Goal: Task Accomplishment & Management: Complete application form

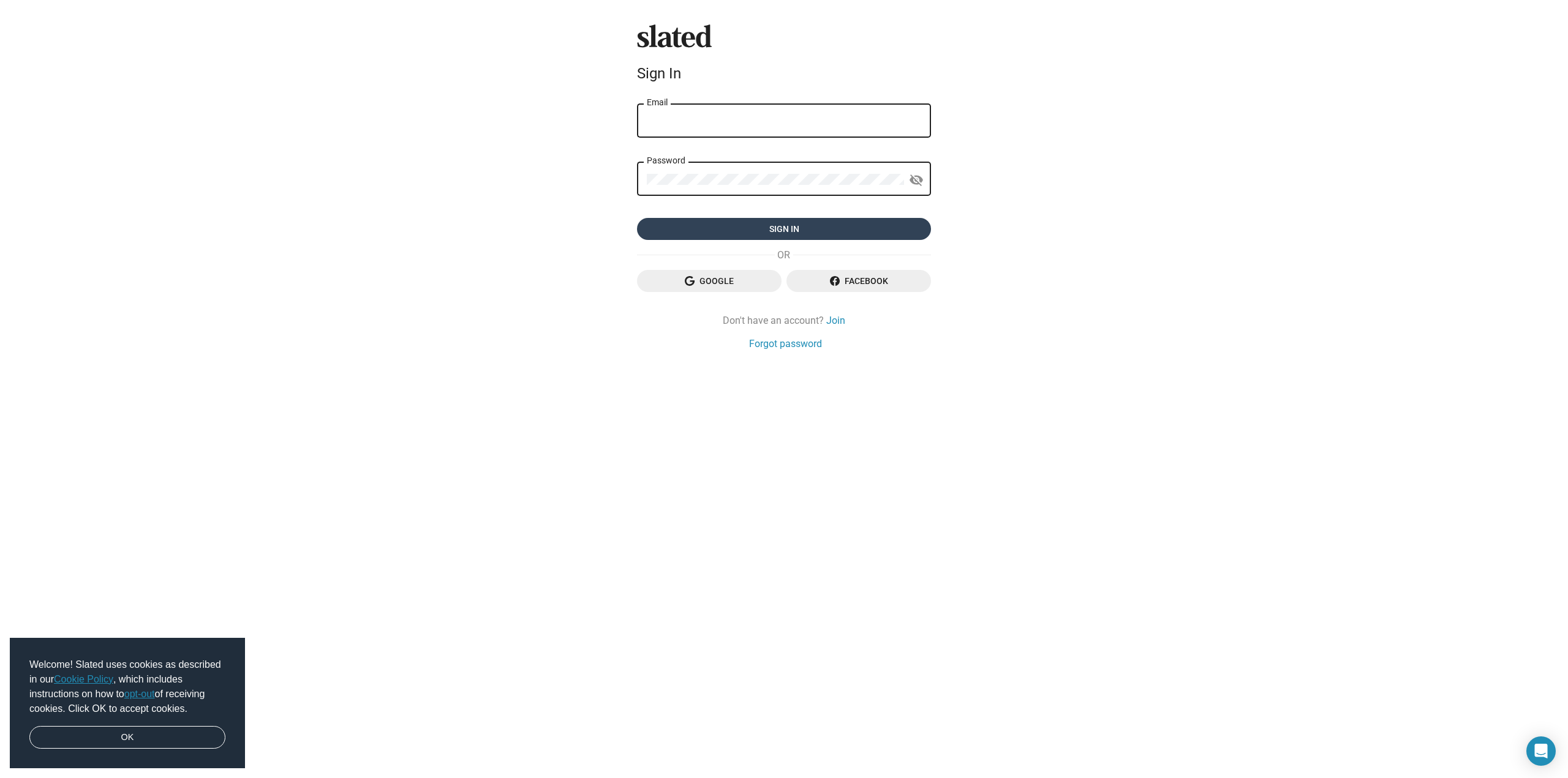
type input "[EMAIL_ADDRESS][DOMAIN_NAME]"
click at [782, 222] on span "Sign in" at bounding box center [784, 229] width 275 height 22
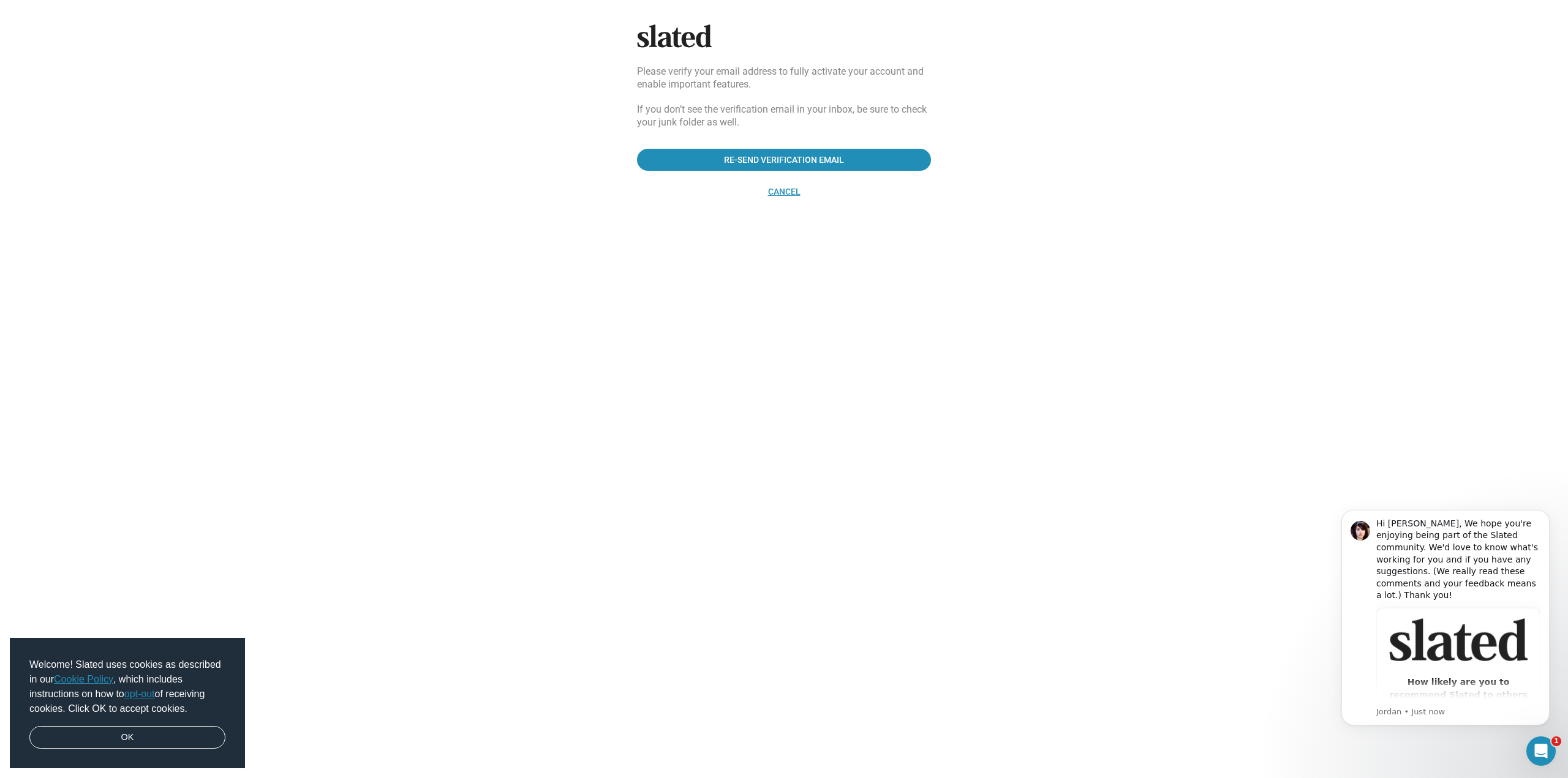
click at [790, 181] on div "Slated Please verify your email address to fully activate your account and enab…" at bounding box center [784, 114] width 304 height 178
click at [789, 185] on span "Cancel" at bounding box center [784, 192] width 275 height 22
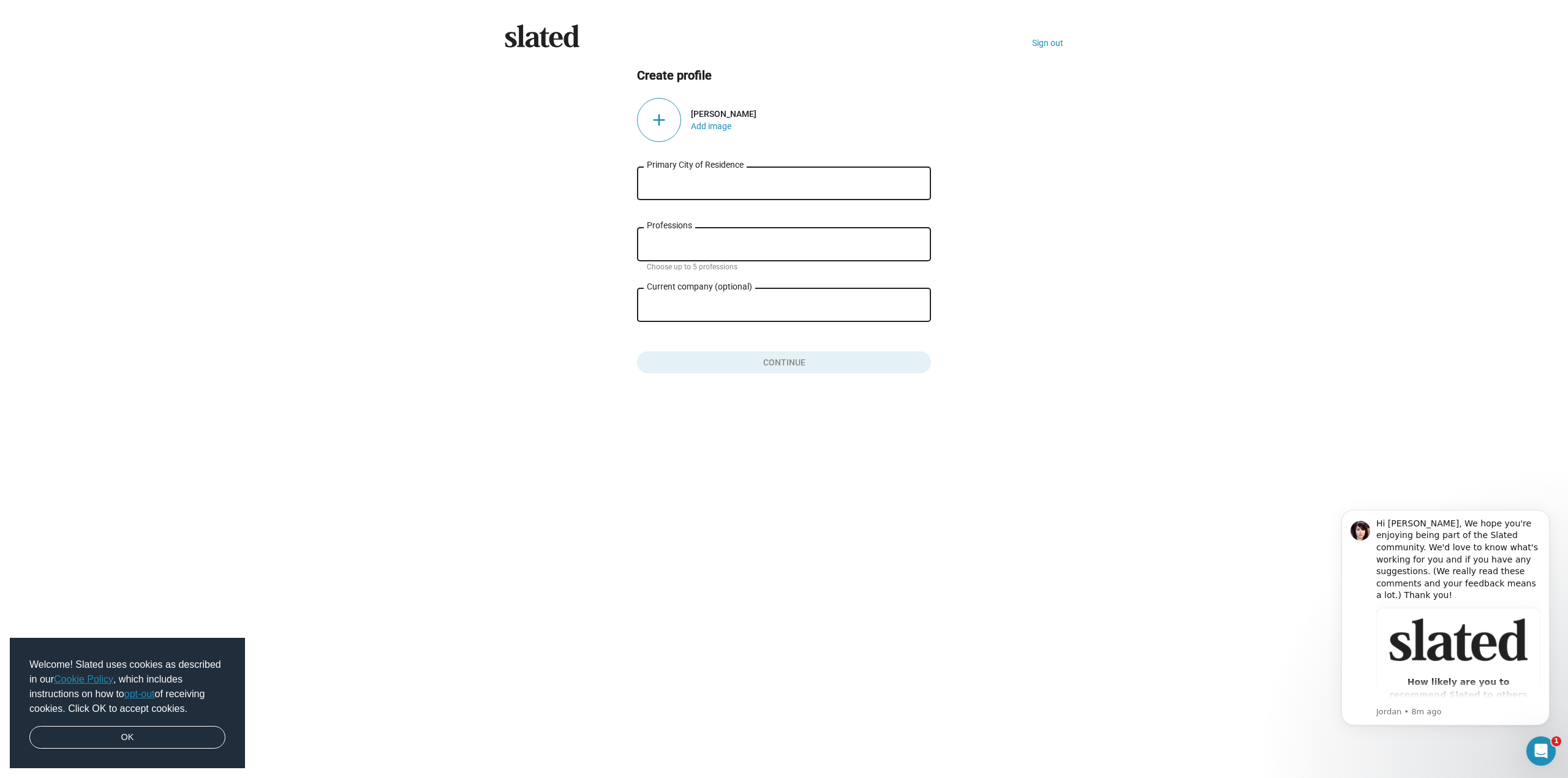
click at [697, 176] on div "Primary City of Residence" at bounding box center [784, 182] width 275 height 36
click at [702, 183] on input "Primary City of Residence" at bounding box center [784, 184] width 275 height 11
click at [689, 235] on span "Troy, NY, USA" at bounding box center [784, 237] width 280 height 24
type input "Troy, NY, USA"
click at [691, 240] on input "Professions" at bounding box center [786, 245] width 275 height 11
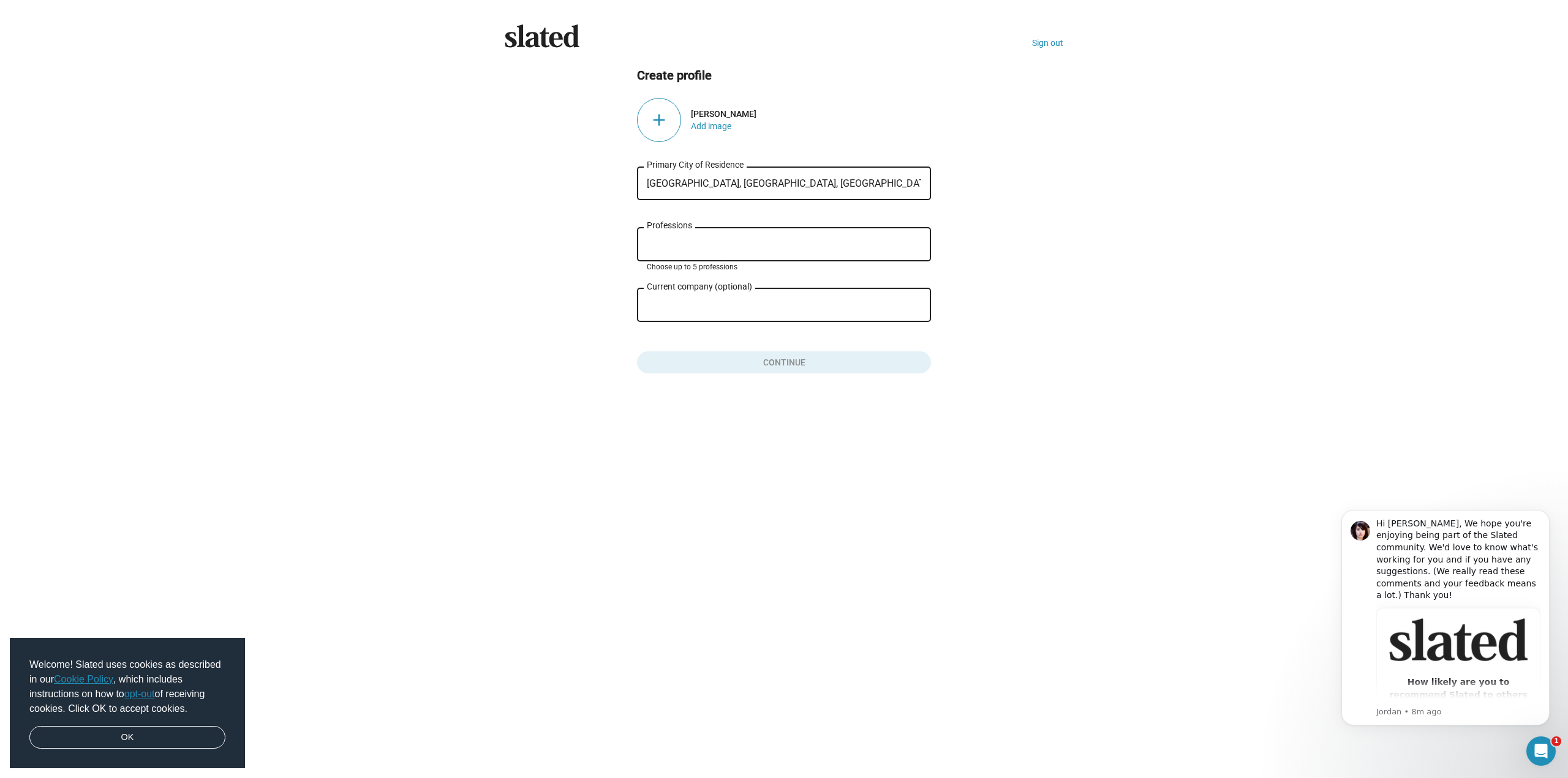
type input "B"
type input "VFX Artist"
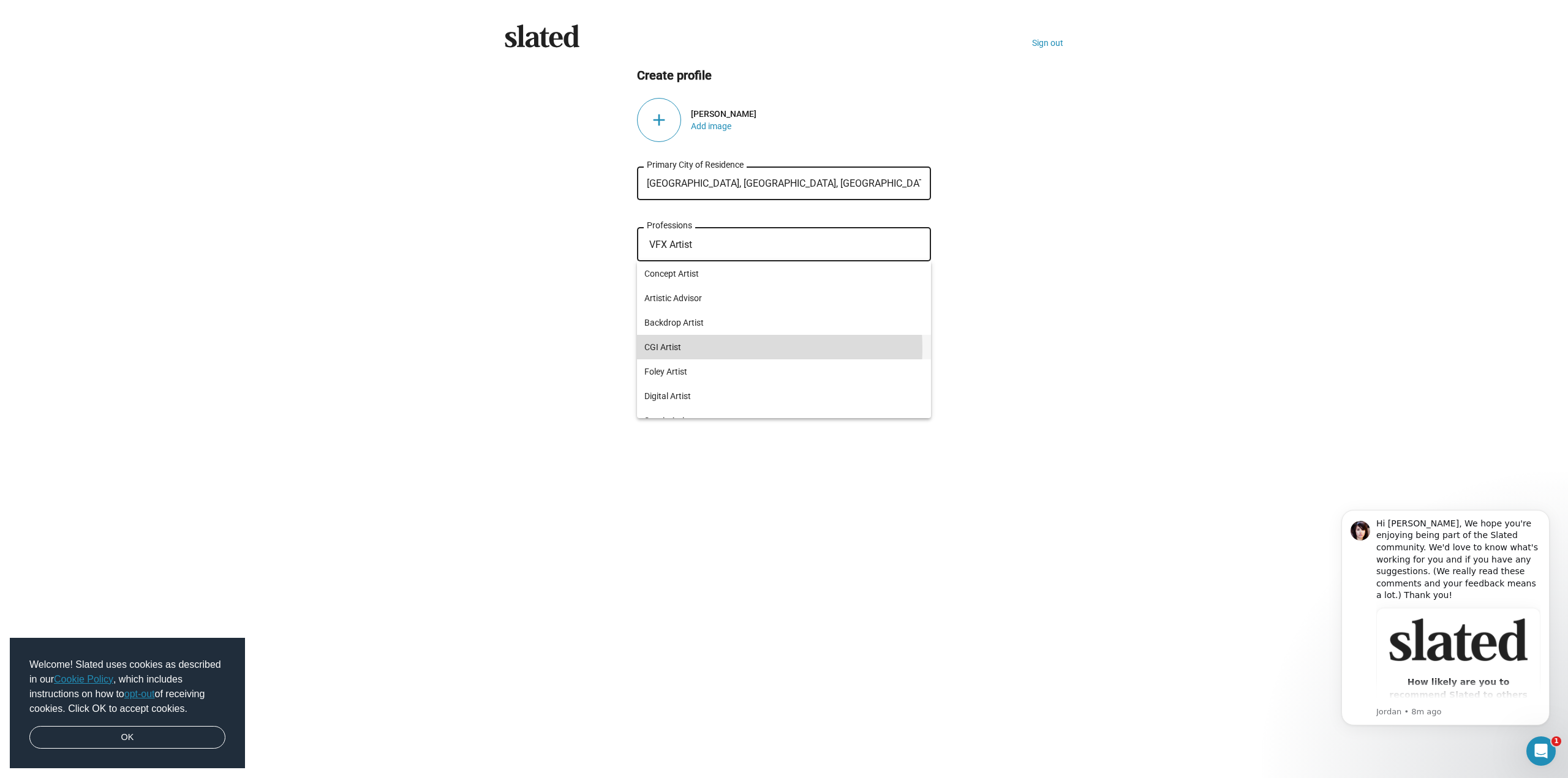
click at [706, 348] on span "CGI Artist" at bounding box center [784, 347] width 280 height 24
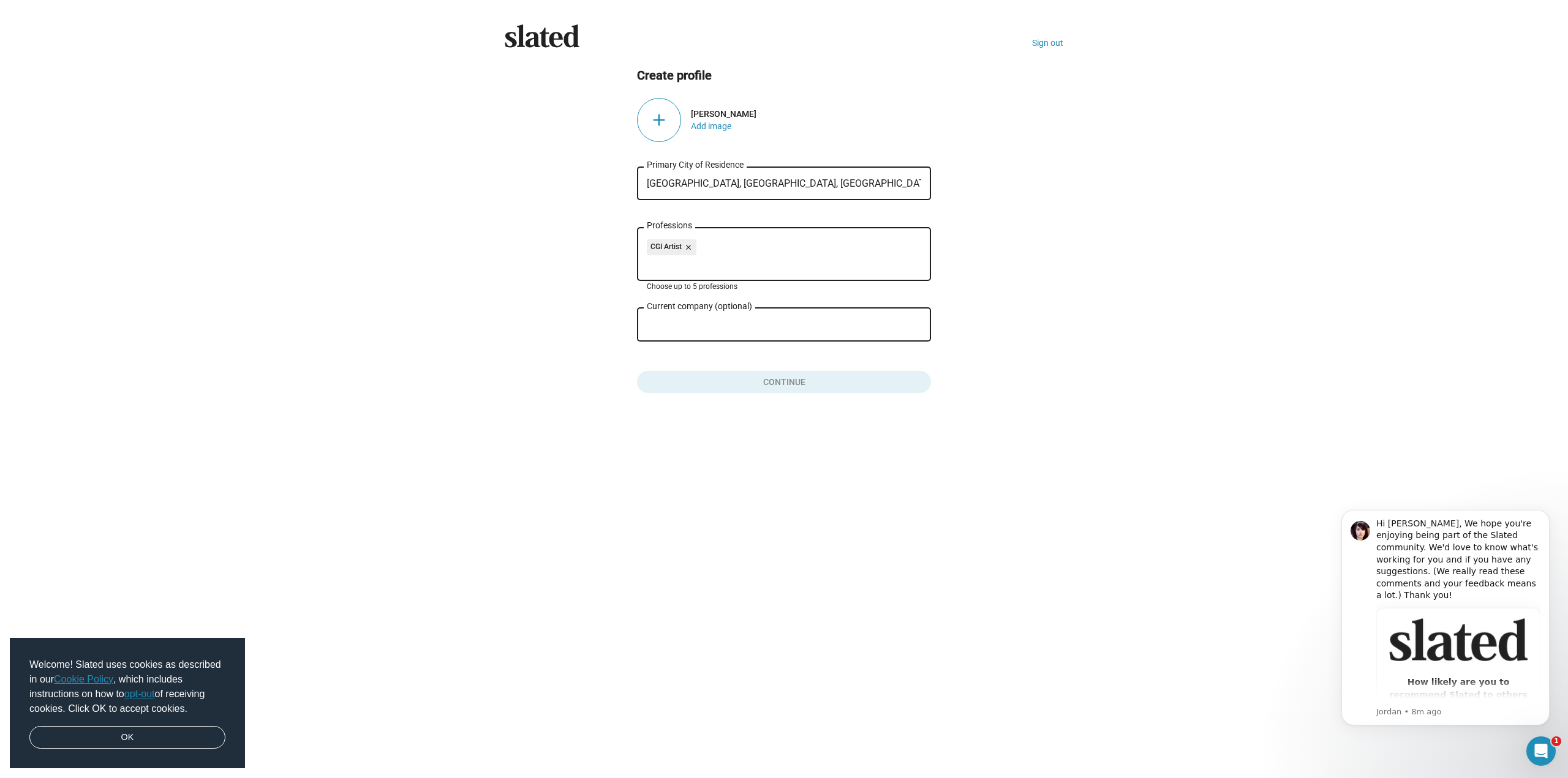
click at [733, 281] on div "CGI Artist close Professions Choose up to 5 professions" at bounding box center [784, 260] width 294 height 66
click at [732, 273] on div "CGI Artist close Professions" at bounding box center [784, 253] width 275 height 56
click at [731, 268] on input "Professions" at bounding box center [786, 264] width 275 height 11
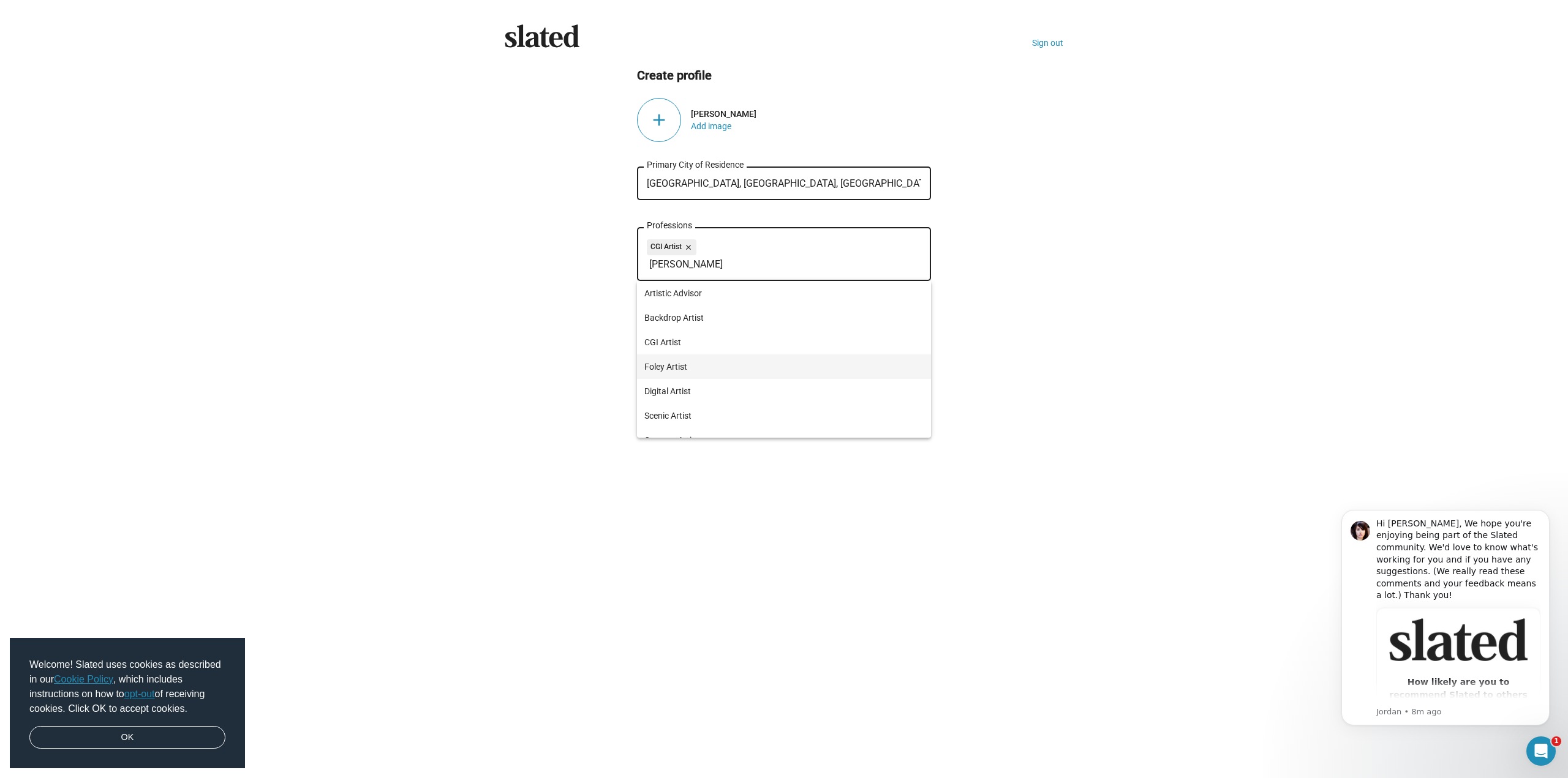
scroll to position [61, 0]
type input "Artis"
click at [701, 330] on span "Digital Artist" at bounding box center [784, 330] width 280 height 24
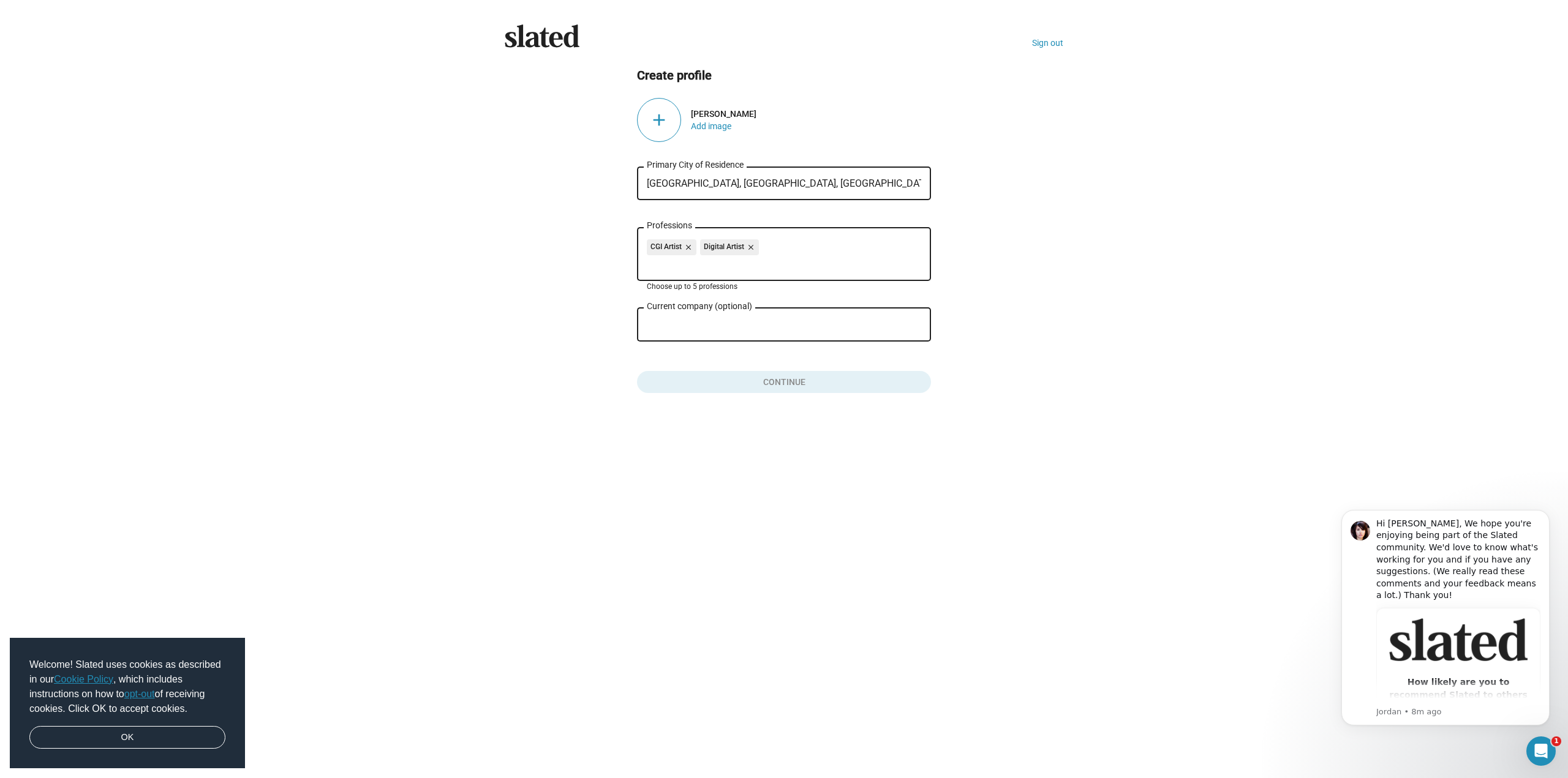
click at [723, 266] on input "Professions" at bounding box center [786, 264] width 275 height 11
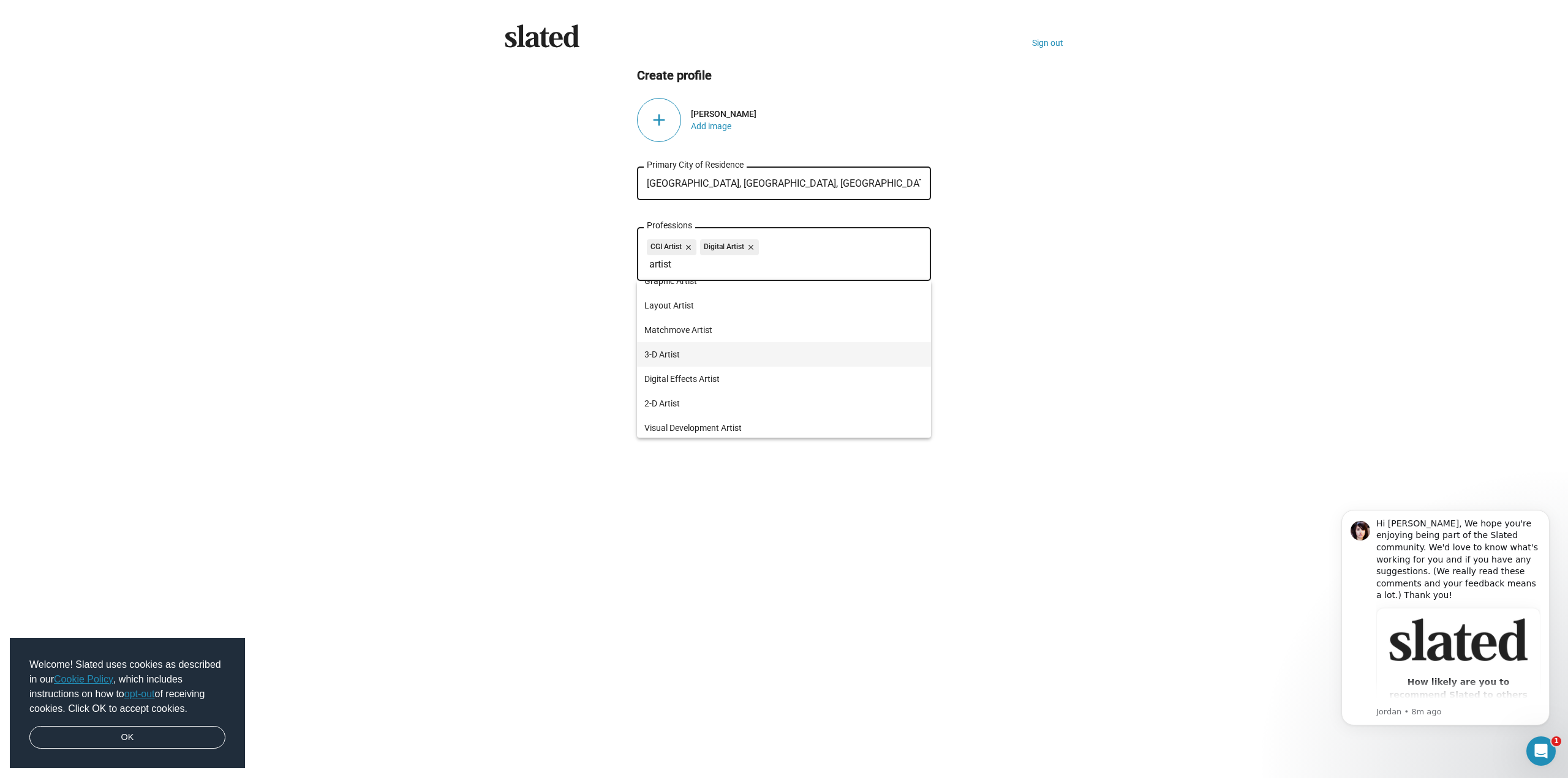
type input "artist"
click at [723, 359] on span "3-D Artist" at bounding box center [784, 354] width 280 height 24
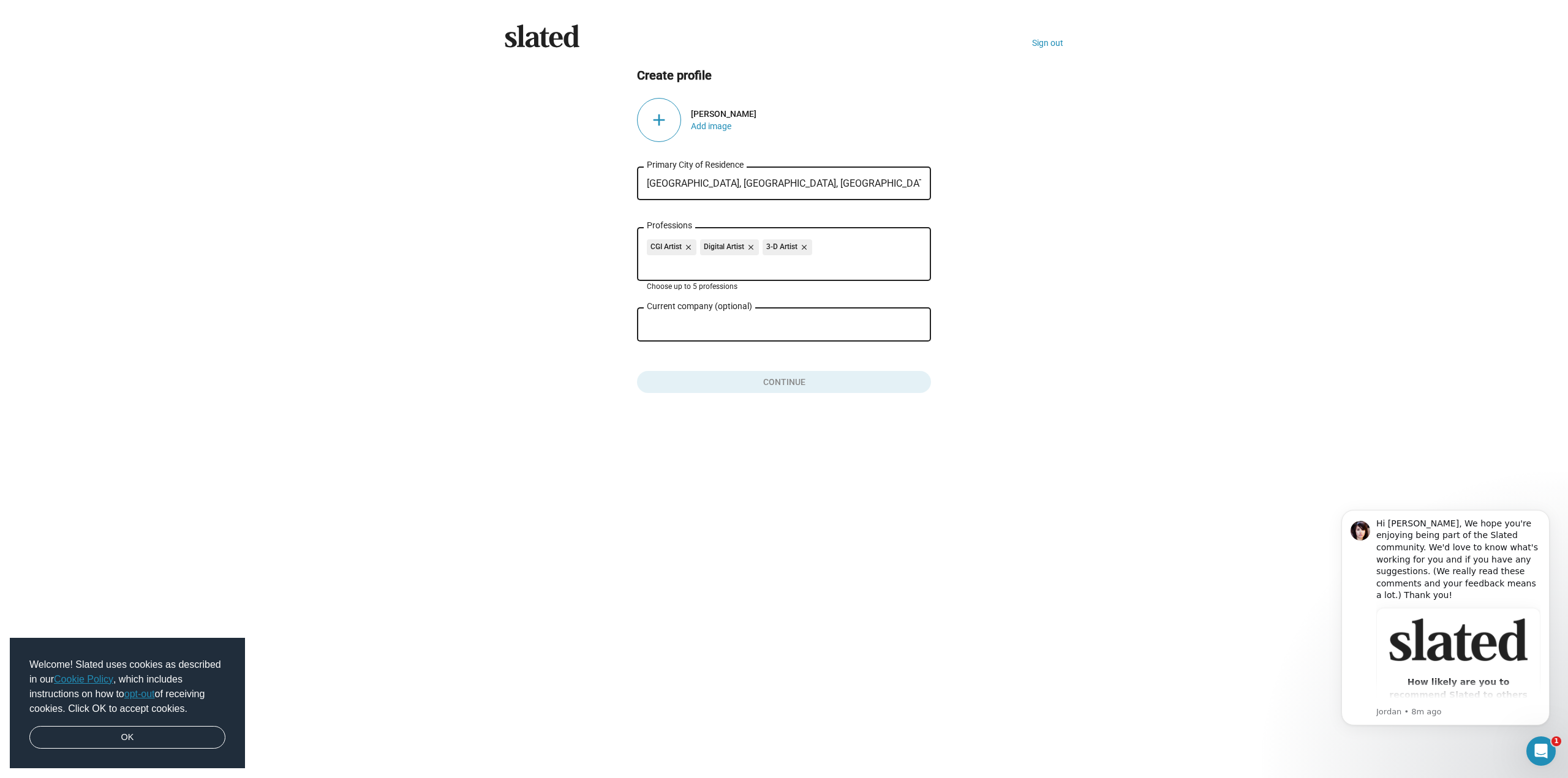
type input "s"
click at [759, 264] on input "Professions" at bounding box center [786, 264] width 275 height 11
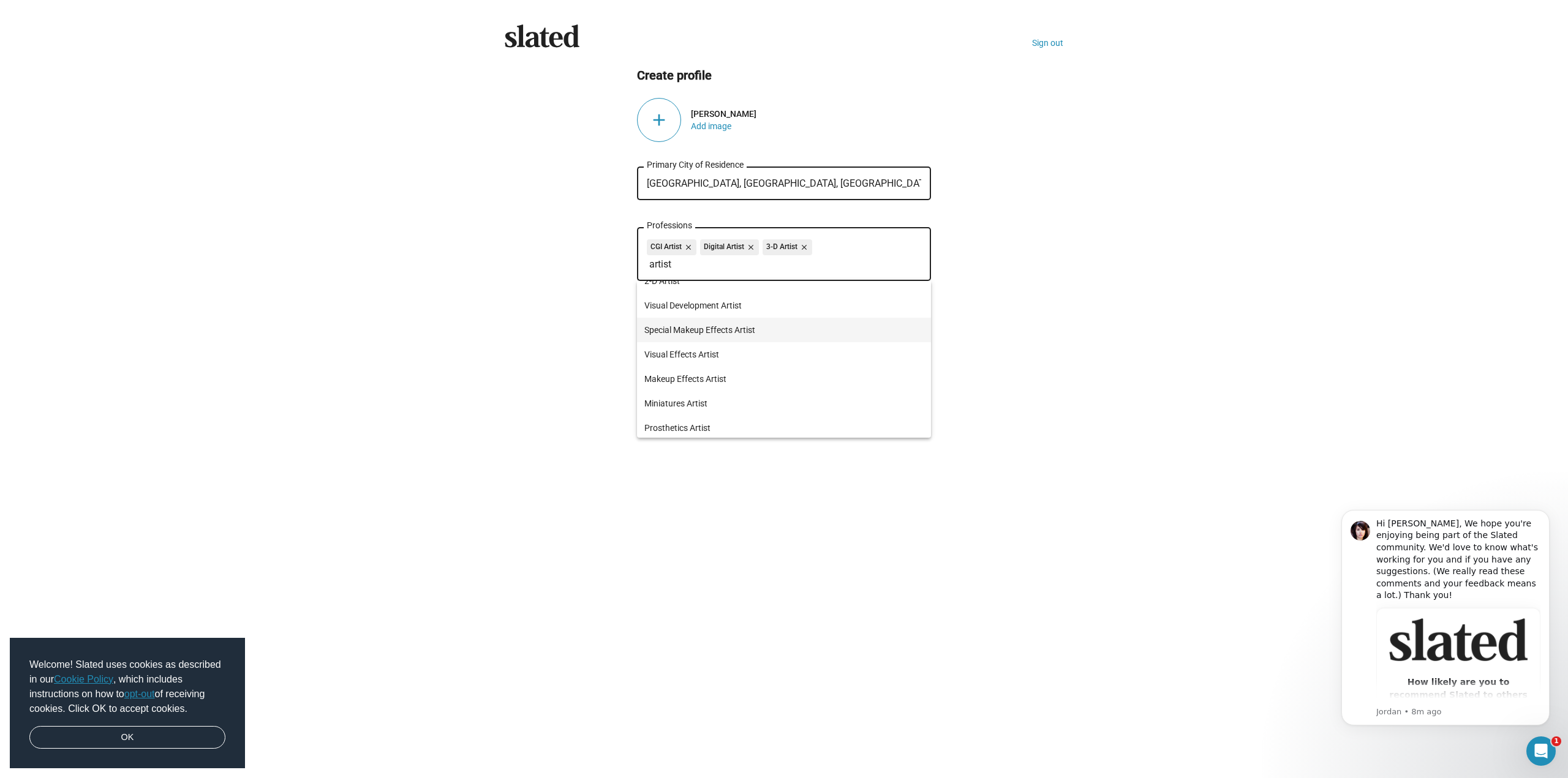
scroll to position [455, 0]
type input "artist"
click at [738, 331] on span "Visual Effects Artist" at bounding box center [784, 327] width 280 height 24
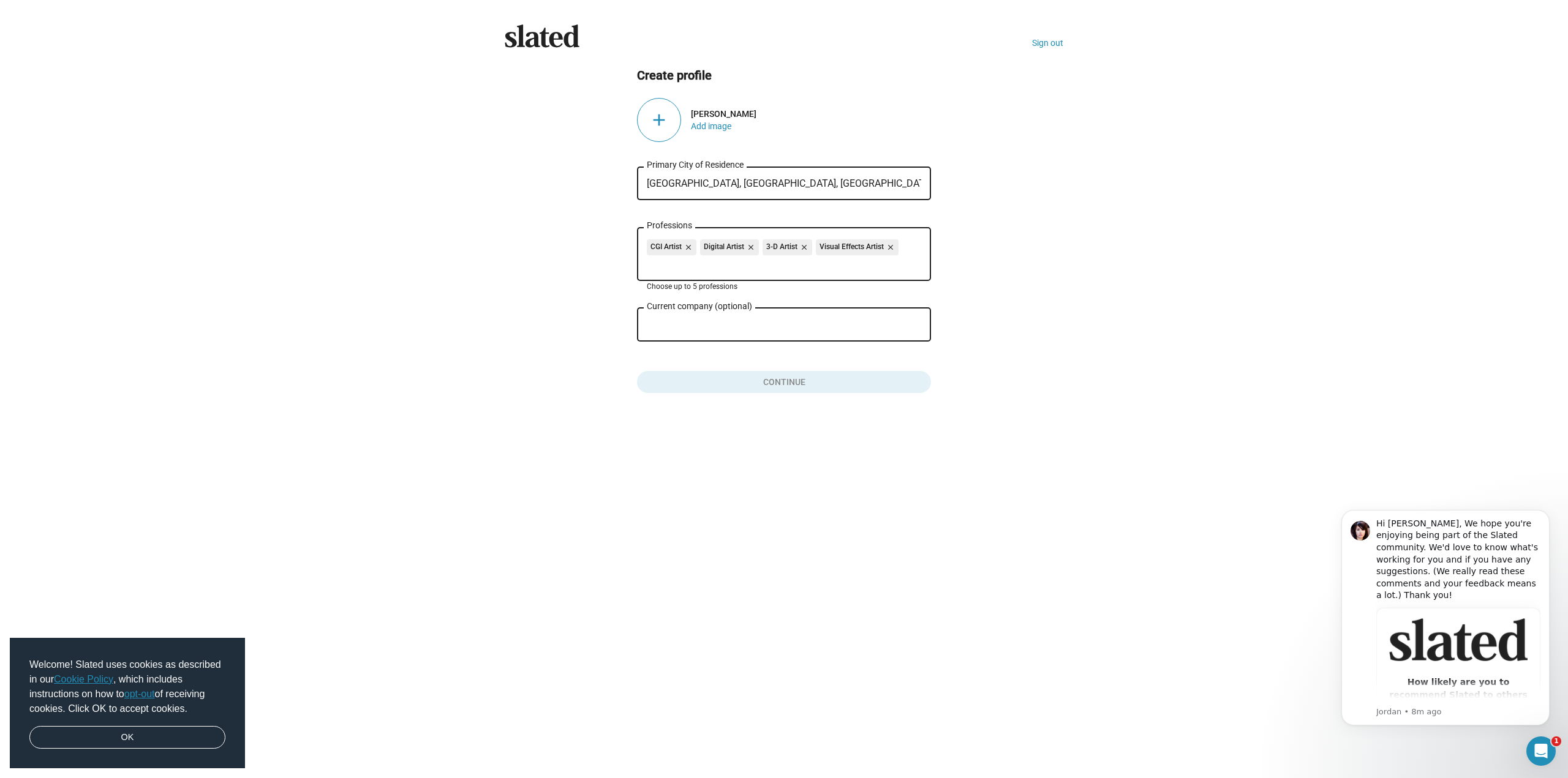
click at [739, 267] on input "Professions" at bounding box center [786, 264] width 275 height 11
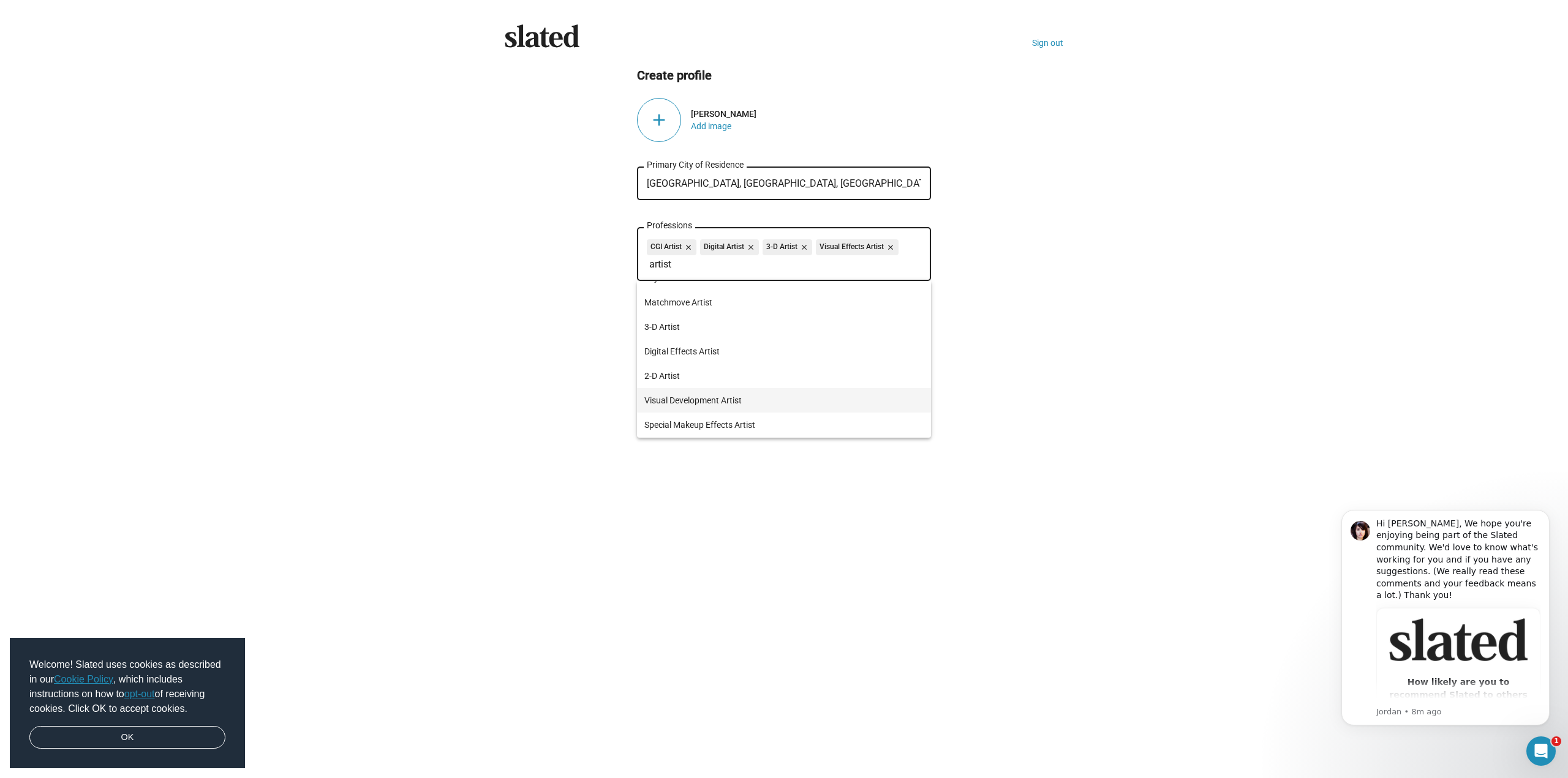
scroll to position [333, 0]
type input "artist"
click at [709, 348] on span "Digital Effects Artist" at bounding box center [784, 352] width 280 height 24
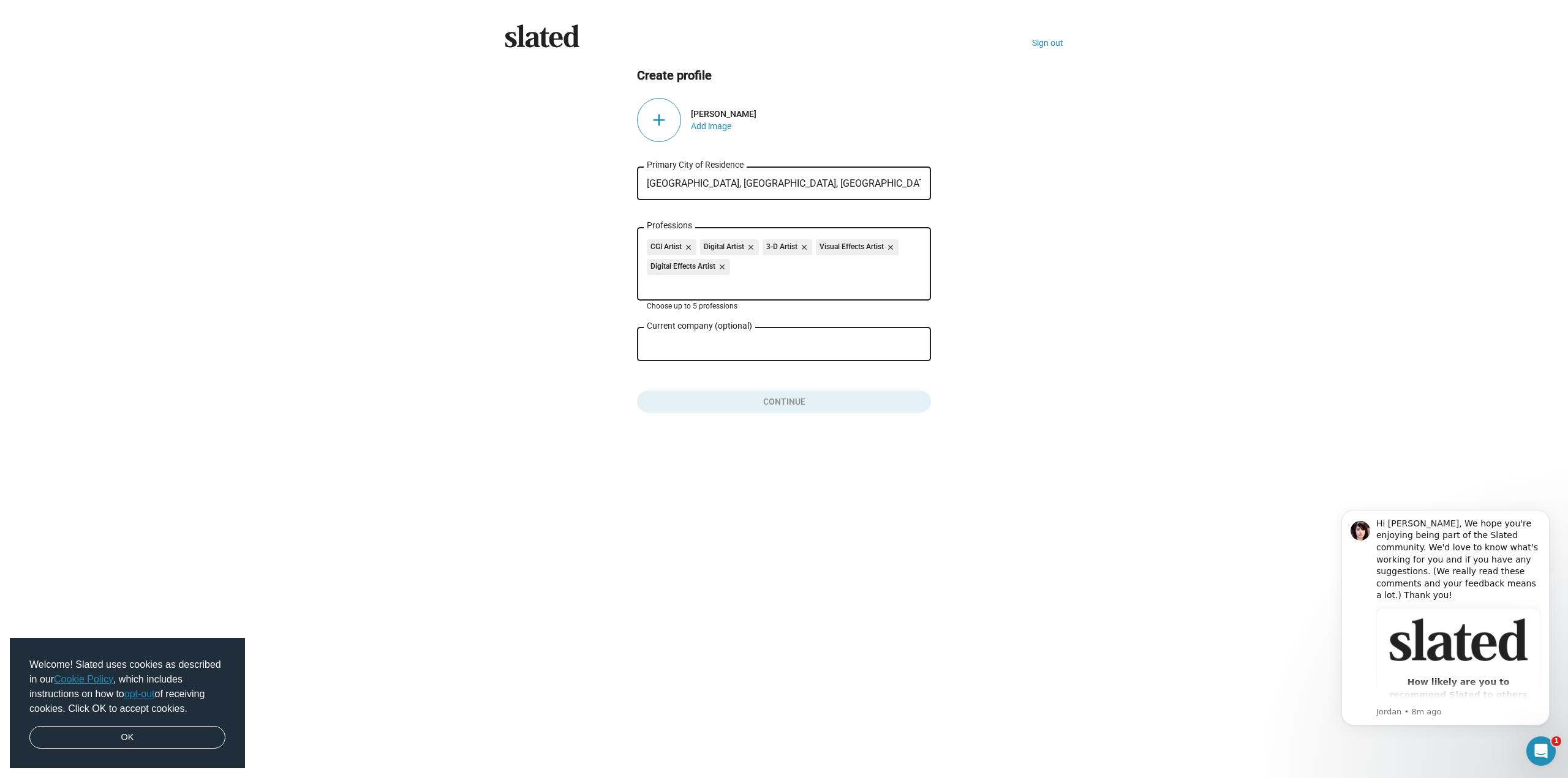
click at [606, 458] on div "Slated Sign out Create profile add JONATHAN JANKOWIAK Add image Troy, NY, USA P…" at bounding box center [784, 389] width 1568 height 778
click at [700, 336] on div "Current company (optional)" at bounding box center [775, 343] width 257 height 36
click at [710, 342] on input "Current company (optional)" at bounding box center [775, 345] width 257 height 11
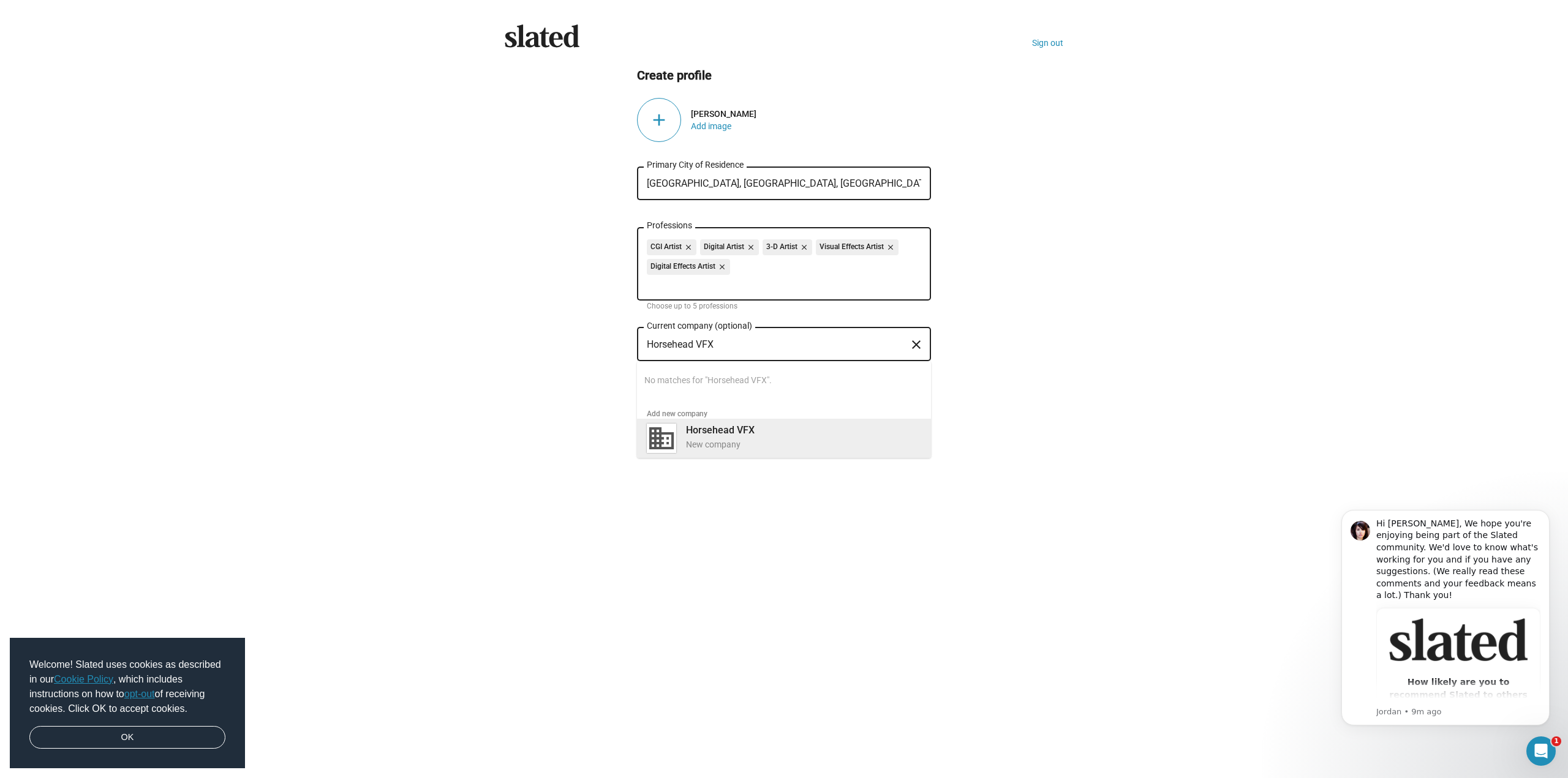
type input "Horsehead VFX"
click at [748, 443] on div "New company" at bounding box center [803, 445] width 235 height 12
click at [643, 513] on div "Slated Sign out Create profile add JONATHAN JANKOWIAK Add image Troy, NY, USA P…" at bounding box center [784, 389] width 1568 height 778
click at [732, 392] on div "Role at company" at bounding box center [784, 404] width 275 height 36
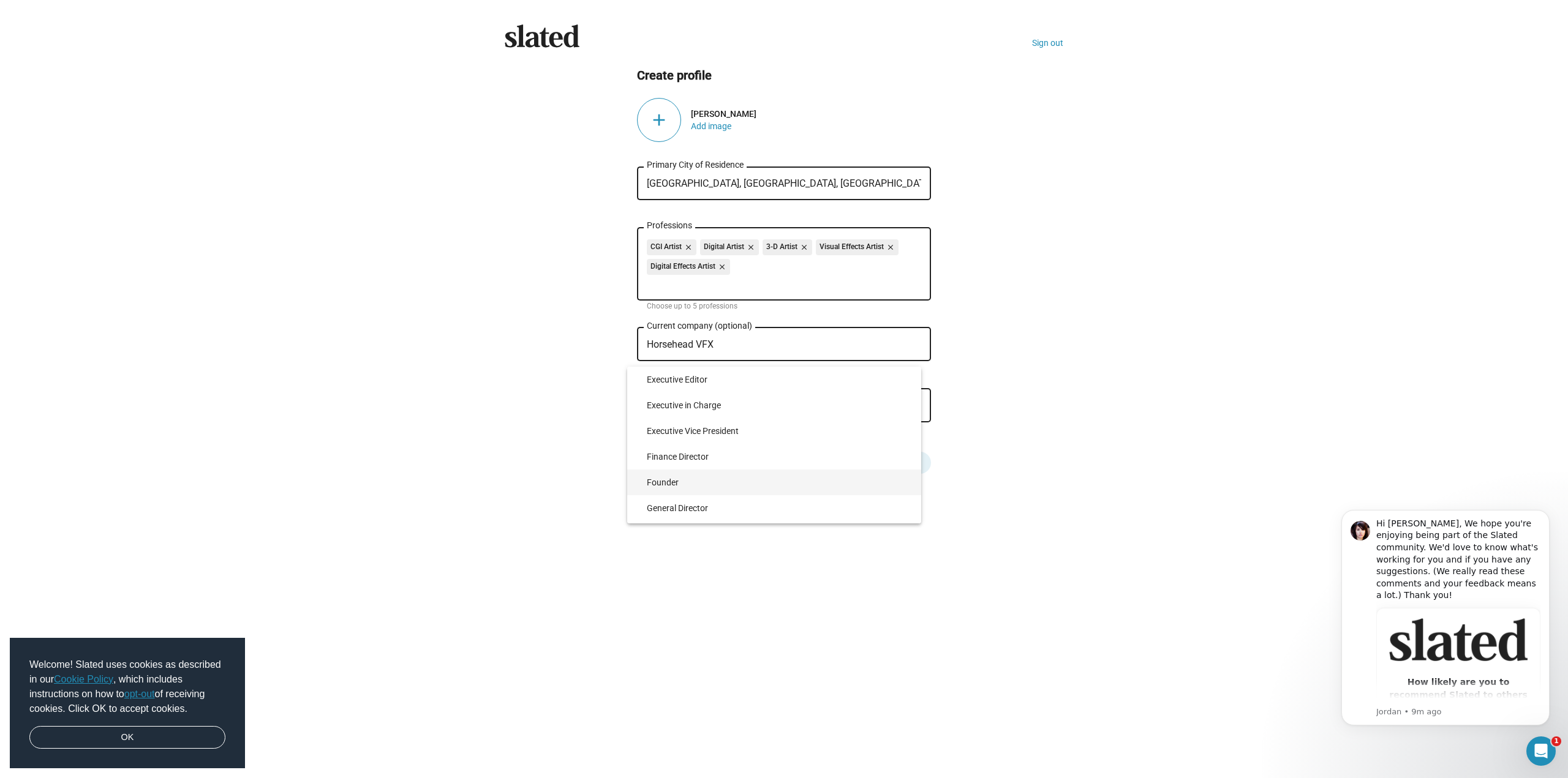
click at [673, 475] on span "Founder" at bounding box center [779, 482] width 264 height 26
click at [760, 512] on div "Slated Sign out Create profile add JONATHAN JANKOWIAK Add image Troy, NY, USA P…" at bounding box center [784, 389] width 1568 height 778
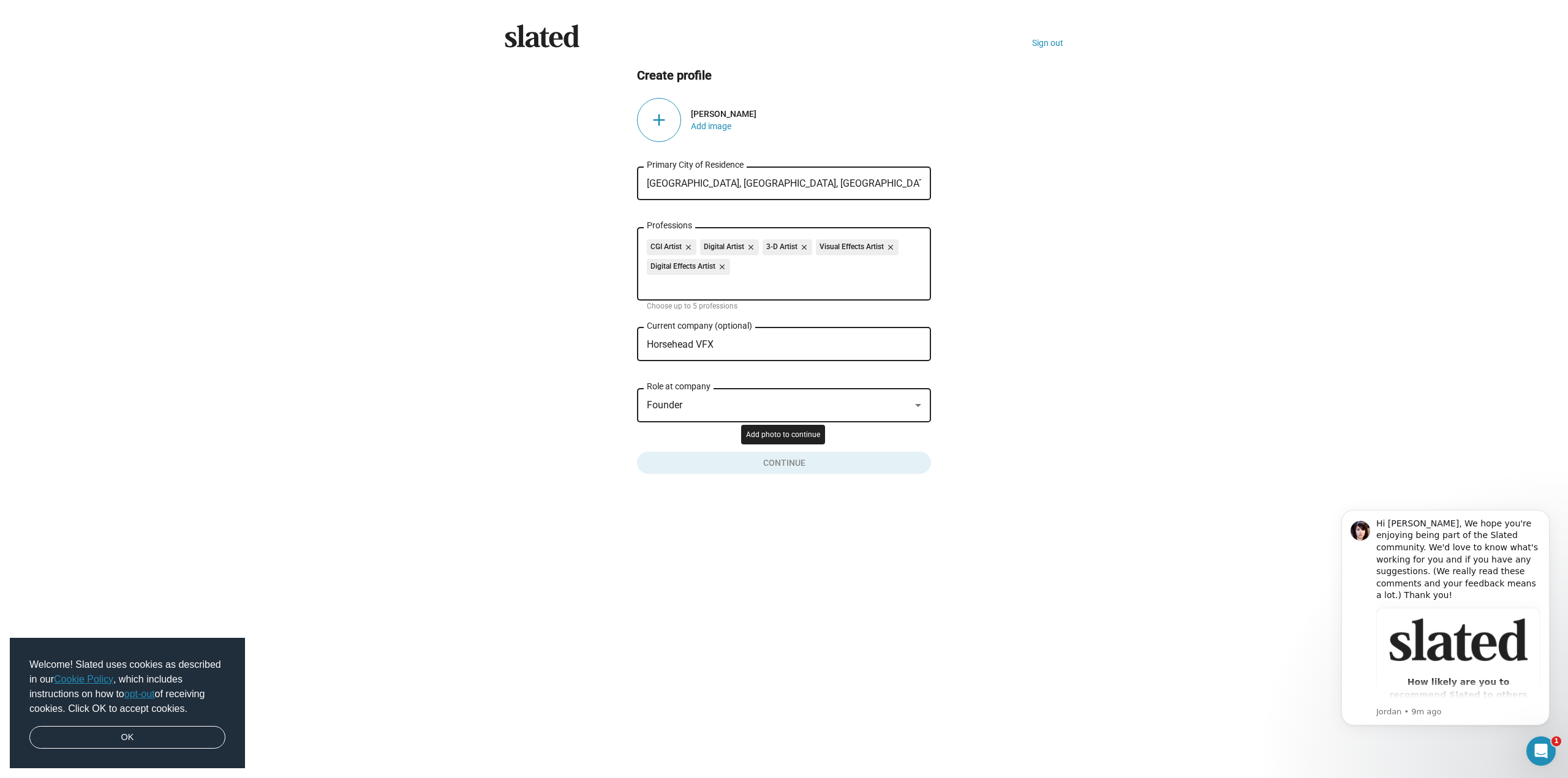
click at [756, 457] on button "Click here to validate form" at bounding box center [784, 460] width 294 height 27
click at [676, 117] on div "add" at bounding box center [659, 120] width 44 height 44
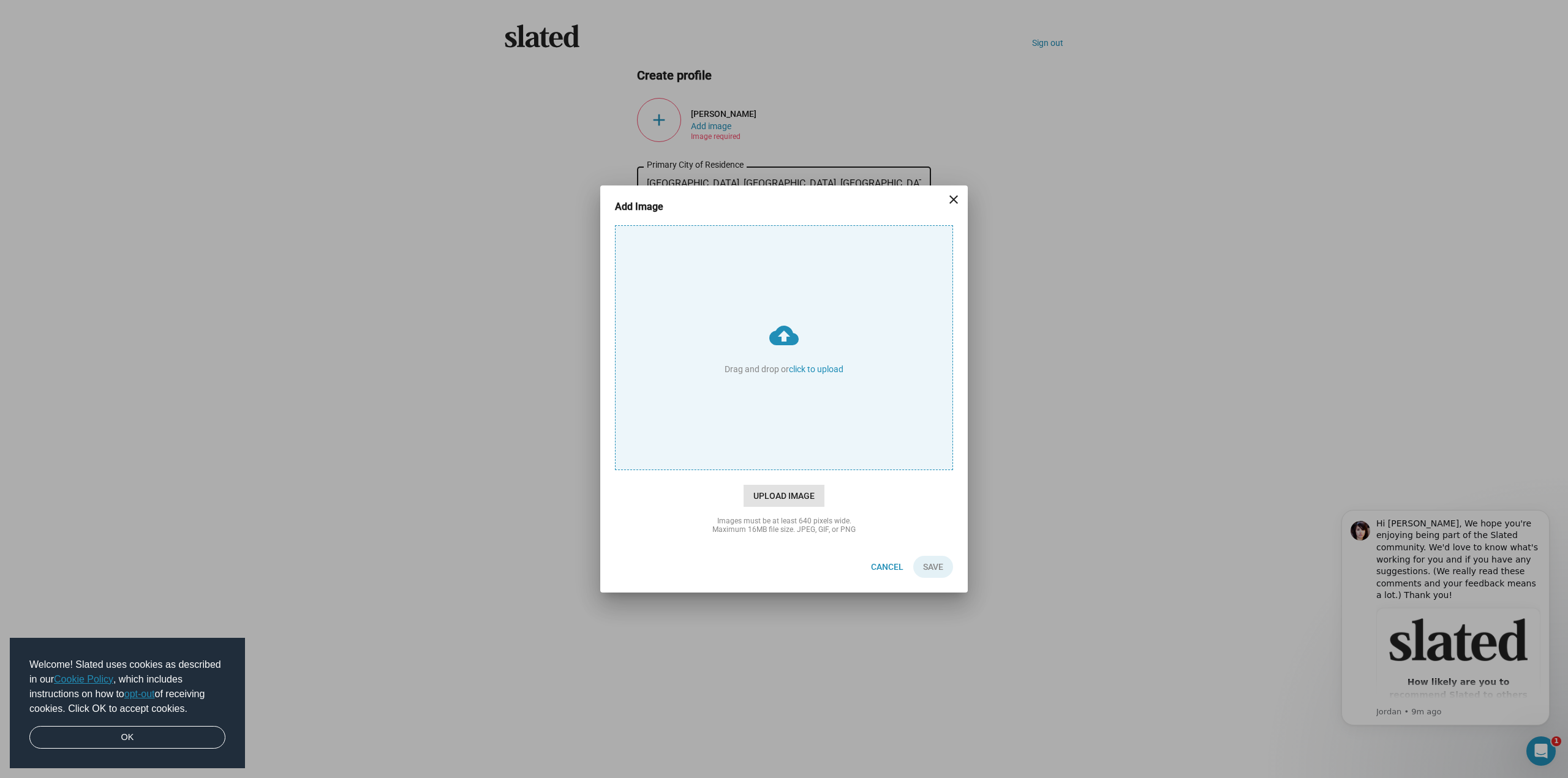
click at [781, 493] on span "Upload Image" at bounding box center [784, 495] width 81 height 22
click at [781, 470] on input "cloud_upload Drag and drop or click to upload" at bounding box center [784, 348] width 337 height 244
type input "C:\fakepath\SamAndJon.jpg"
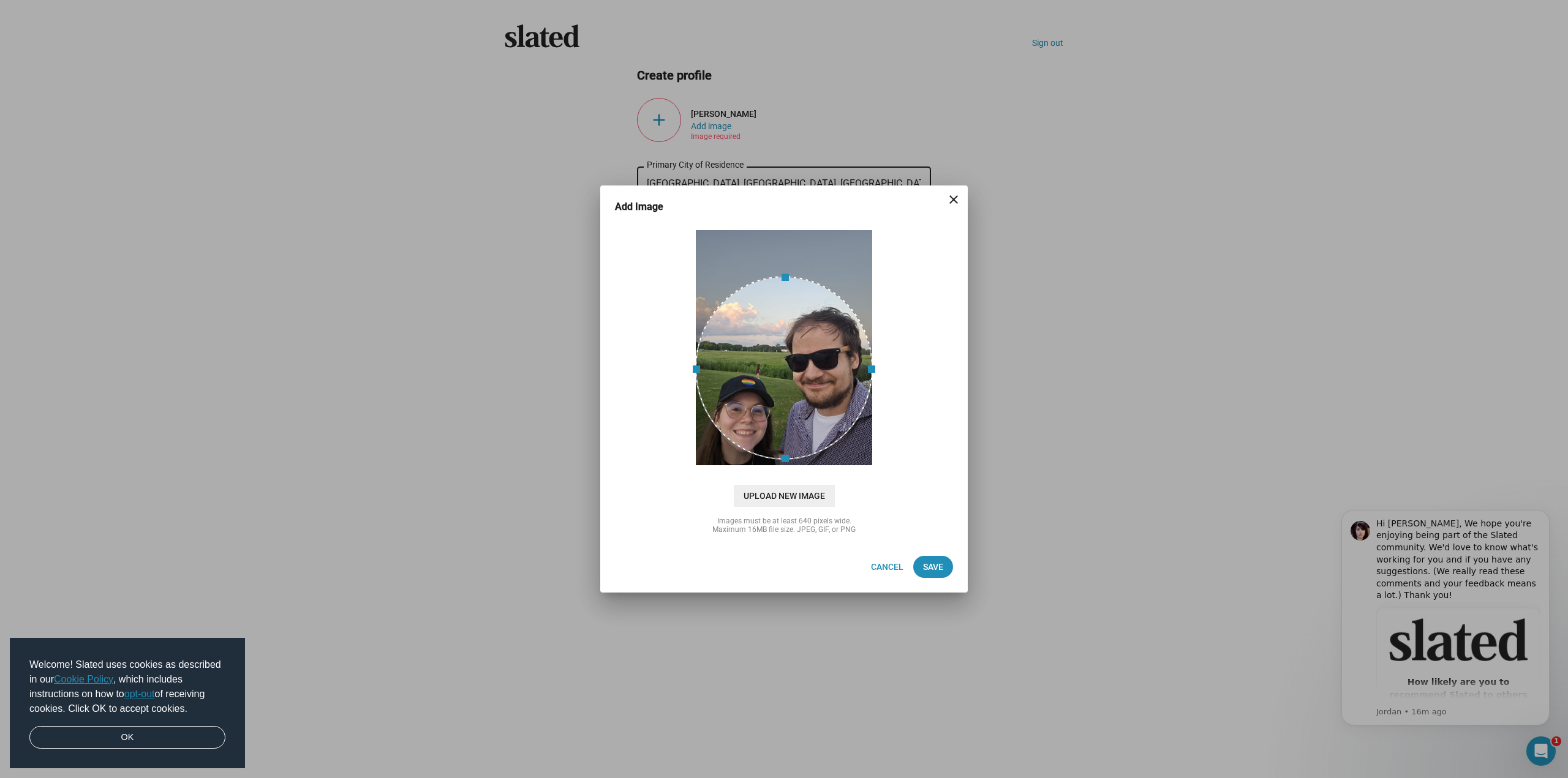
drag, startPoint x: 798, startPoint y: 381, endPoint x: 814, endPoint y: 397, distance: 22.6
click at [814, 397] on div at bounding box center [784, 368] width 178 height 183
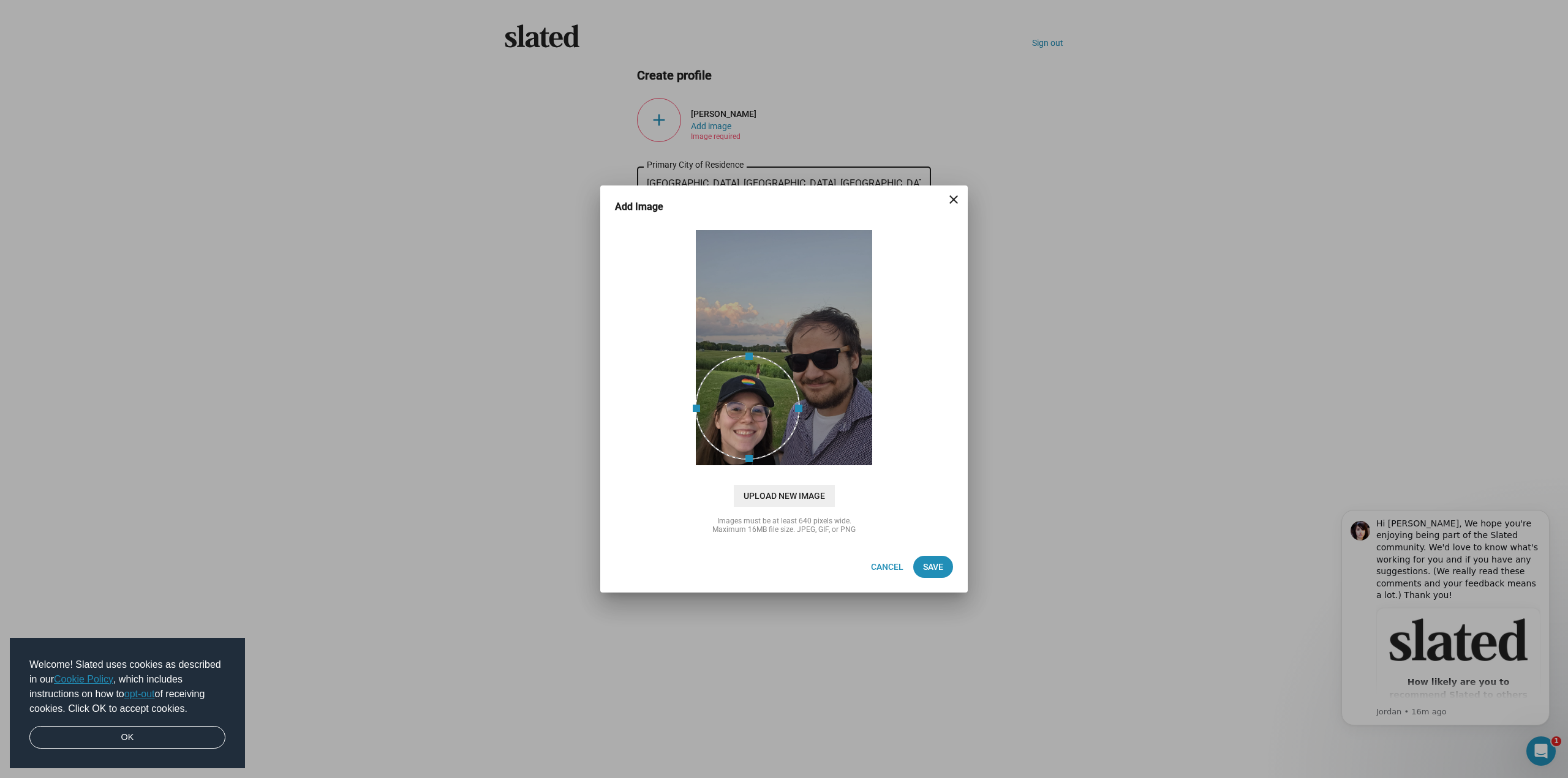
drag, startPoint x: 785, startPoint y: 279, endPoint x: 770, endPoint y: 357, distance: 79.4
click at [770, 357] on span at bounding box center [747, 355] width 91 height 13
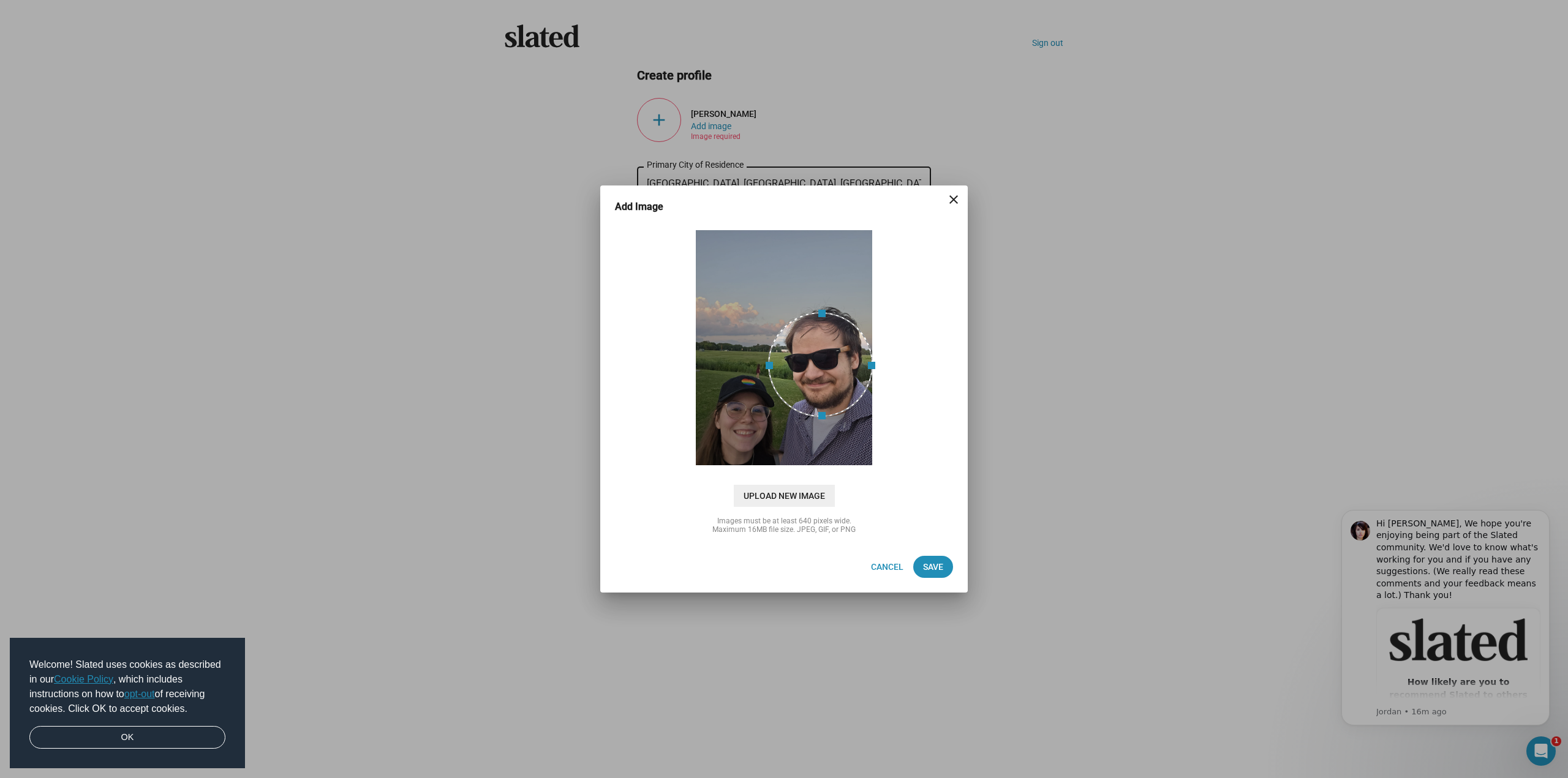
drag, startPoint x: 754, startPoint y: 419, endPoint x: 836, endPoint y: 376, distance: 92.6
click at [836, 376] on div at bounding box center [820, 364] width 105 height 105
drag, startPoint x: 820, startPoint y: 418, endPoint x: 819, endPoint y: 445, distance: 27.0
click at [819, 445] on div at bounding box center [784, 348] width 178 height 237
drag, startPoint x: 823, startPoint y: 313, endPoint x: 823, endPoint y: 306, distance: 7.0
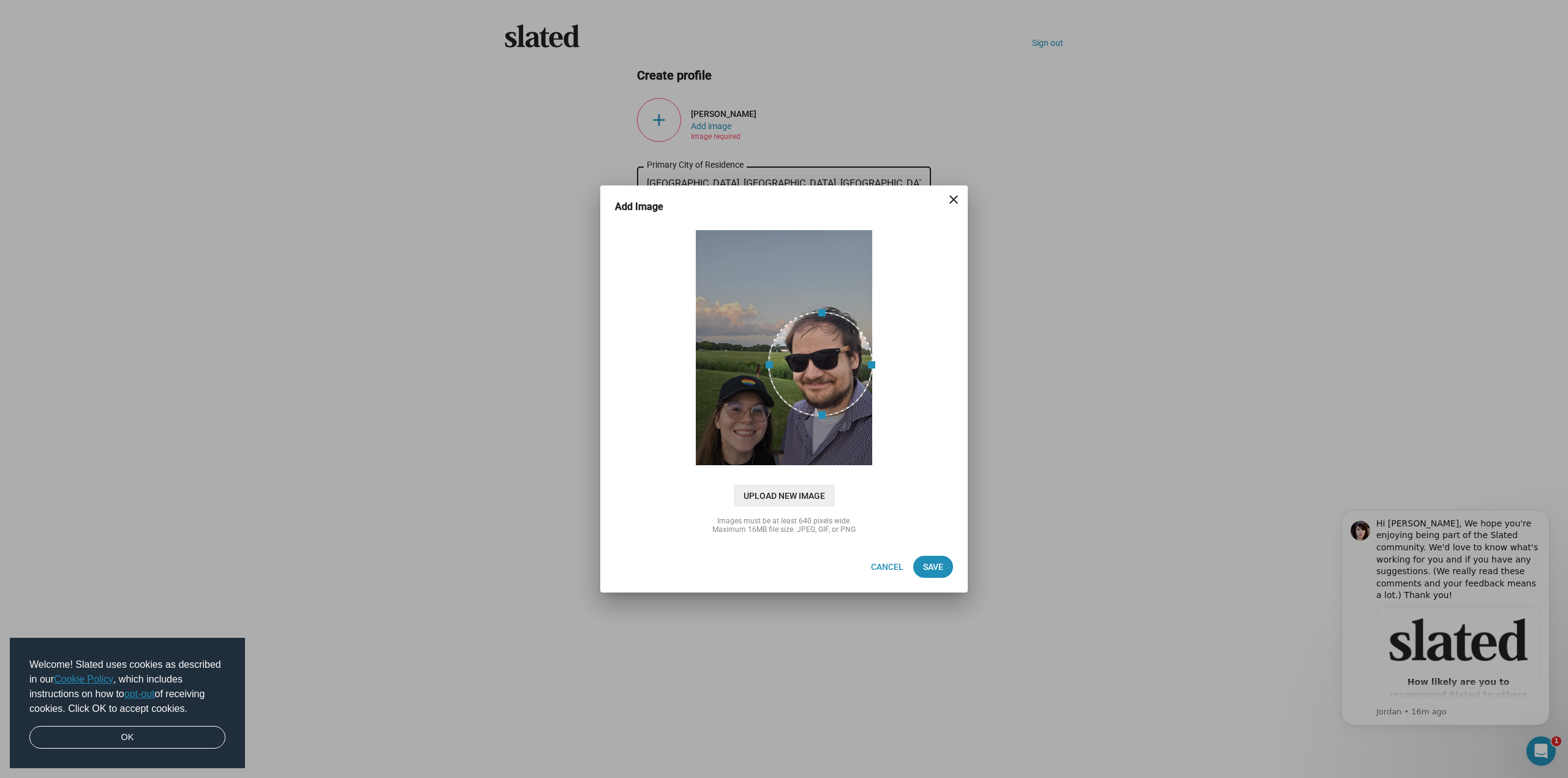
click at [823, 306] on span at bounding box center [820, 311] width 91 height 13
drag, startPoint x: 773, startPoint y: 366, endPoint x: 762, endPoint y: 365, distance: 11.0
click at [762, 365] on span at bounding box center [756, 369] width 13 height 102
drag, startPoint x: 817, startPoint y: 374, endPoint x: 824, endPoint y: 360, distance: 15.7
click at [824, 360] on div at bounding box center [815, 356] width 116 height 116
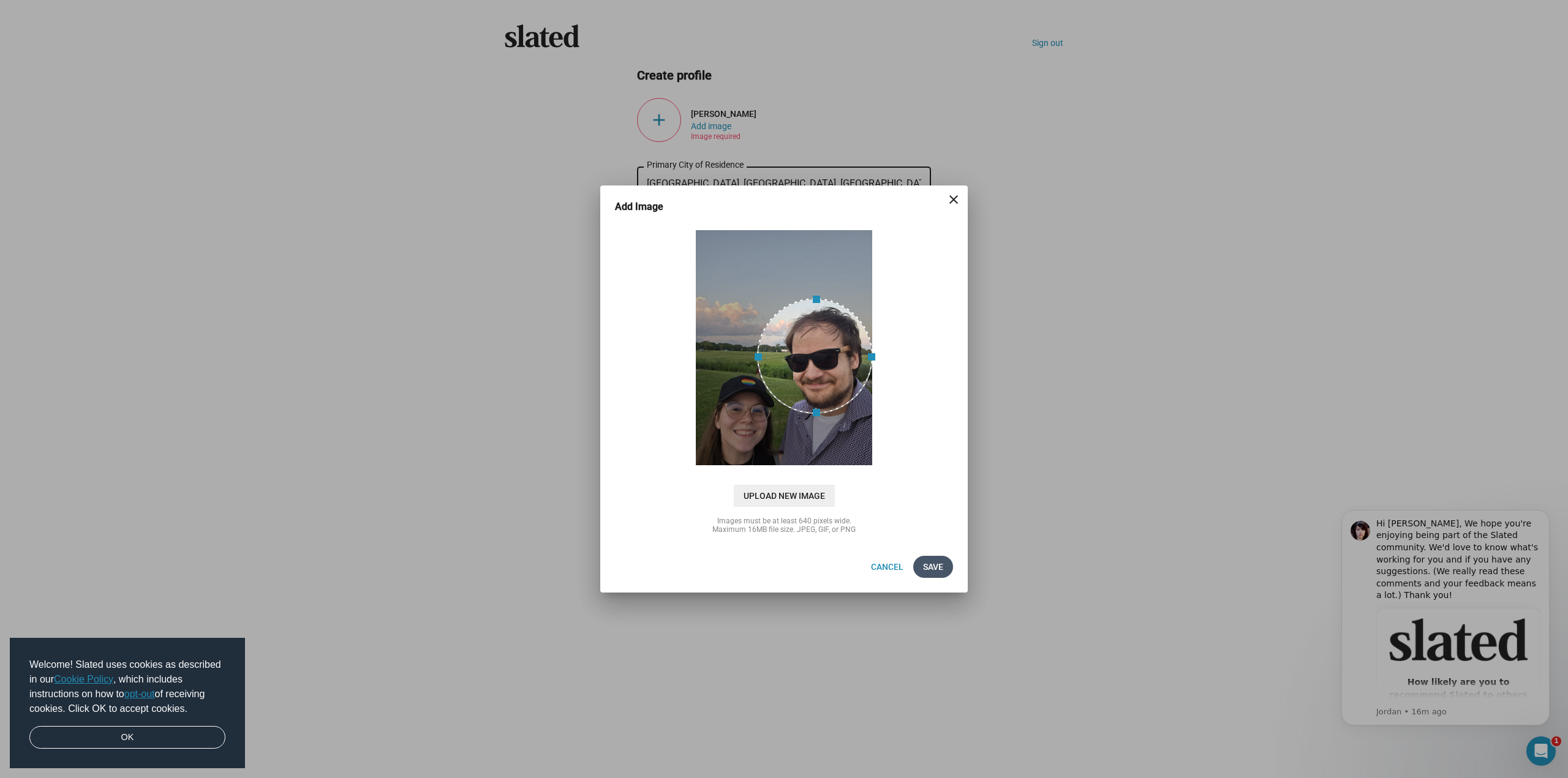
click at [932, 574] on span "Save" at bounding box center [933, 566] width 20 height 22
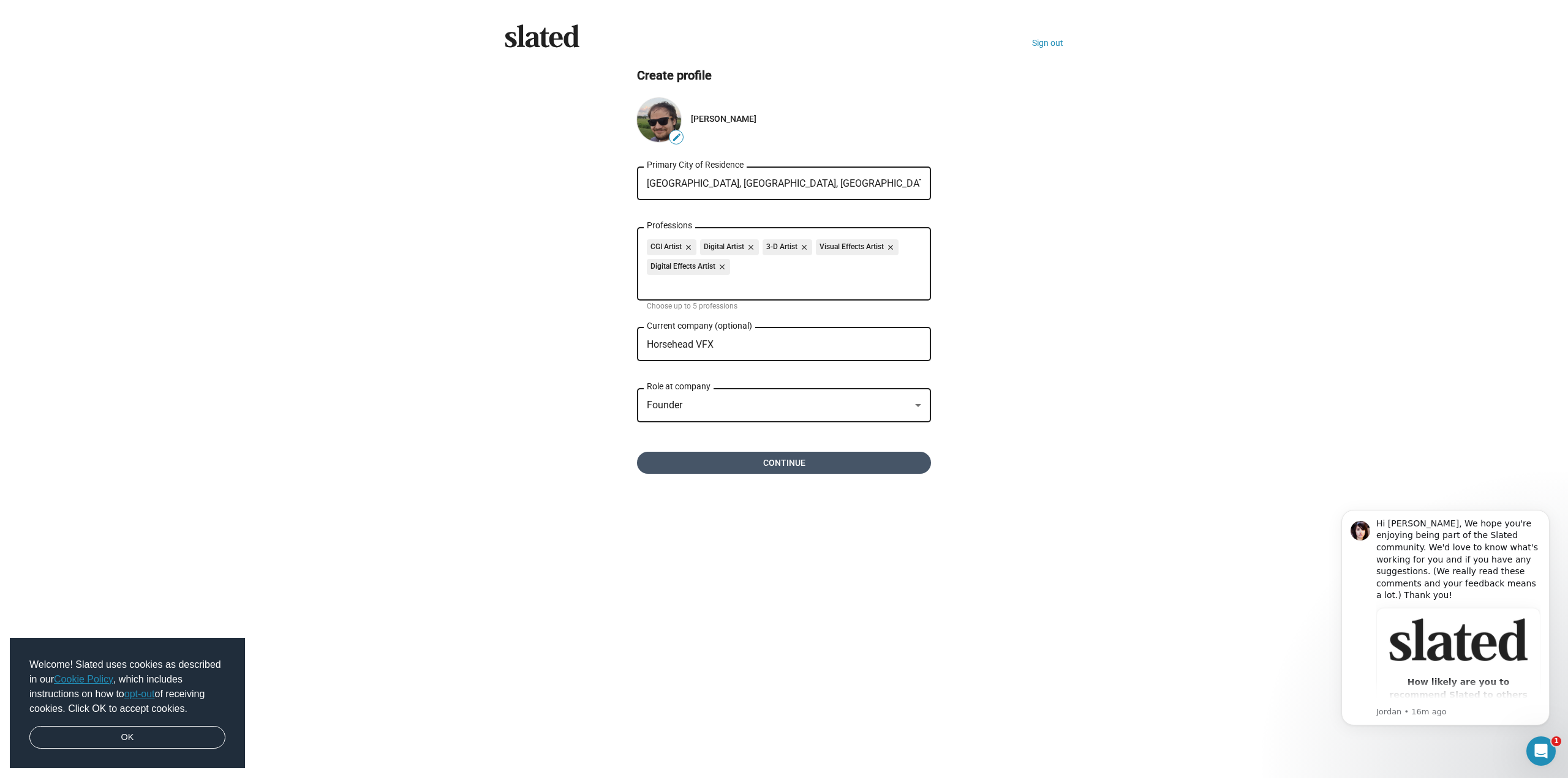
click at [789, 460] on span "Continue" at bounding box center [784, 463] width 275 height 22
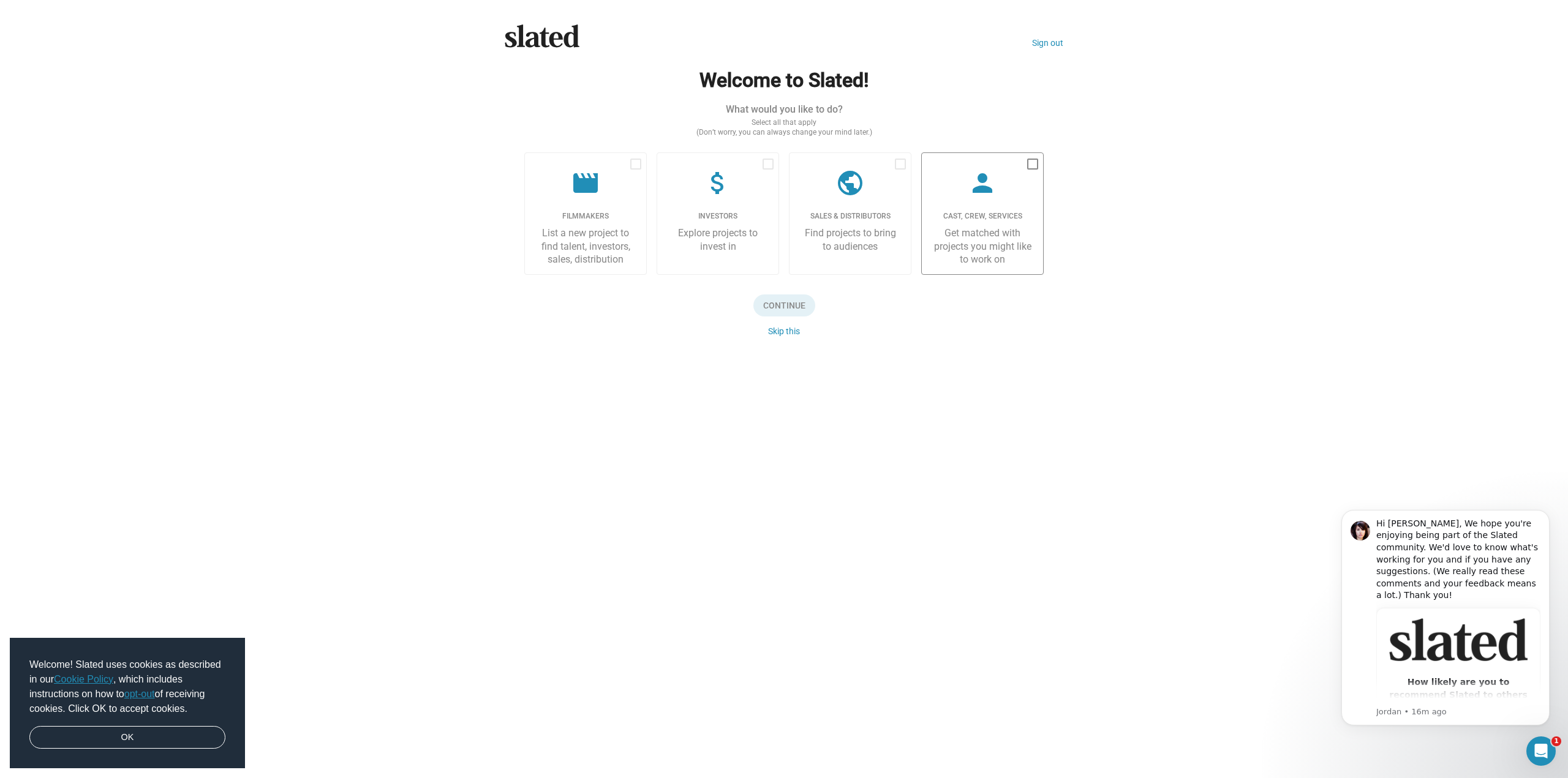
click at [971, 252] on div "Get matched with projects you might like to work on" at bounding box center [983, 246] width 102 height 39
click at [1032, 170] on input "checkbox" at bounding box center [1032, 170] width 1 height 1
checkbox input "true"
click at [590, 239] on div "List a new project to find talent, investors, sales, distribution" at bounding box center [585, 246] width 102 height 39
click at [635, 170] on input "checkbox" at bounding box center [635, 170] width 1 height 1
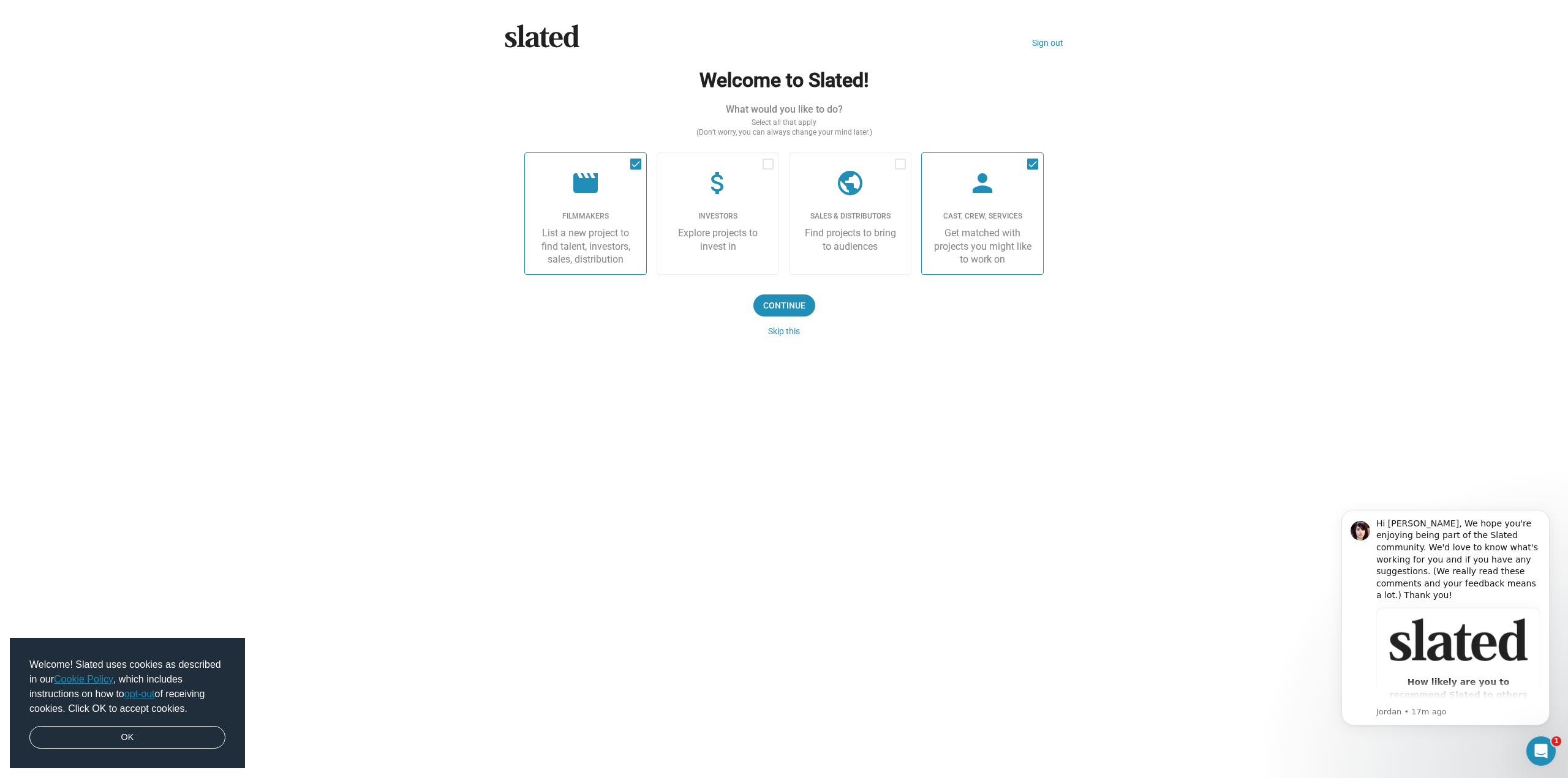
click at [577, 241] on div "List a new project to find talent, investors, sales, distribution" at bounding box center [585, 246] width 102 height 39
click at [635, 170] on input "checkbox" at bounding box center [635, 170] width 1 height 1
checkbox input "false"
click at [799, 302] on span "Continue" at bounding box center [784, 305] width 62 height 22
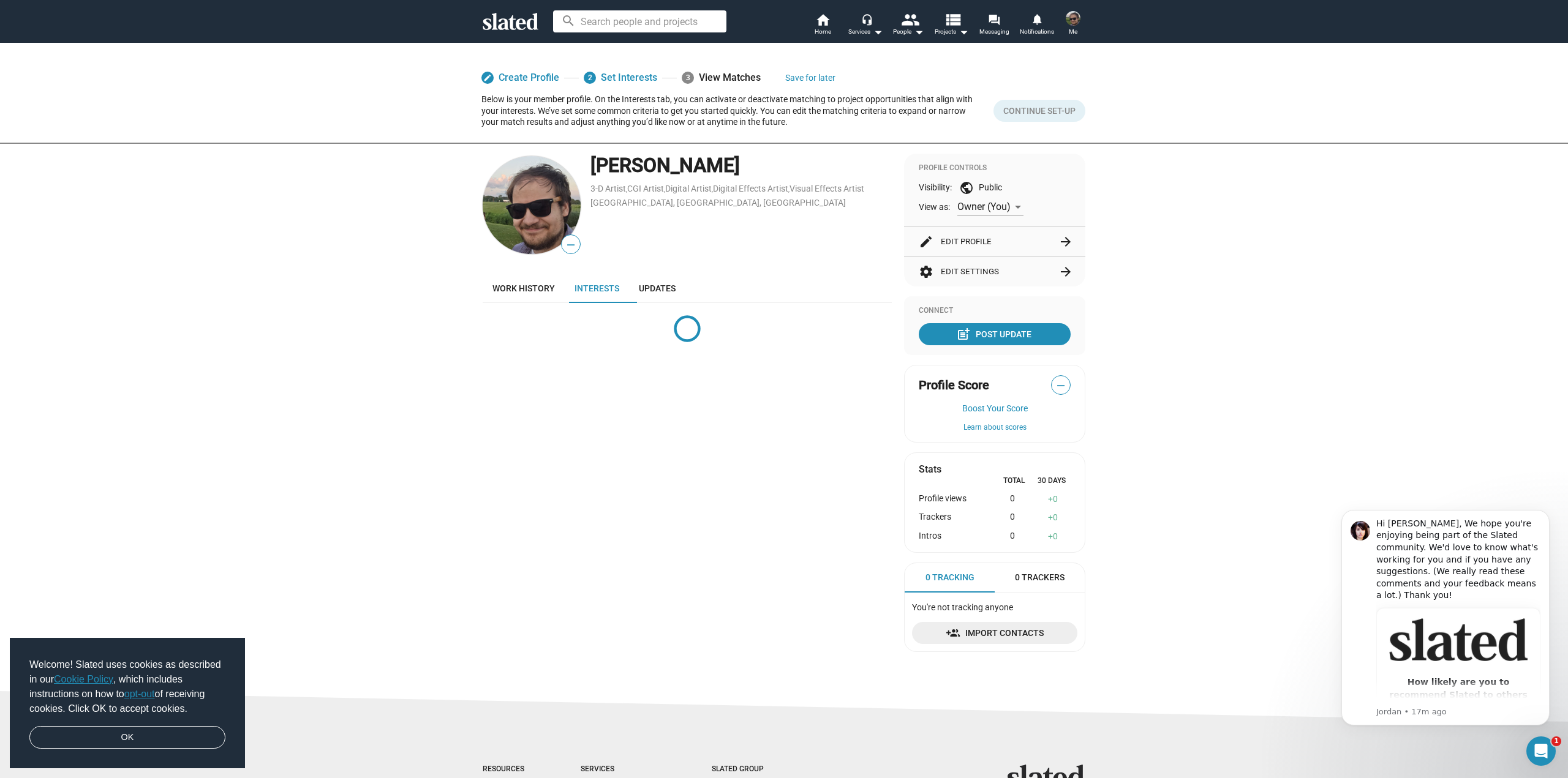
click at [1120, 529] on div "edit Create Profile 2 Set Interests 3 View Matches Save for later Below is your…" at bounding box center [784, 366] width 1568 height 649
drag, startPoint x: 719, startPoint y: 451, endPoint x: 734, endPoint y: 451, distance: 15.0
click at [719, 450] on div "— JONATHAN JANKOWIAK 3-D Artist , CGI Artist , Digital Artist , Digital Effects…" at bounding box center [687, 408] width 409 height 508
click at [1060, 112] on div at bounding box center [1032, 100] width 147 height 50
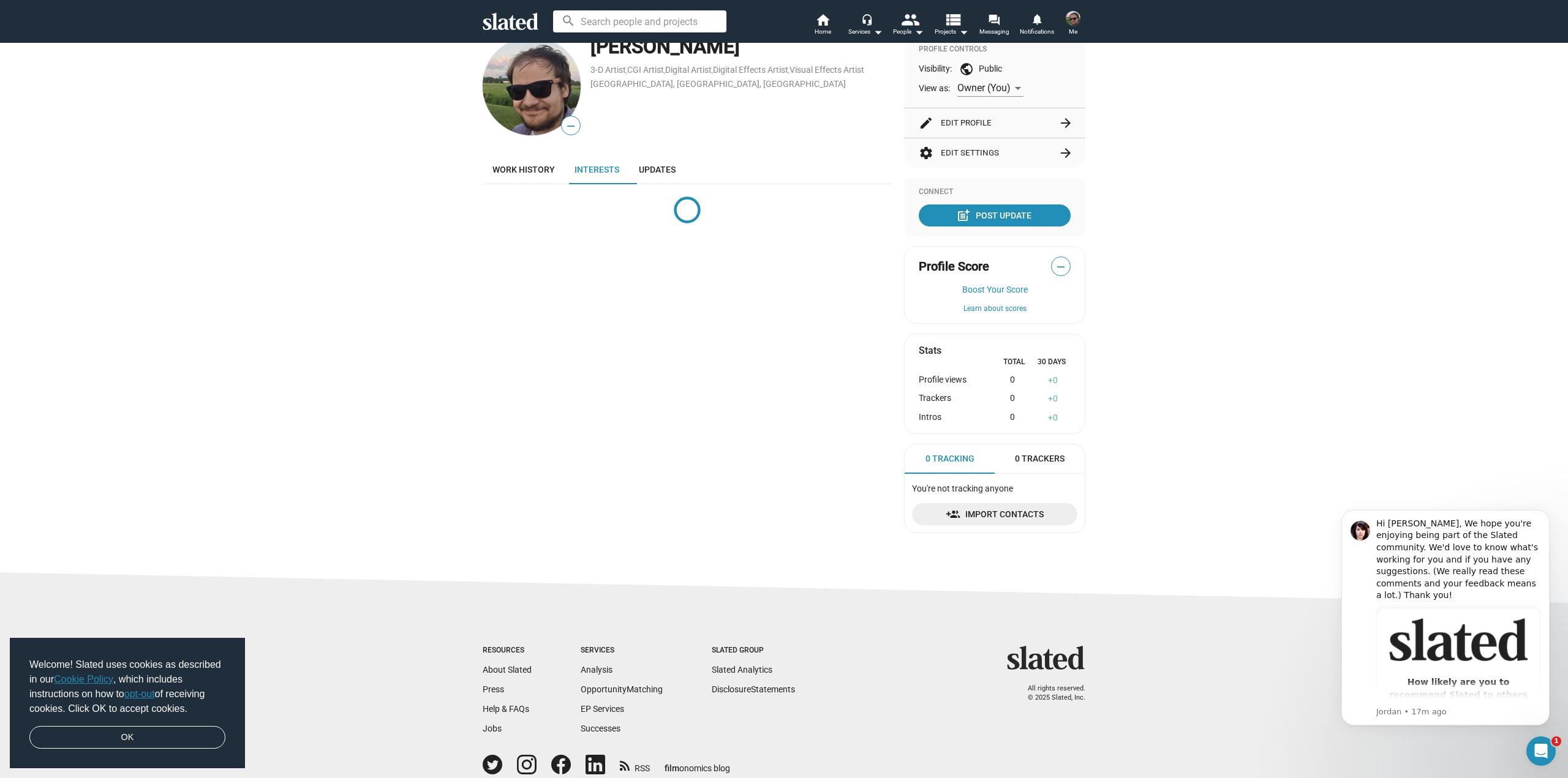
drag, startPoint x: 744, startPoint y: 398, endPoint x: 734, endPoint y: 478, distance: 80.6
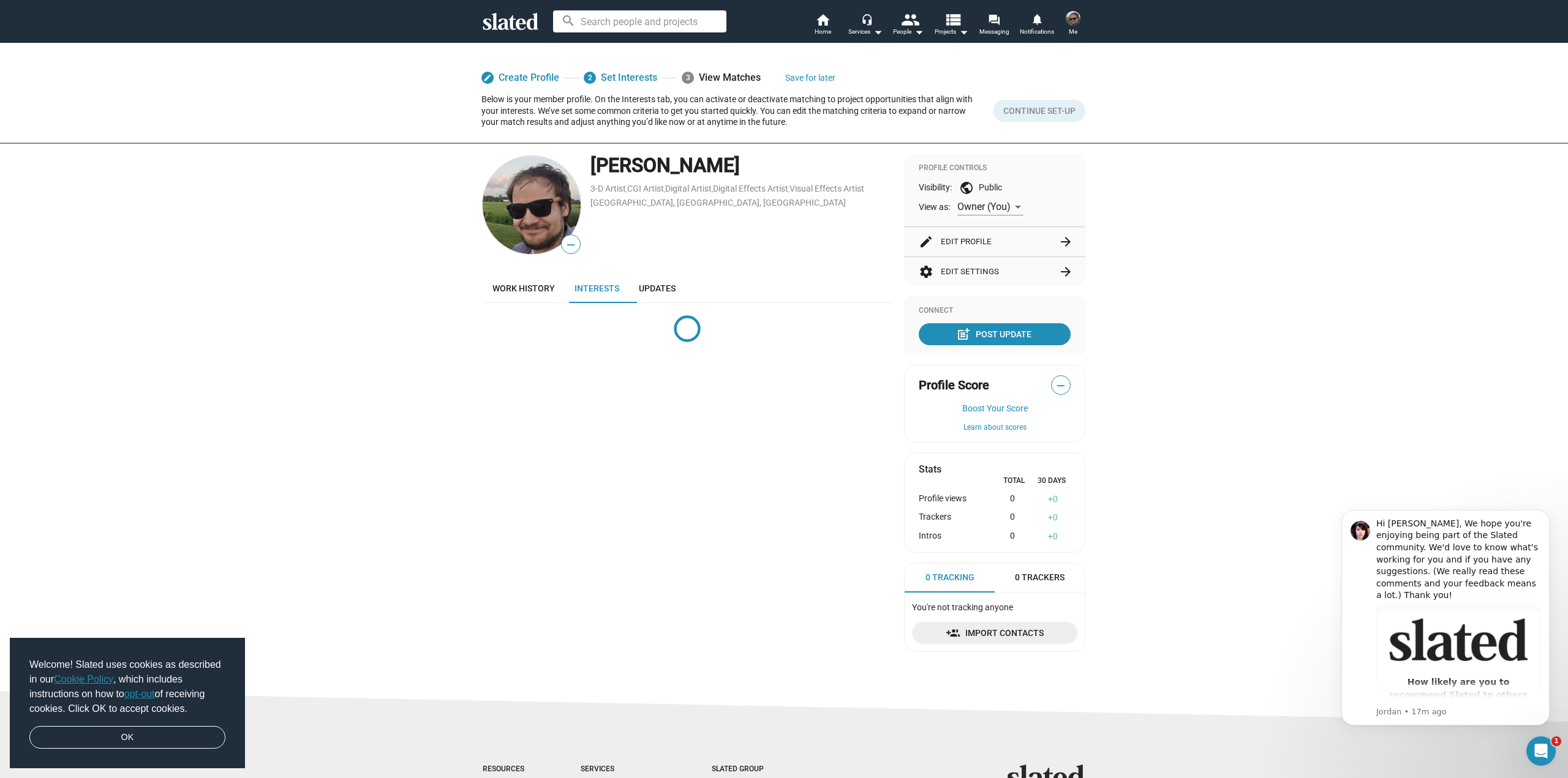
drag, startPoint x: 757, startPoint y: 419, endPoint x: 770, endPoint y: 290, distance: 129.7
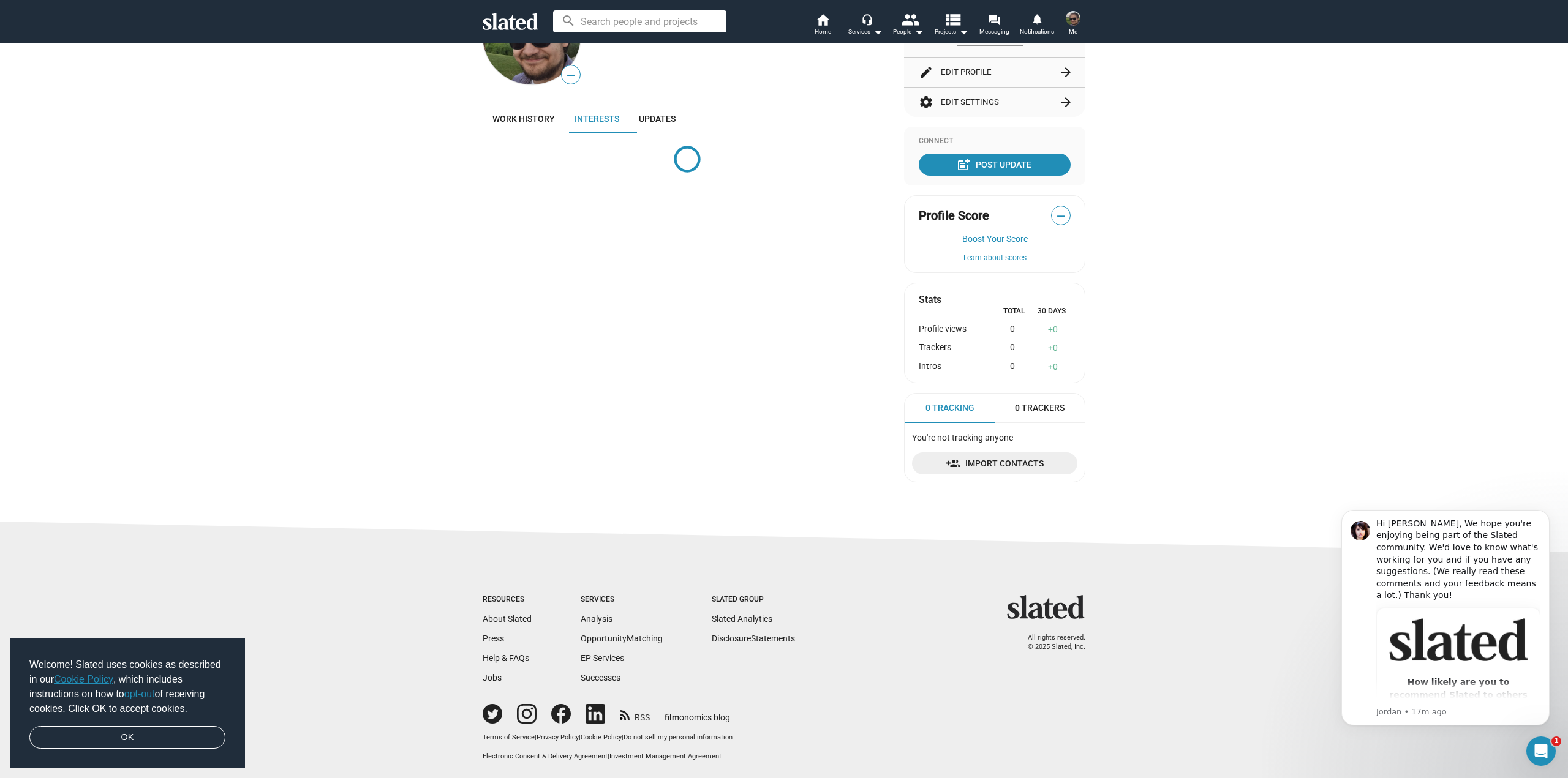
drag, startPoint x: 740, startPoint y: 293, endPoint x: 738, endPoint y: 510, distance: 217.0
click at [187, 740] on link "OK" at bounding box center [128, 737] width 196 height 23
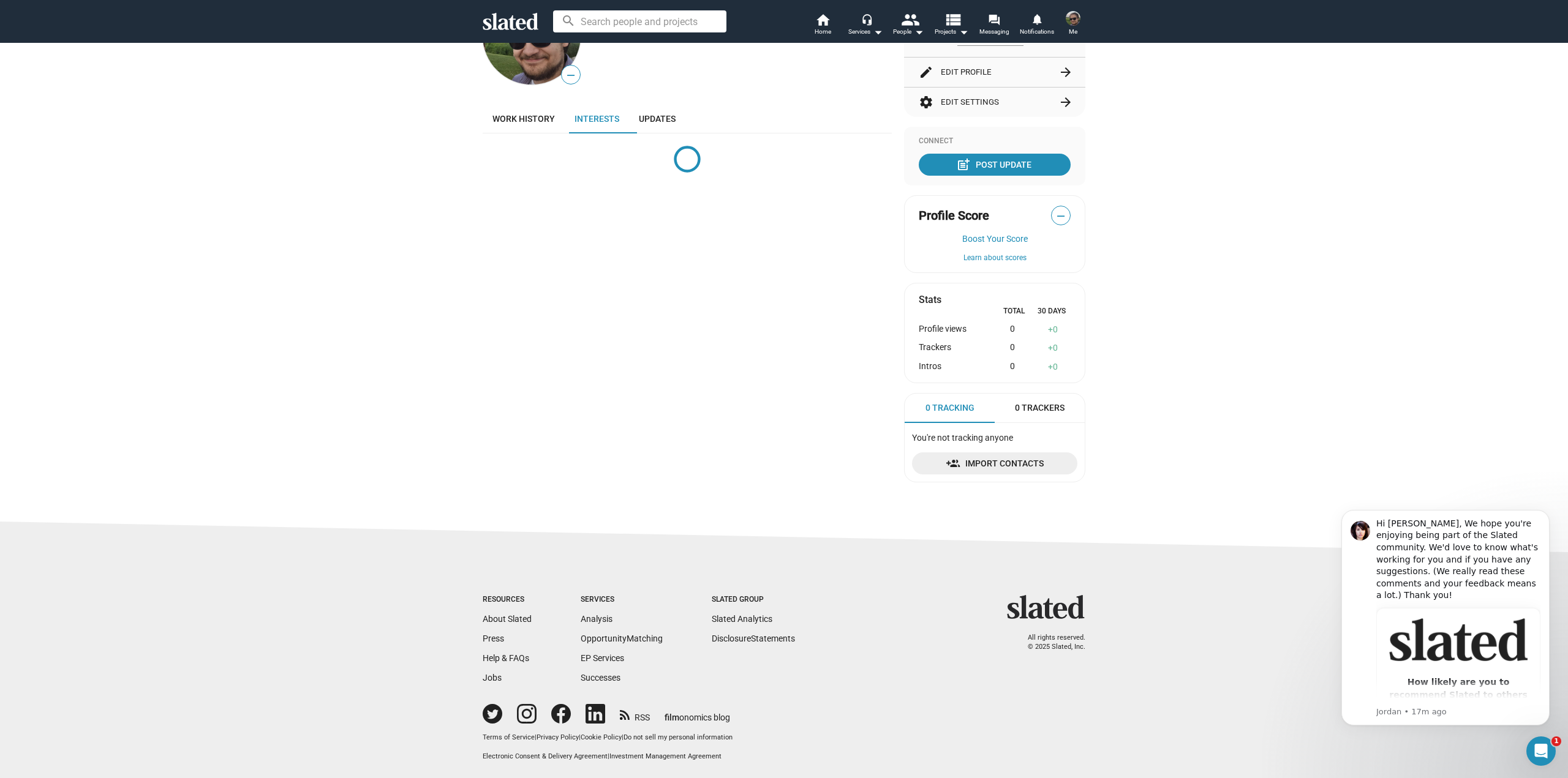
scroll to position [0, 0]
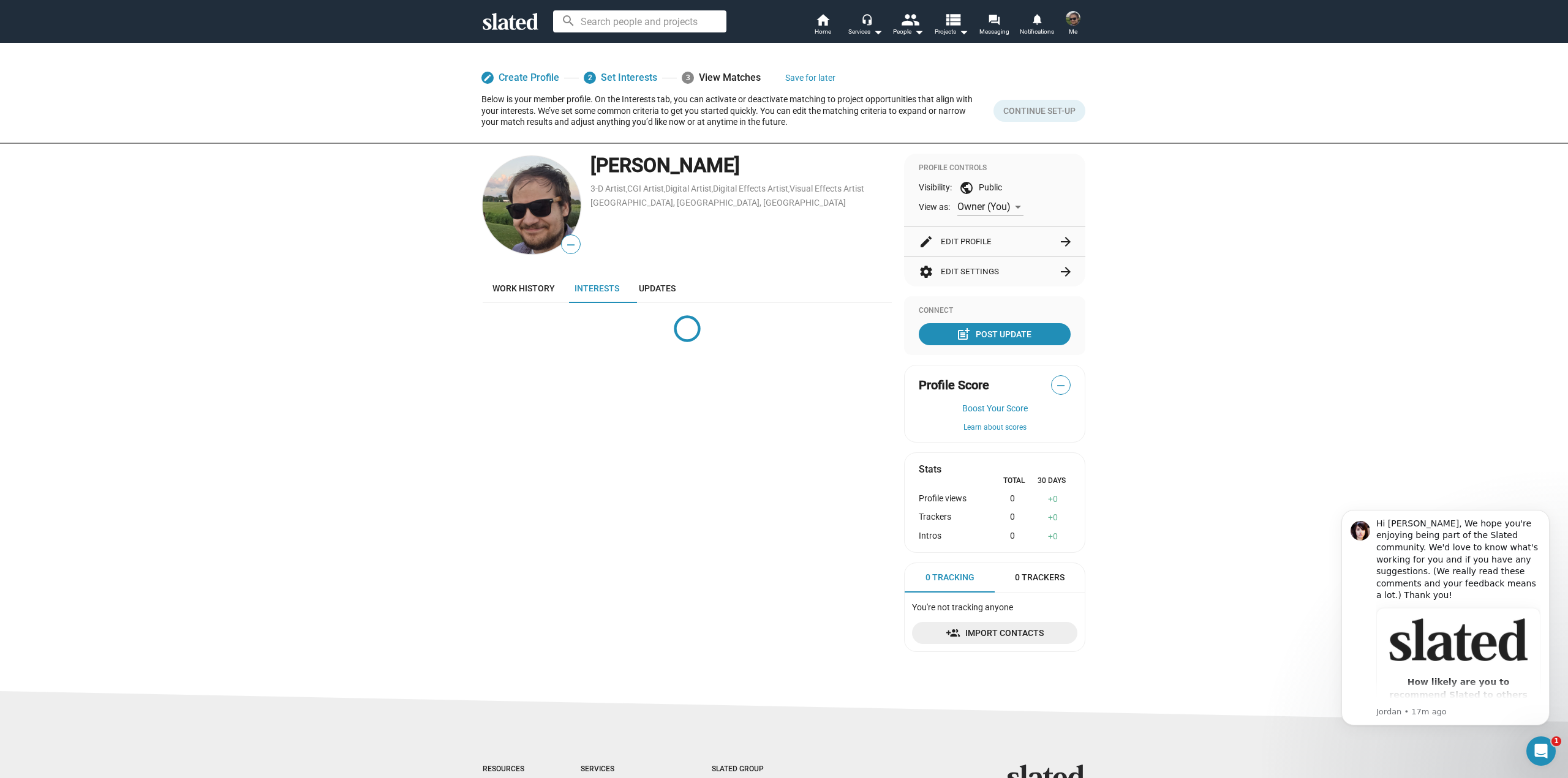
drag, startPoint x: 381, startPoint y: 649, endPoint x: 431, endPoint y: 327, distance: 325.9
click at [872, 31] on mat-icon "arrow_drop_down" at bounding box center [877, 31] width 14 height 14
click at [727, 359] on div at bounding box center [784, 389] width 1568 height 778
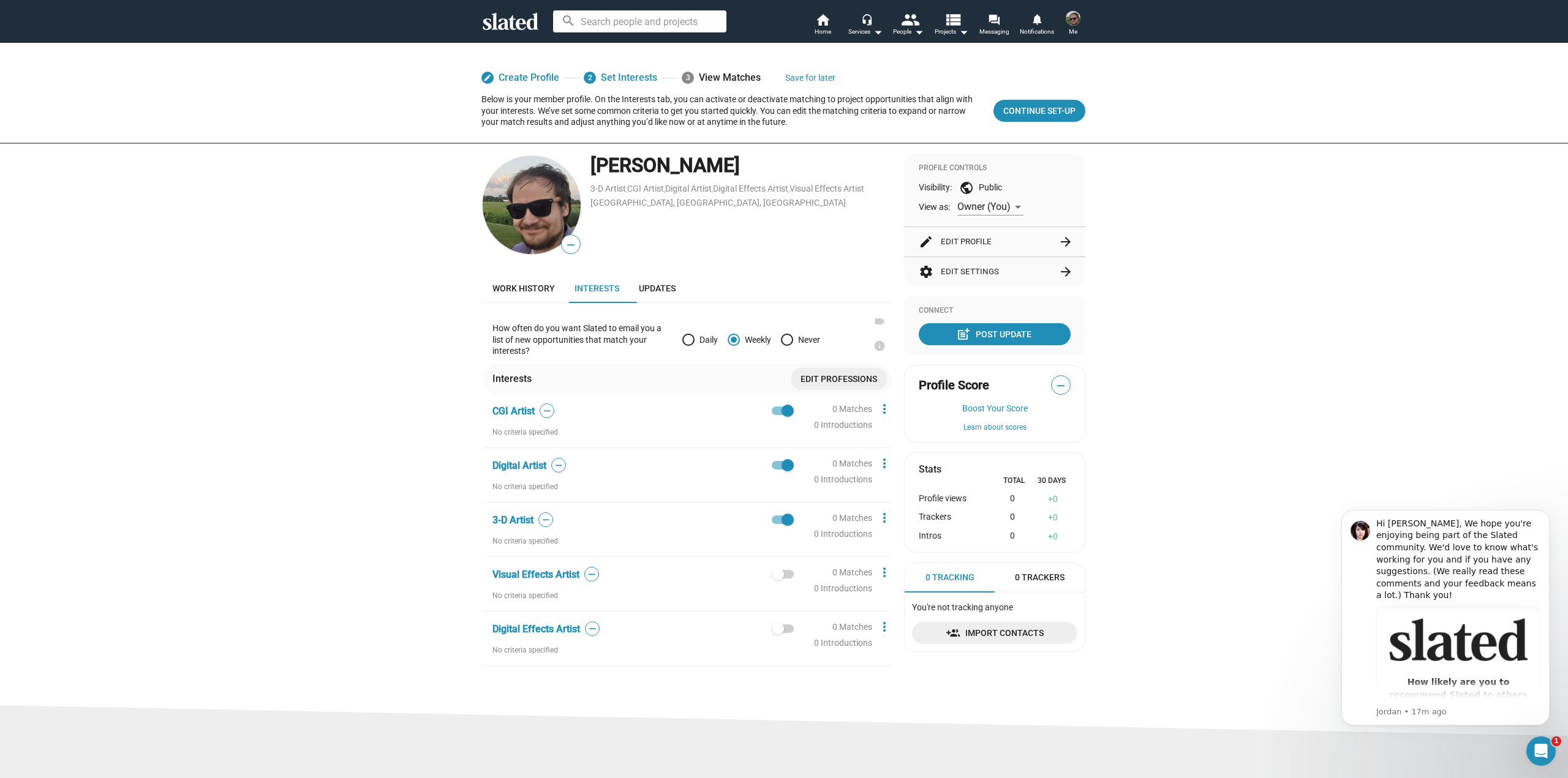
scroll to position [109, 0]
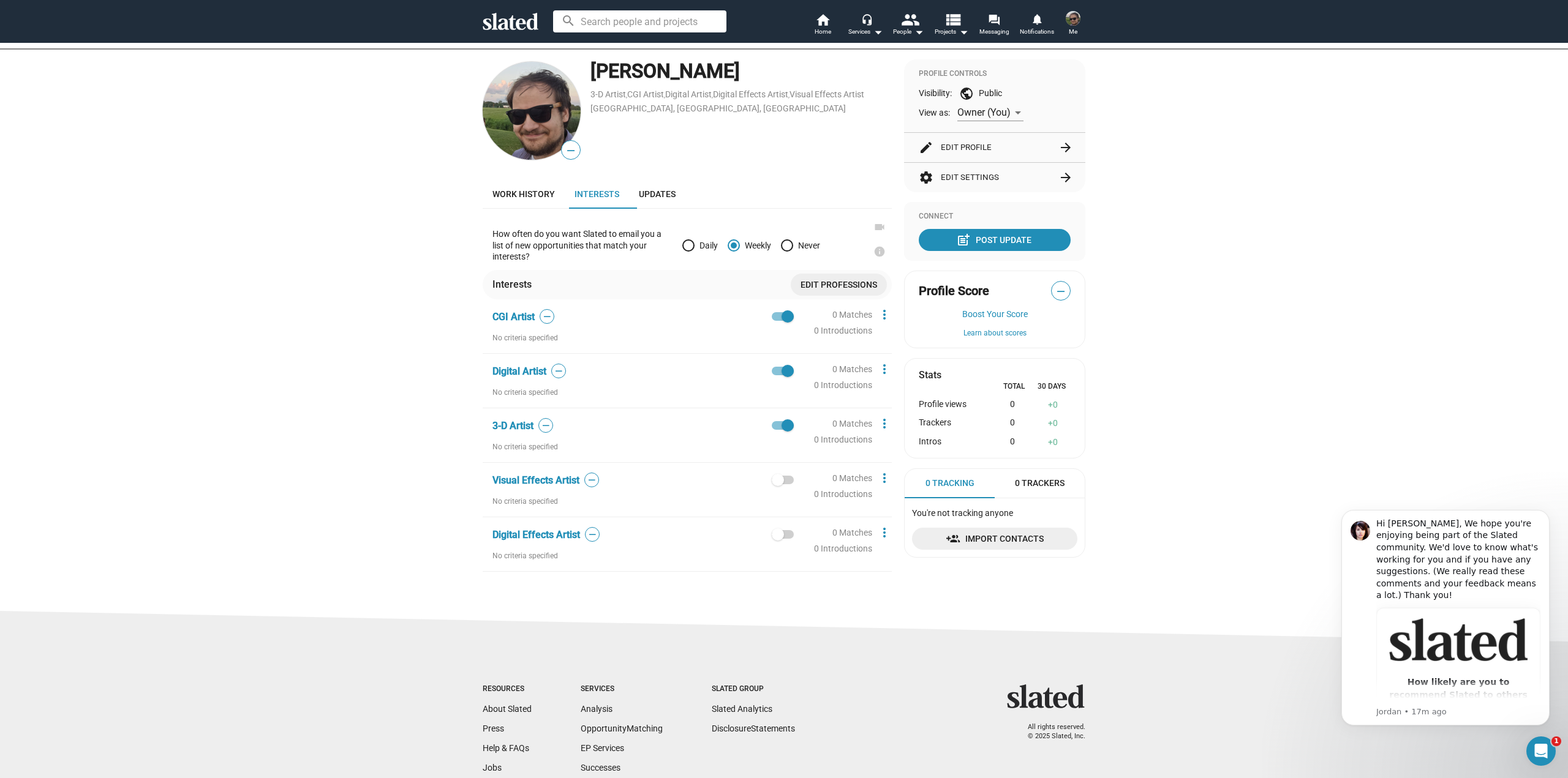
drag, startPoint x: 419, startPoint y: 403, endPoint x: 423, endPoint y: 456, distance: 53.2
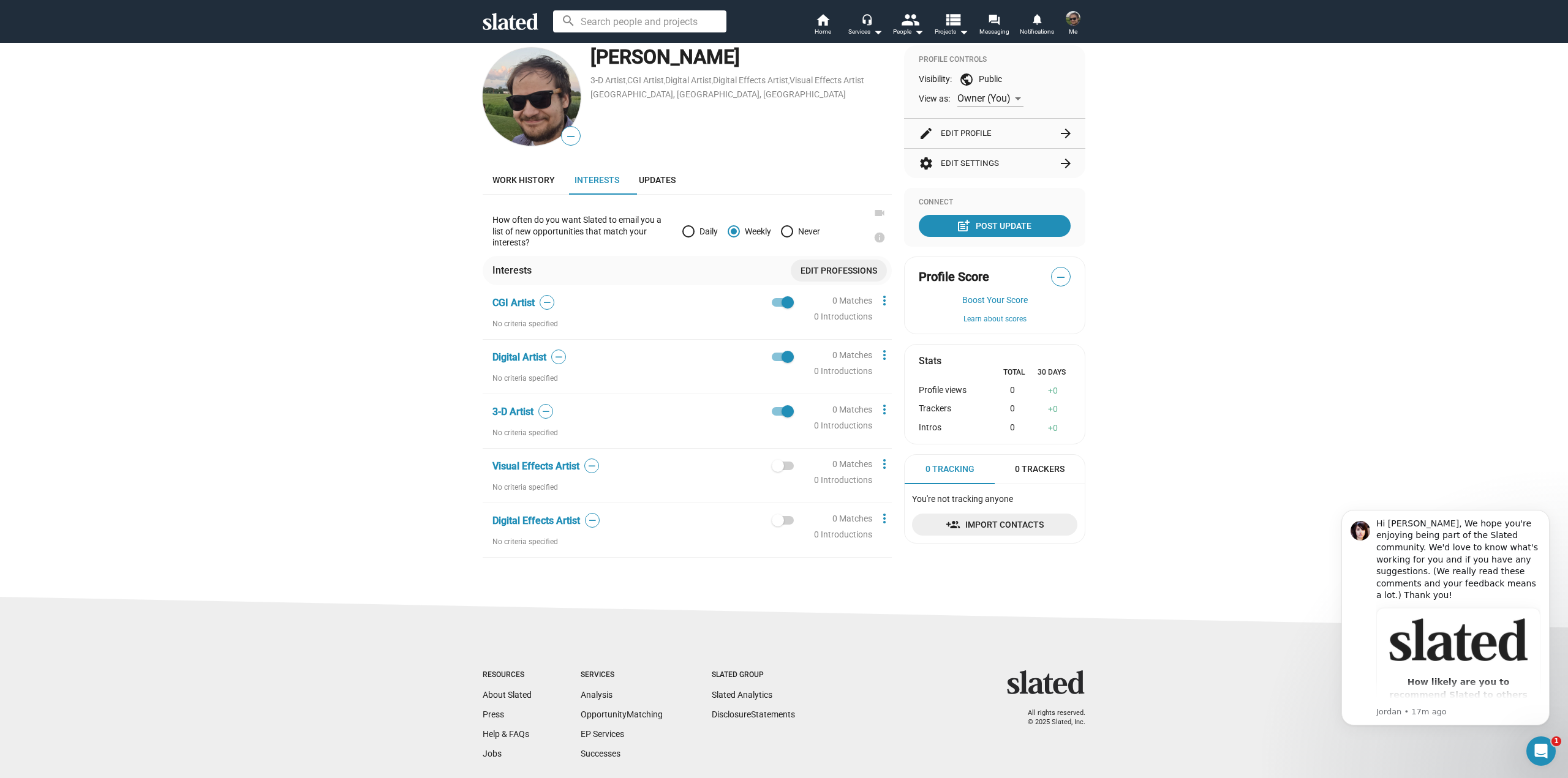
click at [784, 353] on span at bounding box center [787, 357] width 12 height 12
click at [778, 361] on input "checkbox" at bounding box center [777, 361] width 1 height 1
checkbox input "false"
click at [784, 466] on span at bounding box center [782, 466] width 22 height 9
click at [778, 470] on input "checkbox" at bounding box center [777, 470] width 1 height 1
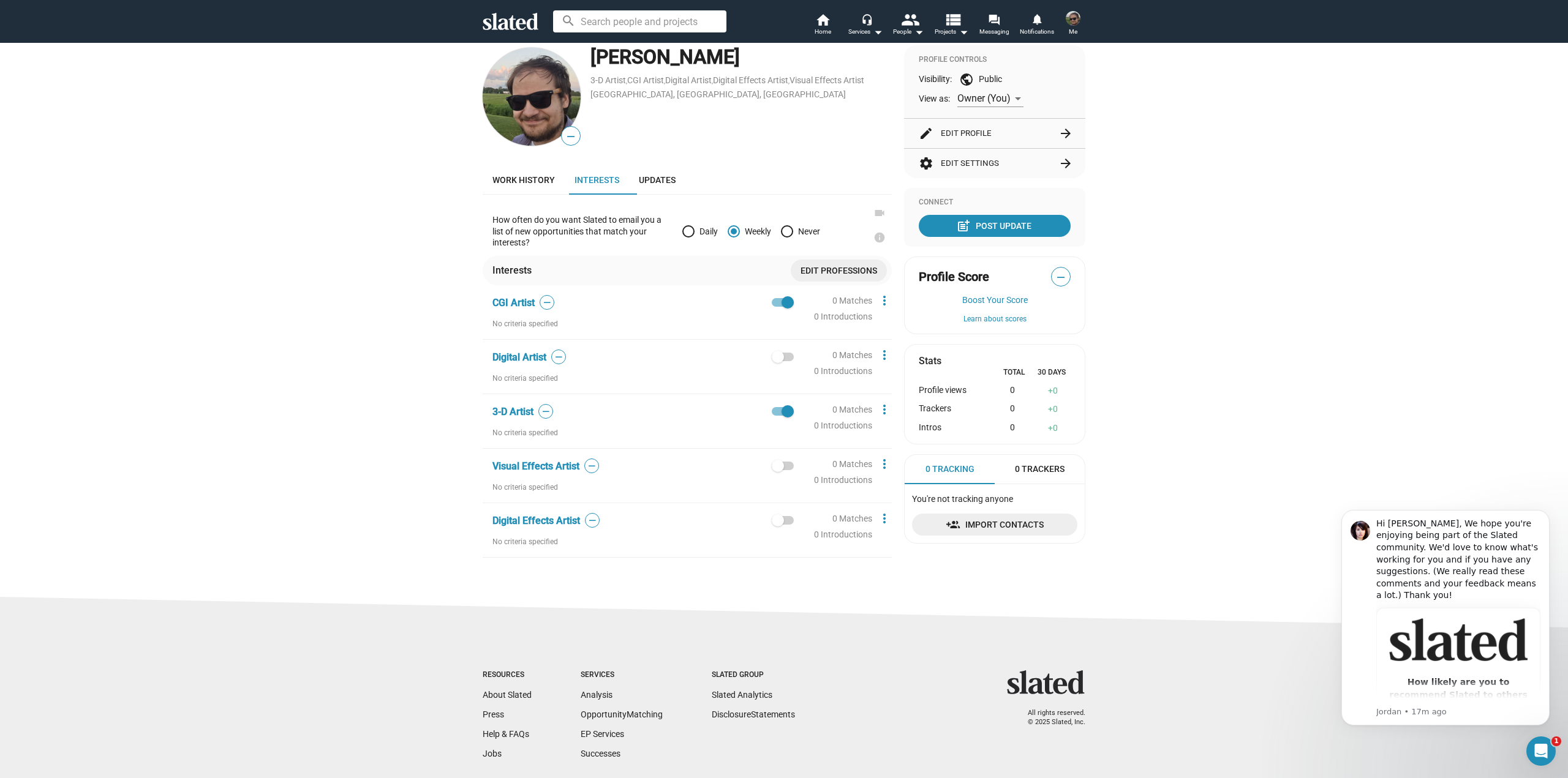
checkbox input "true"
click at [332, 486] on div "edit Create Profile 2 Set Interests 3 View Matches Save for later Below is your…" at bounding box center [784, 266] width 1568 height 663
drag, startPoint x: 352, startPoint y: 456, endPoint x: 362, endPoint y: 421, distance: 36.4
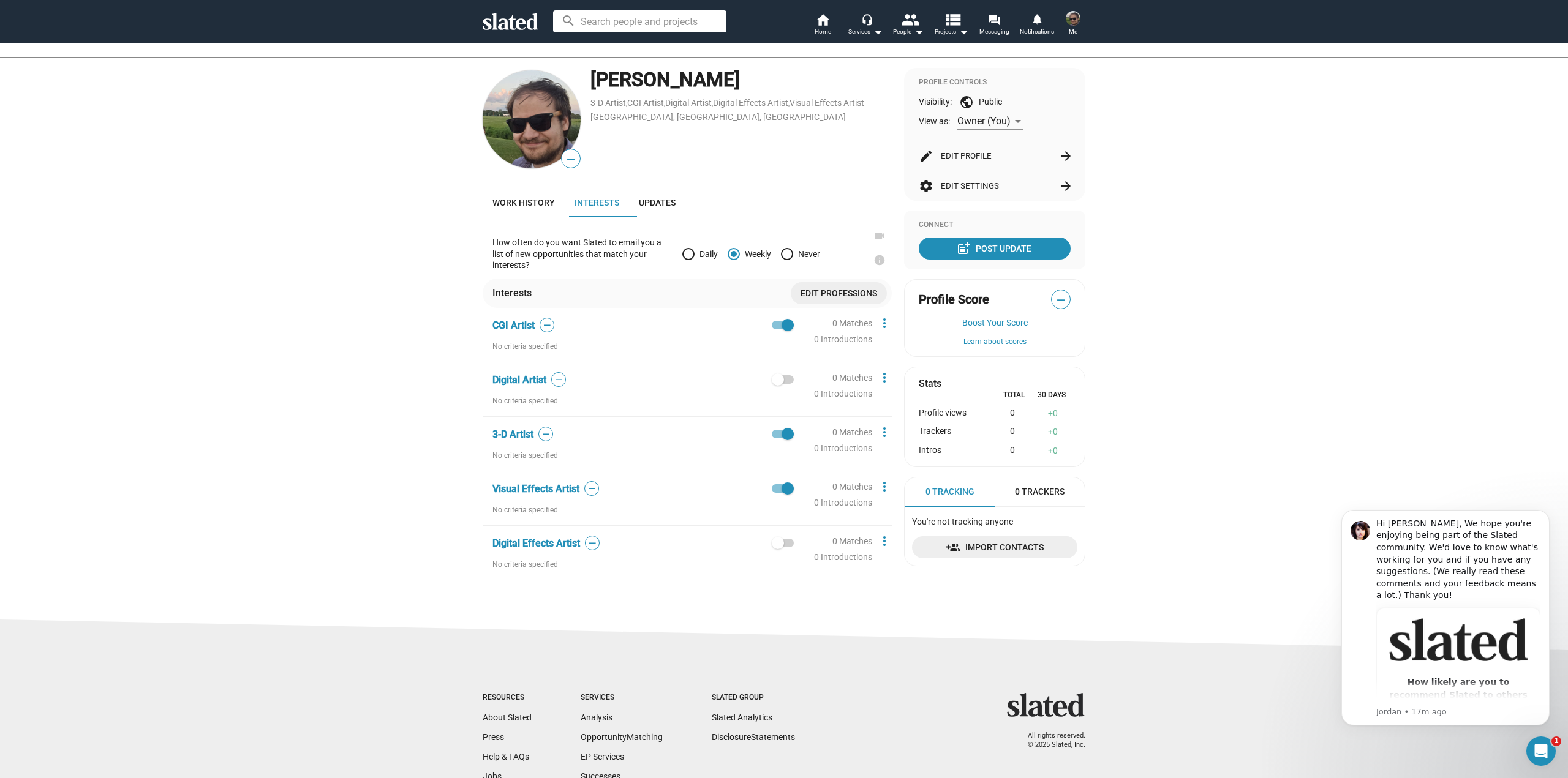
scroll to position [0, 0]
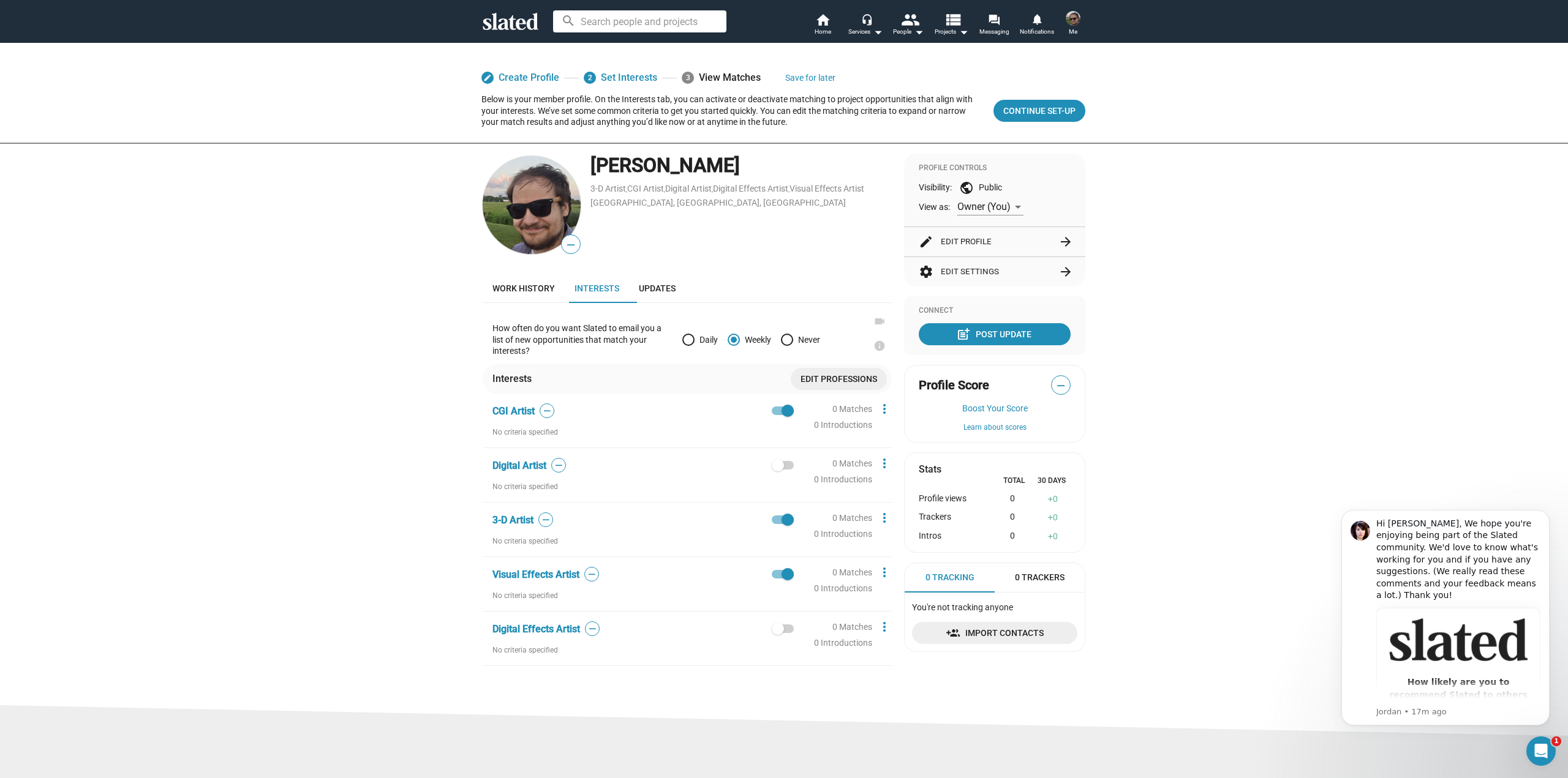
drag, startPoint x: 401, startPoint y: 272, endPoint x: 419, endPoint y: 261, distance: 21.1
drag, startPoint x: 493, startPoint y: 330, endPoint x: 565, endPoint y: 334, distance: 72.1
click at [548, 330] on p "How often do you want Slated to email you a list of new opportunities that matc…" at bounding box center [582, 340] width 180 height 35
click at [565, 334] on p "How often do you want Slated to email you a list of new opportunities that matc…" at bounding box center [582, 340] width 180 height 35
click at [782, 343] on span at bounding box center [787, 339] width 12 height 12
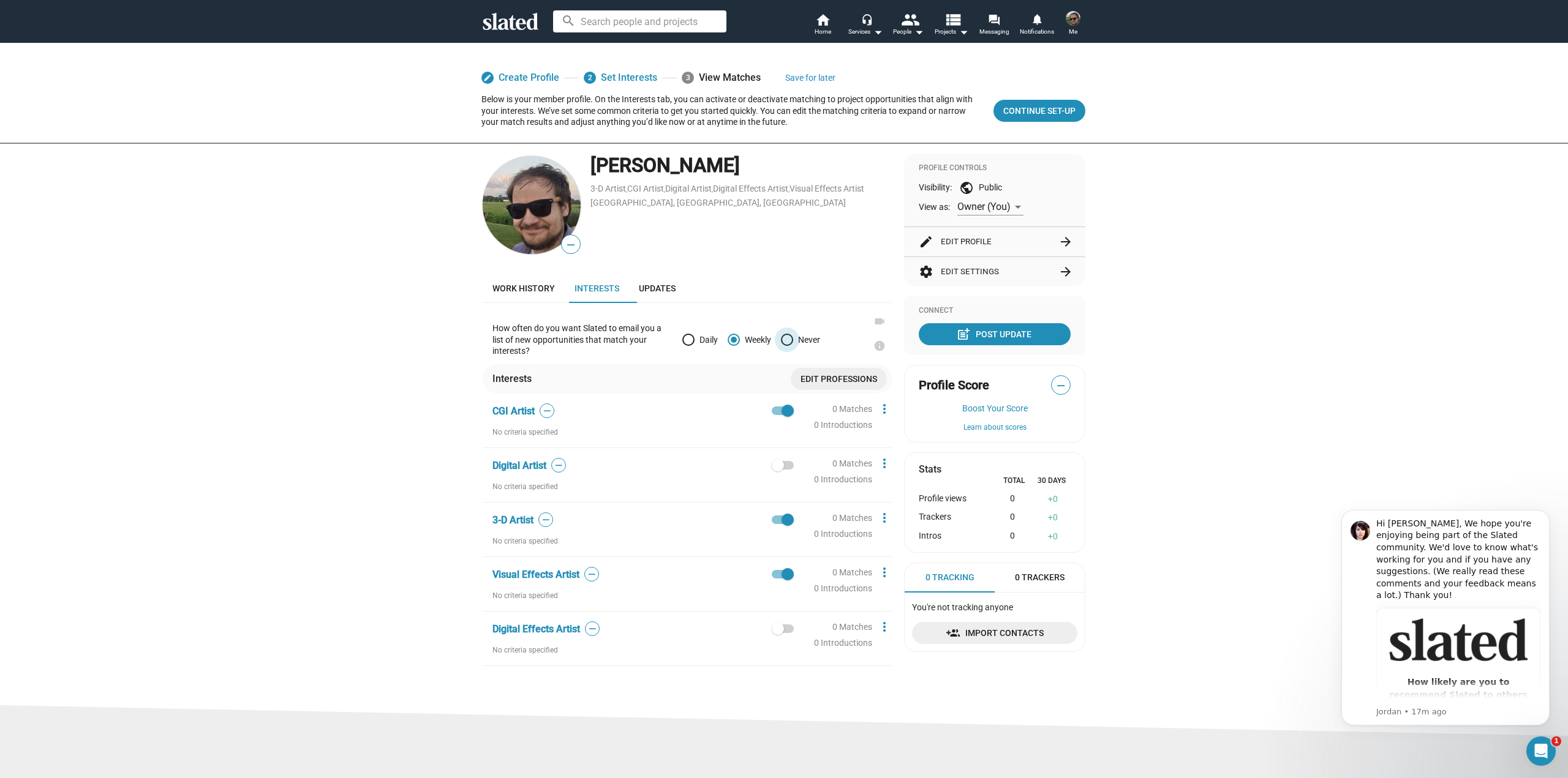
click at [782, 343] on input "Never" at bounding box center [787, 339] width 12 height 12
radio input "true"
click at [873, 40] on div "search home Home headset_mic Services arrow_drop_down people People arrow_drop_…" at bounding box center [784, 21] width 1568 height 43
click at [873, 35] on mat-icon "arrow_drop_down" at bounding box center [877, 31] width 14 height 14
click at [920, 31] on div at bounding box center [784, 389] width 1568 height 778
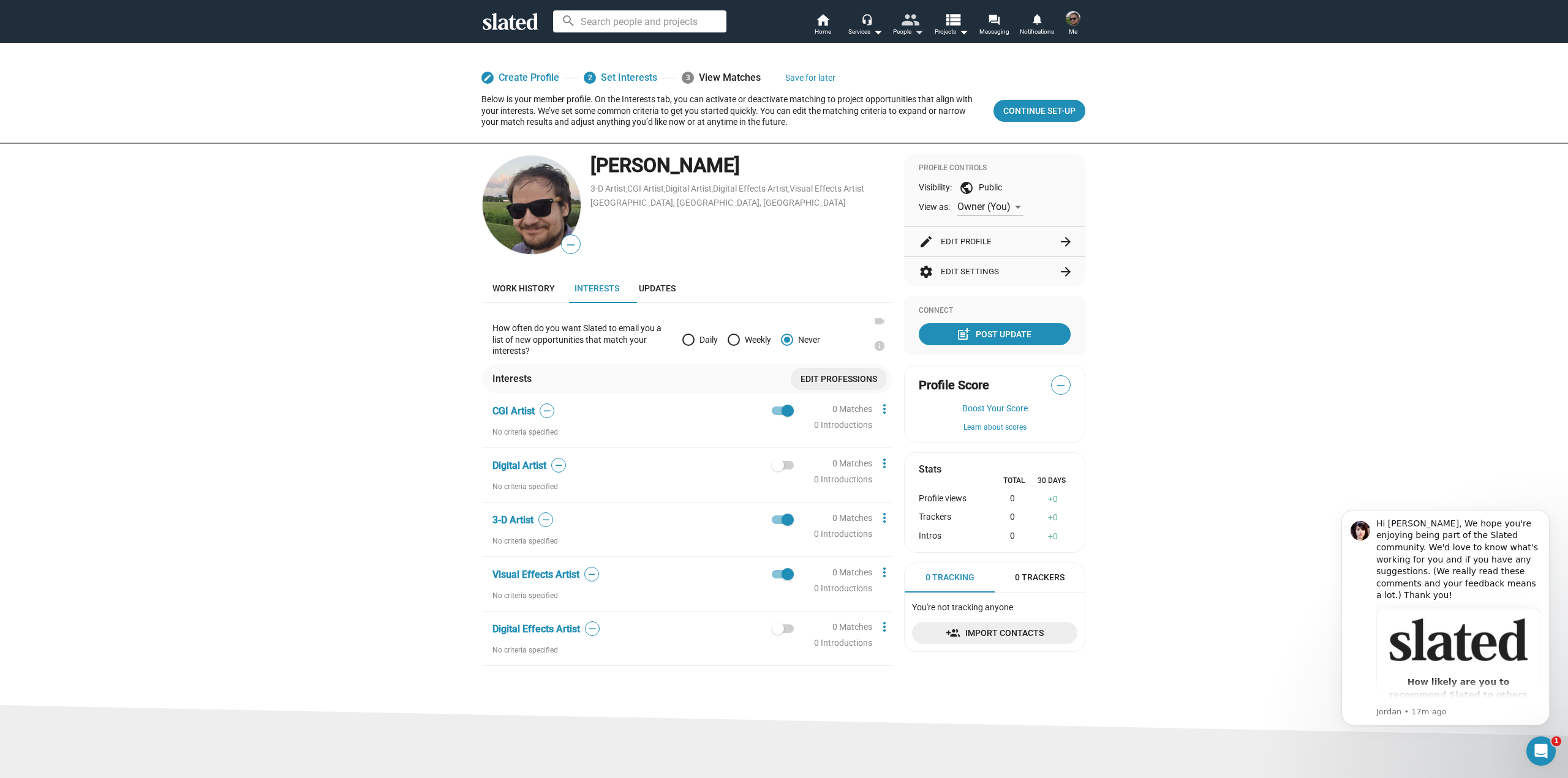
click at [923, 30] on mat-icon "arrow_drop_down" at bounding box center [918, 31] width 14 height 14
click at [956, 30] on div at bounding box center [784, 389] width 1568 height 778
click at [960, 32] on mat-icon "arrow_drop_down" at bounding box center [963, 31] width 14 height 14
click at [817, 151] on div at bounding box center [784, 389] width 1568 height 778
click at [834, 29] on link "home Home" at bounding box center [822, 25] width 43 height 27
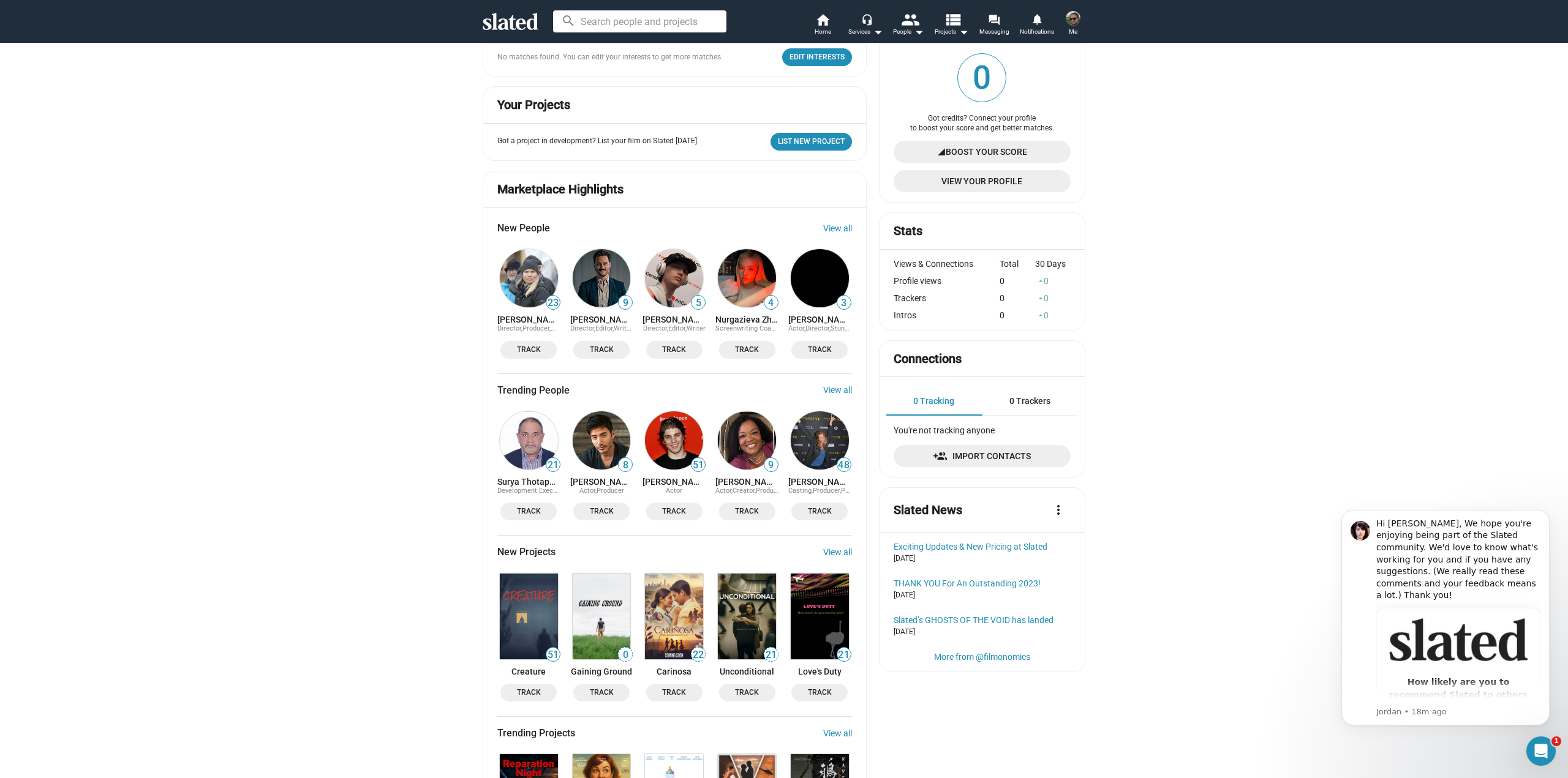
drag, startPoint x: 1244, startPoint y: 467, endPoint x: 1196, endPoint y: 587, distance: 129.2
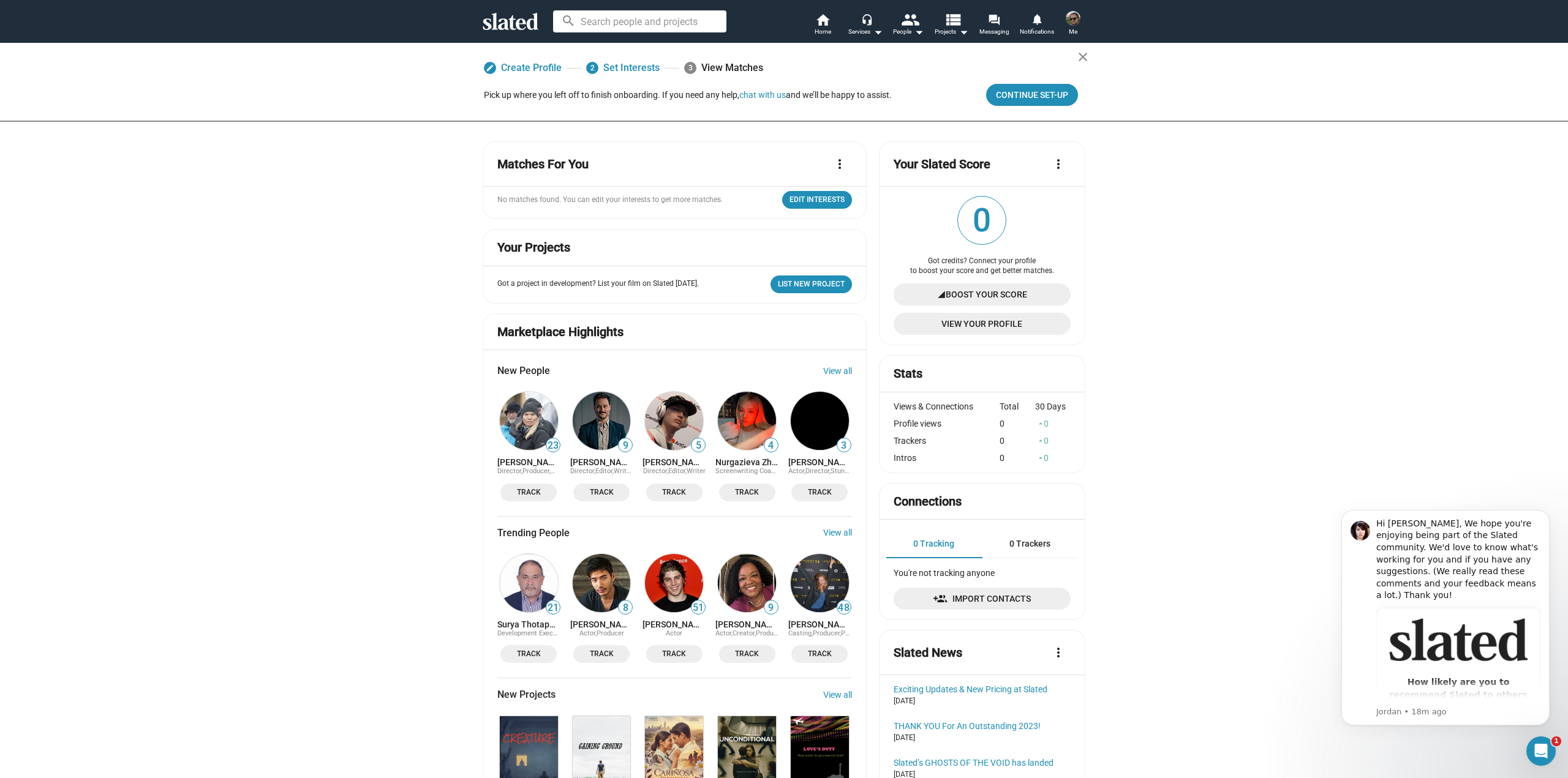
drag, startPoint x: 916, startPoint y: 553, endPoint x: 872, endPoint y: 397, distance: 162.1
click at [858, 34] on div "Services arrow_drop_down" at bounding box center [865, 31] width 35 height 14
click at [920, 28] on div at bounding box center [784, 389] width 1568 height 778
click at [917, 35] on mat-icon "arrow_drop_down" at bounding box center [918, 31] width 14 height 14
click at [949, 35] on div at bounding box center [784, 389] width 1568 height 778
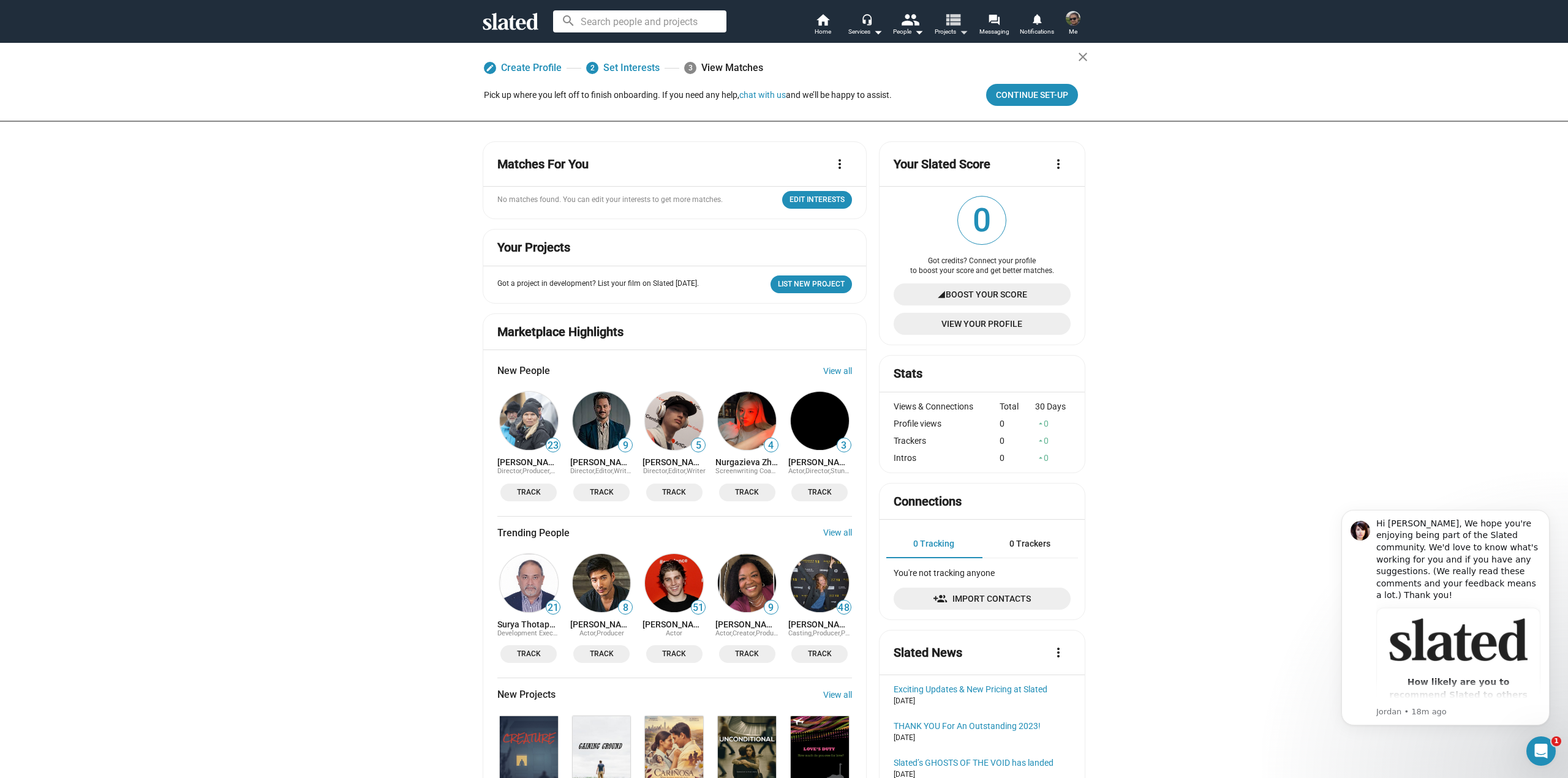
click at [961, 33] on mat-icon "arrow_drop_down" at bounding box center [963, 31] width 14 height 14
click at [1011, 35] on div at bounding box center [784, 389] width 1568 height 778
click at [832, 28] on link "home Home" at bounding box center [822, 25] width 43 height 27
click at [1016, 85] on span "Continue Set-up" at bounding box center [1032, 95] width 72 height 22
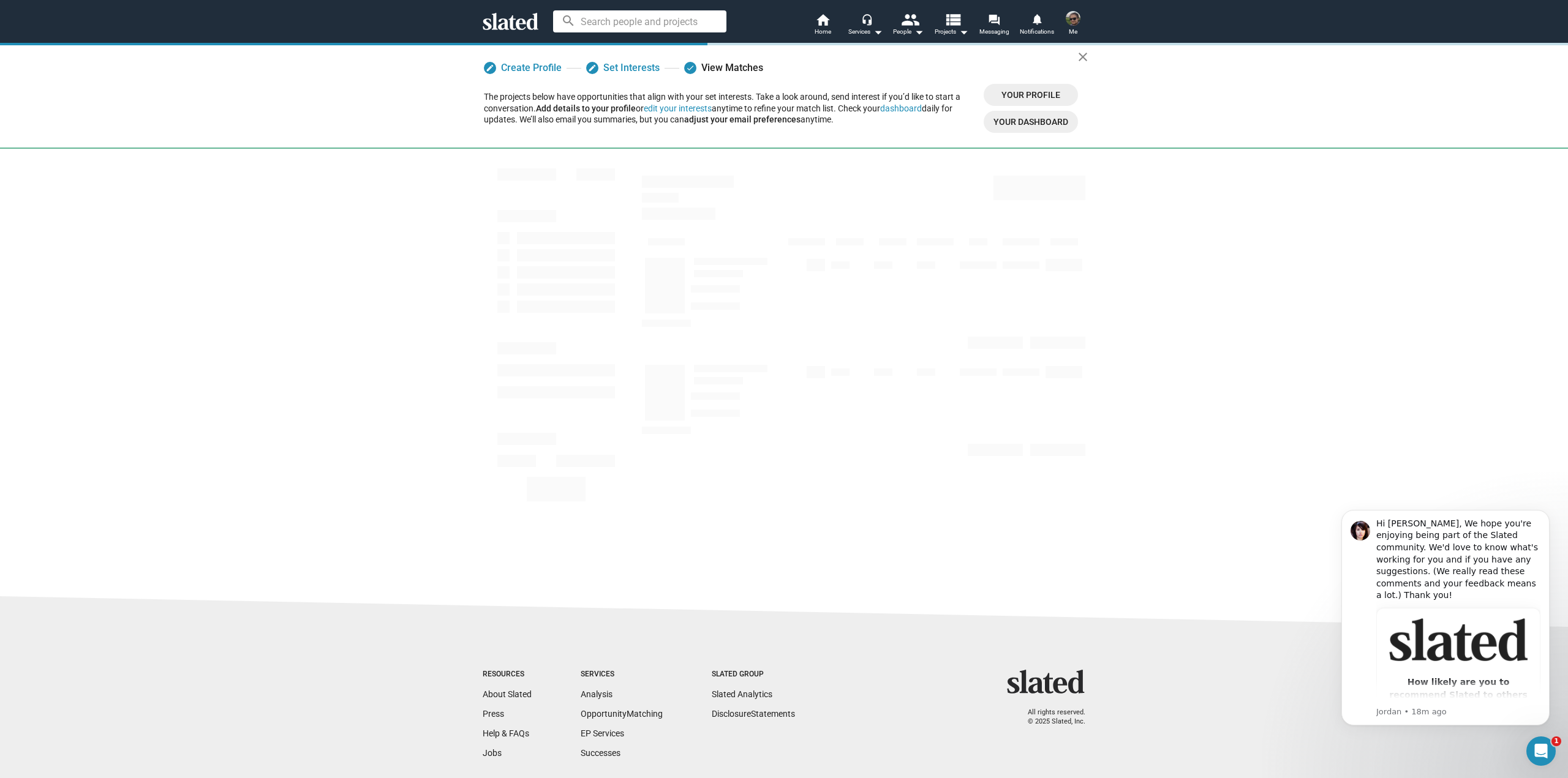
drag, startPoint x: 464, startPoint y: 85, endPoint x: 866, endPoint y: 117, distance: 403.3
click at [866, 117] on div "edit Create Profile edit Set Interests done View Matches The projects below hav…" at bounding box center [784, 95] width 1568 height 107
click at [869, 121] on div "The projects below have opportunities that align with your set interests. Take …" at bounding box center [729, 108] width 490 height 35
click at [802, 95] on div "The projects below have opportunities that align with your set interests. Take …" at bounding box center [729, 108] width 490 height 35
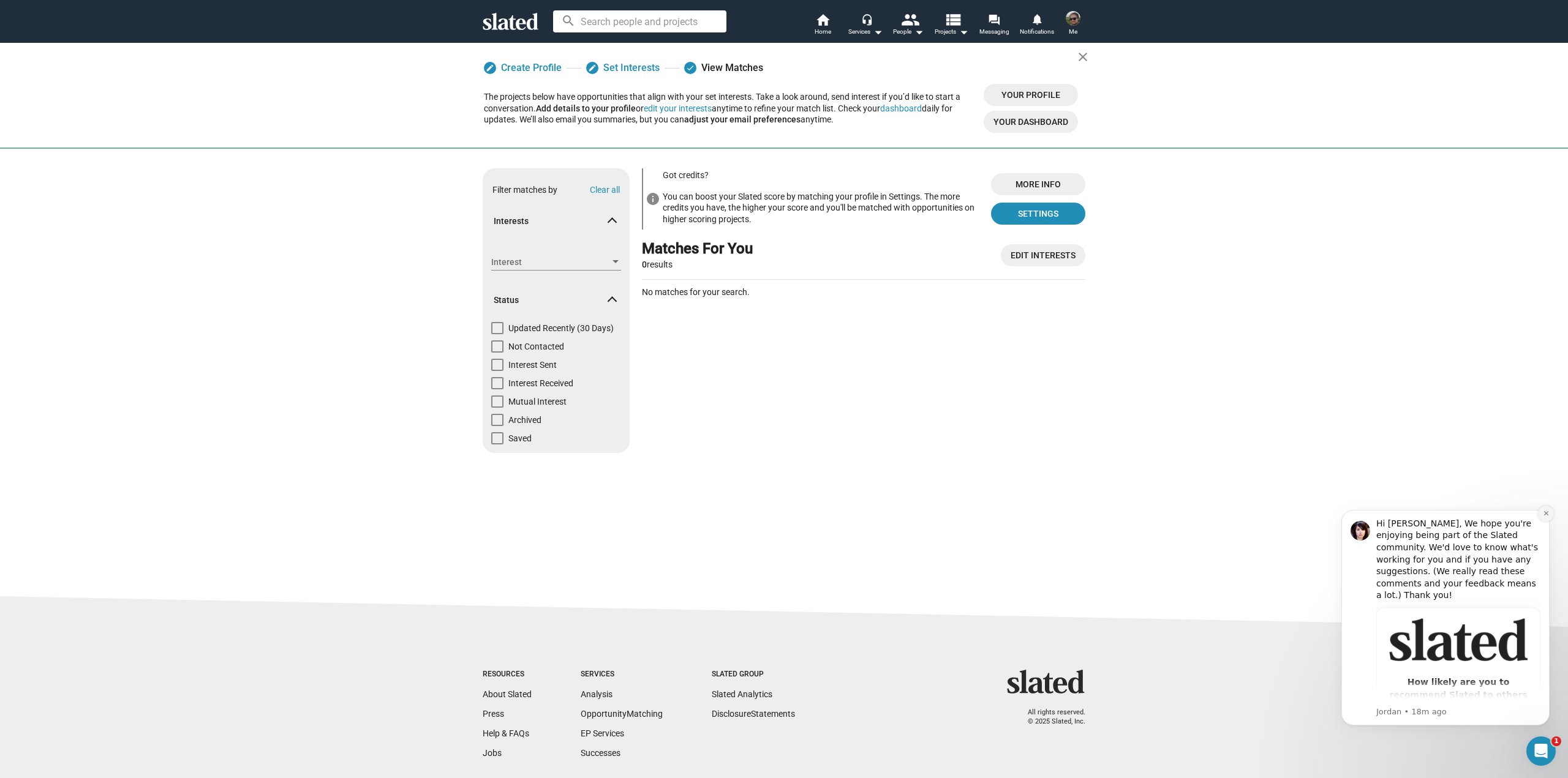
click at [1545, 514] on icon "Dismiss notification" at bounding box center [1545, 513] width 4 height 4
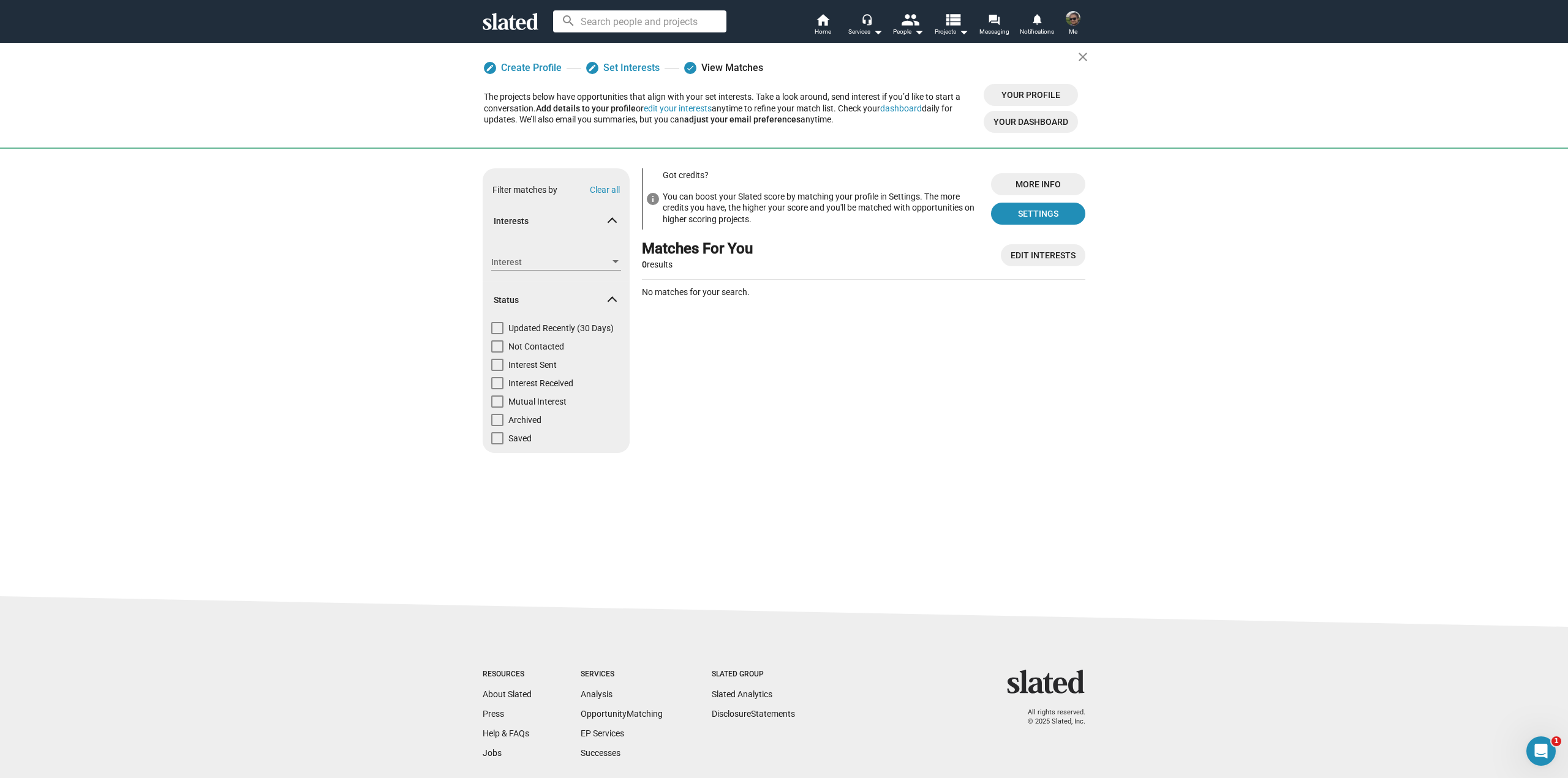
drag, startPoint x: 890, startPoint y: 397, endPoint x: 900, endPoint y: 293, distance: 104.5
drag, startPoint x: 796, startPoint y: 112, endPoint x: 808, endPoint y: 122, distance: 15.6
click at [808, 122] on div "The projects below have opportunities that align with your set interests. Take …" at bounding box center [729, 108] width 490 height 35
click at [812, 124] on div "The projects below have opportunities that align with your set interests. Take …" at bounding box center [729, 108] width 490 height 35
drag, startPoint x: 850, startPoint y: 134, endPoint x: 797, endPoint y: 126, distance: 53.6
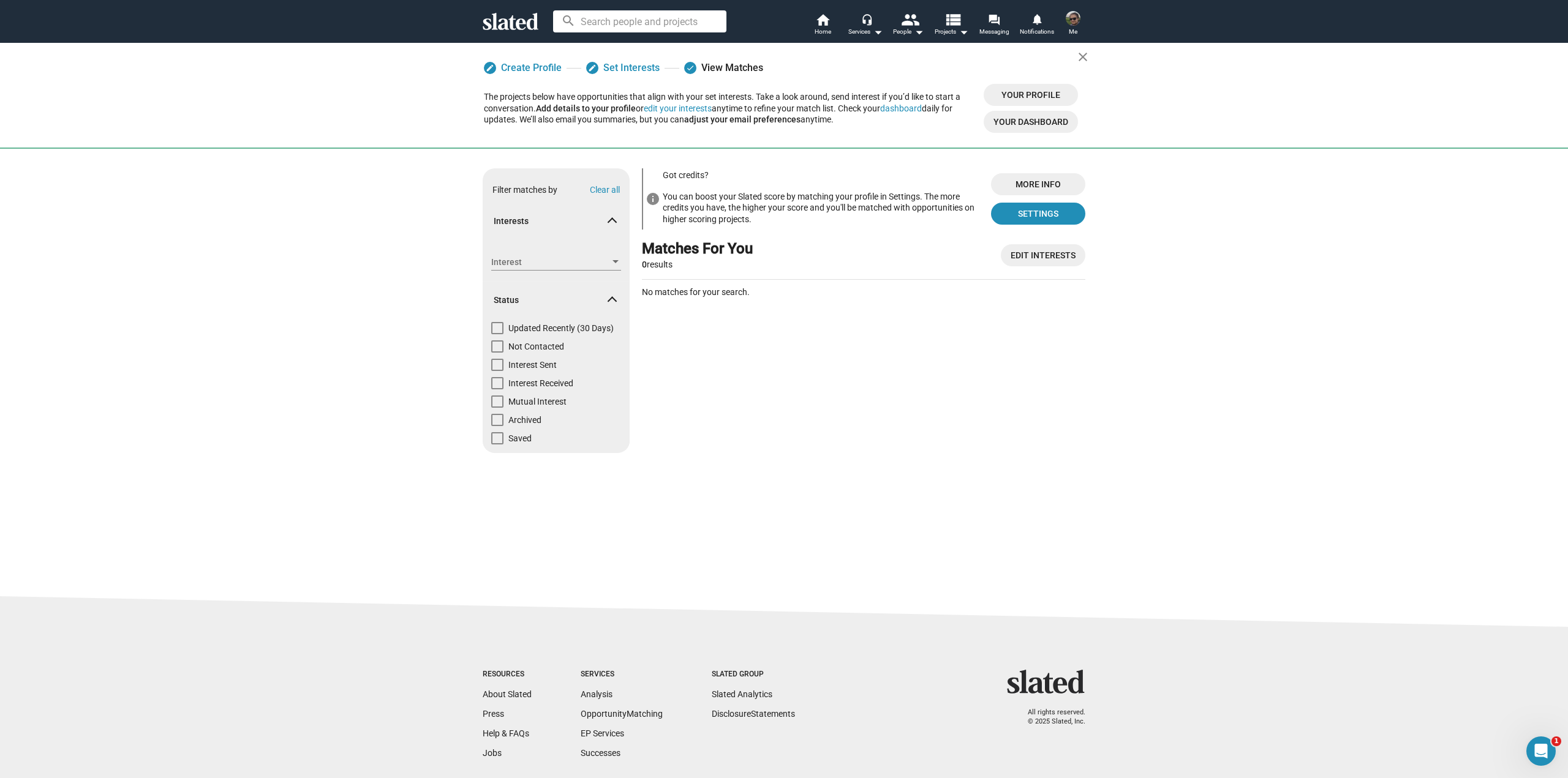
click at [797, 126] on div "edit Create Profile edit Set Interests done View Matches The projects below hav…" at bounding box center [781, 95] width 594 height 81
click at [823, 125] on div "The projects below have opportunities that align with your set interests. Take …" at bounding box center [729, 108] width 490 height 35
drag, startPoint x: 852, startPoint y: 129, endPoint x: 802, endPoint y: 123, distance: 50.4
click at [802, 123] on div "The projects below have opportunities that align with your set interests. Take …" at bounding box center [781, 109] width 594 height 49
click at [819, 122] on div "The projects below have opportunities that align with your set interests. Take …" at bounding box center [729, 108] width 490 height 35
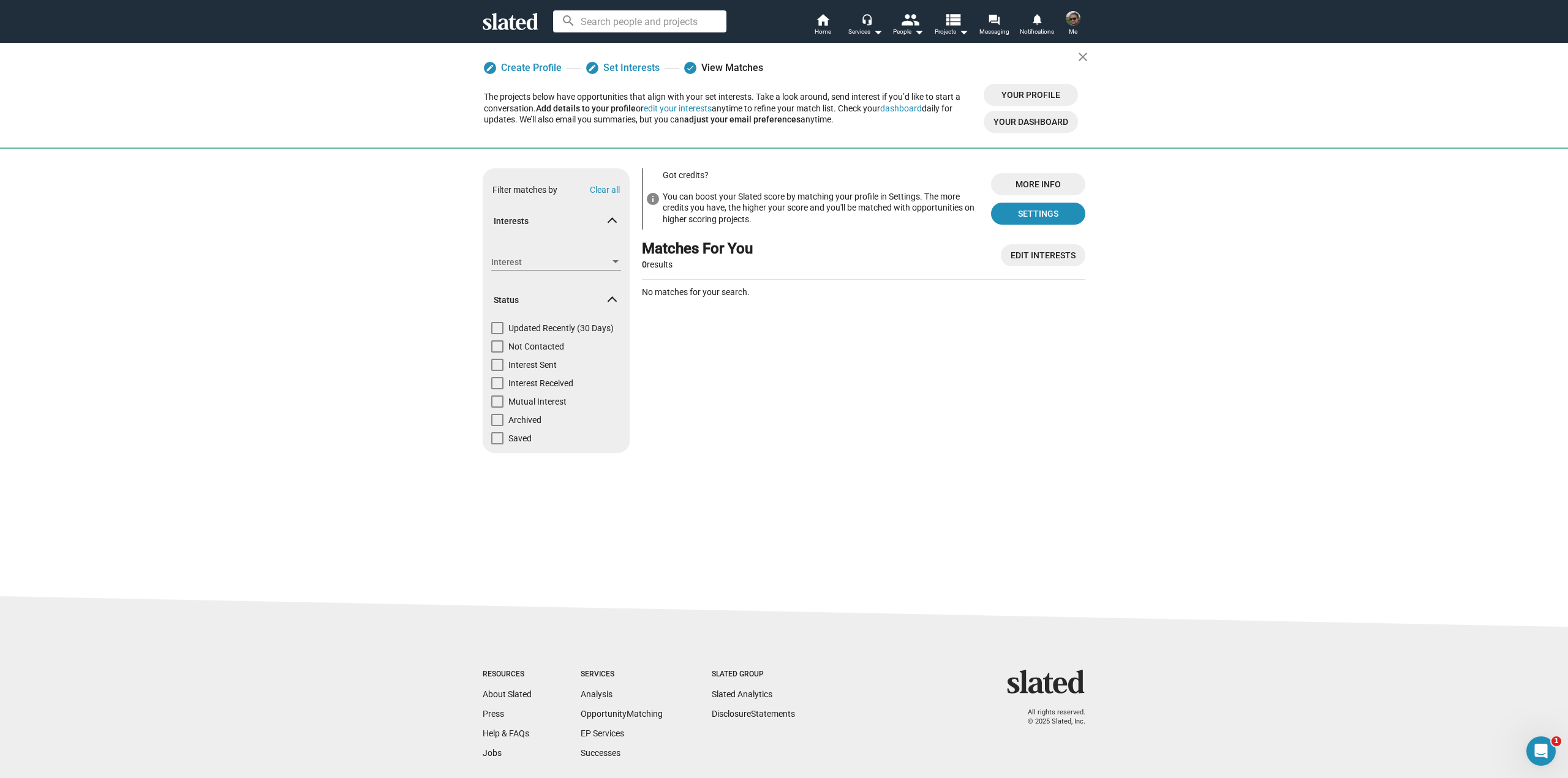
click at [684, 134] on div "edit Create Profile edit Set Interests done View Matches The projects below hav…" at bounding box center [781, 95] width 594 height 81
click at [743, 318] on div "info Got credits? You can boost your Slated score by matching your profile in S…" at bounding box center [864, 315] width 444 height 294
click at [1080, 58] on mat-icon "close" at bounding box center [1082, 57] width 14 height 14
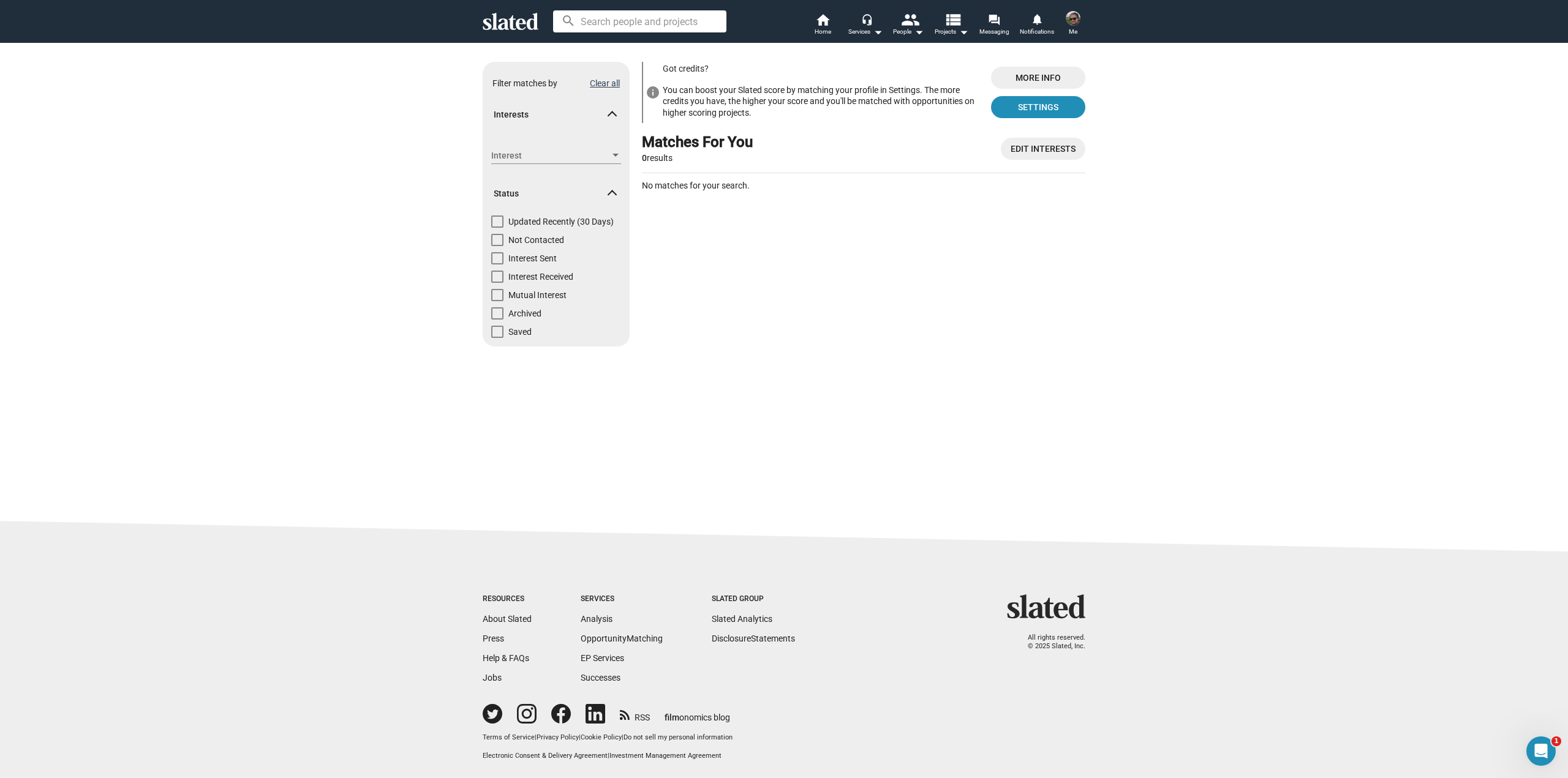
click at [604, 85] on button "Clear all" at bounding box center [605, 84] width 30 height 10
click at [618, 114] on mat-expansion-panel-header "Interests" at bounding box center [556, 115] width 147 height 39
click at [617, 114] on mat-expansion-panel-header "Interests" at bounding box center [556, 110] width 147 height 30
click at [606, 138] on mat-form-field "Interest Interest" at bounding box center [556, 156] width 130 height 38
click at [609, 155] on span "Interest" at bounding box center [550, 156] width 119 height 13
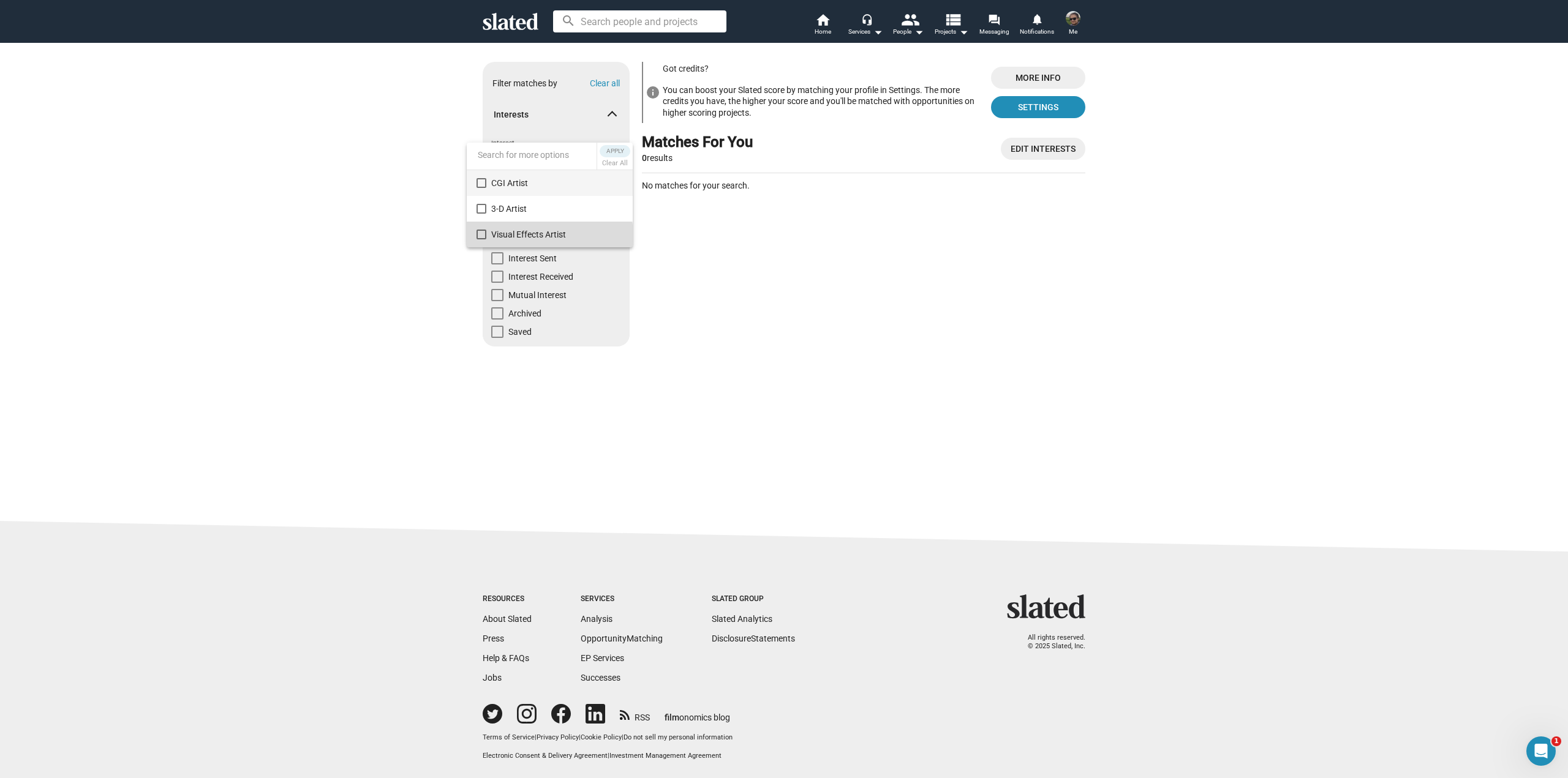
click at [540, 240] on span "Visual Effects Artist" at bounding box center [557, 234] width 132 height 26
drag, startPoint x: 744, startPoint y: 292, endPoint x: 710, endPoint y: 243, distance: 59.6
click at [744, 291] on div at bounding box center [784, 389] width 1568 height 778
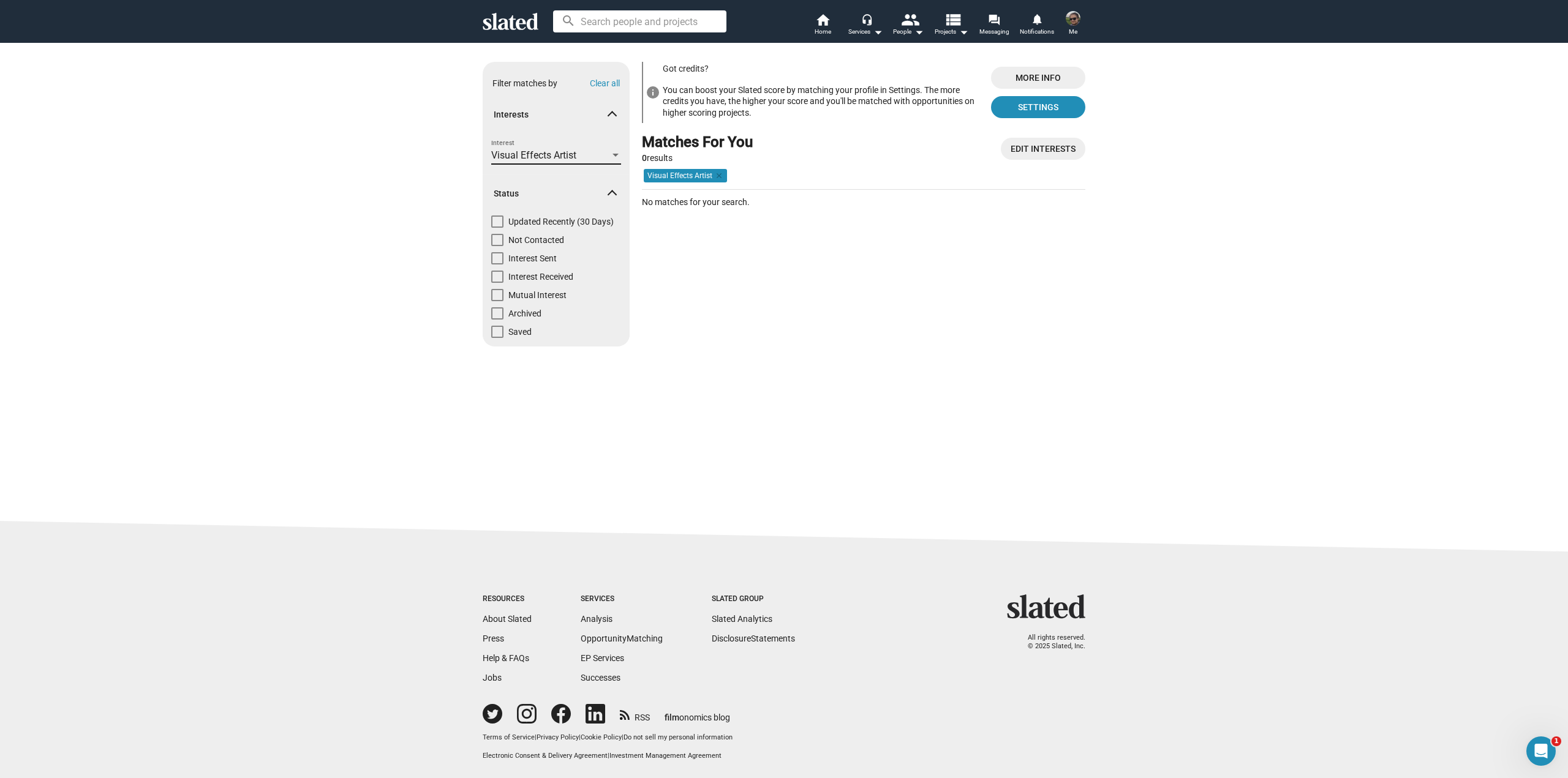
click at [619, 160] on div "Visual Effects Artist" at bounding box center [556, 156] width 130 height 11
click at [612, 116] on button "Clear All" at bounding box center [614, 112] width 31 height 12
click at [521, 141] on span "CGI Artist" at bounding box center [557, 131] width 132 height 26
click at [621, 99] on span "Apply" at bounding box center [614, 99] width 22 height 12
click at [592, 139] on mat-form-field "CGI Artist Interest" at bounding box center [556, 156] width 130 height 38
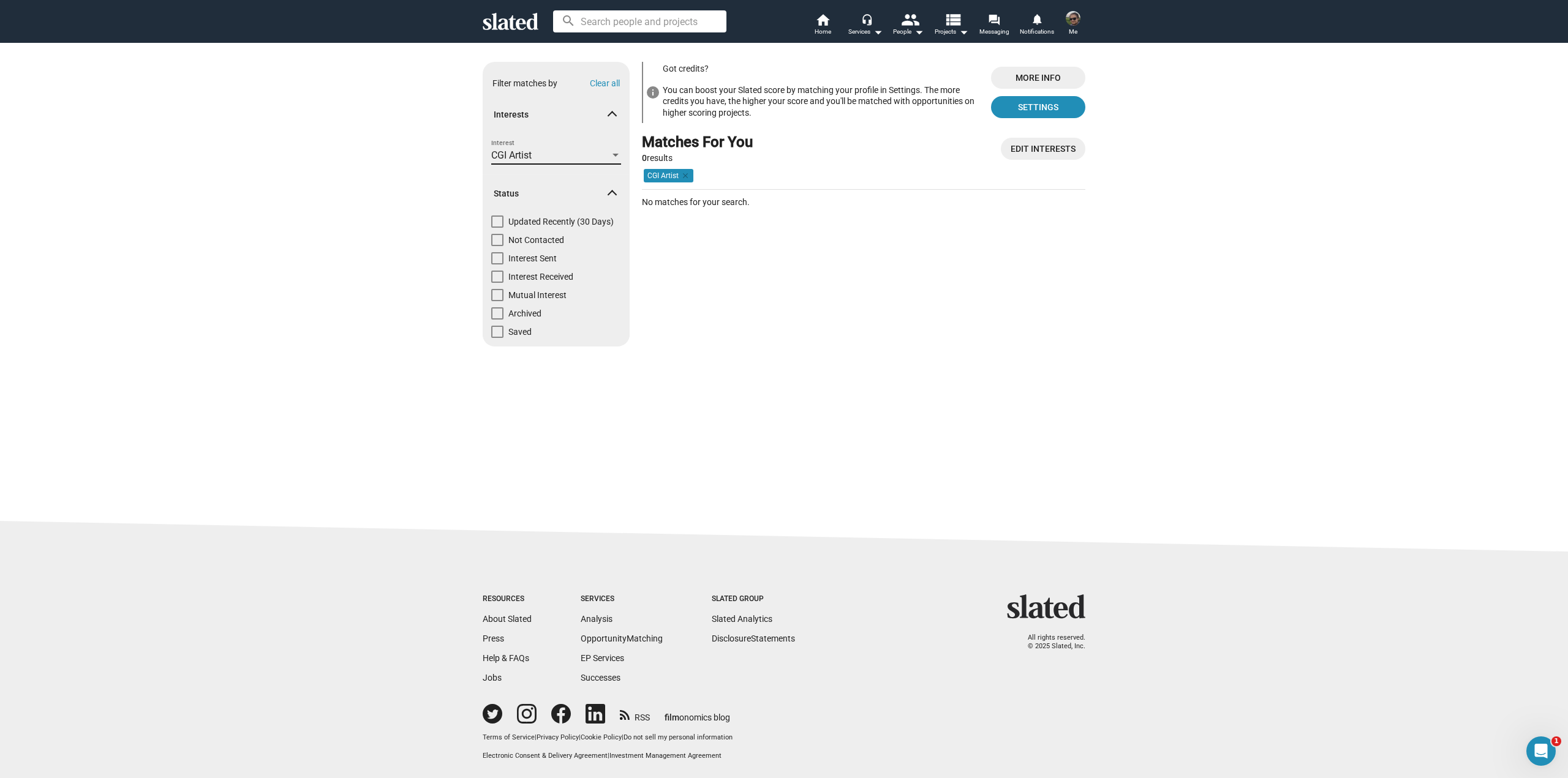
click at [588, 153] on div "CGI Artist" at bounding box center [550, 156] width 119 height 13
click at [504, 207] on span "3-D Artist" at bounding box center [557, 208] width 132 height 26
click at [612, 148] on span "Apply" at bounding box center [614, 151] width 22 height 12
click at [608, 151] on div "CGI Artist, 3-D Artist" at bounding box center [550, 156] width 119 height 13
click at [531, 185] on span "CGI Artist" at bounding box center [557, 183] width 132 height 26
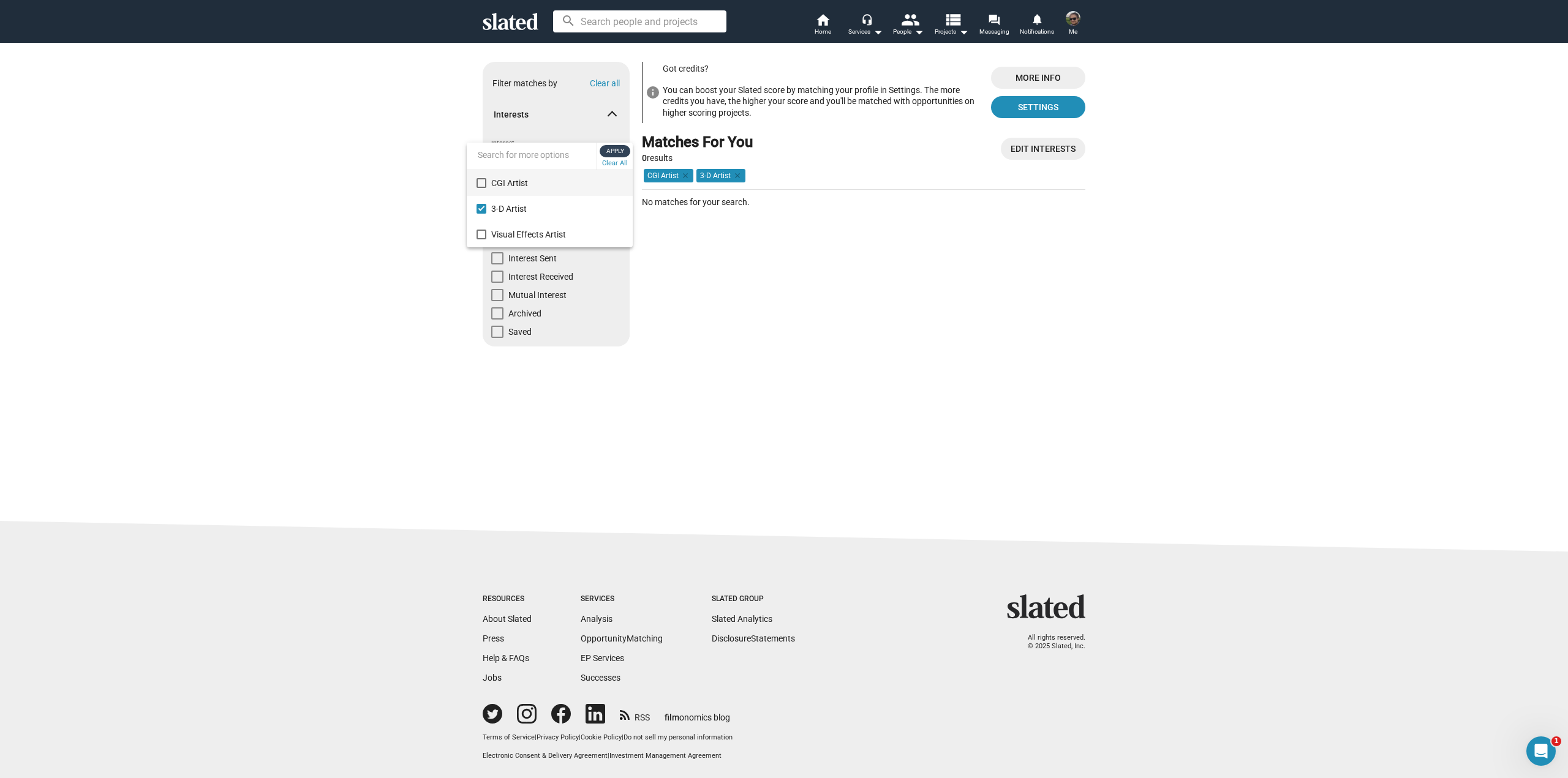
click at [623, 145] on span "Apply" at bounding box center [614, 151] width 22 height 12
click at [604, 152] on div "3-D Artist" at bounding box center [550, 156] width 119 height 13
click at [617, 143] on button "Clear All" at bounding box center [614, 138] width 31 height 12
click at [701, 315] on div at bounding box center [784, 389] width 1568 height 778
drag, startPoint x: 667, startPoint y: 434, endPoint x: 672, endPoint y: 313, distance: 121.1
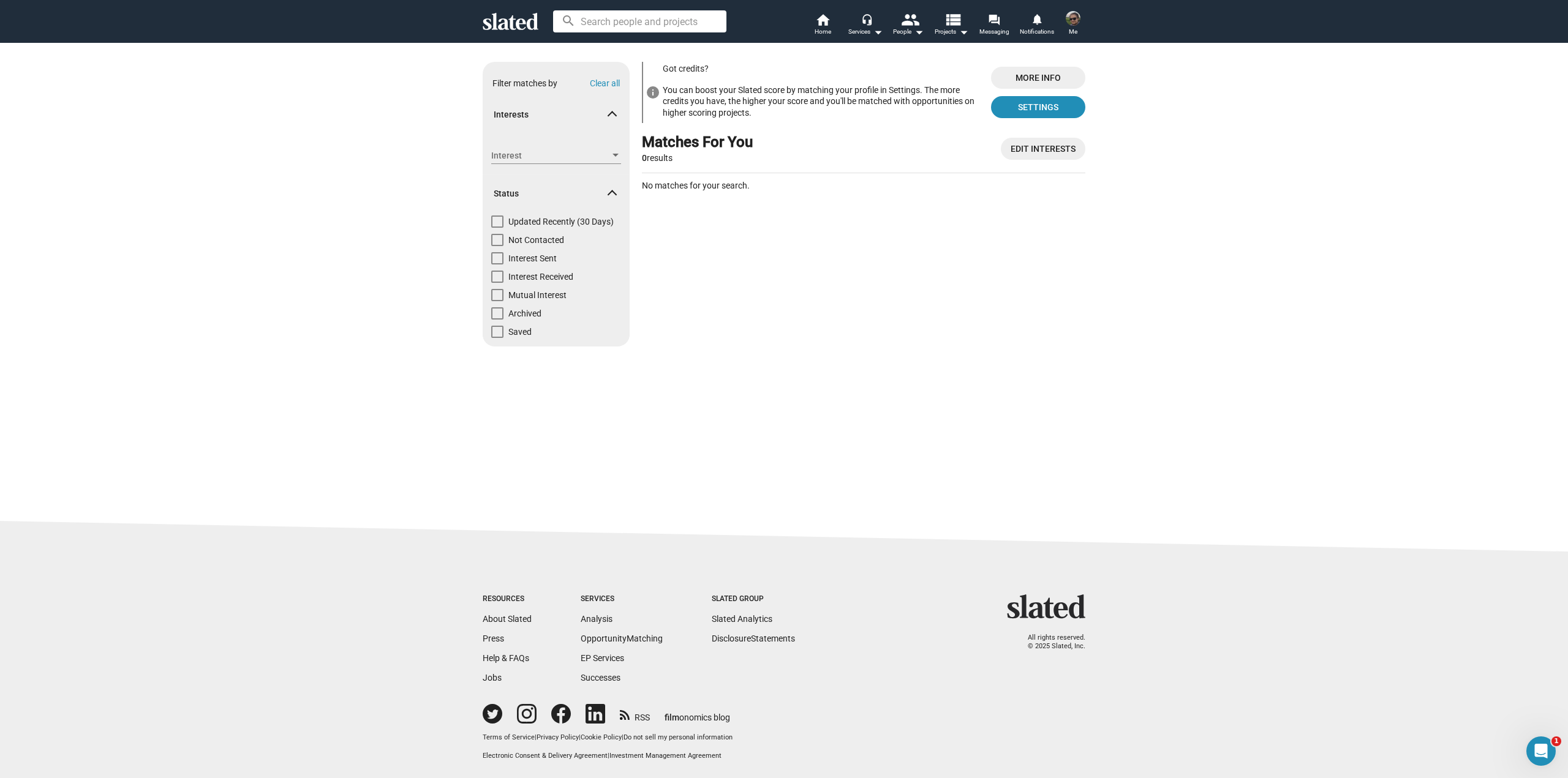
drag, startPoint x: 1273, startPoint y: 458, endPoint x: 1258, endPoint y: 466, distance: 17.0
click at [1270, 459] on div "Show filters Filter matches by Clear all Interests Interest Interest Status Upd…" at bounding box center [784, 266] width 1568 height 448
drag, startPoint x: 678, startPoint y: 111, endPoint x: 896, endPoint y: 134, distance: 219.2
click at [876, 133] on div "info Got credits? You can boost your Slated score by matching your profile in S…" at bounding box center [864, 208] width 444 height 294
click at [888, 129] on sl-promotion "info Got credits? You can boost your Slated score by matching your profile in S…" at bounding box center [864, 97] width 444 height 71
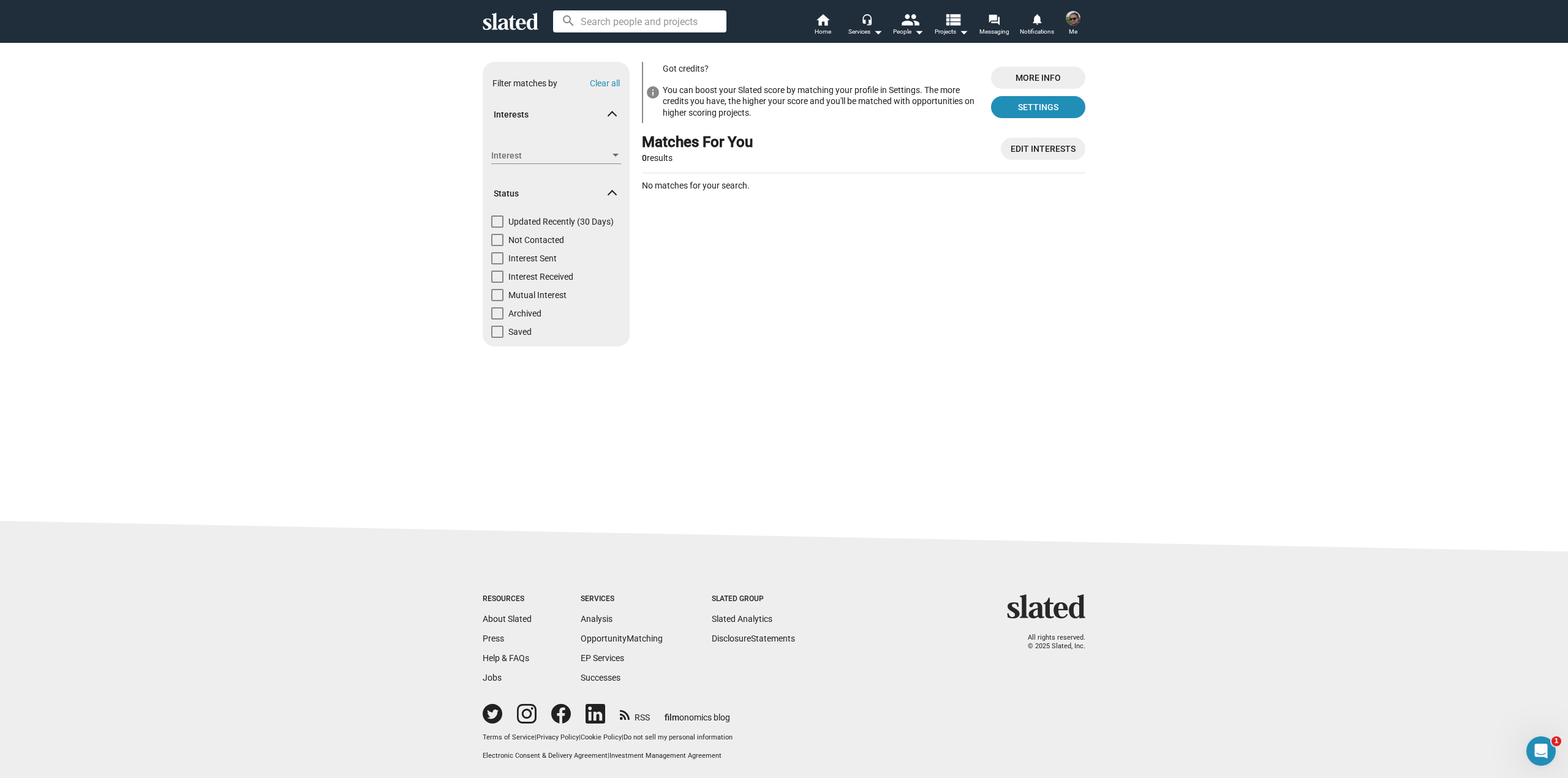
drag, startPoint x: 834, startPoint y: 161, endPoint x: 820, endPoint y: 144, distance: 22.0
drag, startPoint x: 719, startPoint y: 84, endPoint x: 823, endPoint y: 100, distance: 105.2
click at [823, 100] on div "You can boost your Slated score by matching your profile in Settings. The more …" at bounding box center [822, 102] width 318 height 39
click at [820, 110] on div "You can boost your Slated score by matching your profile in Settings. The more …" at bounding box center [822, 102] width 318 height 39
drag, startPoint x: 795, startPoint y: 87, endPoint x: 851, endPoint y: 117, distance: 63.5
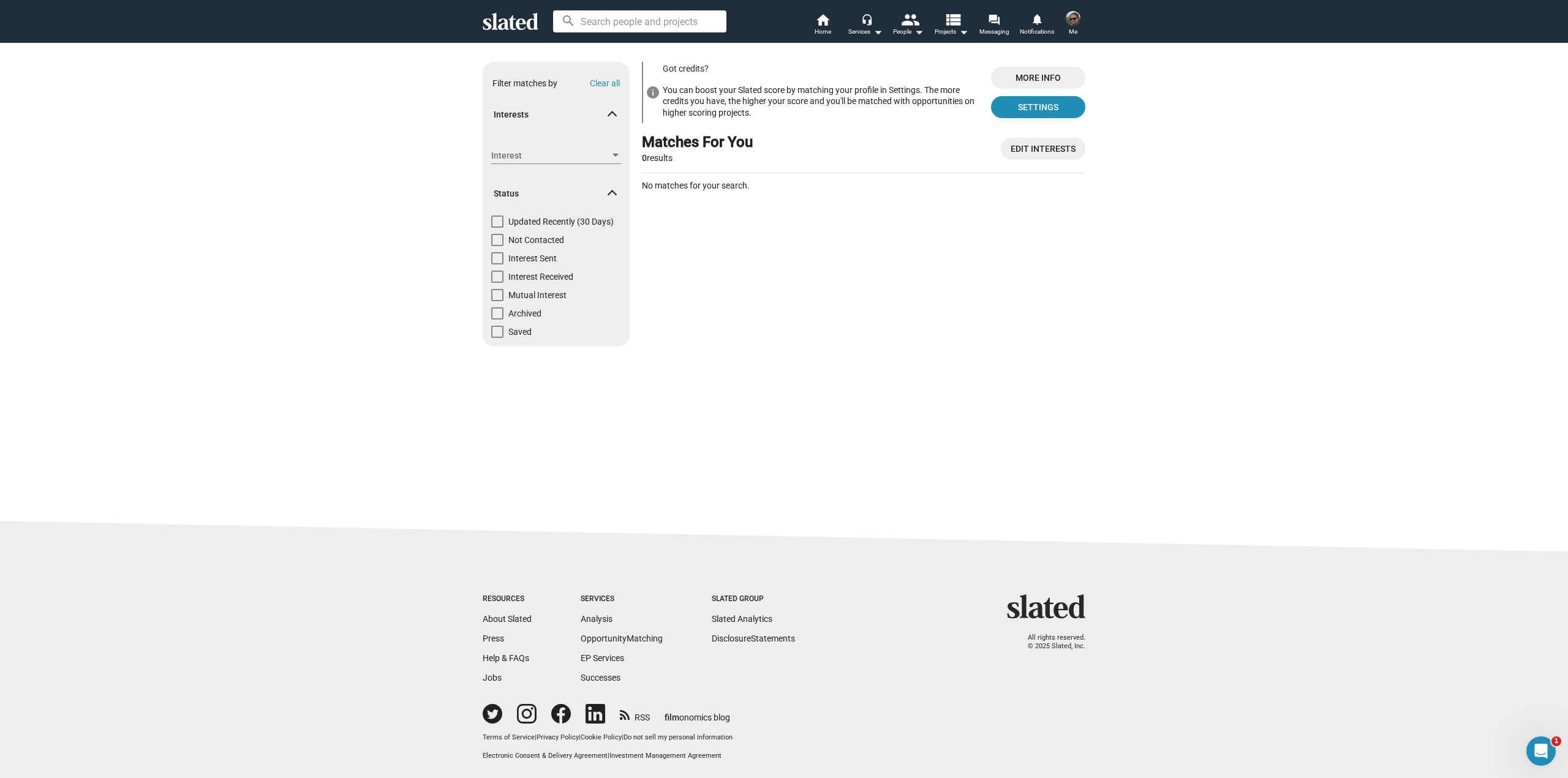
click at [851, 117] on div "You can boost your Slated score by matching your profile in Settings. The more …" at bounding box center [822, 102] width 318 height 39
click at [1052, 117] on span "Settings" at bounding box center [1038, 107] width 75 height 22
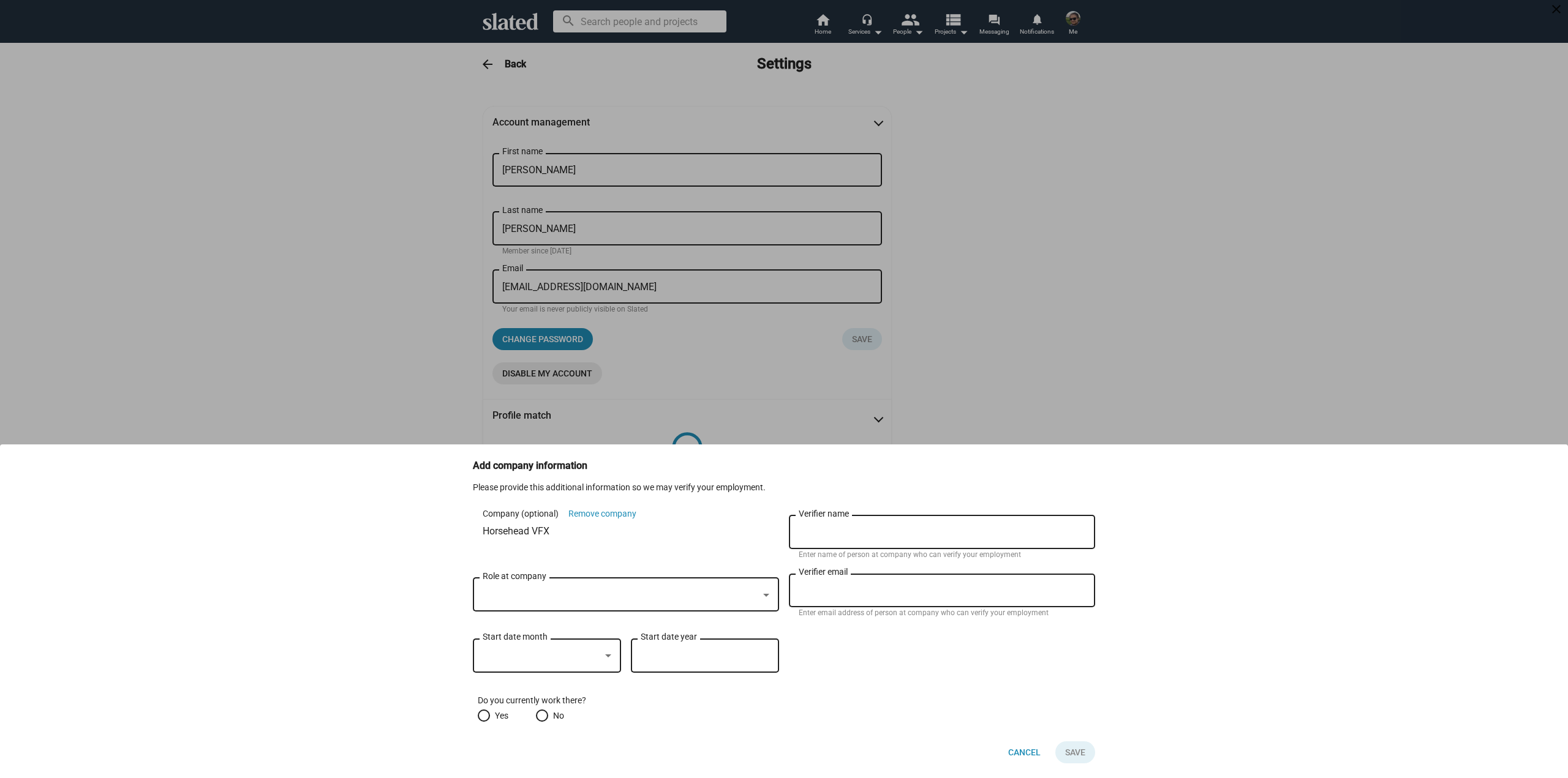
scroll to position [15, 0]
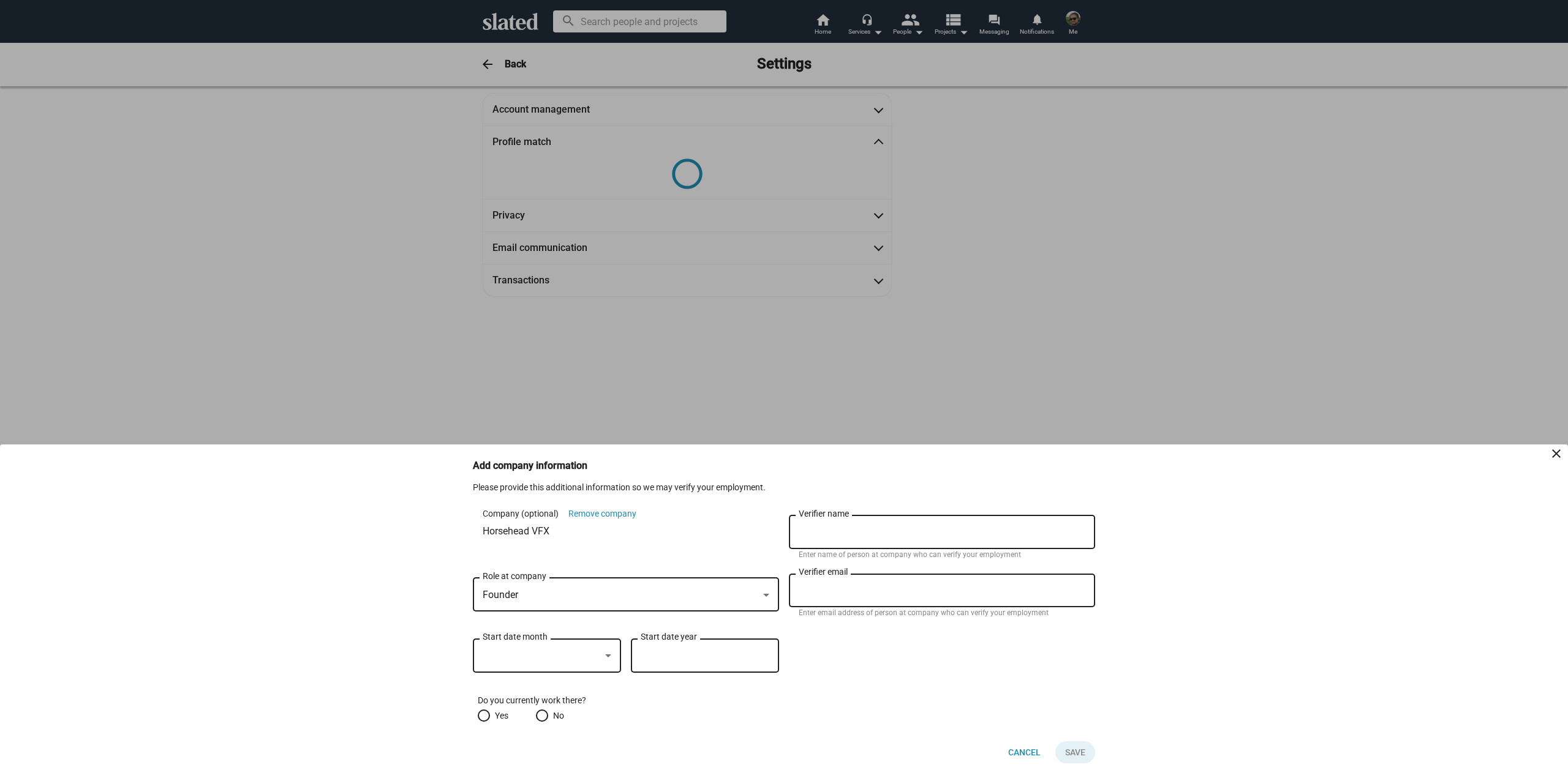
click at [836, 542] on div "Verifier name" at bounding box center [942, 531] width 286 height 36
click at [837, 536] on input "Verifier name" at bounding box center [942, 532] width 286 height 11
drag, startPoint x: 907, startPoint y: 514, endPoint x: 910, endPoint y: 525, distance: 11.4
click at [907, 514] on div "Verifier name" at bounding box center [942, 531] width 286 height 36
click at [925, 529] on input "Verifier name" at bounding box center [942, 532] width 286 height 11
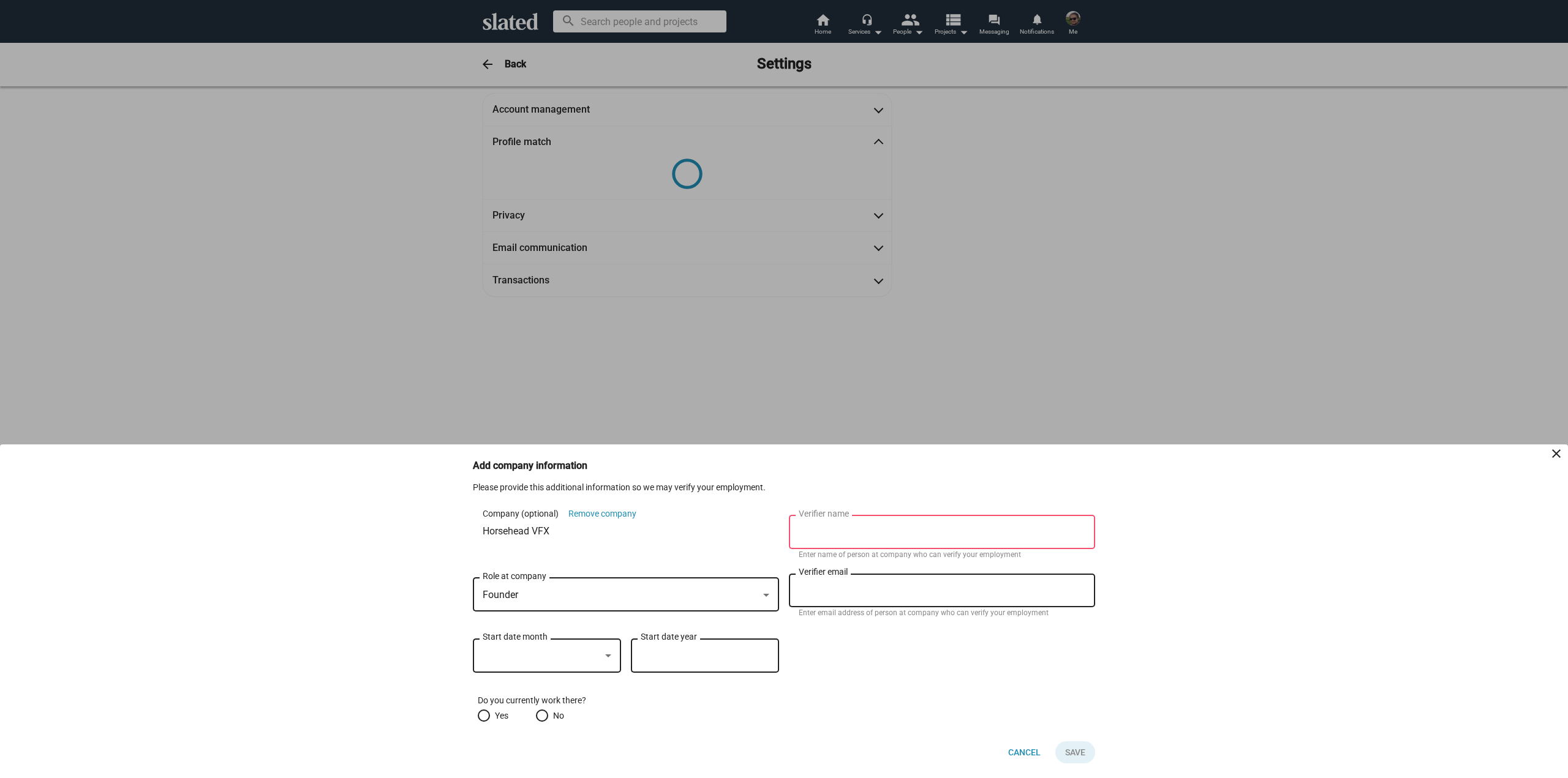
click at [569, 659] on div at bounding box center [541, 656] width 117 height 13
click at [550, 569] on span "March" at bounding box center [547, 569] width 129 height 26
click at [677, 654] on input "Start date year" at bounding box center [705, 656] width 129 height 11
drag, startPoint x: 738, startPoint y: 725, endPoint x: 522, endPoint y: 727, distance: 216.0
click at [738, 725] on div "Add company information close Please provide this additional information so we …" at bounding box center [783, 619] width 651 height 319
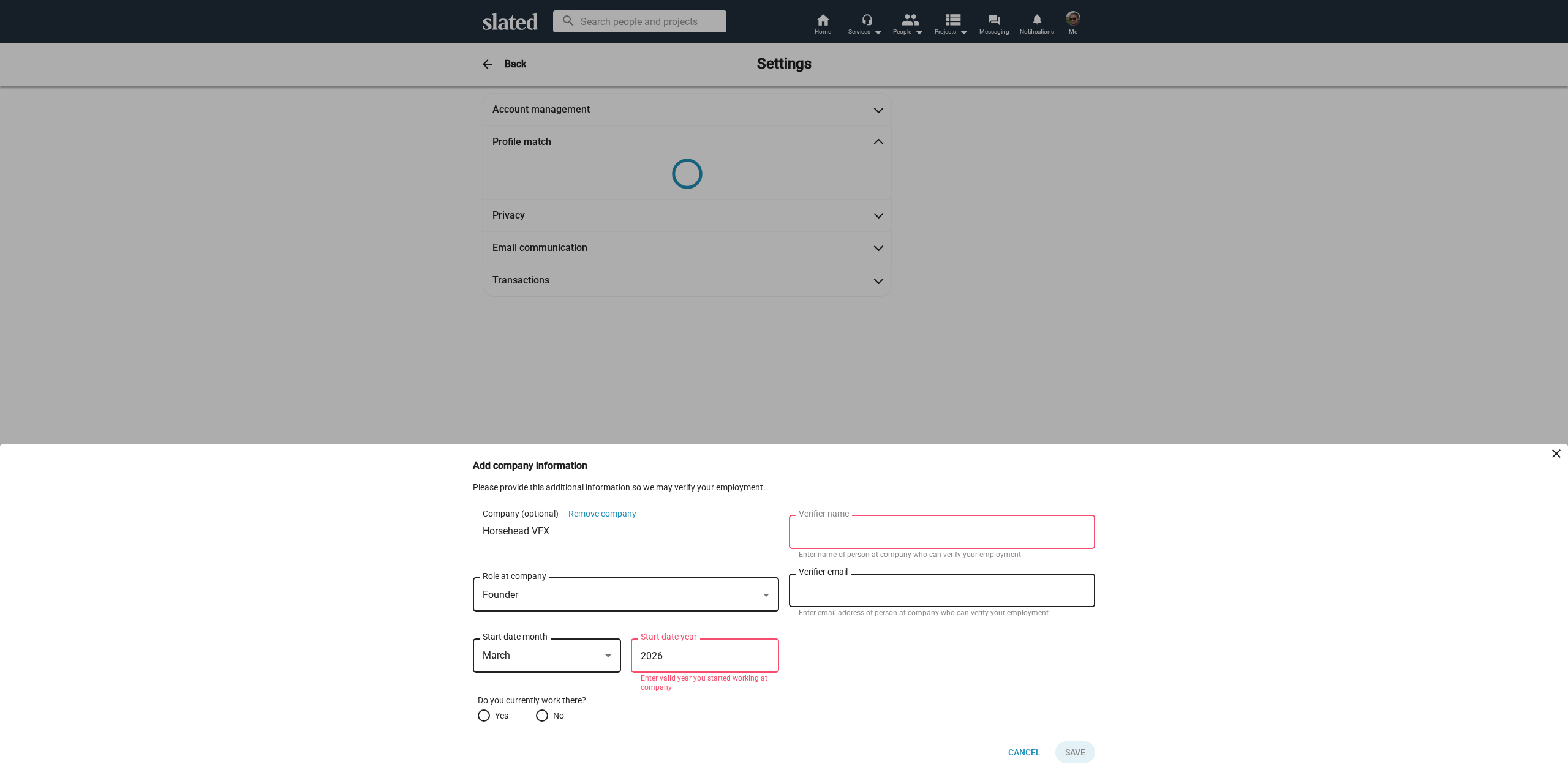
click at [482, 707] on div "Do you currently work there? Yes No" at bounding box center [784, 708] width 623 height 27
drag, startPoint x: 671, startPoint y: 659, endPoint x: 656, endPoint y: 657, distance: 15.1
click at [656, 657] on input "2026" at bounding box center [705, 656] width 129 height 11
type input "2025"
click at [477, 715] on div "Do you currently work there? Yes No" at bounding box center [784, 708] width 623 height 27
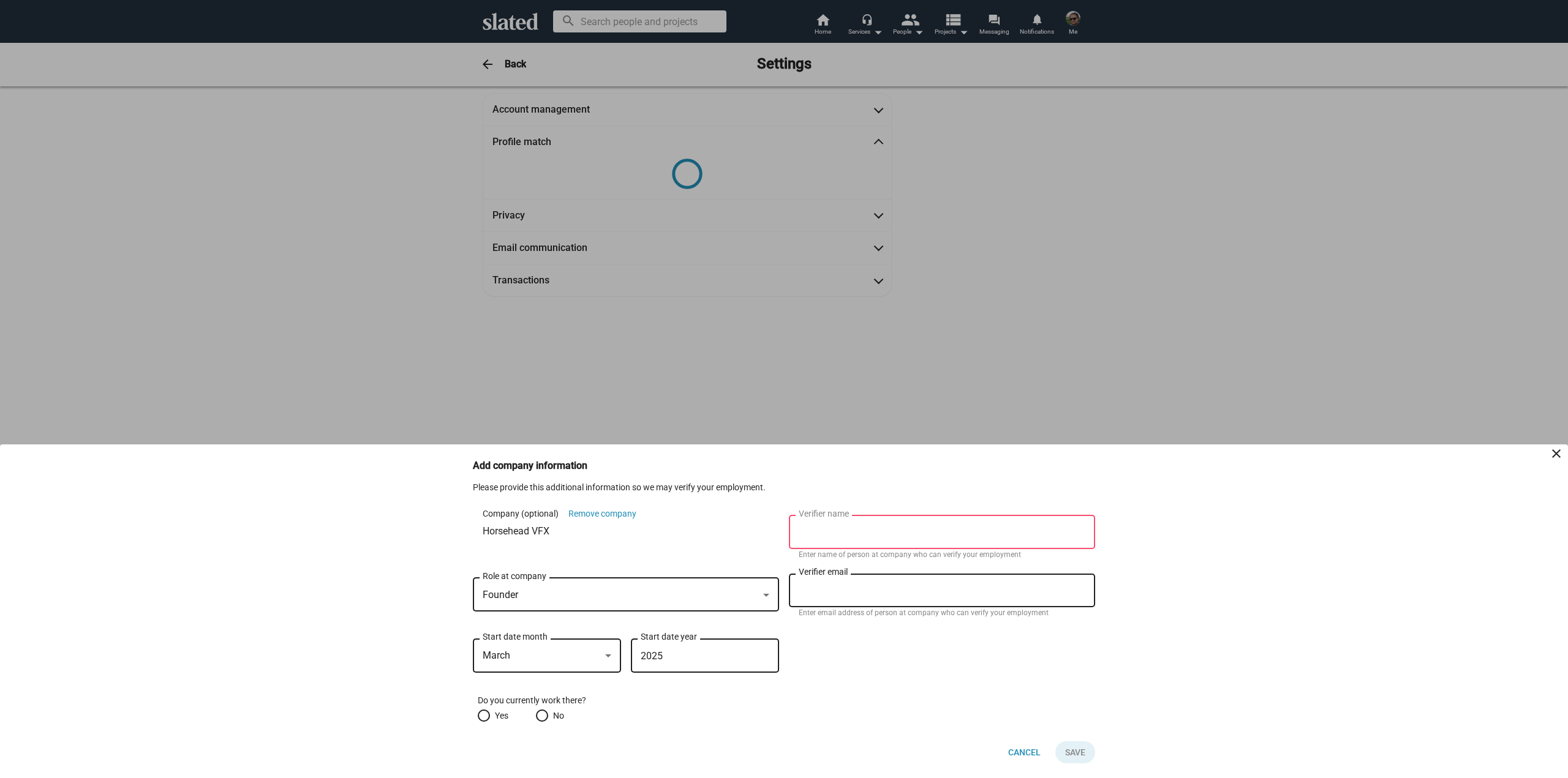
click at [482, 717] on span at bounding box center [483, 715] width 12 height 12
click at [482, 717] on input "Yes" at bounding box center [483, 715] width 12 height 12
radio input "true"
click at [983, 716] on div "Yes No" at bounding box center [786, 715] width 618 height 13
click at [939, 532] on input "Verifier name" at bounding box center [942, 532] width 286 height 11
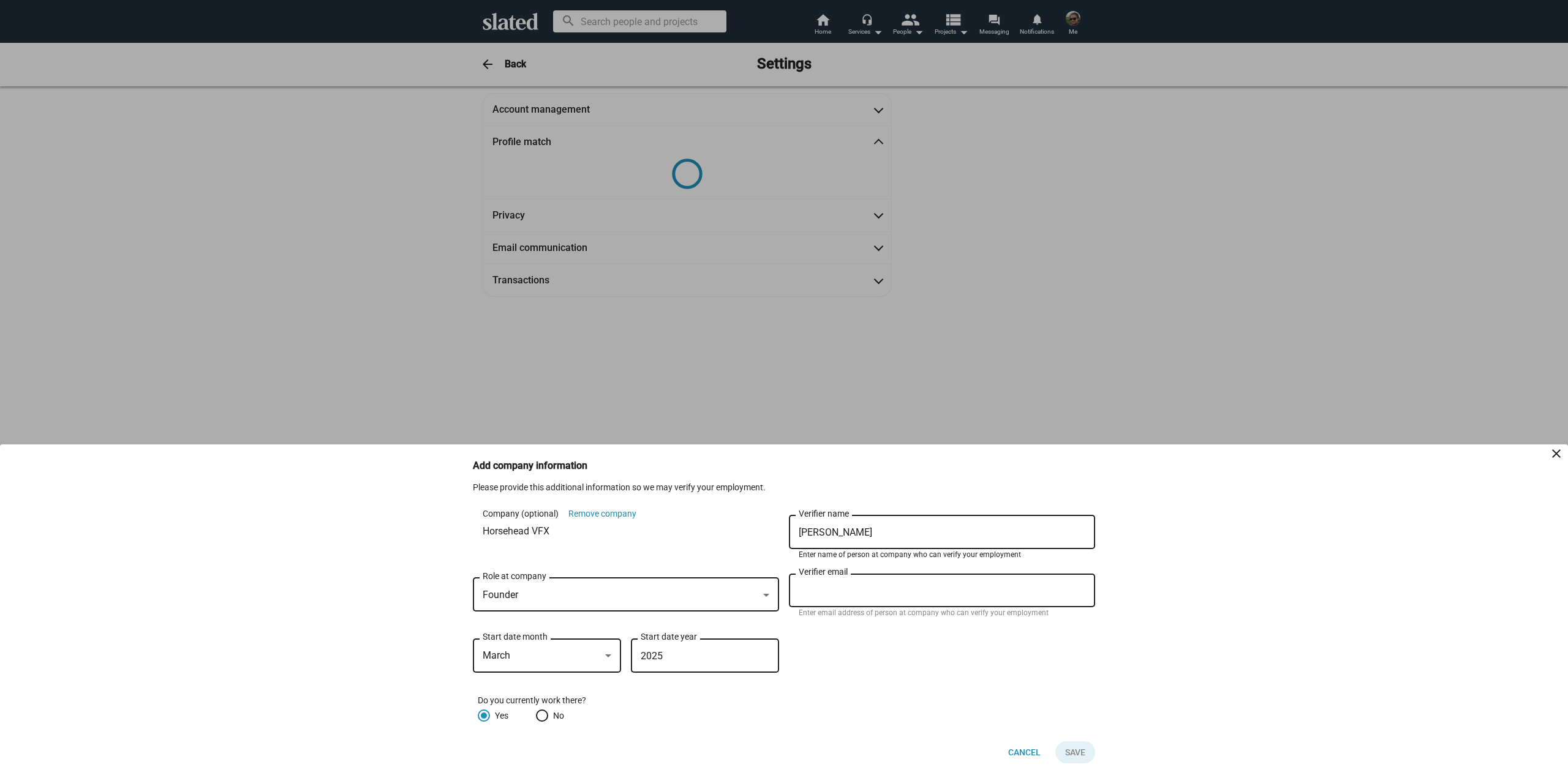
type input "Jonathan Jankowiak"
type input "S"
type input "jankjon@gmail.com"
click at [1069, 752] on span "Save" at bounding box center [1075, 752] width 20 height 22
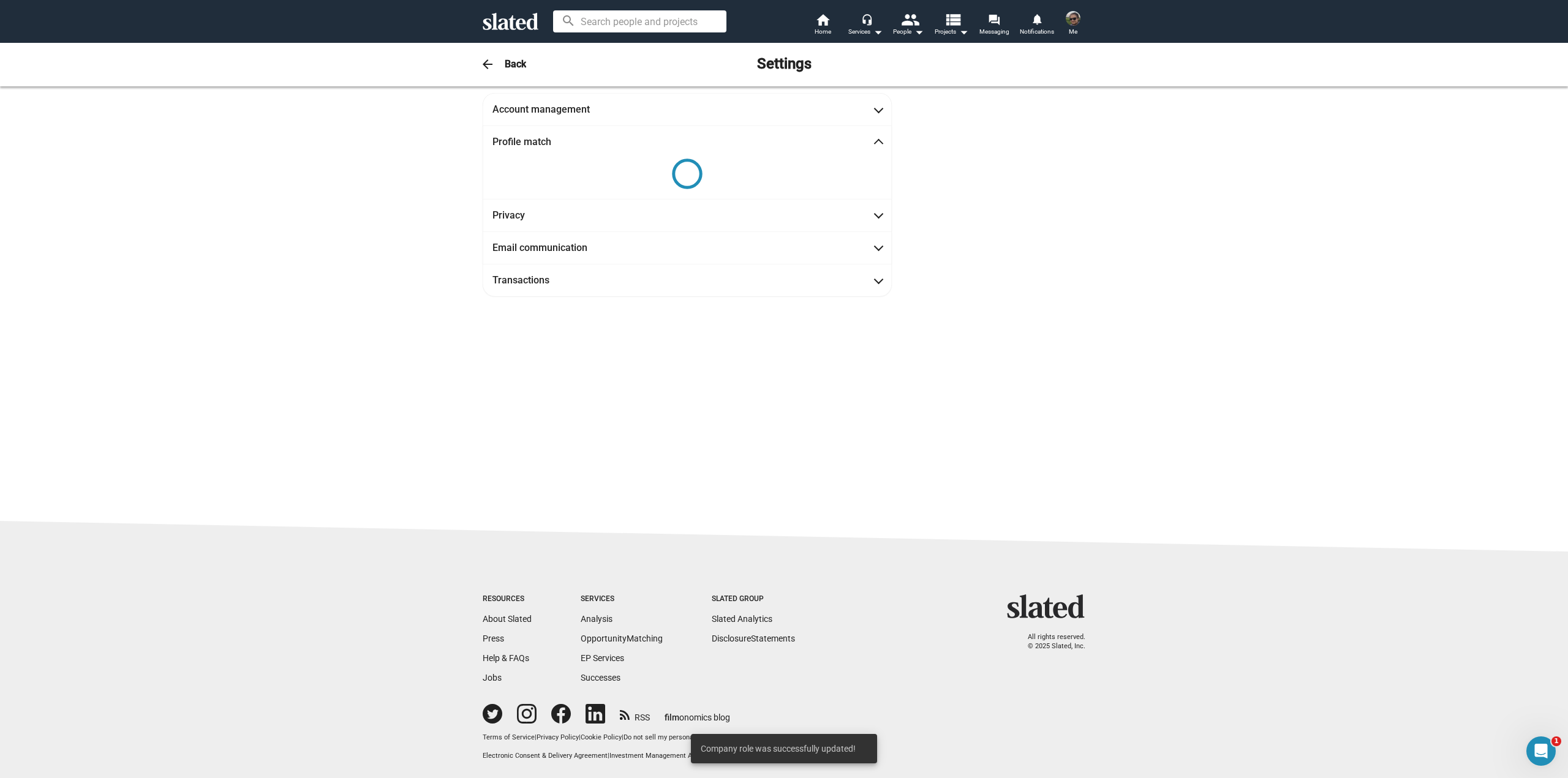
scroll to position [0, 0]
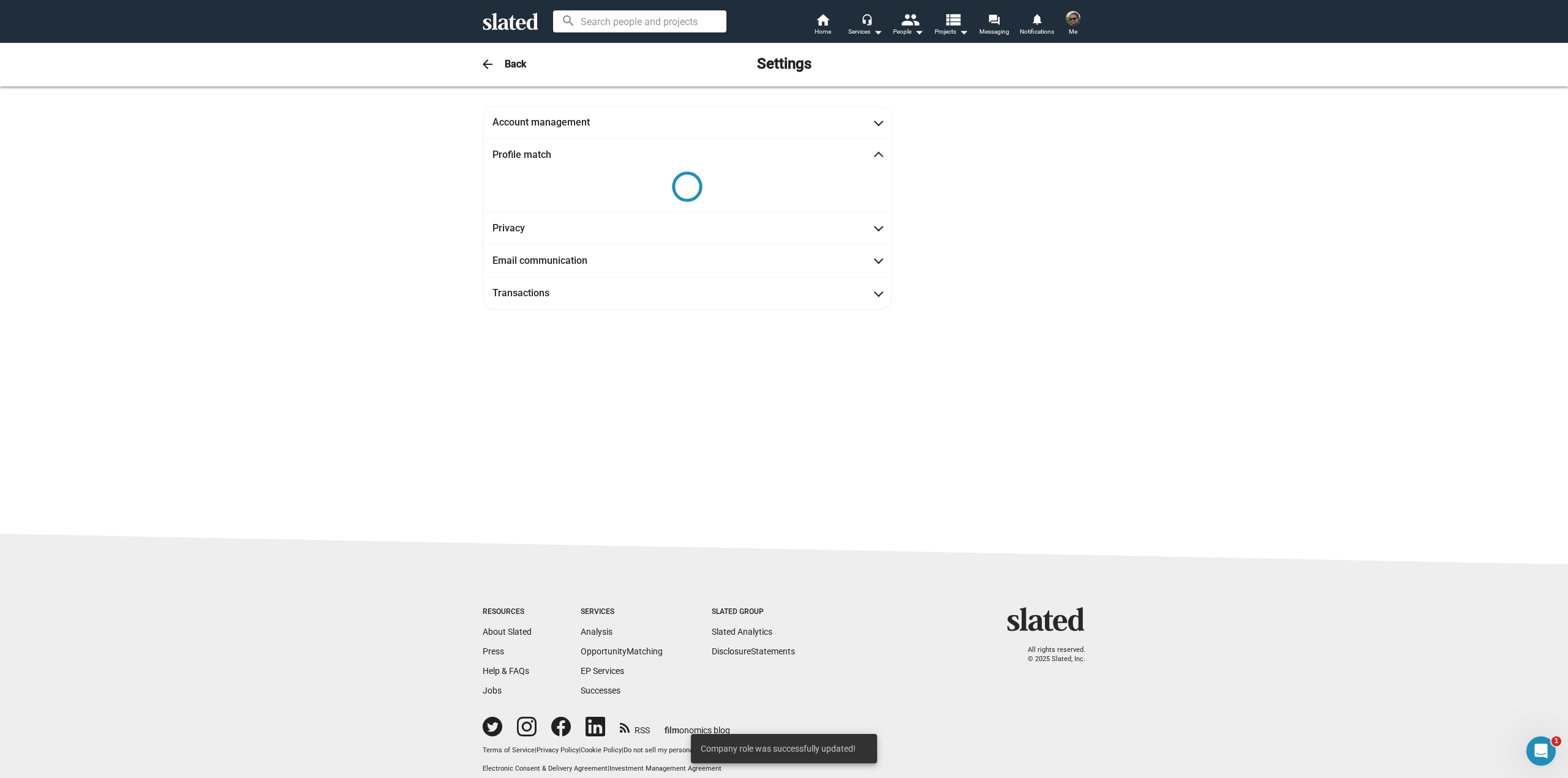
drag, startPoint x: 374, startPoint y: 551, endPoint x: 369, endPoint y: 473, distance: 78.2
drag, startPoint x: 393, startPoint y: 543, endPoint x: 378, endPoint y: 537, distance: 16.2
click at [391, 543] on sl-footer "Resources About Slated Press Help & FAQs Jobs Services Analysis Opportunity Mat…" at bounding box center [784, 662] width 1568 height 257
drag, startPoint x: 335, startPoint y: 368, endPoint x: 564, endPoint y: 194, distance: 287.6
click at [344, 362] on div "Account management JONATHAN First name JANKOWIAK Last name Member since Oct 10,…" at bounding box center [784, 310] width 1568 height 448
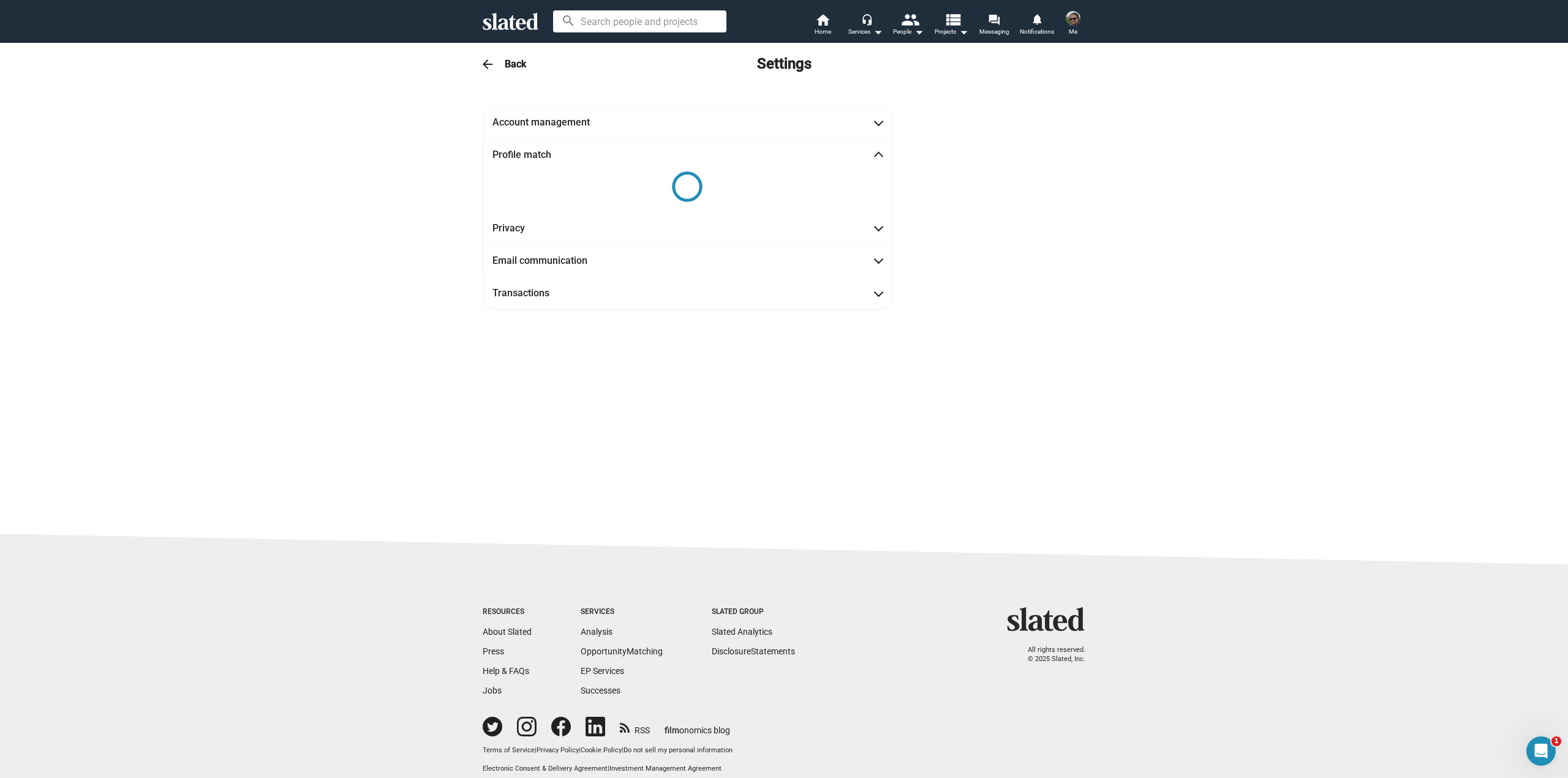
click at [765, 173] on div at bounding box center [687, 186] width 389 height 31
click at [874, 128] on span "Account management" at bounding box center [687, 122] width 389 height 13
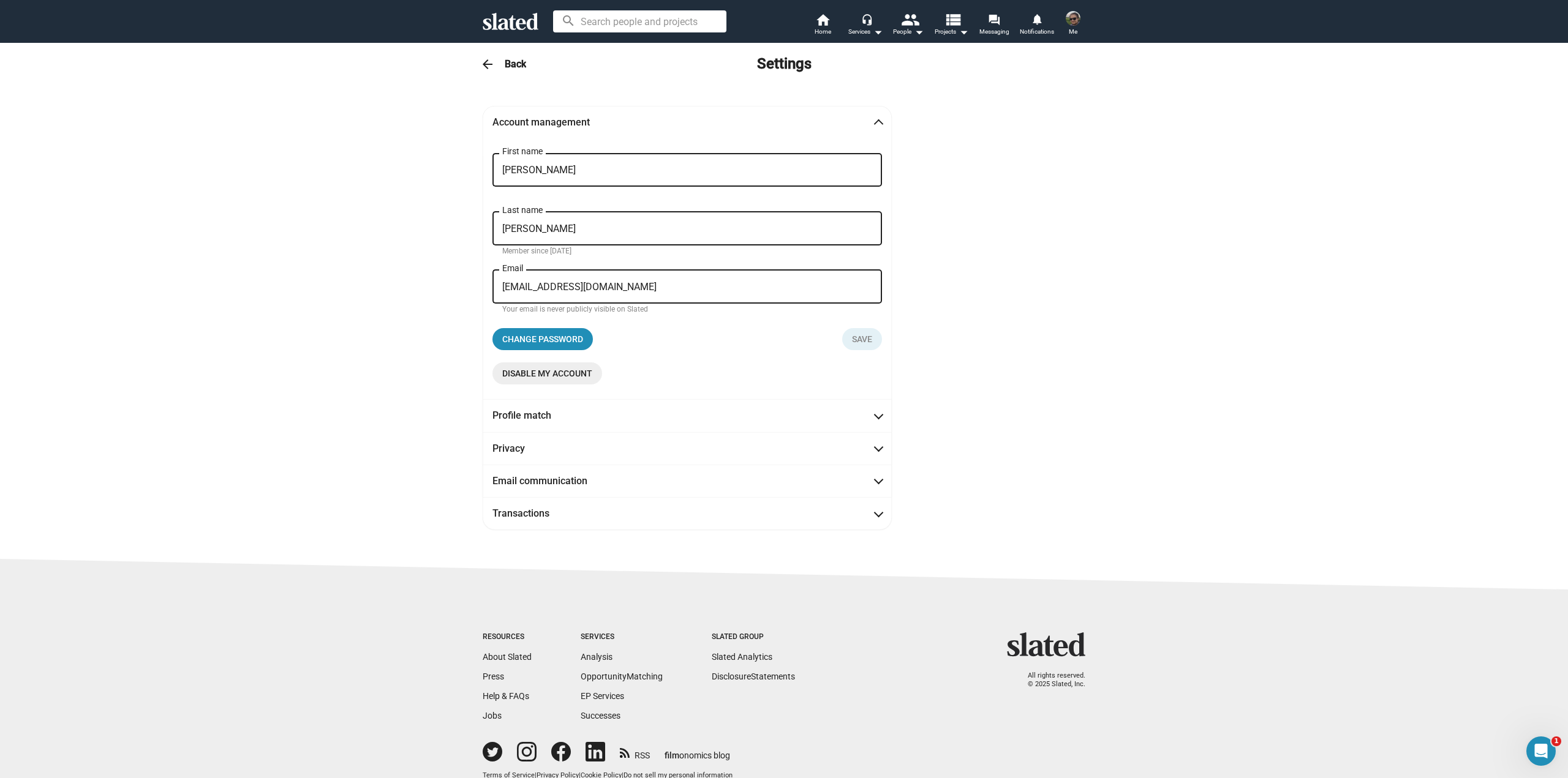
click at [875, 128] on span at bounding box center [878, 124] width 7 height 12
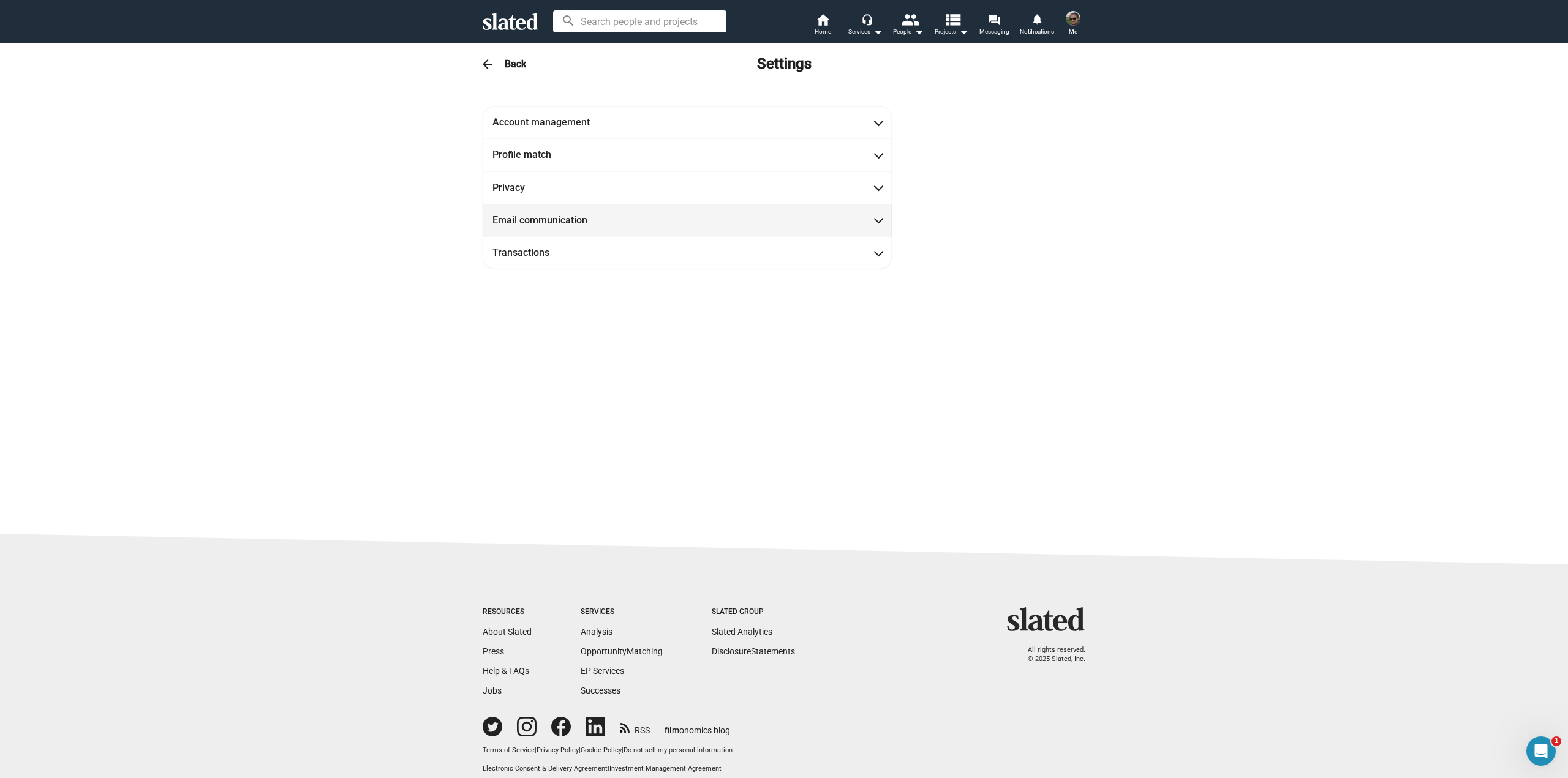
click at [856, 216] on span "Email communication" at bounding box center [687, 220] width 389 height 13
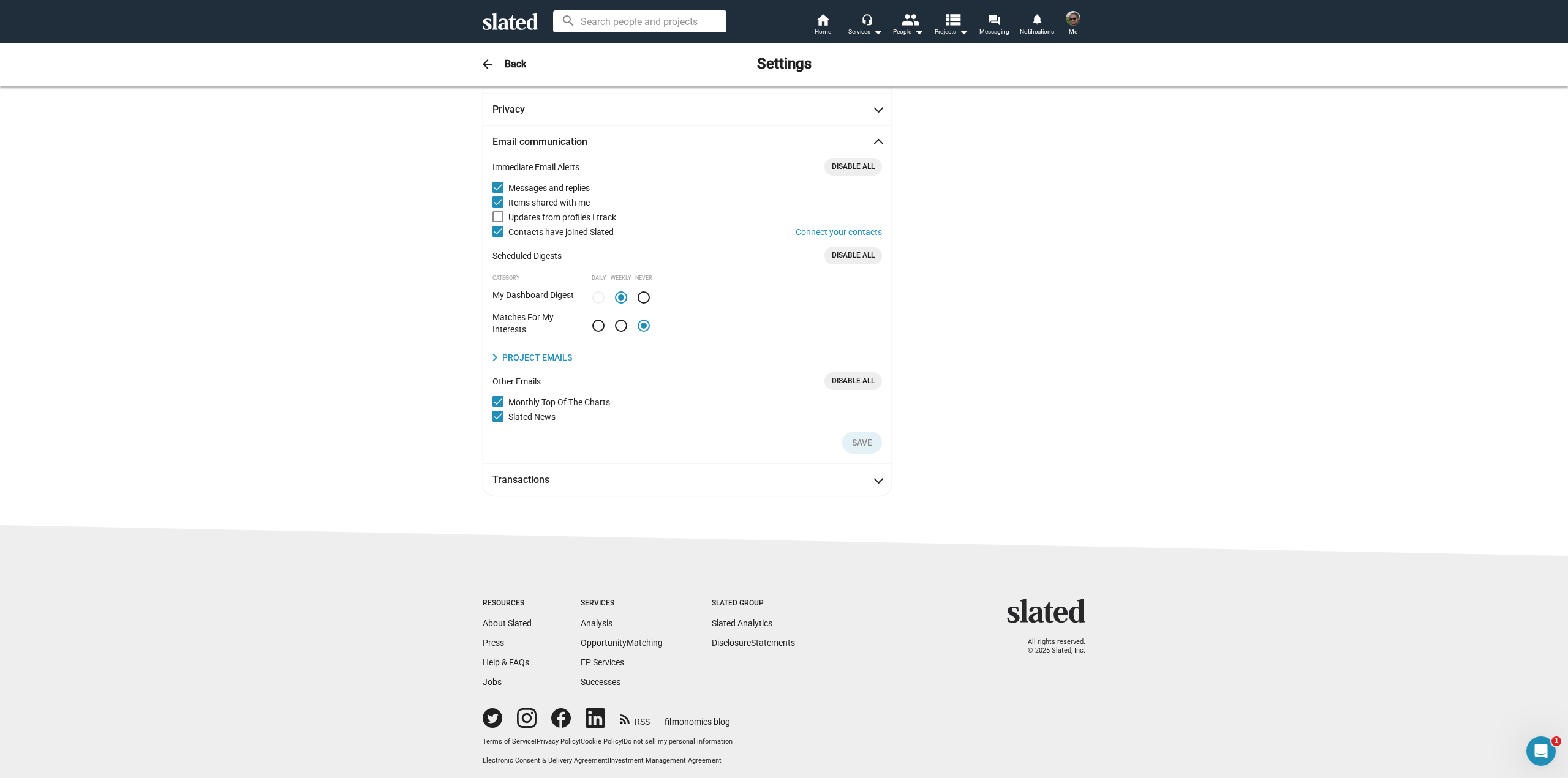
scroll to position [85, 0]
click at [859, 164] on span "Disable All" at bounding box center [853, 163] width 43 height 13
checkbox input "false"
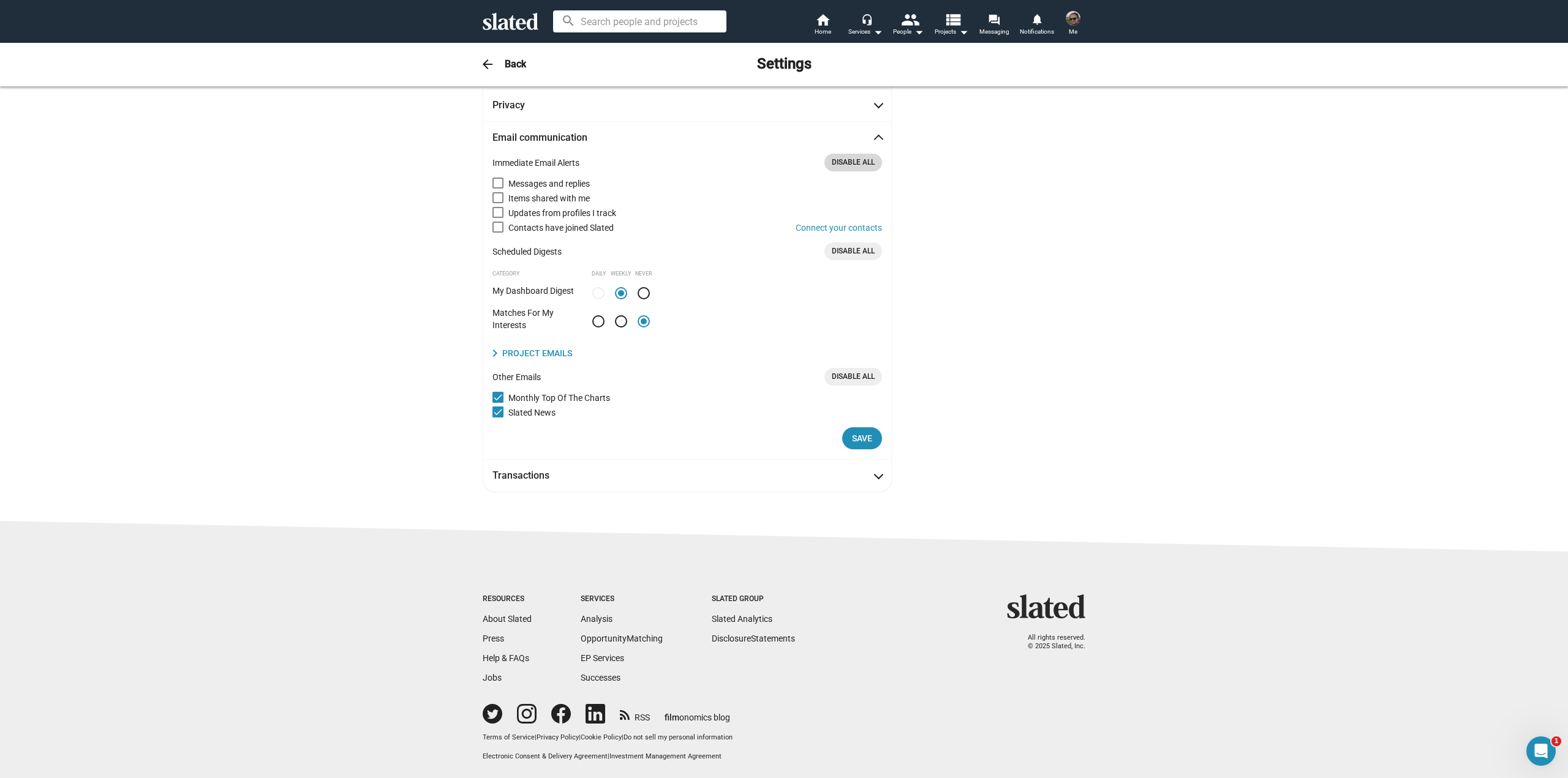
click at [859, 164] on span "Disable All" at bounding box center [853, 163] width 43 height 13
click at [875, 135] on span at bounding box center [878, 139] width 7 height 12
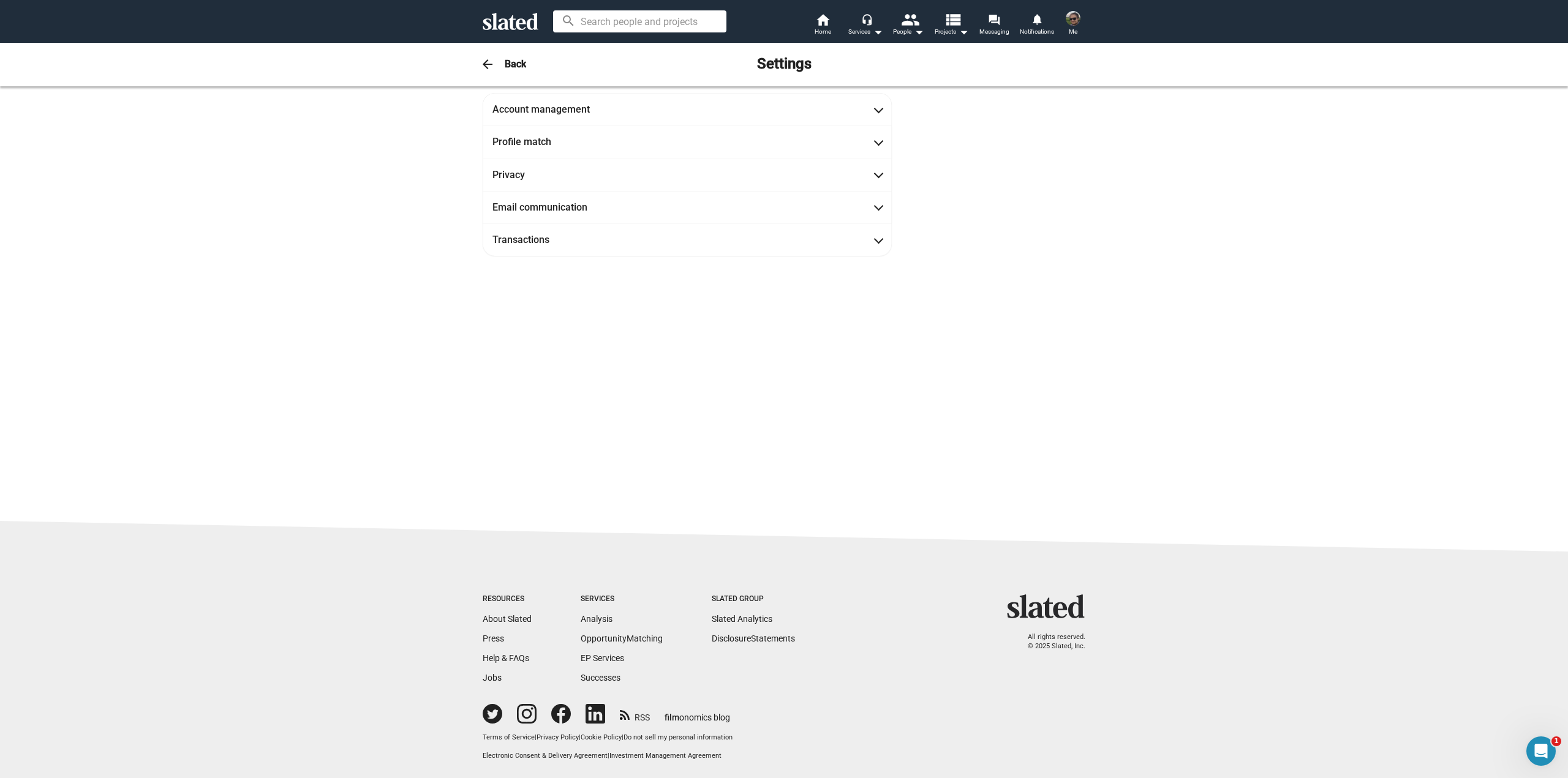
scroll to position [0, 0]
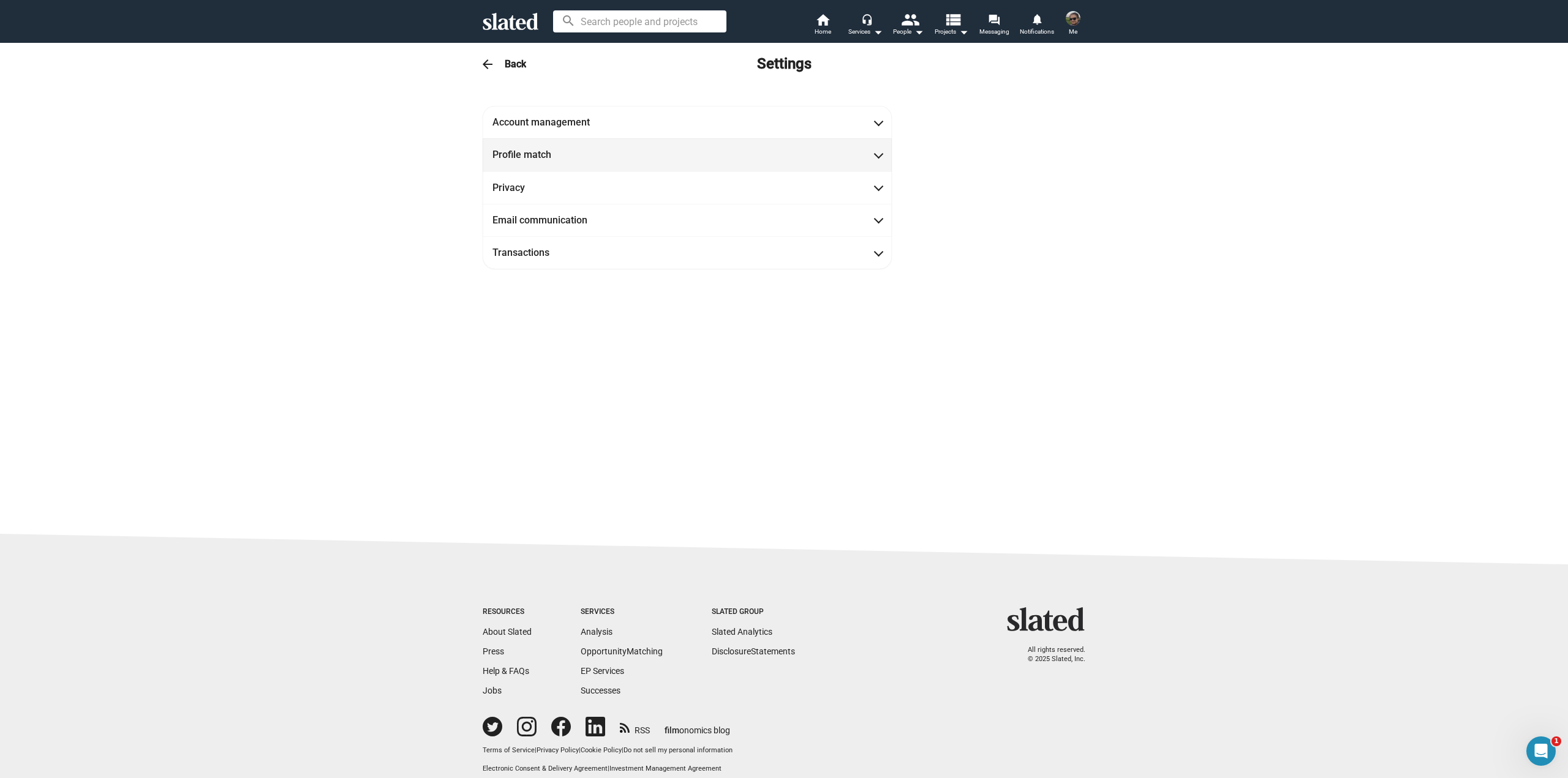
click at [857, 151] on span "Profile match" at bounding box center [687, 154] width 389 height 13
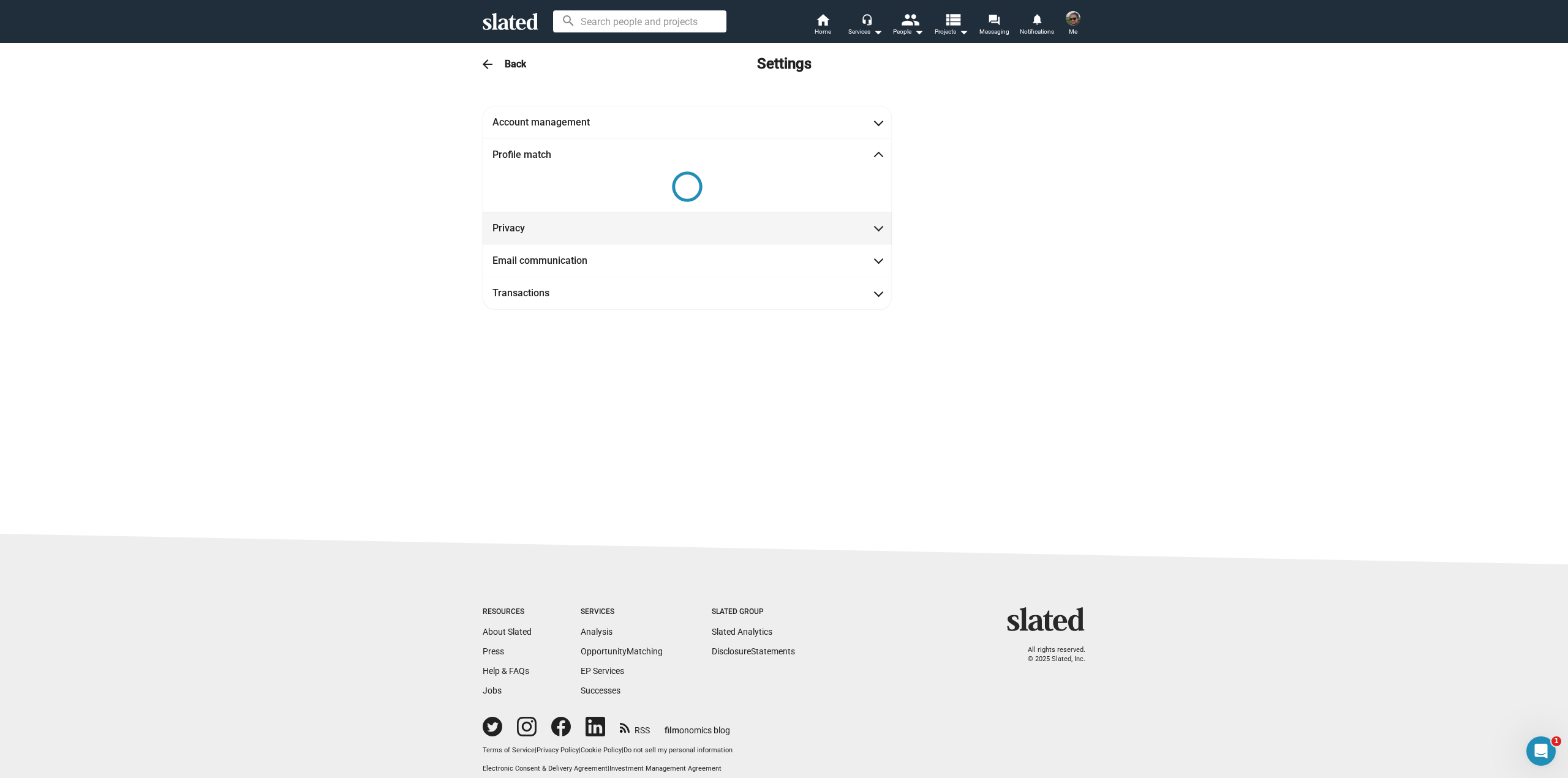
click at [858, 239] on mat-expansion-panel-header "Privacy" at bounding box center [687, 228] width 409 height 33
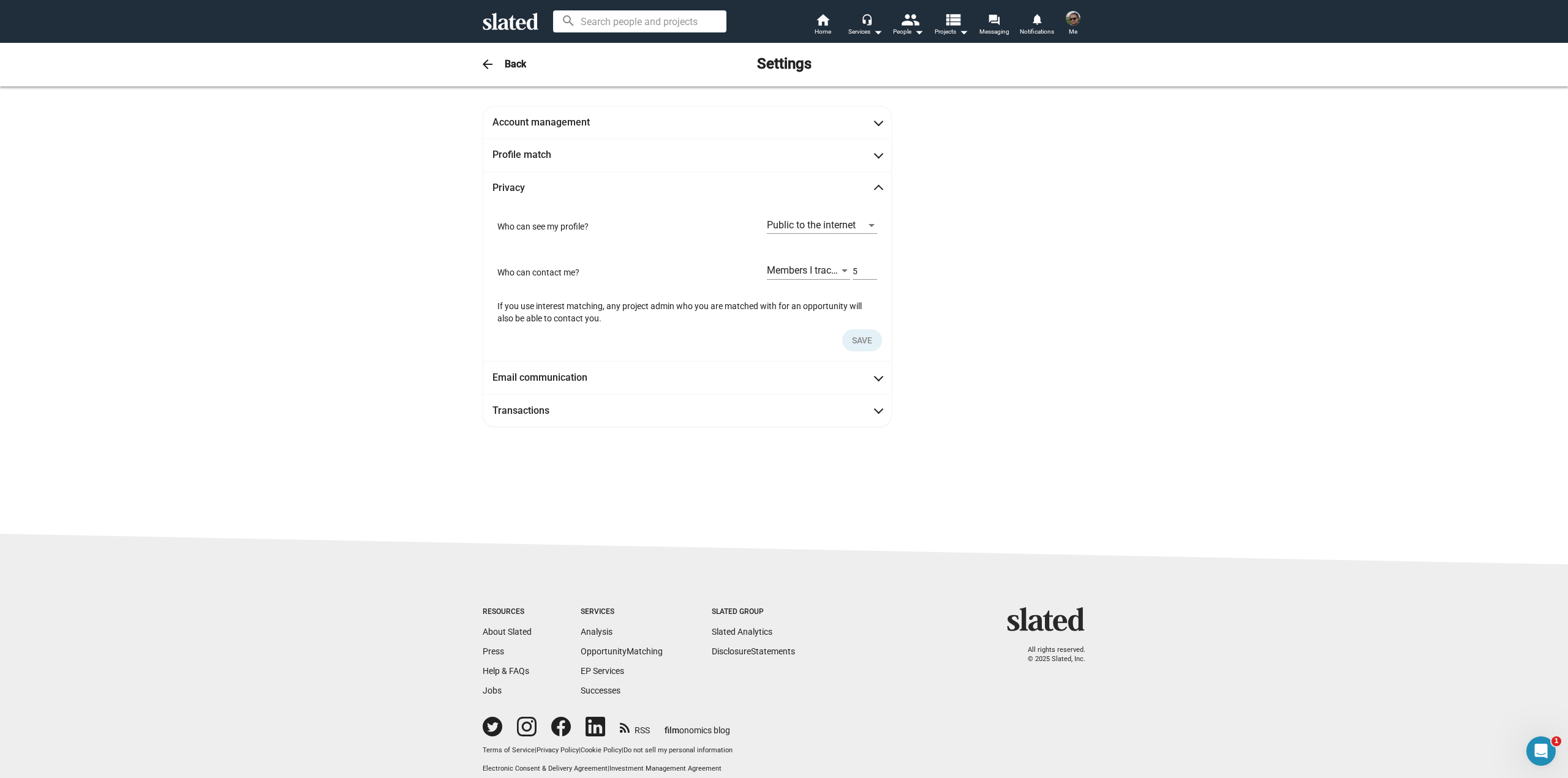
scroll to position [15, 0]
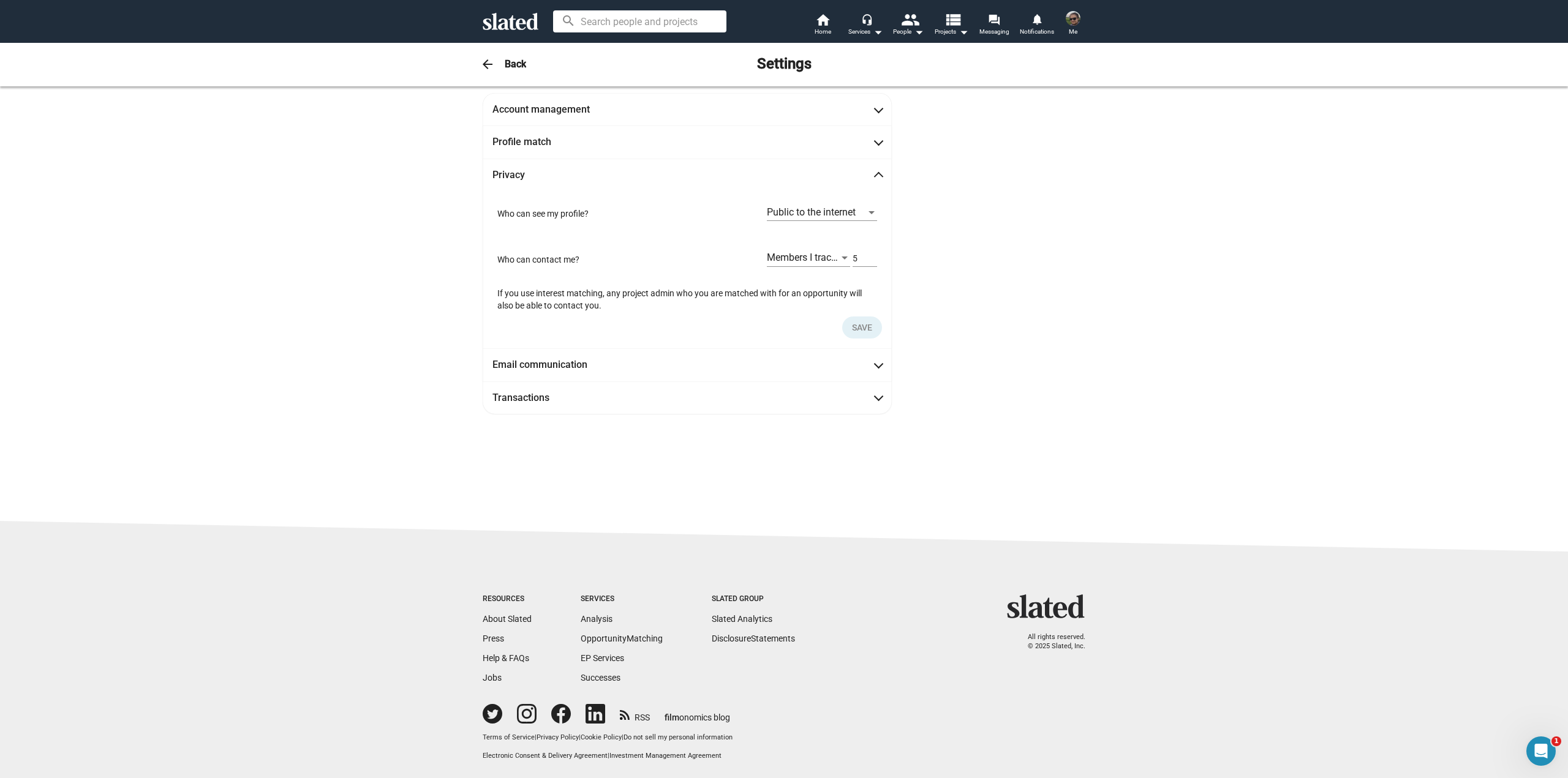
click at [826, 187] on mat-expansion-panel-header "Privacy" at bounding box center [687, 175] width 409 height 33
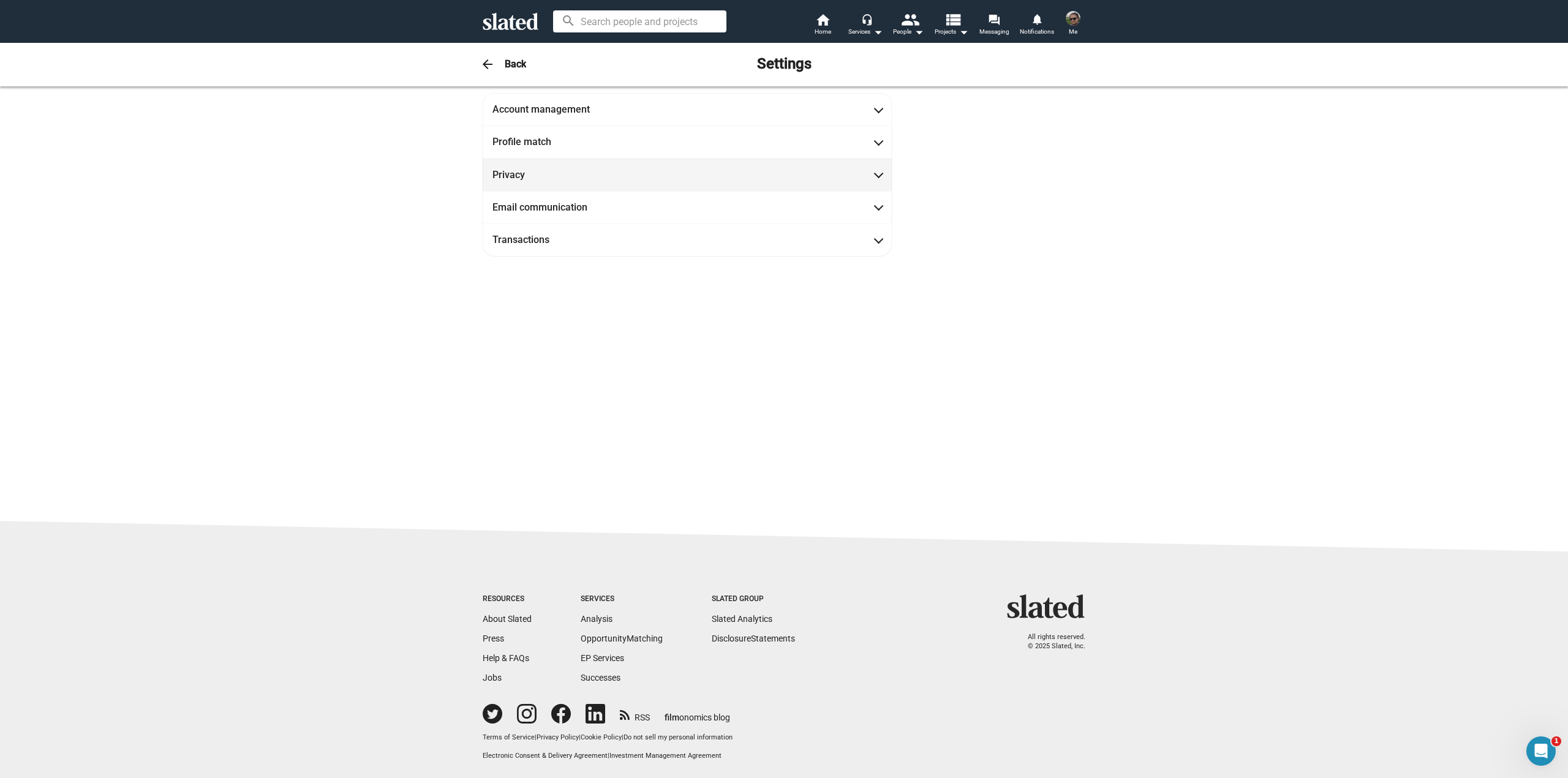
click at [826, 187] on mat-expansion-panel-header "Privacy" at bounding box center [687, 175] width 409 height 33
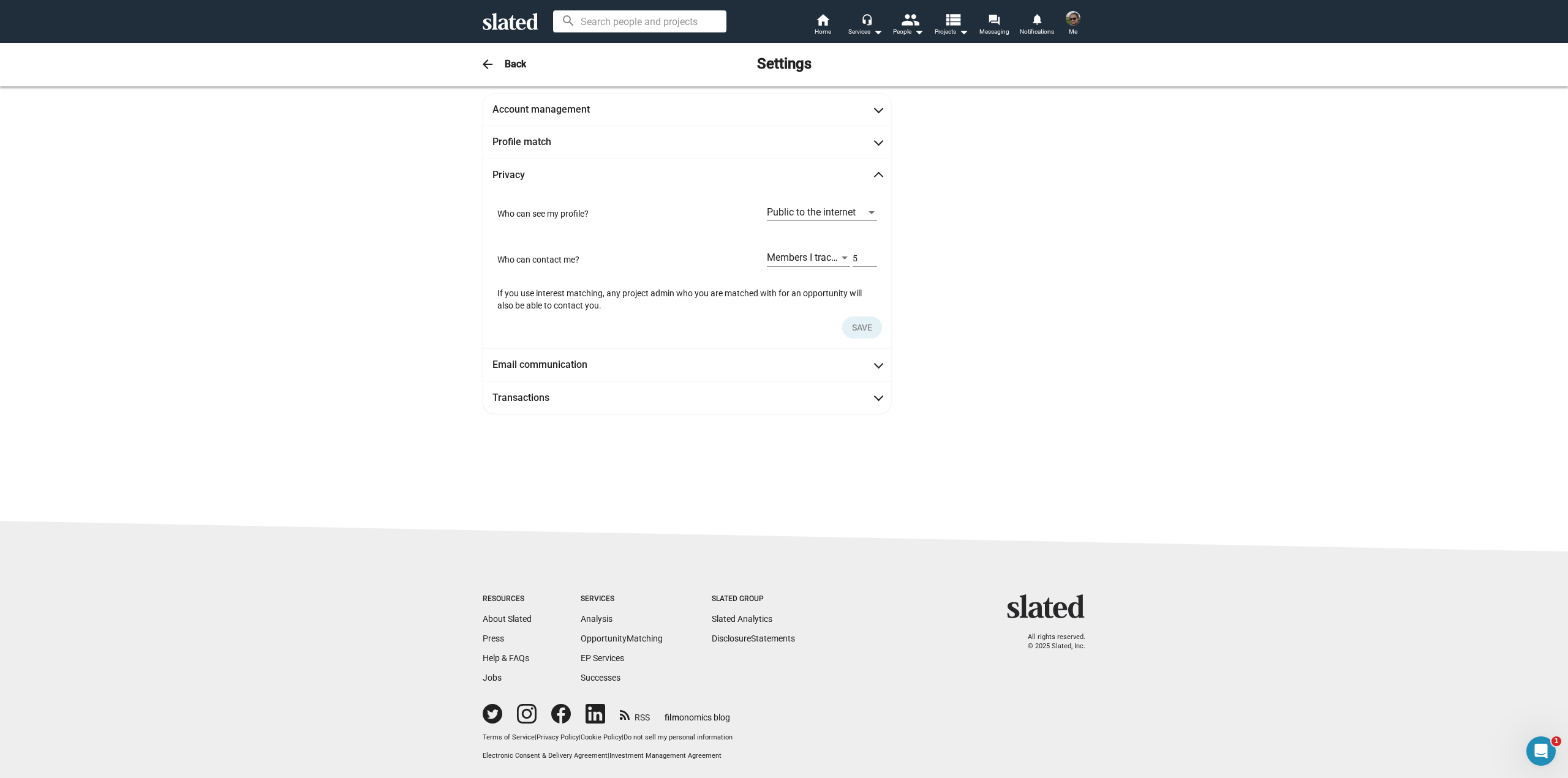
click at [787, 259] on span "Members I track and members who Score at least" at bounding box center [873, 257] width 213 height 12
click at [988, 278] on div at bounding box center [784, 389] width 1568 height 778
click at [826, 257] on span "Members I track and members who Score at least" at bounding box center [873, 257] width 213 height 12
click at [928, 355] on div at bounding box center [784, 389] width 1568 height 778
click at [833, 391] on span "Transactions" at bounding box center [687, 397] width 389 height 13
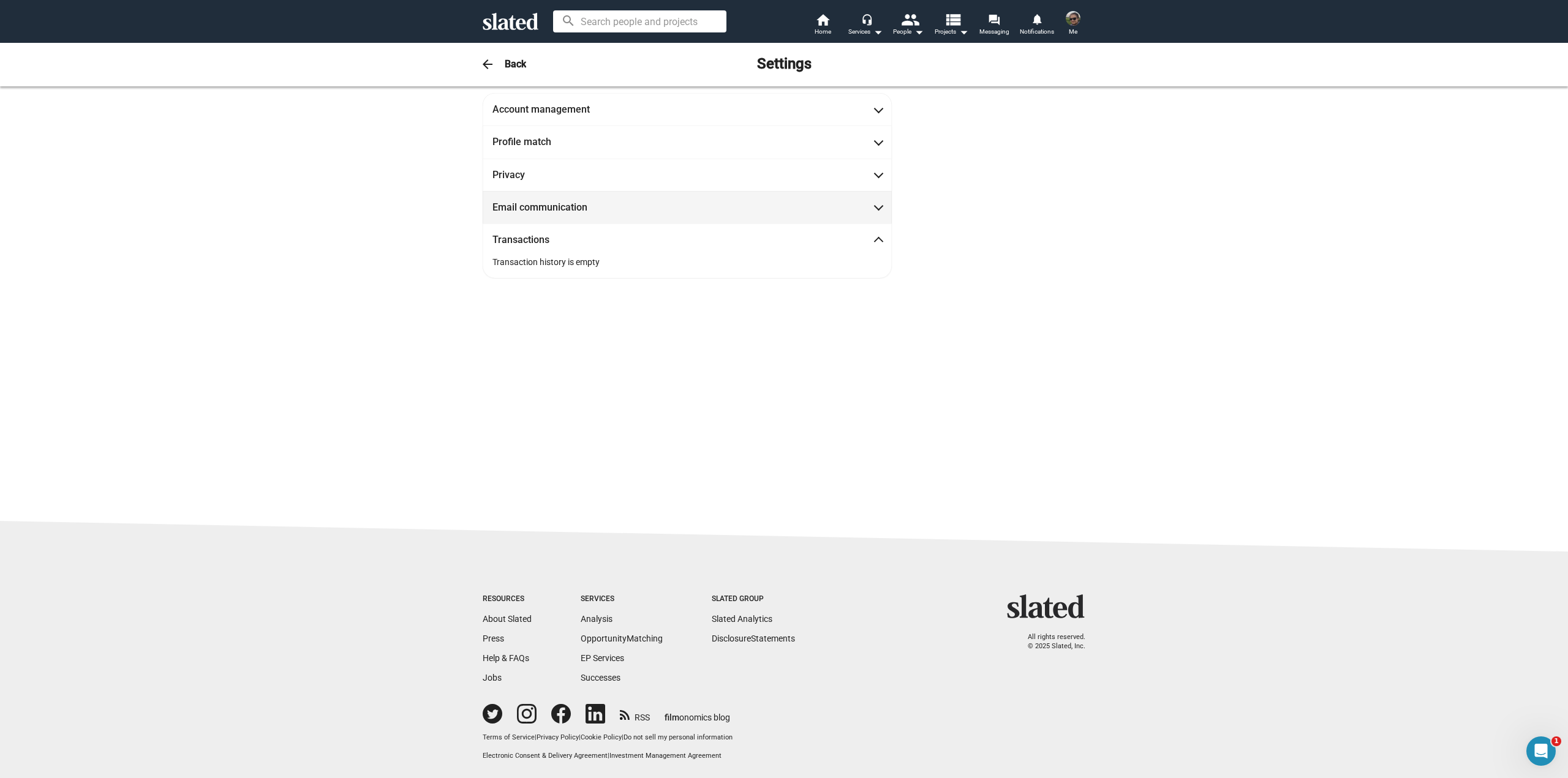
click at [833, 208] on span "Email communication" at bounding box center [687, 207] width 389 height 13
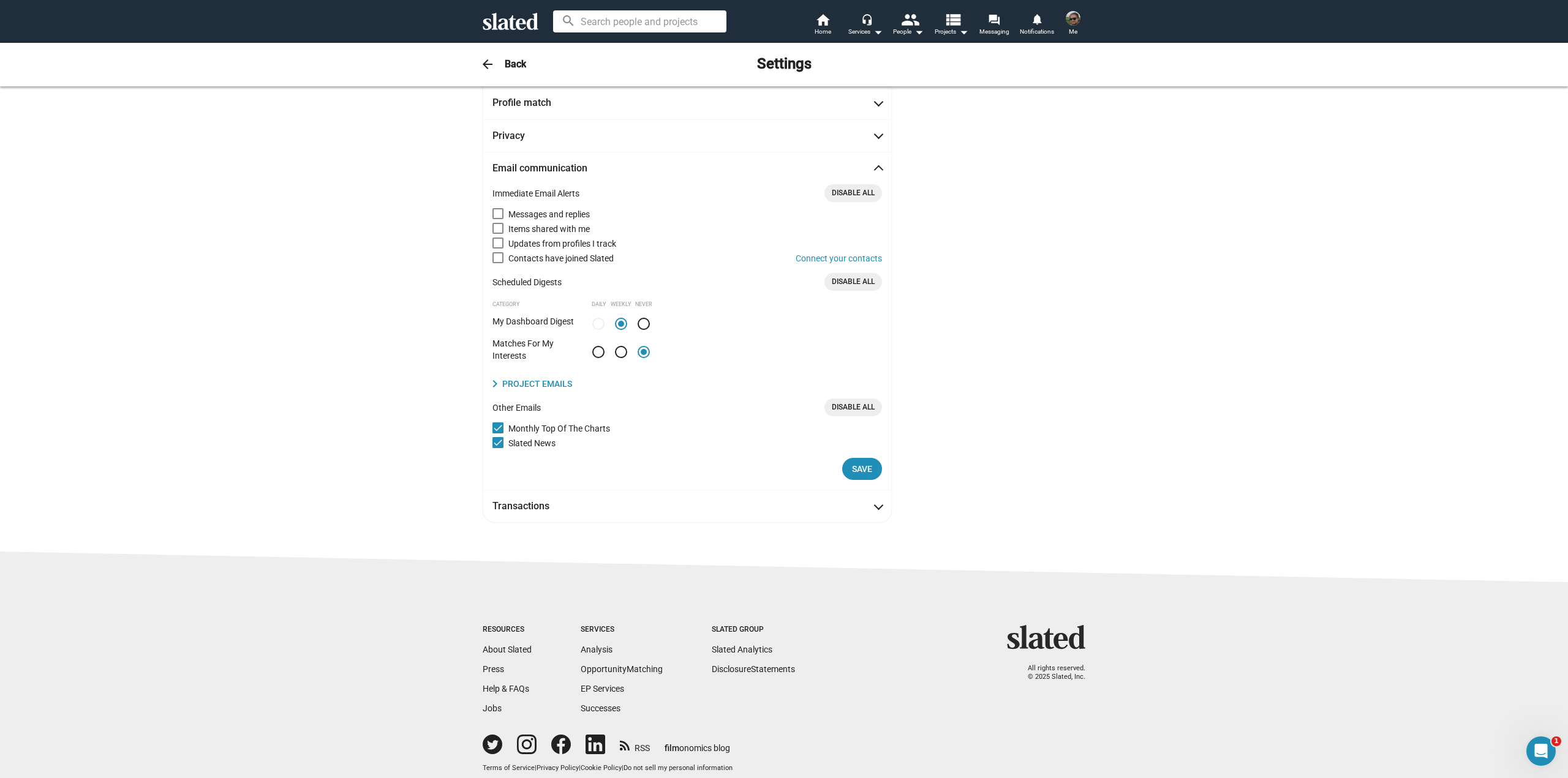
scroll to position [24, 0]
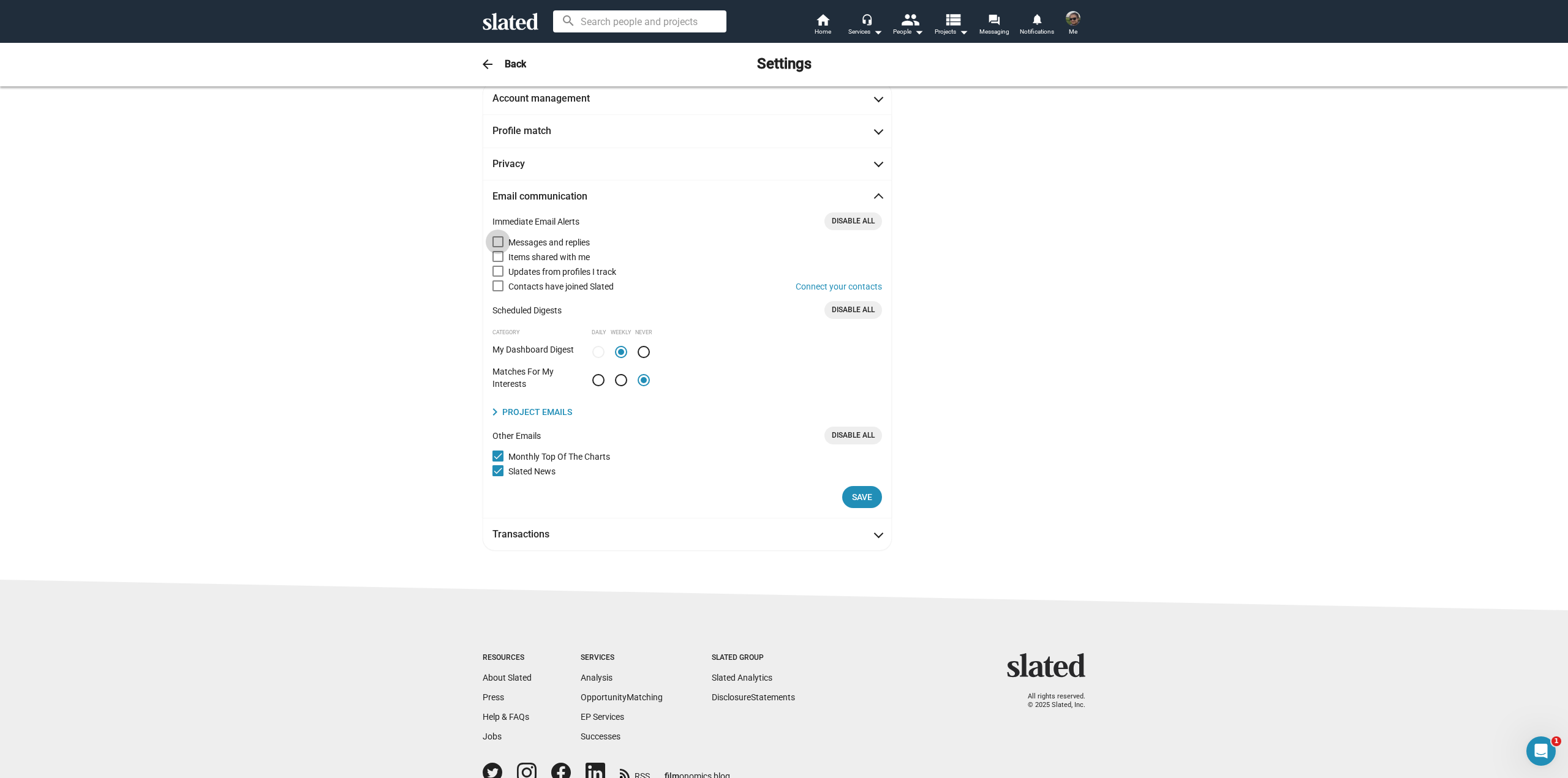
click at [553, 242] on span "Messages and replies" at bounding box center [695, 242] width 374 height 14
click at [498, 247] on input "Messages and replies" at bounding box center [498, 247] width 1 height 1
checkbox input "true"
click at [923, 321] on div "Account management JONATHAN First name JANKOWIAK Last name Member since Oct 10,…" at bounding box center [784, 316] width 627 height 468
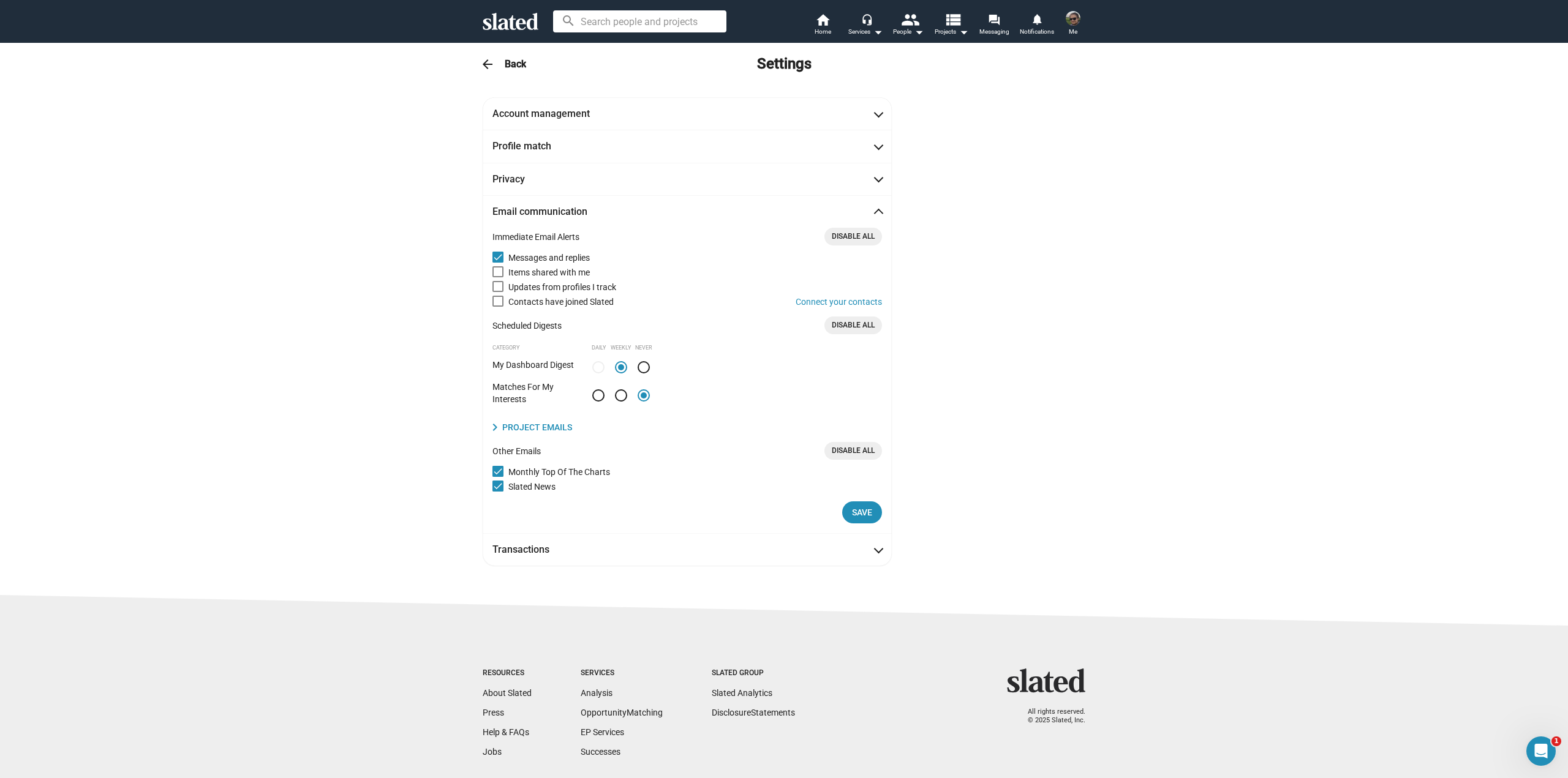
scroll to position [0, 0]
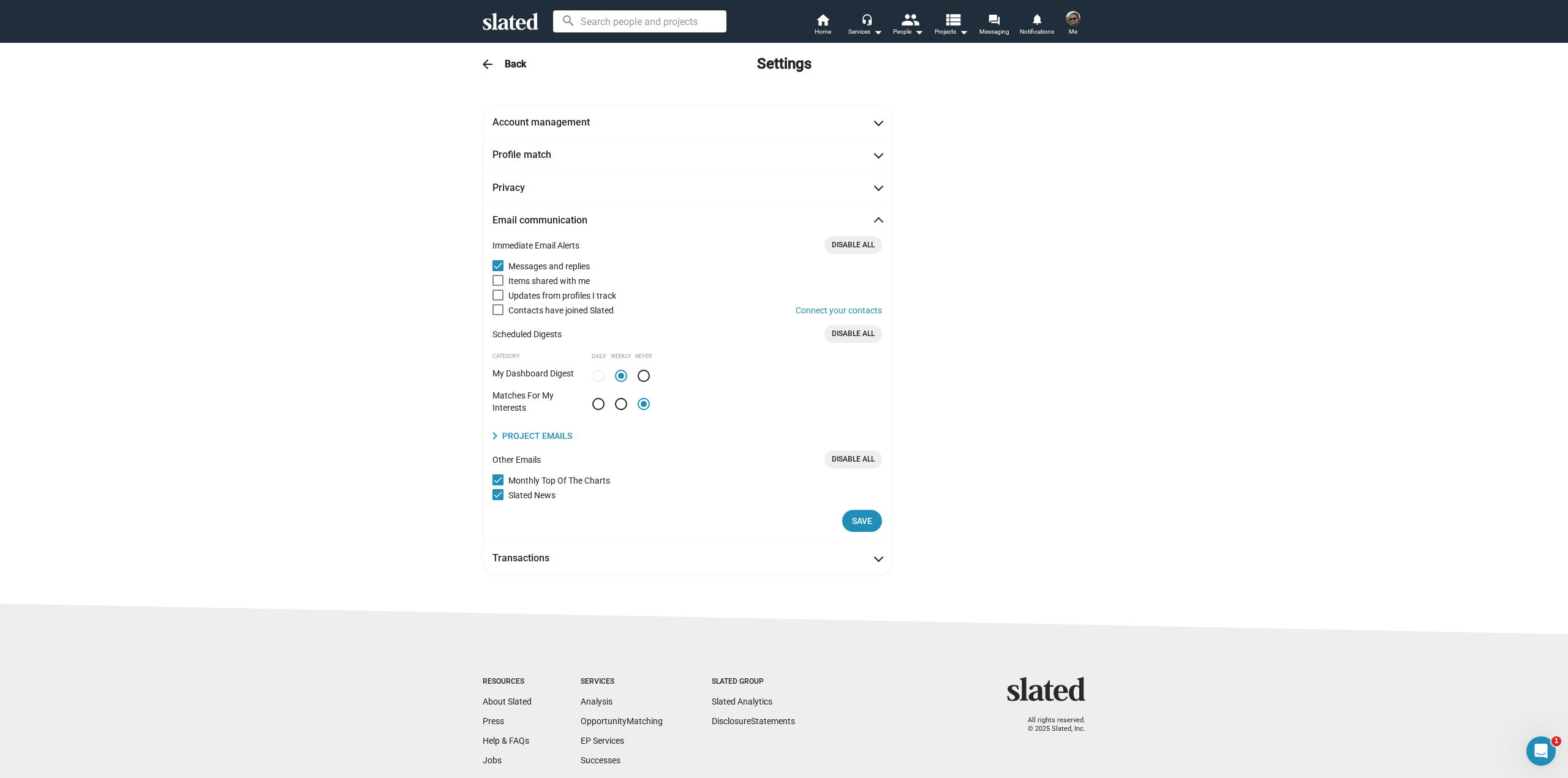
drag, startPoint x: 1023, startPoint y: 487, endPoint x: 1028, endPoint y: 397, distance: 90.1
click at [665, 111] on mat-expansion-panel-header "Account management" at bounding box center [687, 122] width 409 height 33
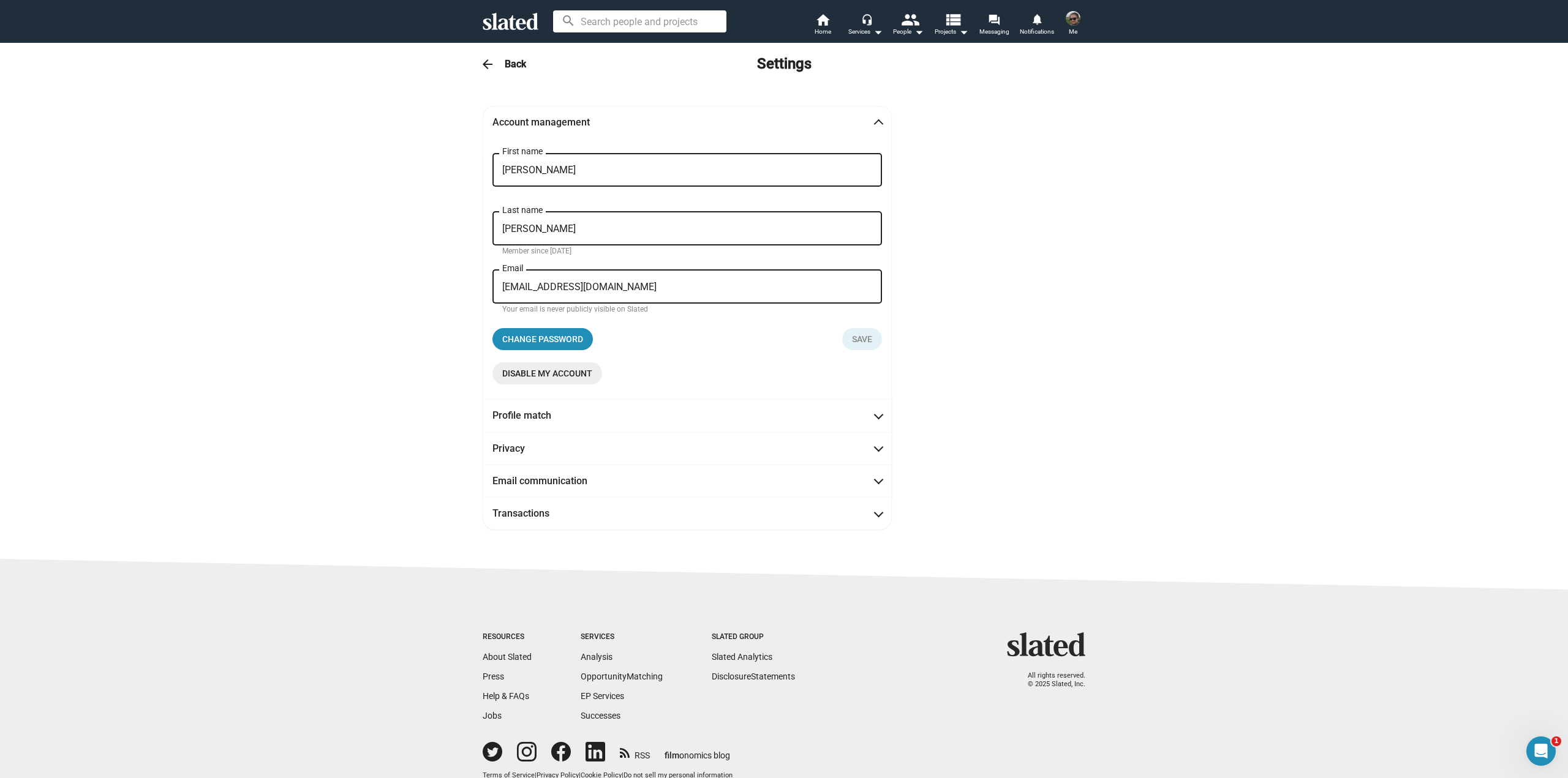
click at [487, 58] on mat-icon "arrow_back" at bounding box center [487, 64] width 14 height 14
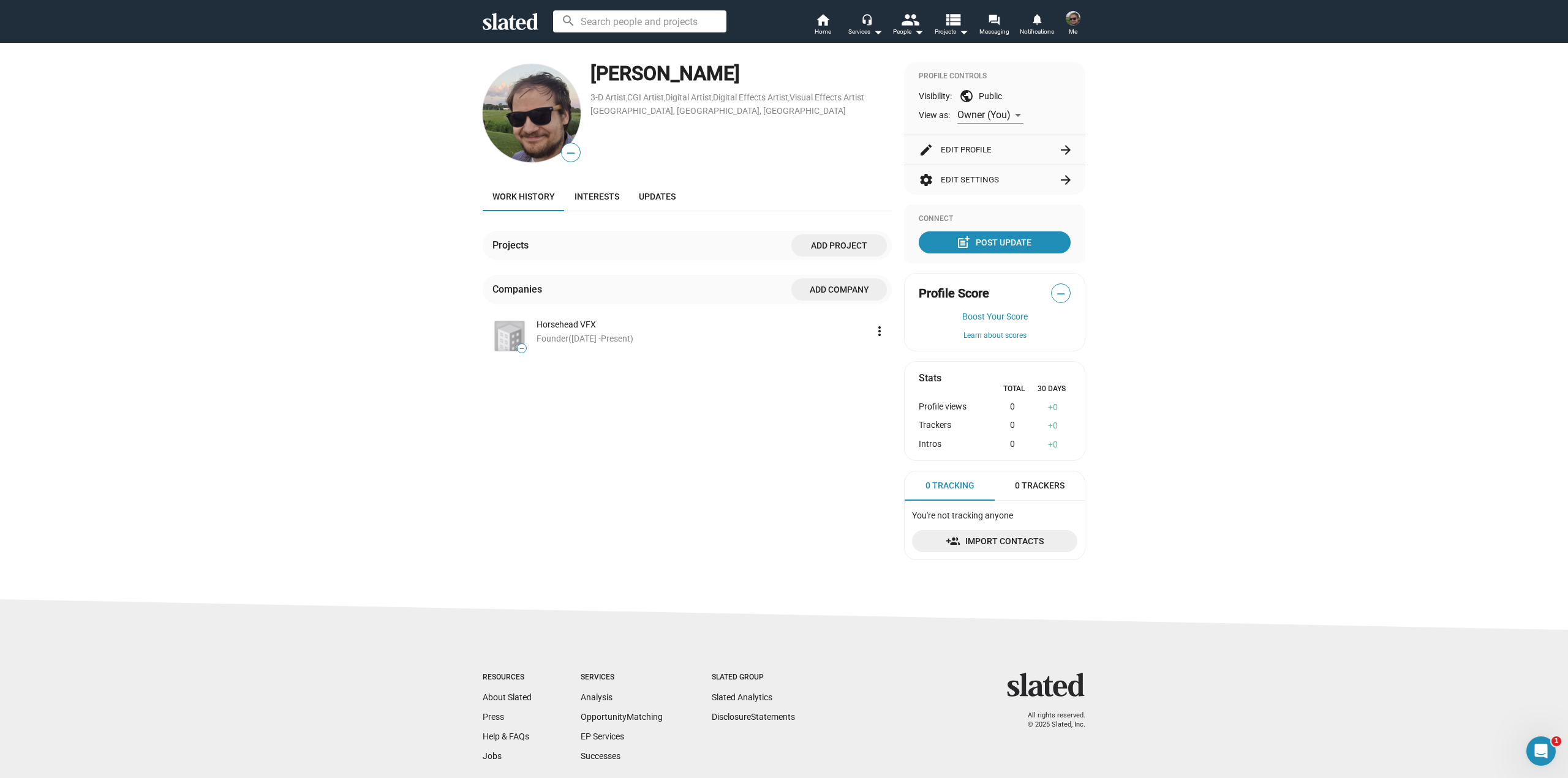
drag, startPoint x: 668, startPoint y: 402, endPoint x: 640, endPoint y: 374, distance: 39.6
click at [667, 402] on div "— JONATHAN JANKOWIAK 3-D Artist , CGI Artist , Digital Artist , Digital Effects…" at bounding box center [687, 315] width 409 height 508
click at [1123, 345] on div "— JONATHAN JANKOWIAK 3-D Artist , CGI Artist , Digital Artist , Digital Effects…" at bounding box center [784, 320] width 1568 height 557
drag, startPoint x: 1133, startPoint y: 408, endPoint x: 1123, endPoint y: 279, distance: 129.4
click at [846, 227] on div "Projects Add project Companies Add Company — Horsehead VFX Founder (Mar 2025 - …" at bounding box center [687, 282] width 409 height 142
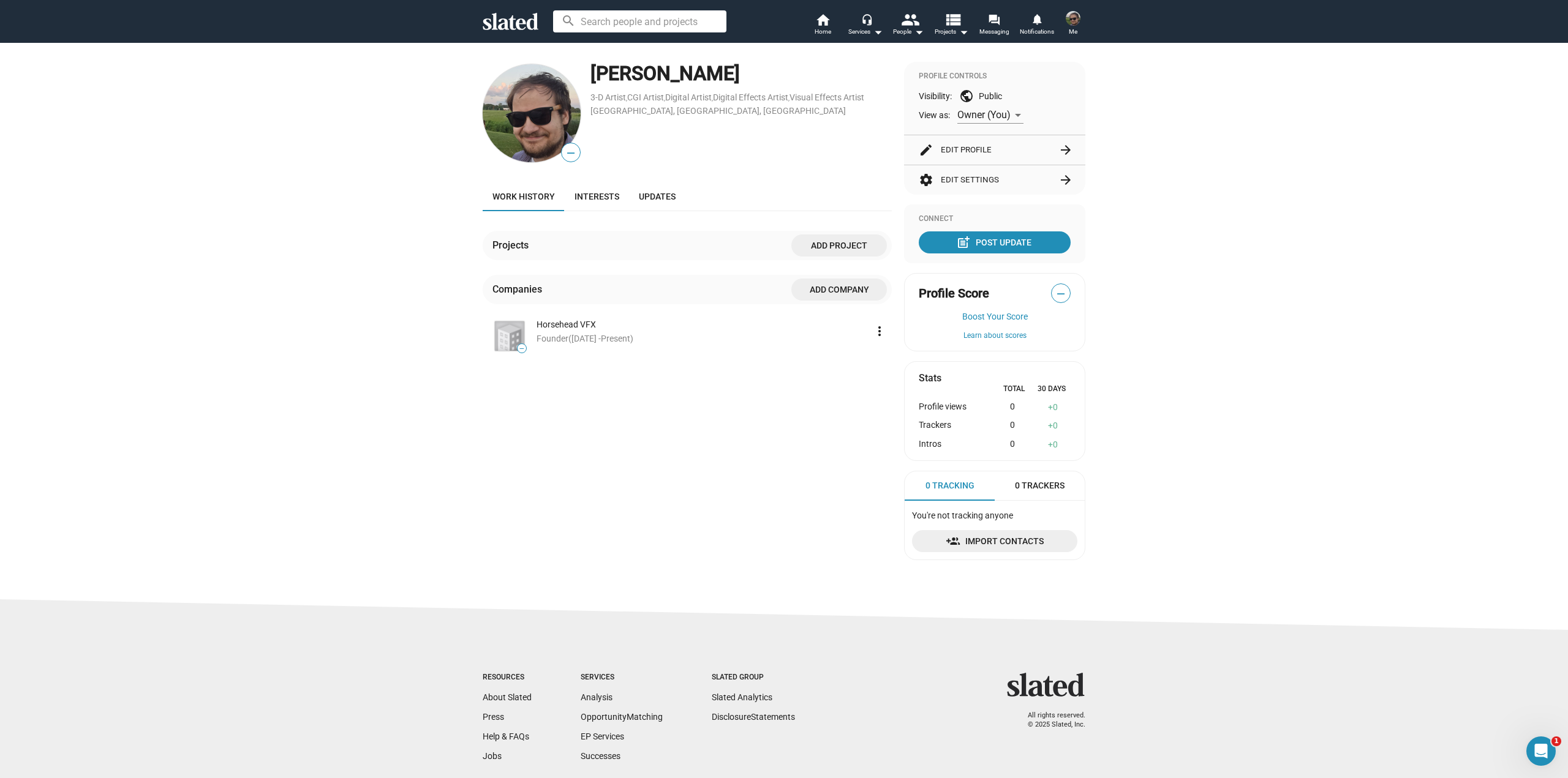
click at [853, 244] on span "Add project" at bounding box center [839, 245] width 76 height 22
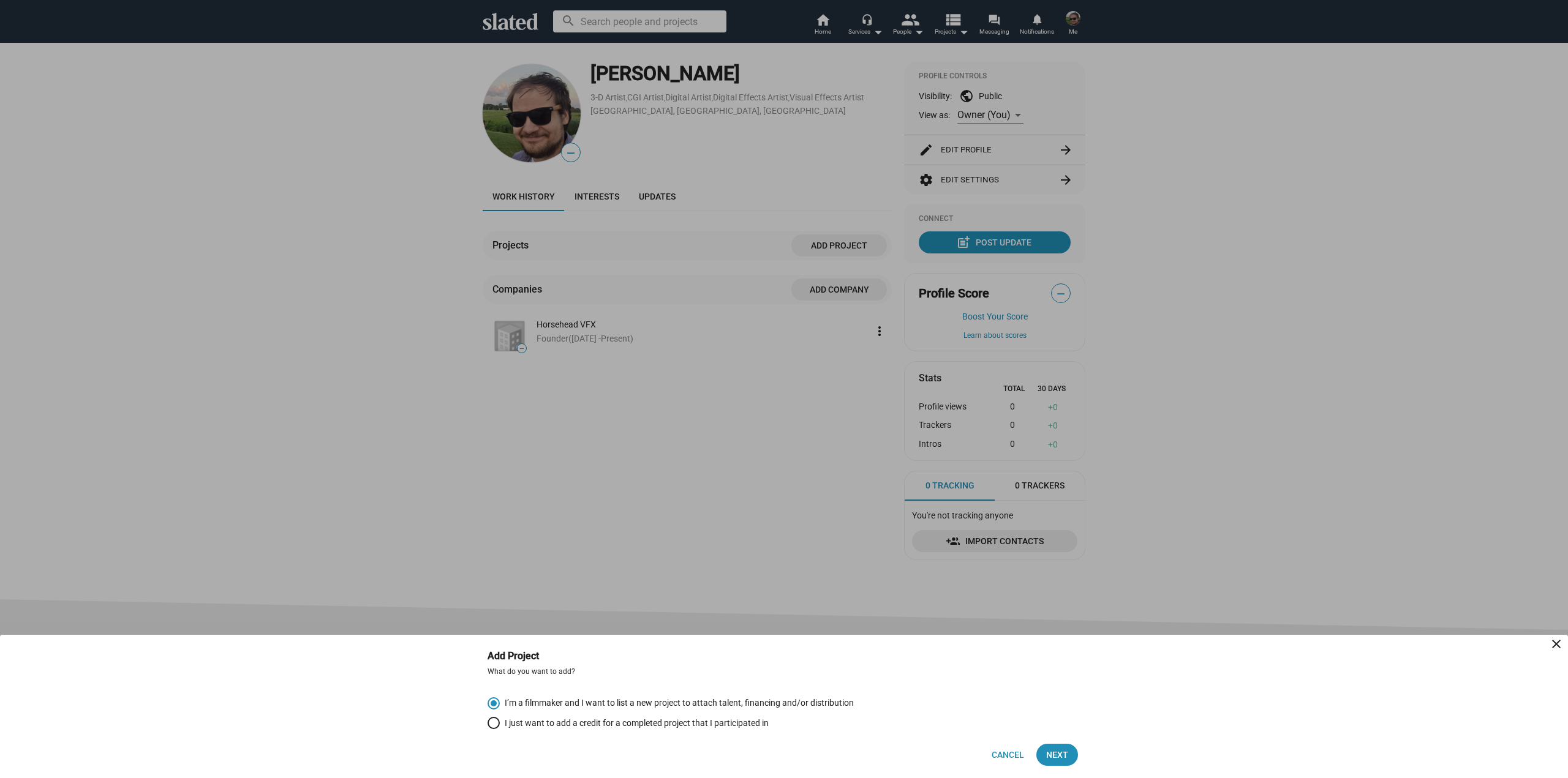
click at [560, 727] on span "I just want to add a credit for a completed project that I participated in" at bounding box center [634, 723] width 269 height 12
click at [500, 727] on input "I just want to add a credit for a completed project that I participated in" at bounding box center [493, 723] width 12 height 12
radio input "true"
click at [1058, 759] on span "Next" at bounding box center [1057, 755] width 22 height 22
click at [1055, 754] on span "Next" at bounding box center [1057, 755] width 22 height 22
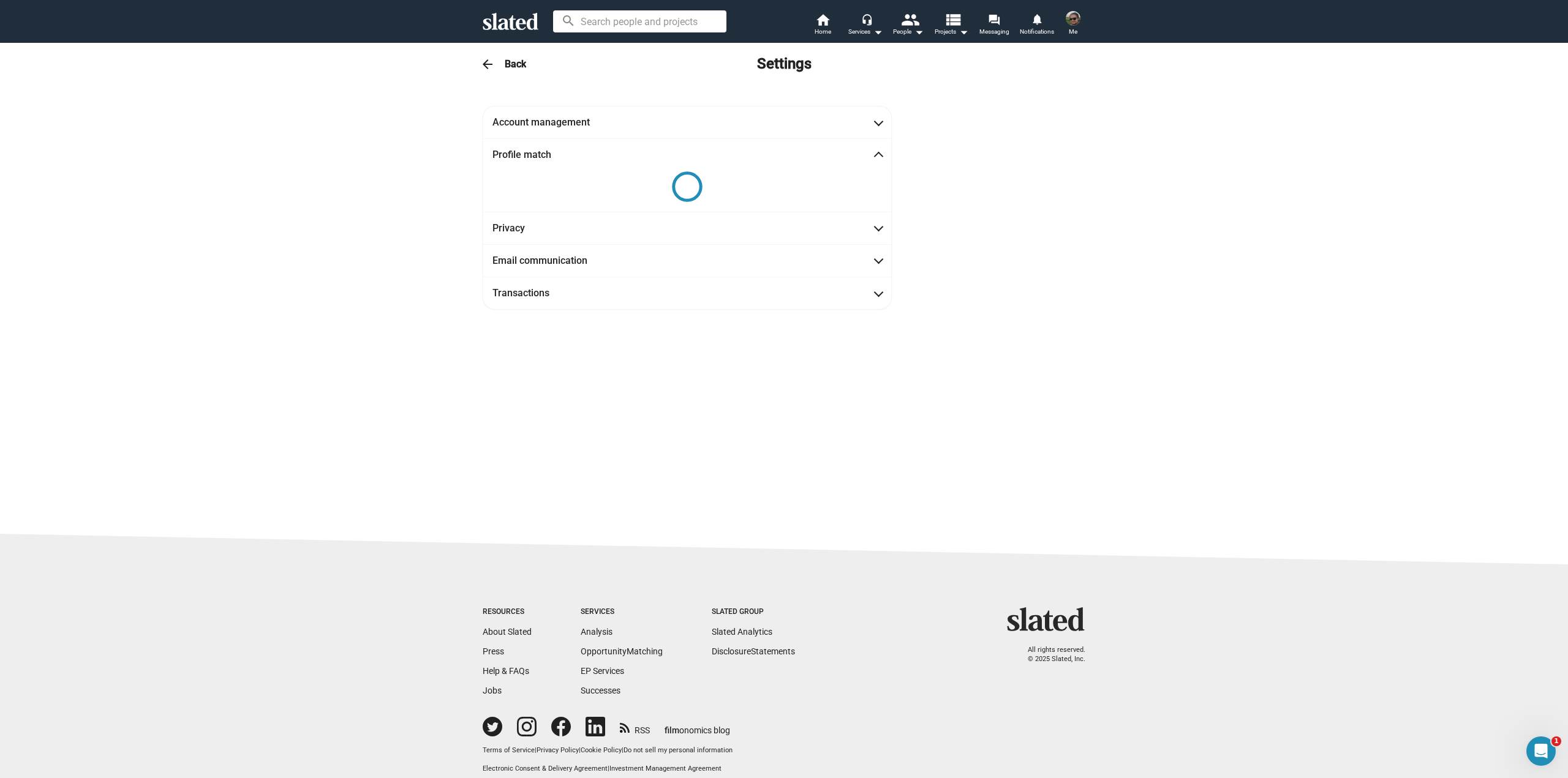
drag, startPoint x: 927, startPoint y: 454, endPoint x: 923, endPoint y: 381, distance: 73.1
click at [705, 187] on div at bounding box center [687, 186] width 389 height 31
click at [678, 185] on circle at bounding box center [688, 186] width 33 height 33
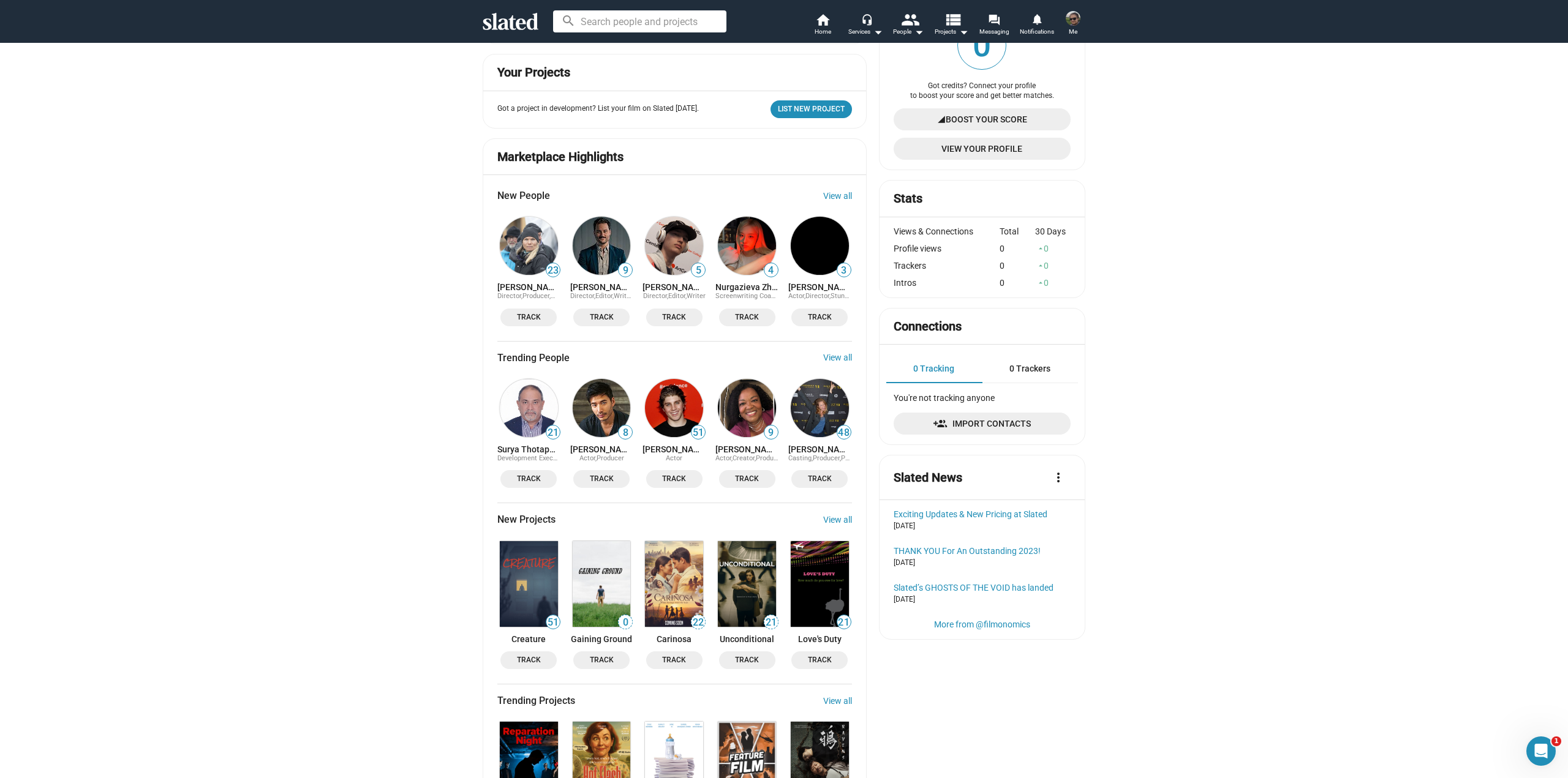
drag, startPoint x: 413, startPoint y: 540, endPoint x: 430, endPoint y: 635, distance: 96.5
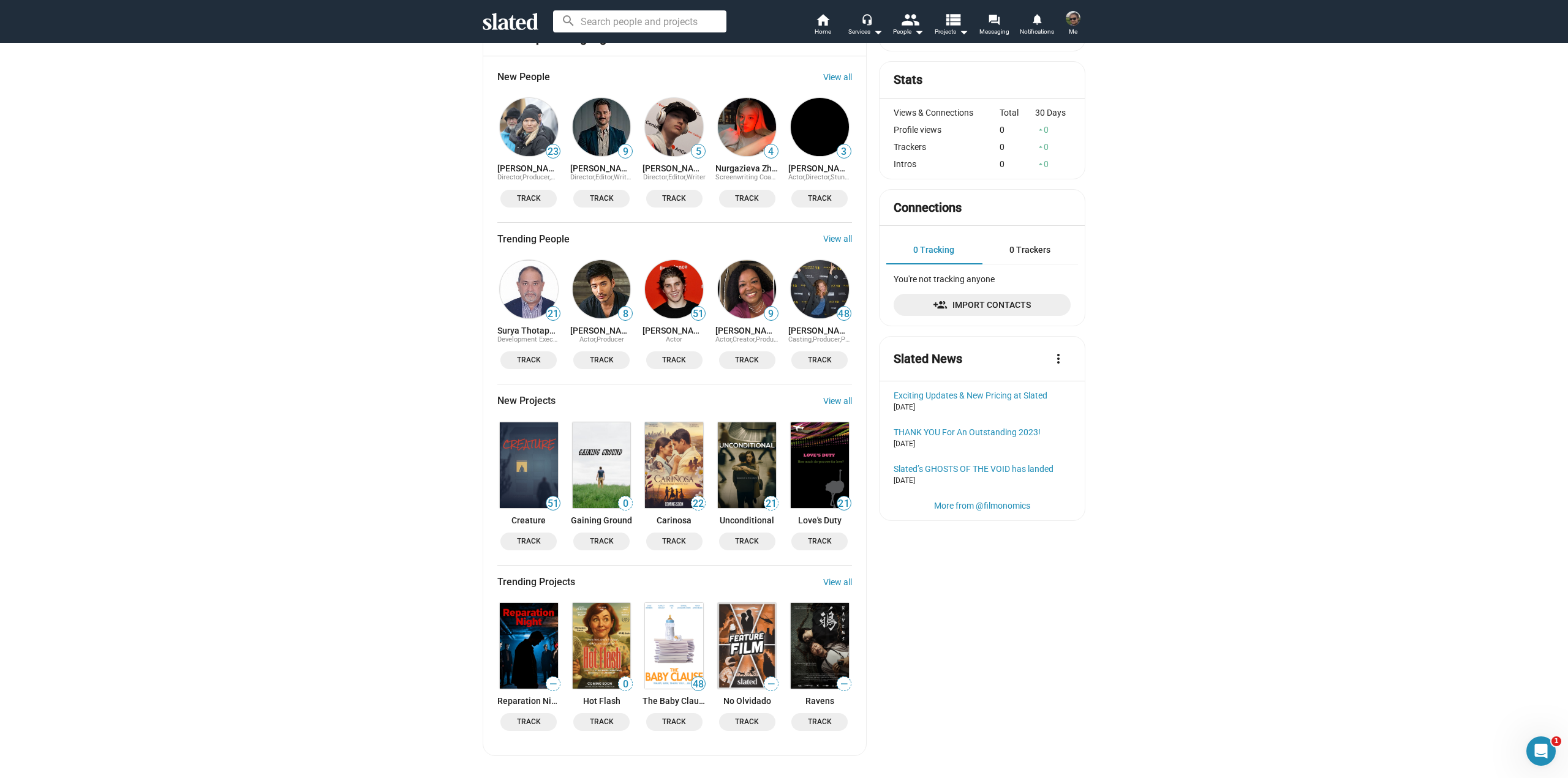
drag, startPoint x: 978, startPoint y: 664, endPoint x: 984, endPoint y: 624, distance: 40.4
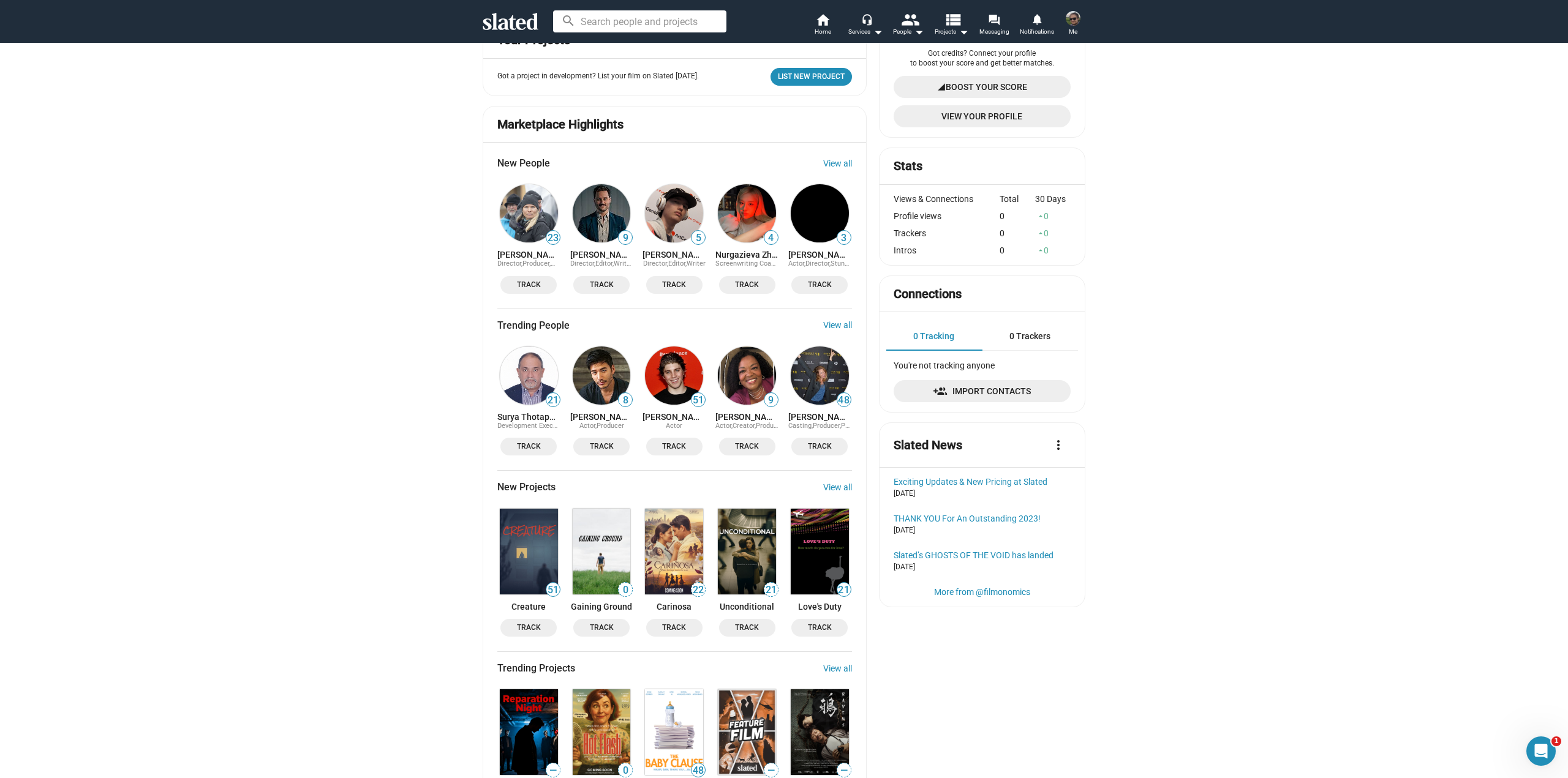
scroll to position [0, 0]
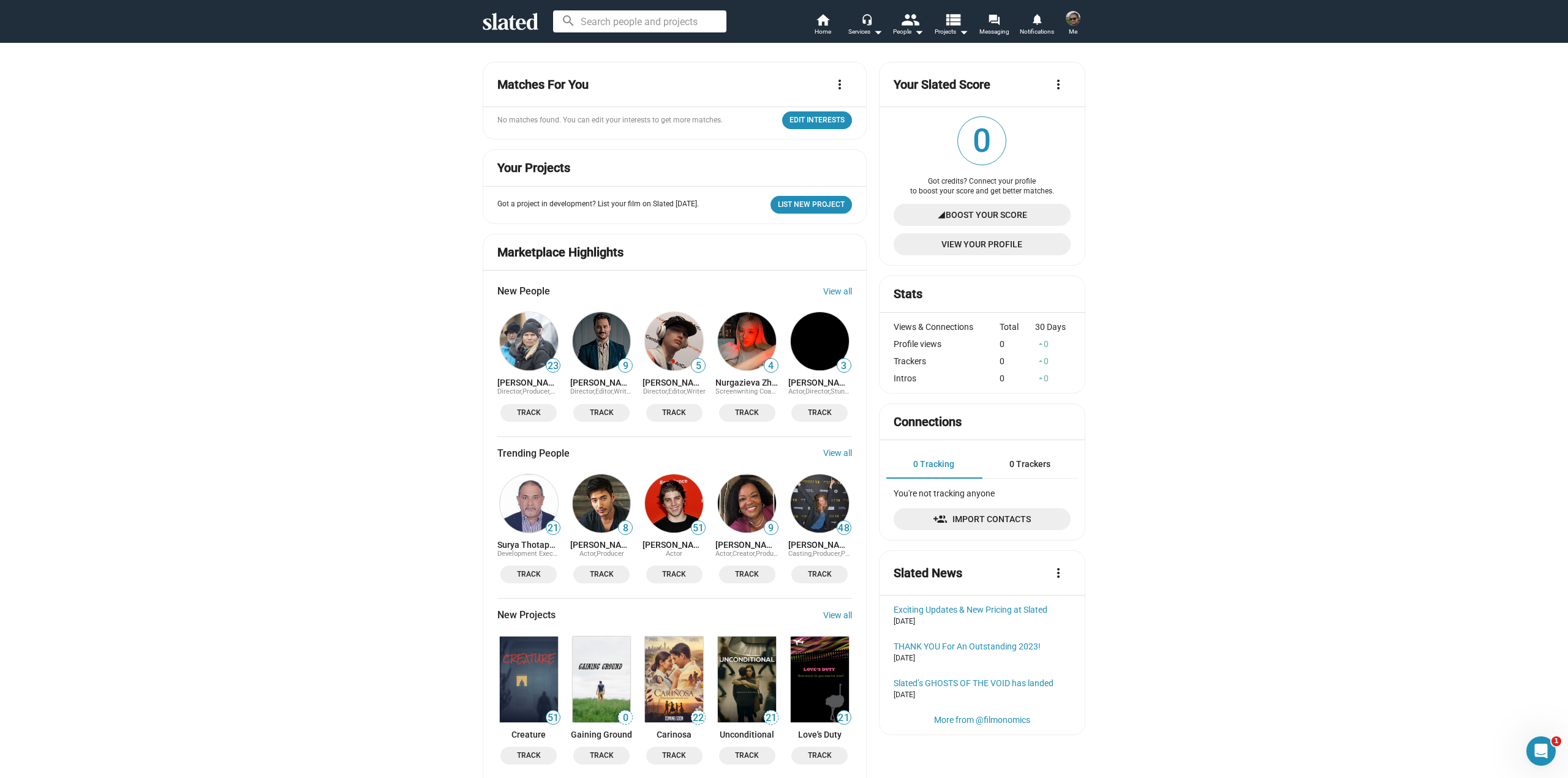
drag, startPoint x: 1203, startPoint y: 508, endPoint x: 1195, endPoint y: 359, distance: 149.2
click at [1054, 580] on mat-icon "more_vert" at bounding box center [1058, 573] width 14 height 14
click at [1047, 602] on link "View All News" at bounding box center [1030, 603] width 72 height 19
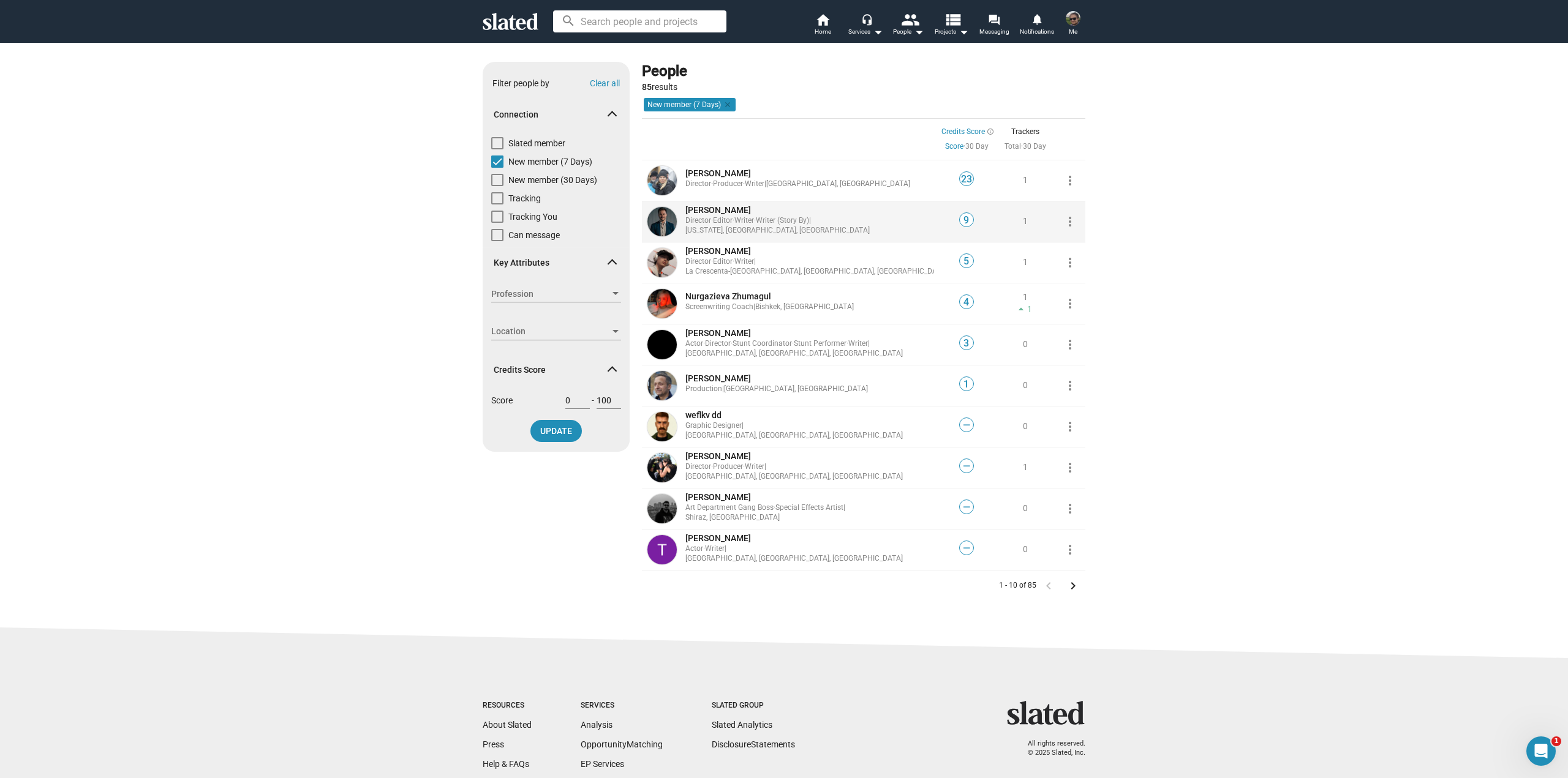
click at [1023, 218] on span "1" at bounding box center [1025, 221] width 5 height 10
click at [1074, 587] on mat-icon "keyboard_arrow_right" at bounding box center [1072, 585] width 14 height 14
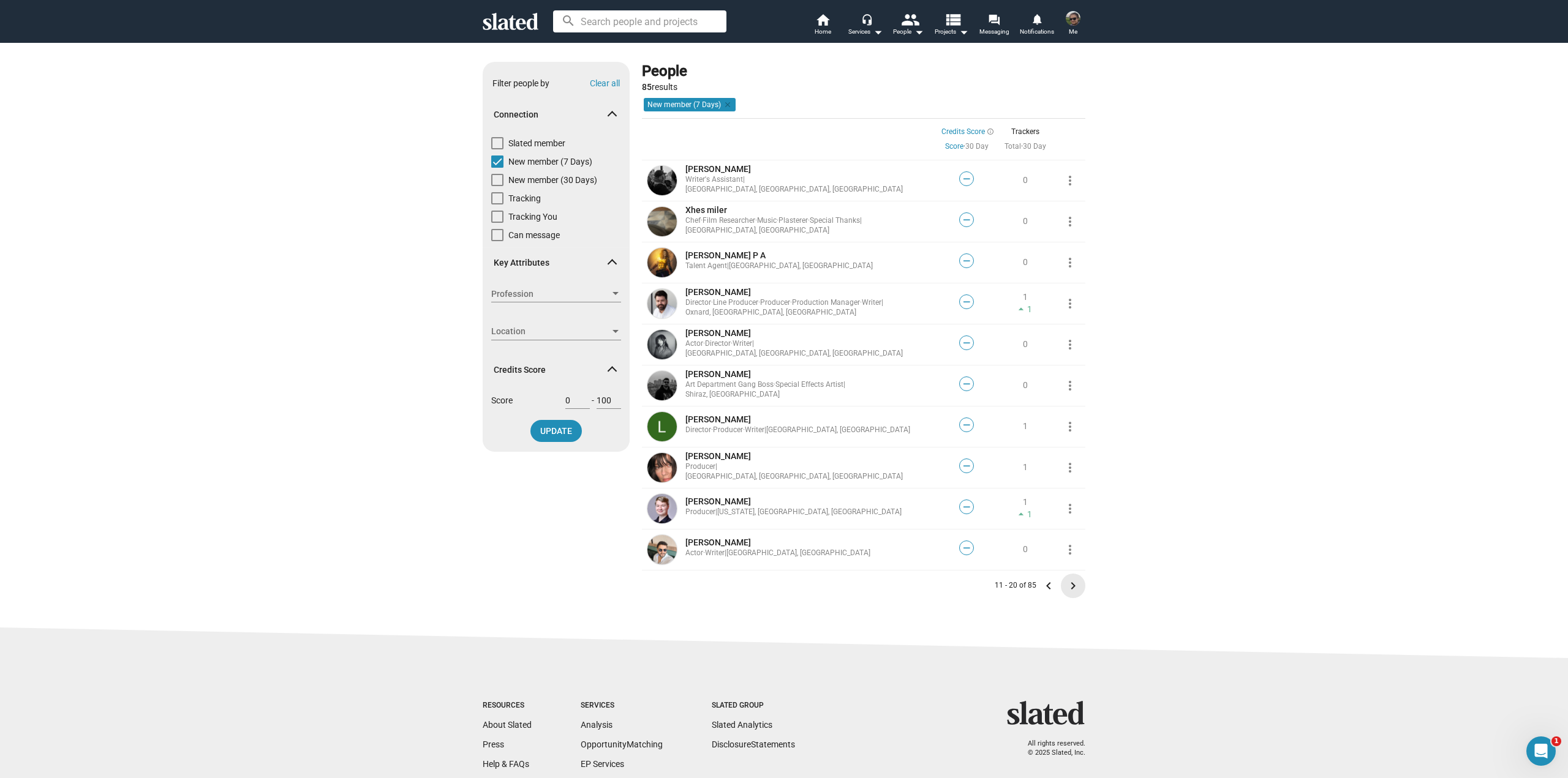
click at [1072, 585] on mat-icon "keyboard_arrow_right" at bounding box center [1072, 585] width 14 height 14
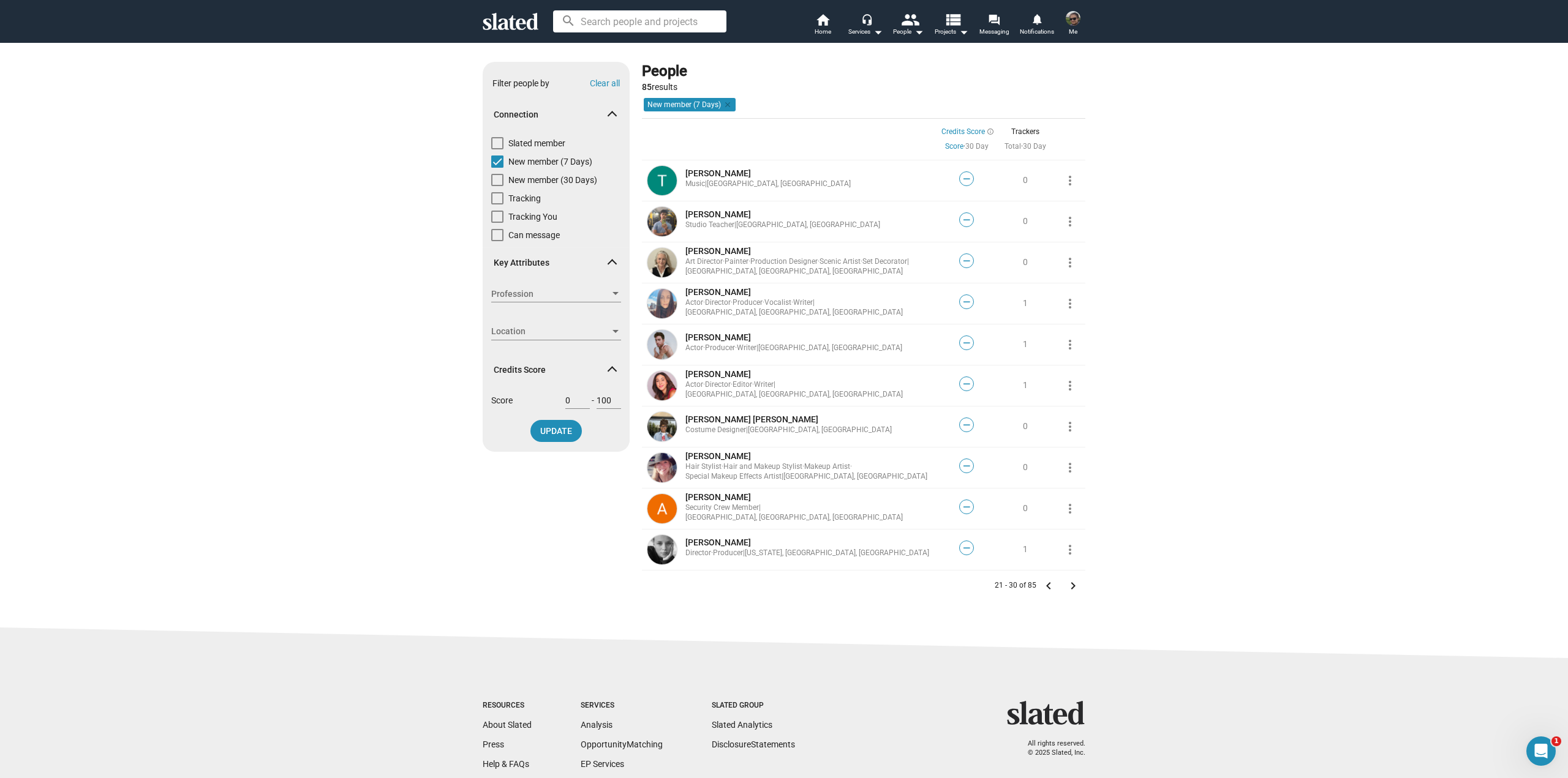
click at [271, 169] on div "Show filters Filter people by Clear all Connection Slated member New member (7 …" at bounding box center [784, 335] width 1568 height 585
drag, startPoint x: 312, startPoint y: 401, endPoint x: 364, endPoint y: 224, distance: 184.5
click at [544, 164] on span "New member (7 Days)" at bounding box center [550, 161] width 84 height 12
click at [498, 168] on input "New member (7 Days)" at bounding box center [497, 168] width 1 height 1
checkbox input "false"
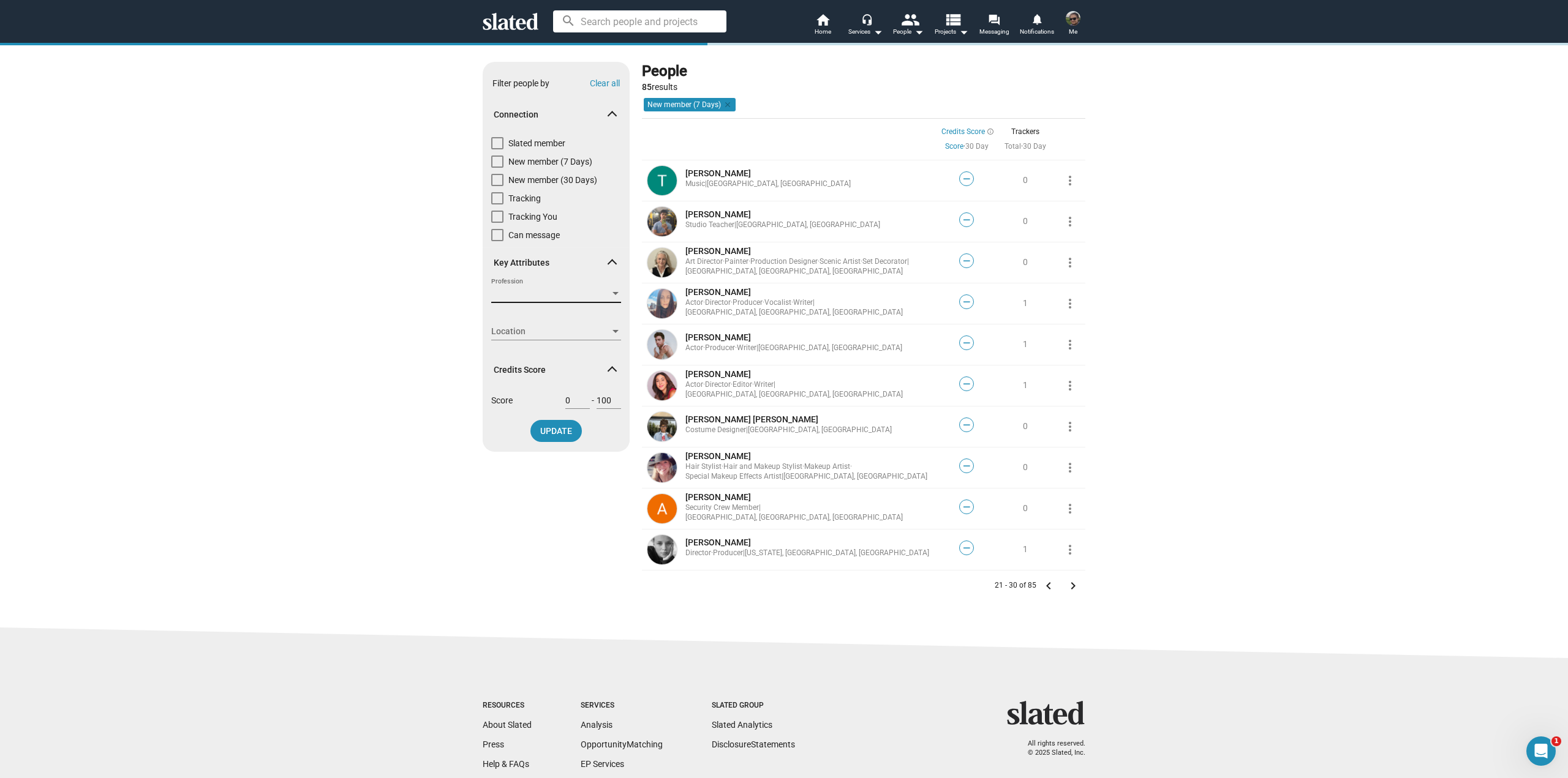
click at [592, 290] on span "Profession" at bounding box center [550, 294] width 119 height 13
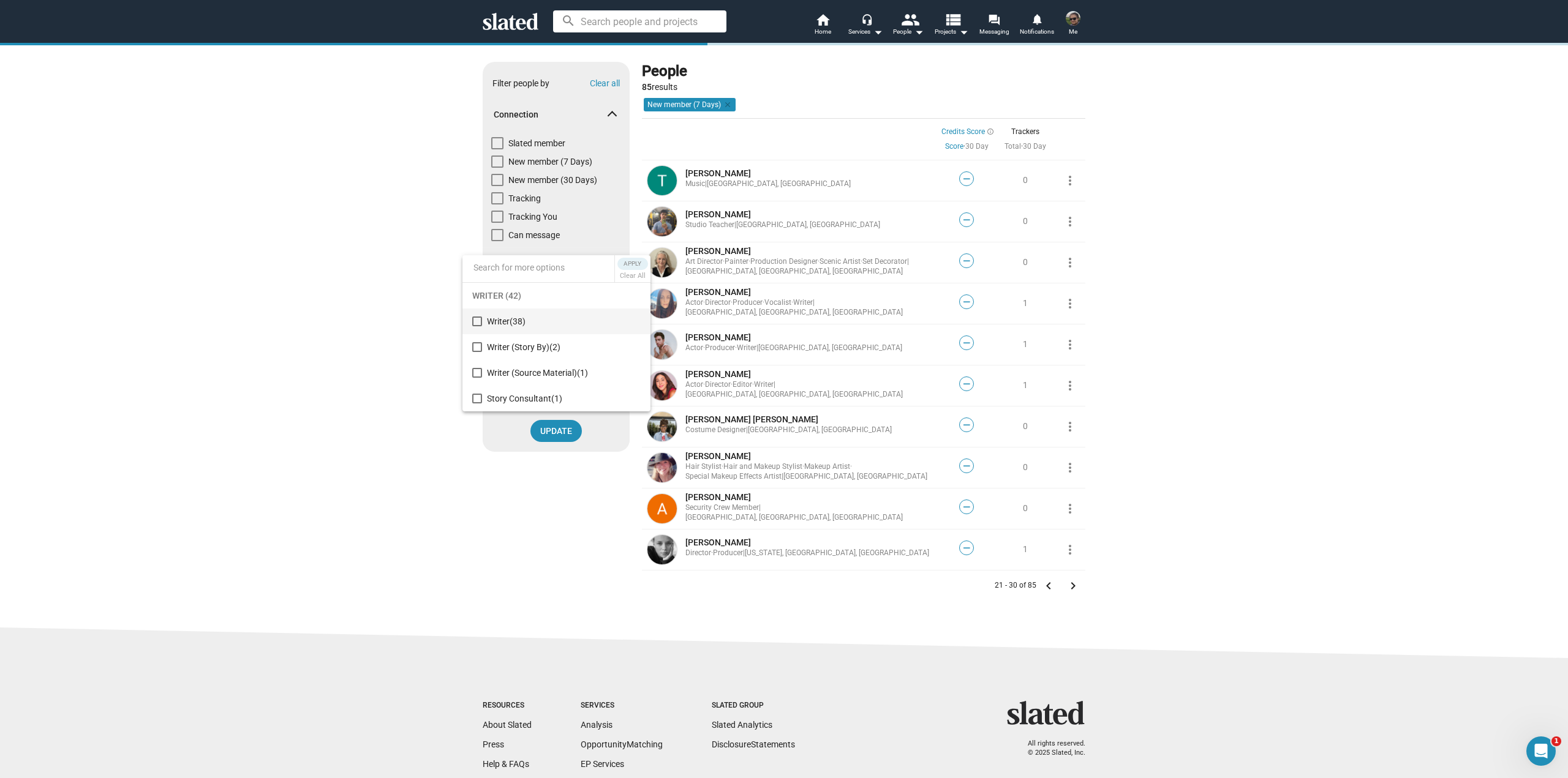
drag, startPoint x: 336, startPoint y: 377, endPoint x: 479, endPoint y: 379, distance: 143.0
click at [338, 377] on div at bounding box center [784, 389] width 1568 height 778
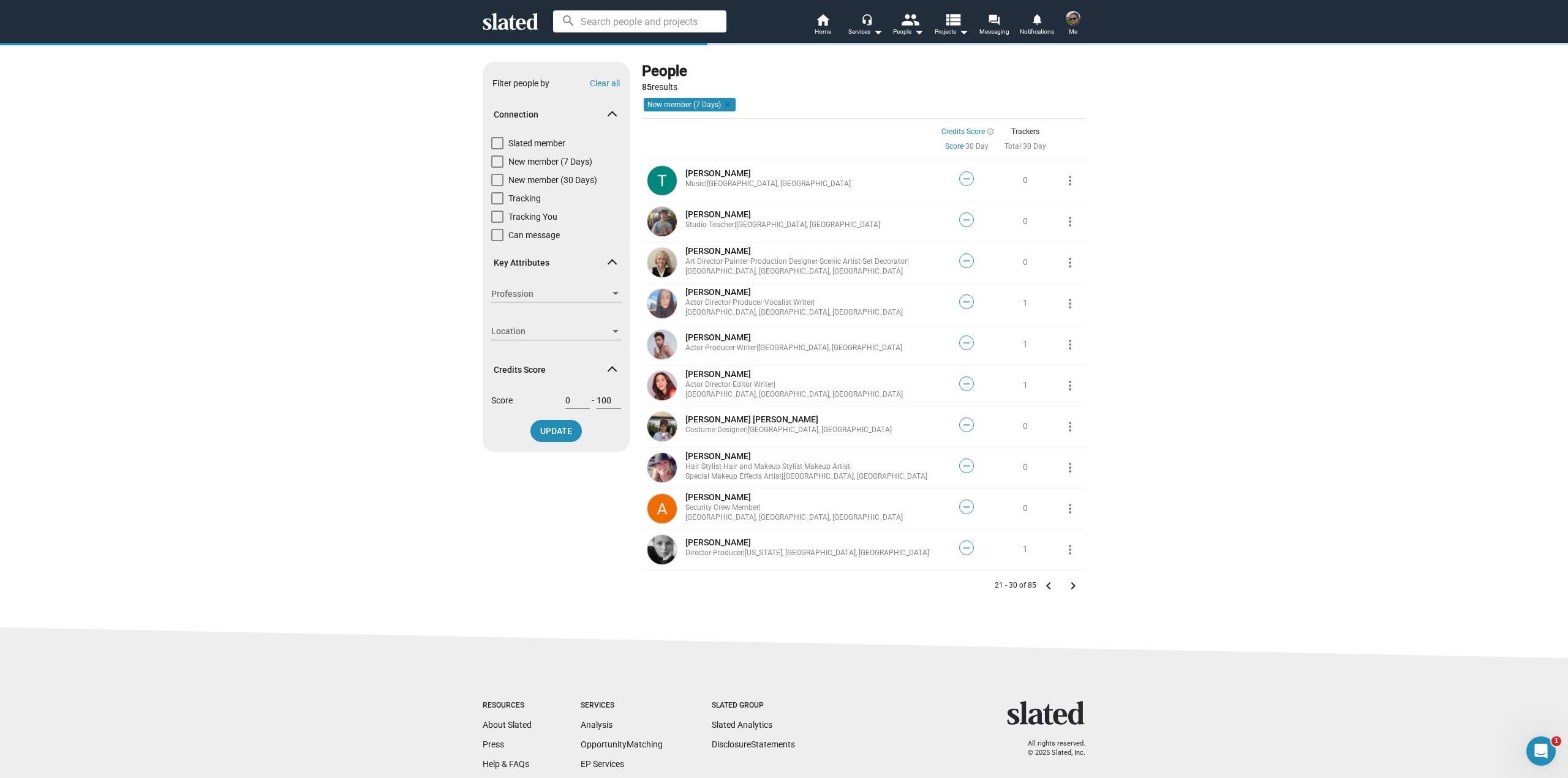
click at [563, 333] on span "Location" at bounding box center [550, 332] width 119 height 13
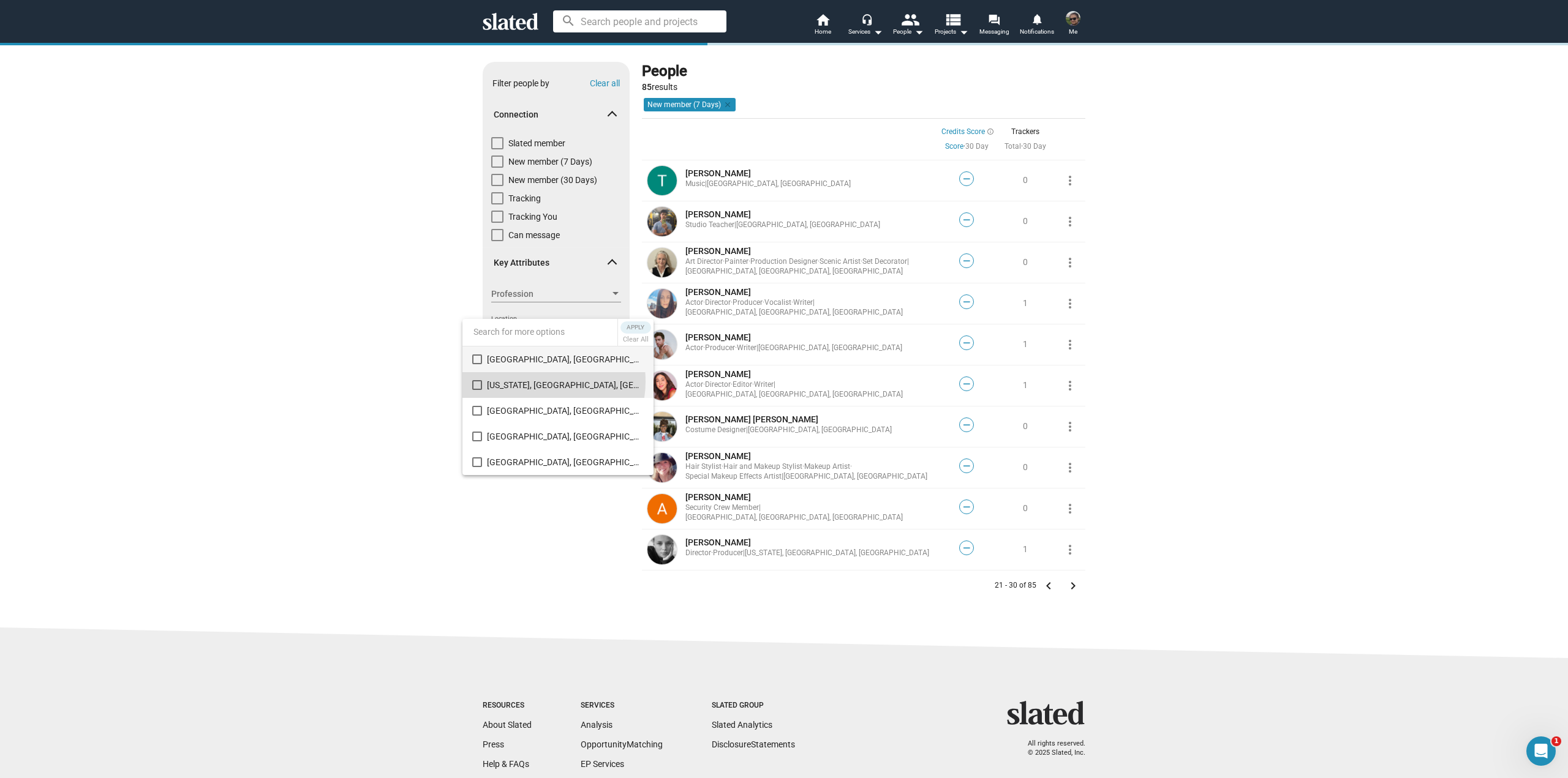
click at [541, 381] on span "New York, NY, US (8)" at bounding box center [565, 385] width 157 height 26
click at [631, 327] on span "Apply" at bounding box center [635, 327] width 22 height 12
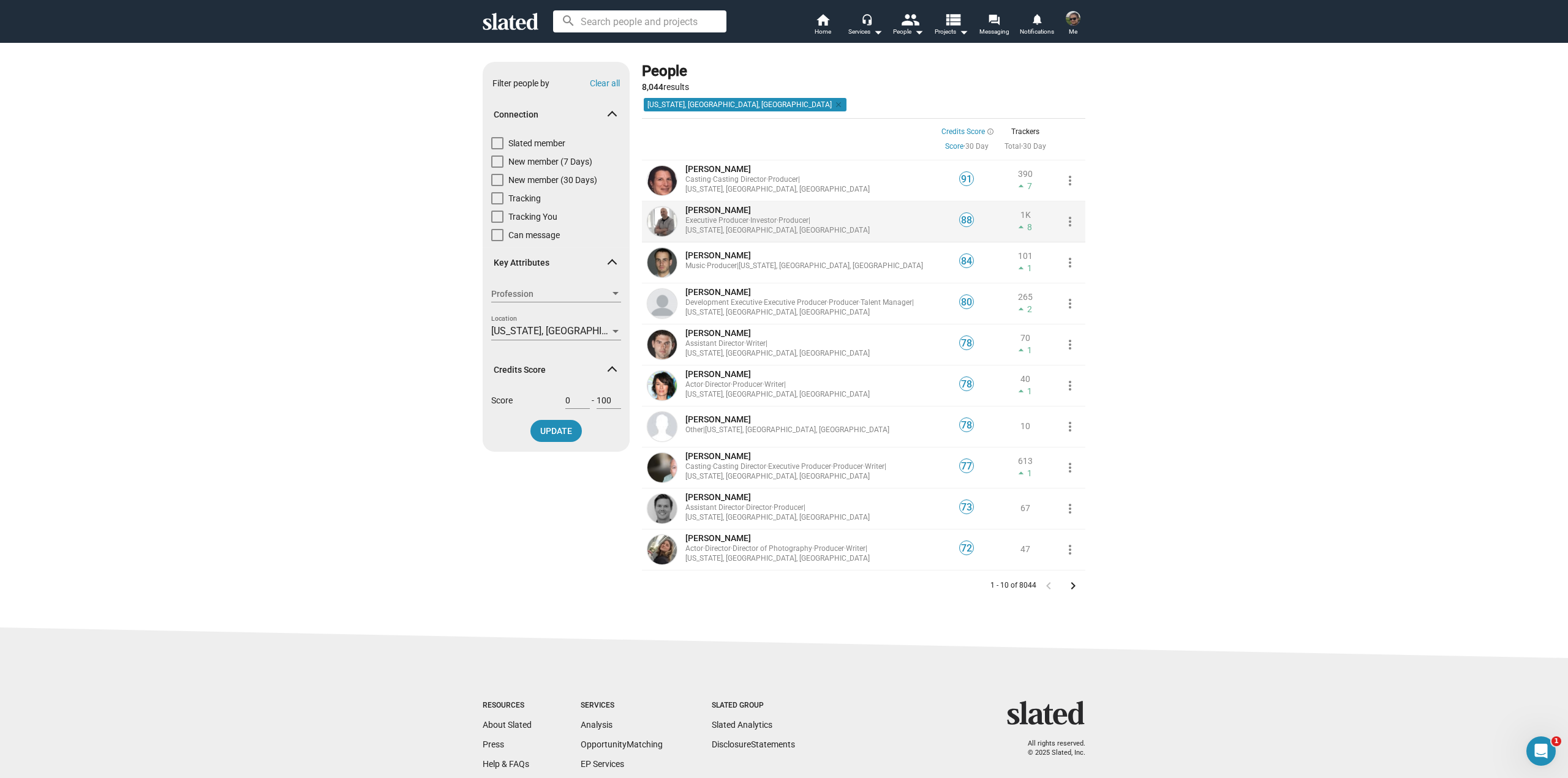
click at [784, 225] on span "Producer" at bounding box center [793, 220] width 30 height 9
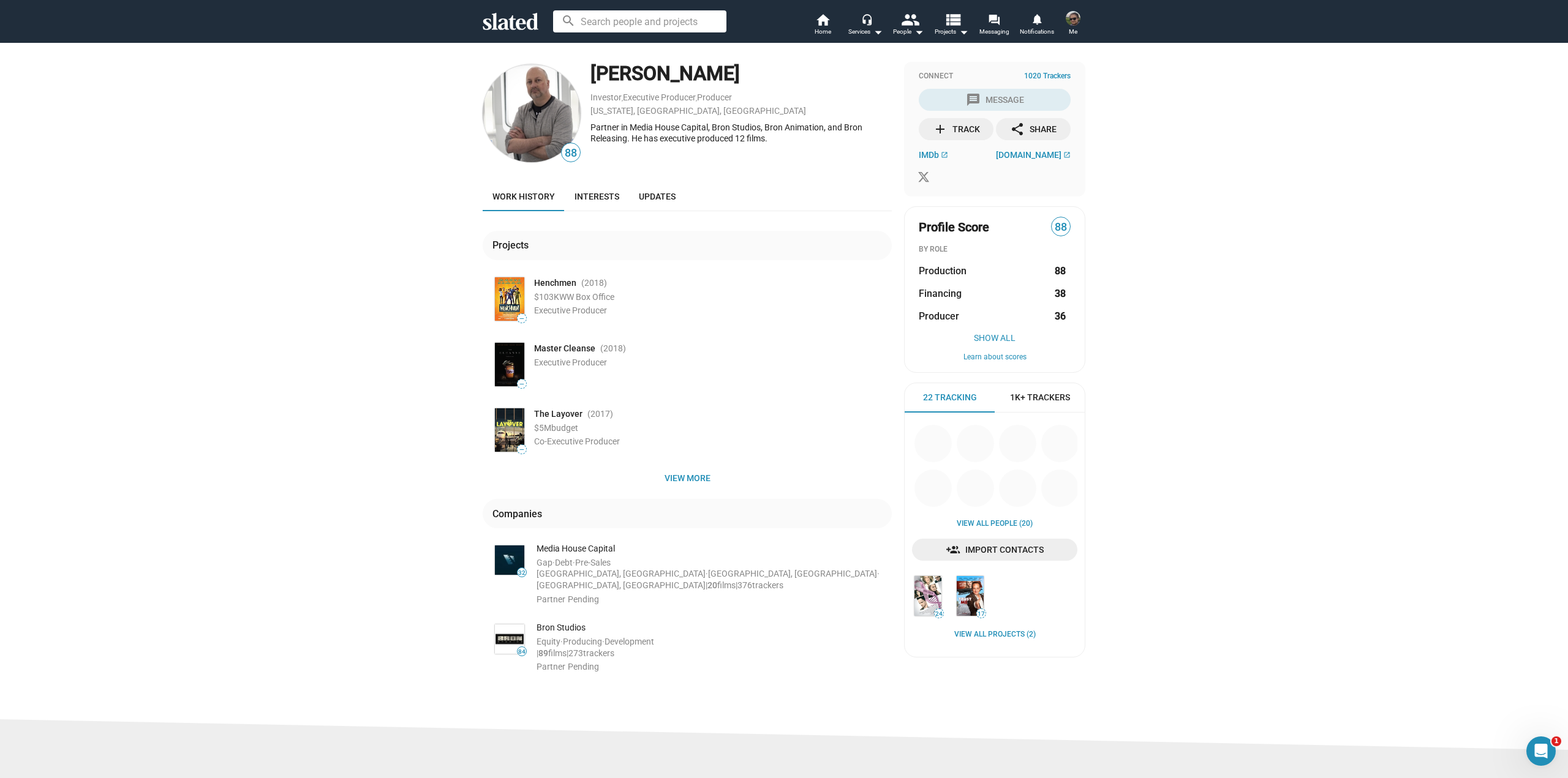
click at [333, 330] on div "88 John Raymonds Investor , Executive Producer , Producer New York, NY, US Part…" at bounding box center [784, 381] width 1568 height 677
drag, startPoint x: 362, startPoint y: 424, endPoint x: 365, endPoint y: 336, distance: 88.1
drag, startPoint x: 636, startPoint y: 136, endPoint x: 734, endPoint y: 140, distance: 98.1
click at [734, 140] on div "Partner in Media House Capital, Bron Studios, Bron Animation, and Bron Releasin…" at bounding box center [741, 133] width 302 height 23
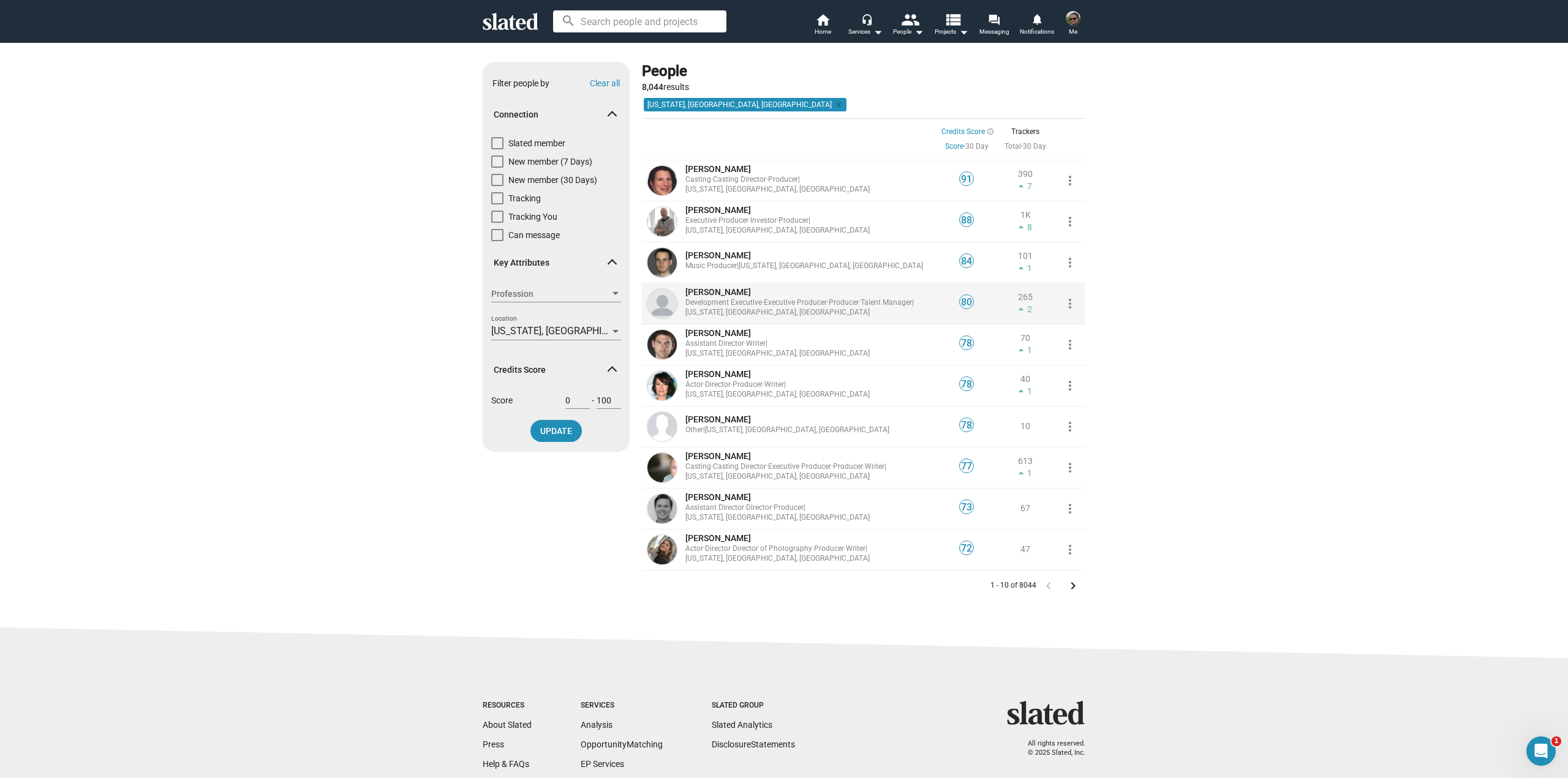
click at [820, 312] on div "Development Executive · Executive Producer · Producer · Talent Manager | New Yo…" at bounding box center [810, 308] width 249 height 19
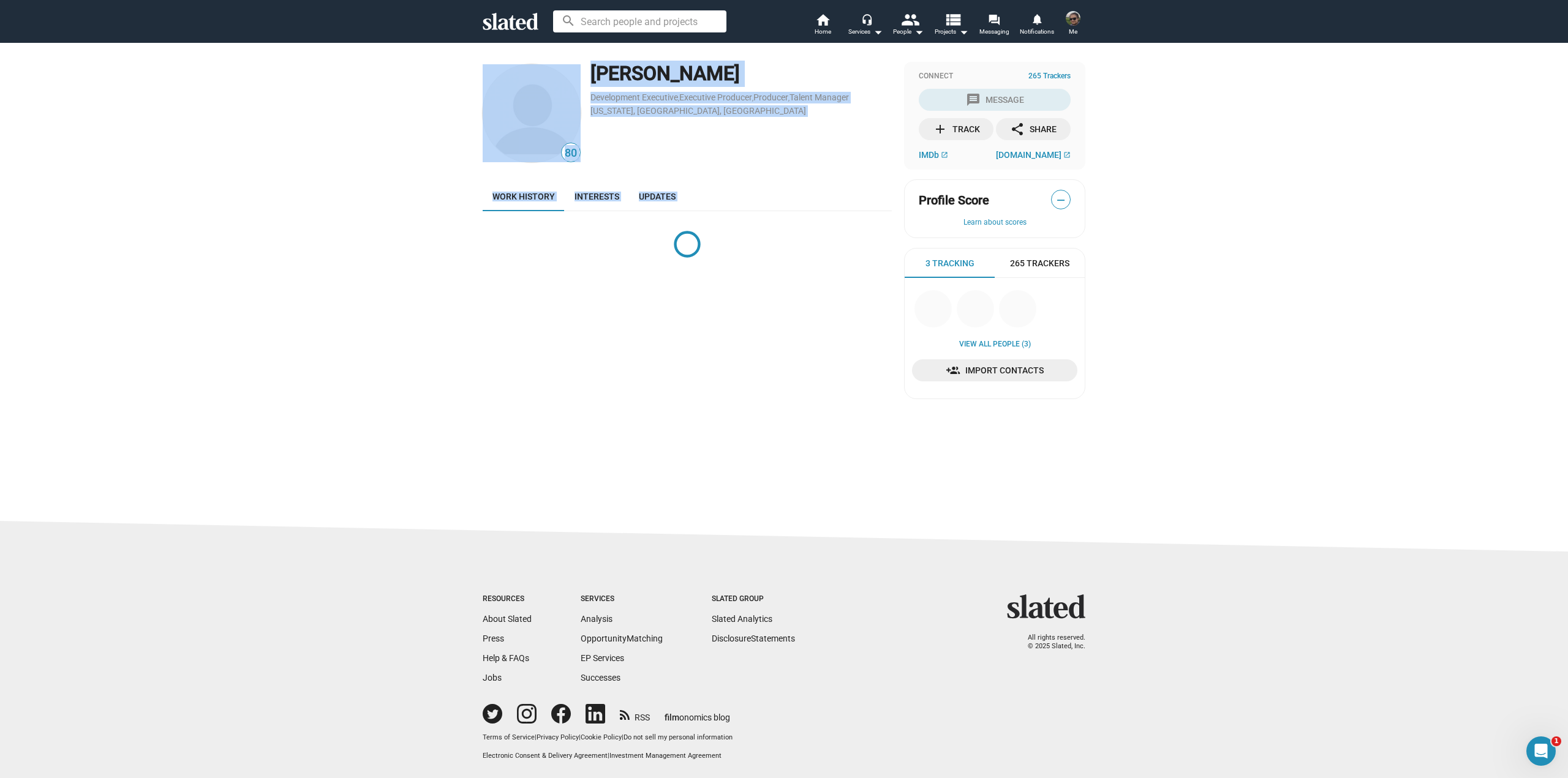
drag, startPoint x: 691, startPoint y: 251, endPoint x: 745, endPoint y: 289, distance: 66.0
click at [745, 289] on div "80 Lawrence Mattis Development Executive , Executive Producer , Producer , Tale…" at bounding box center [784, 266] width 1568 height 448
click at [730, 284] on div "80 Lawrence Mattis Development Executive , Executive Producer , Producer , Tale…" at bounding box center [687, 235] width 409 height 347
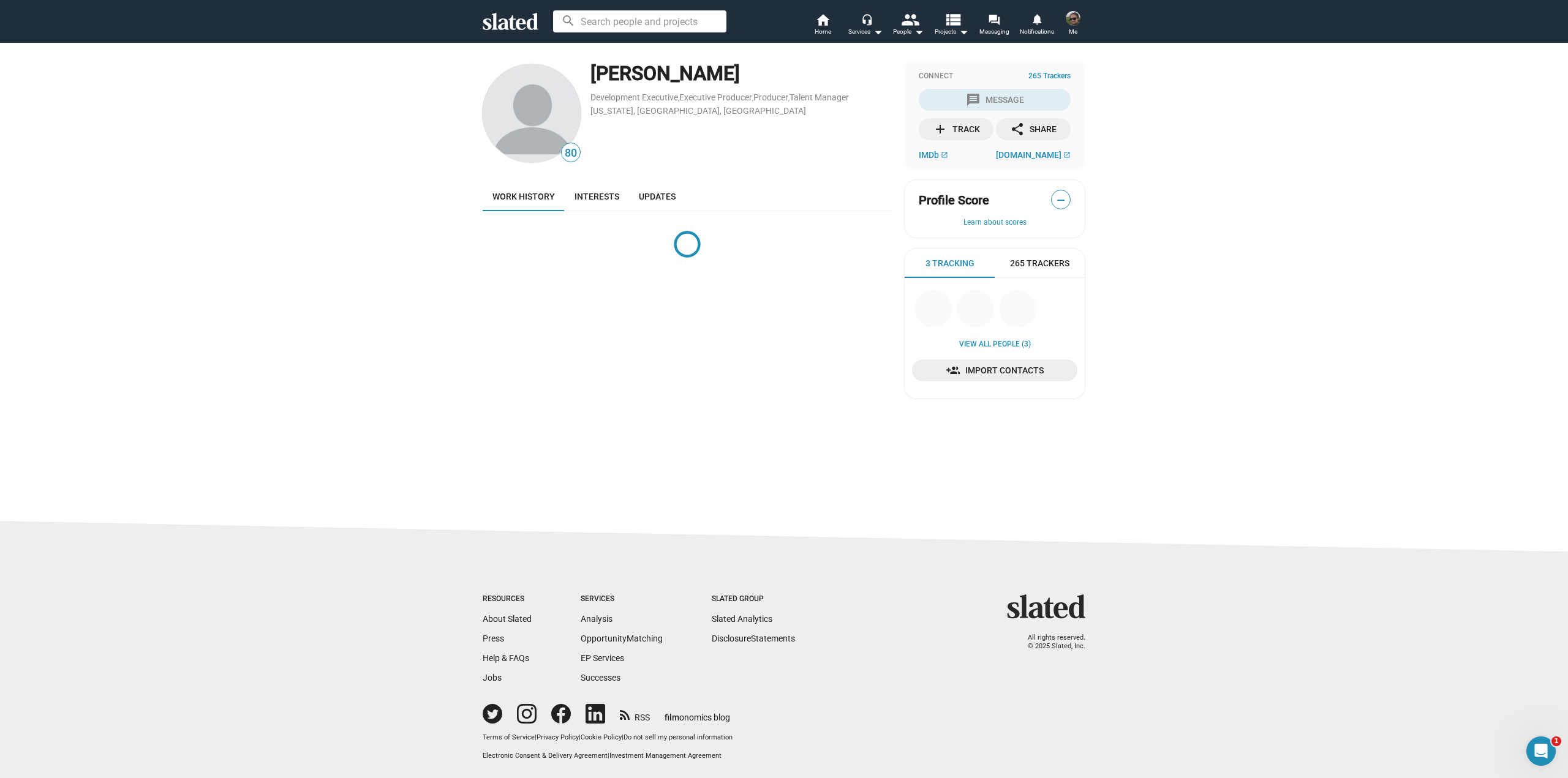
drag, startPoint x: 158, startPoint y: 127, endPoint x: 62, endPoint y: 1, distance: 158.4
click at [156, 121] on div "80 Lawrence Mattis Development Executive , Executive Producer , Producer , Tale…" at bounding box center [784, 266] width 1568 height 448
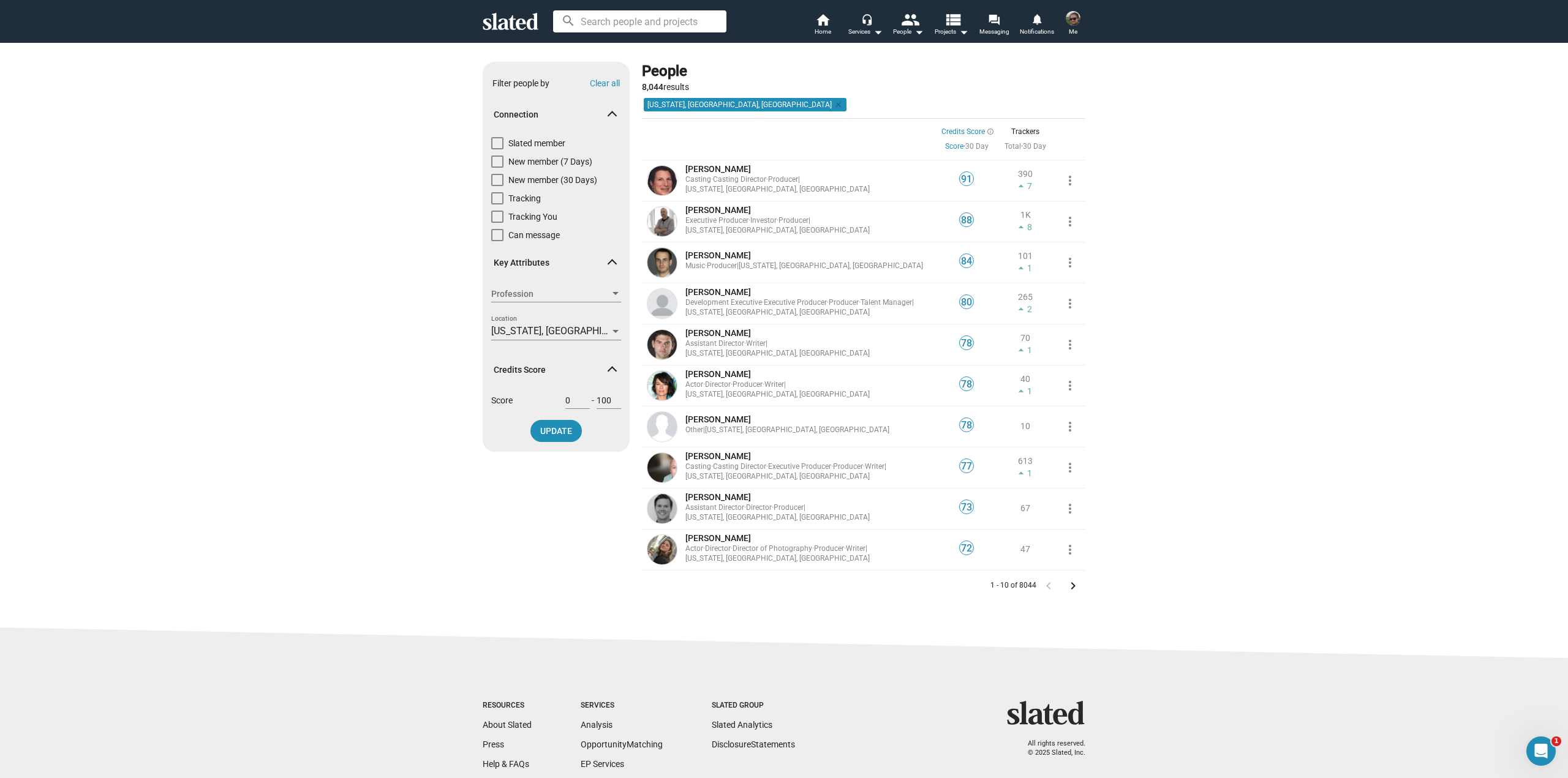
drag, startPoint x: 1157, startPoint y: 205, endPoint x: 1123, endPoint y: 2, distance: 205.8
click at [1157, 196] on div "Show filters Filter people by Clear all Connection Slated member New member (7 …" at bounding box center [784, 335] width 1568 height 585
click at [246, 433] on div "Show filters Filter people by Clear all Connection Slated member New member (7 …" at bounding box center [784, 335] width 1568 height 585
click at [743, 512] on span "Assistant Director ·" at bounding box center [716, 507] width 61 height 9
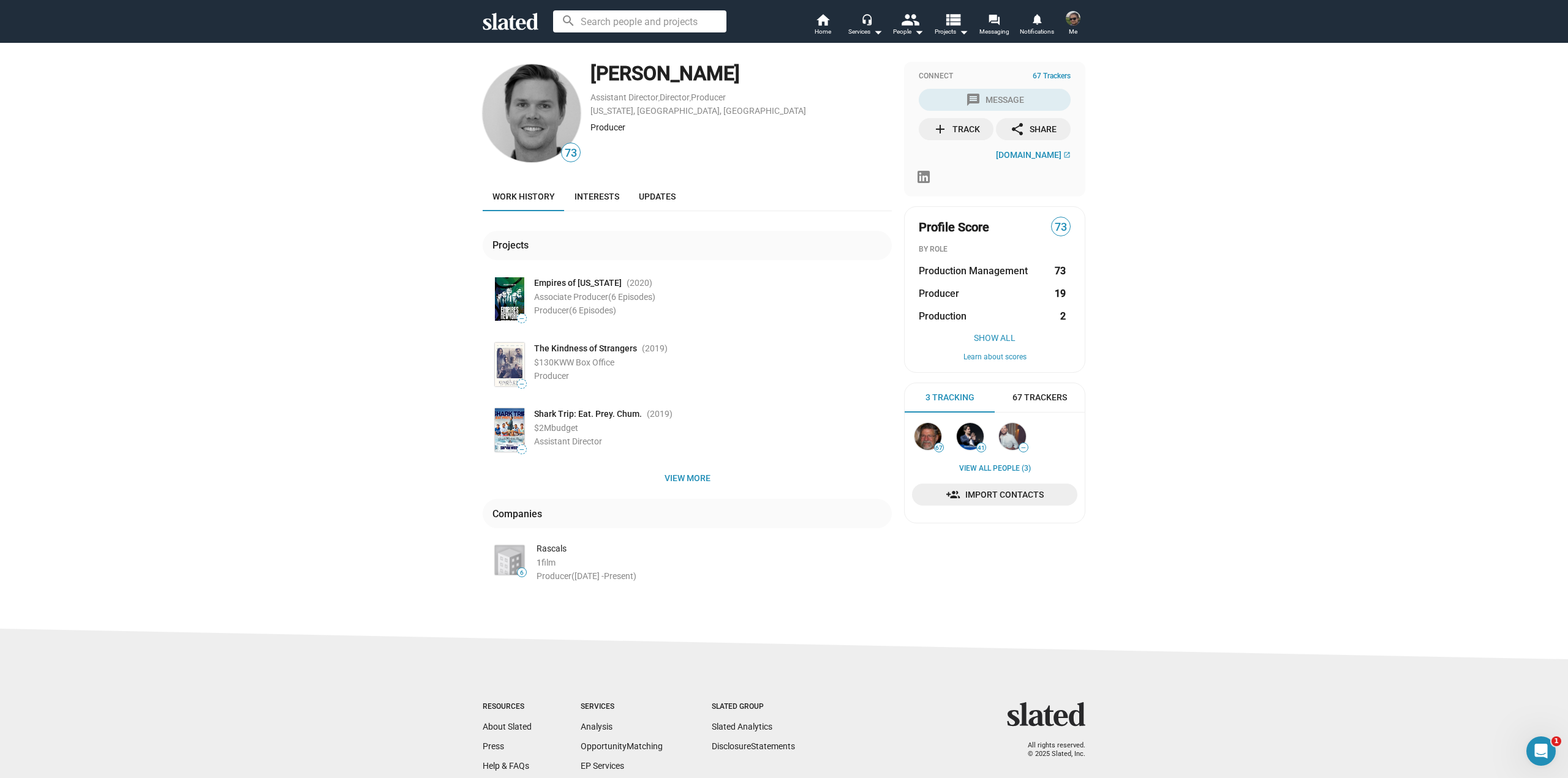
click at [359, 205] on div "73 Matthew Webb Assistant Director , Director , Producer New York, NY, US Produ…" at bounding box center [784, 335] width 1568 height 586
click at [235, 371] on div "73 Matthew Webb Assistant Director , Director , Producer New York, NY, US Produ…" at bounding box center [784, 335] width 1568 height 586
drag, startPoint x: 1150, startPoint y: 558, endPoint x: 1562, endPoint y: 477, distance: 419.9
click at [1151, 557] on div "73 Matthew Webb Assistant Director , Director , Producer New York, NY, US Produ…" at bounding box center [784, 335] width 1568 height 586
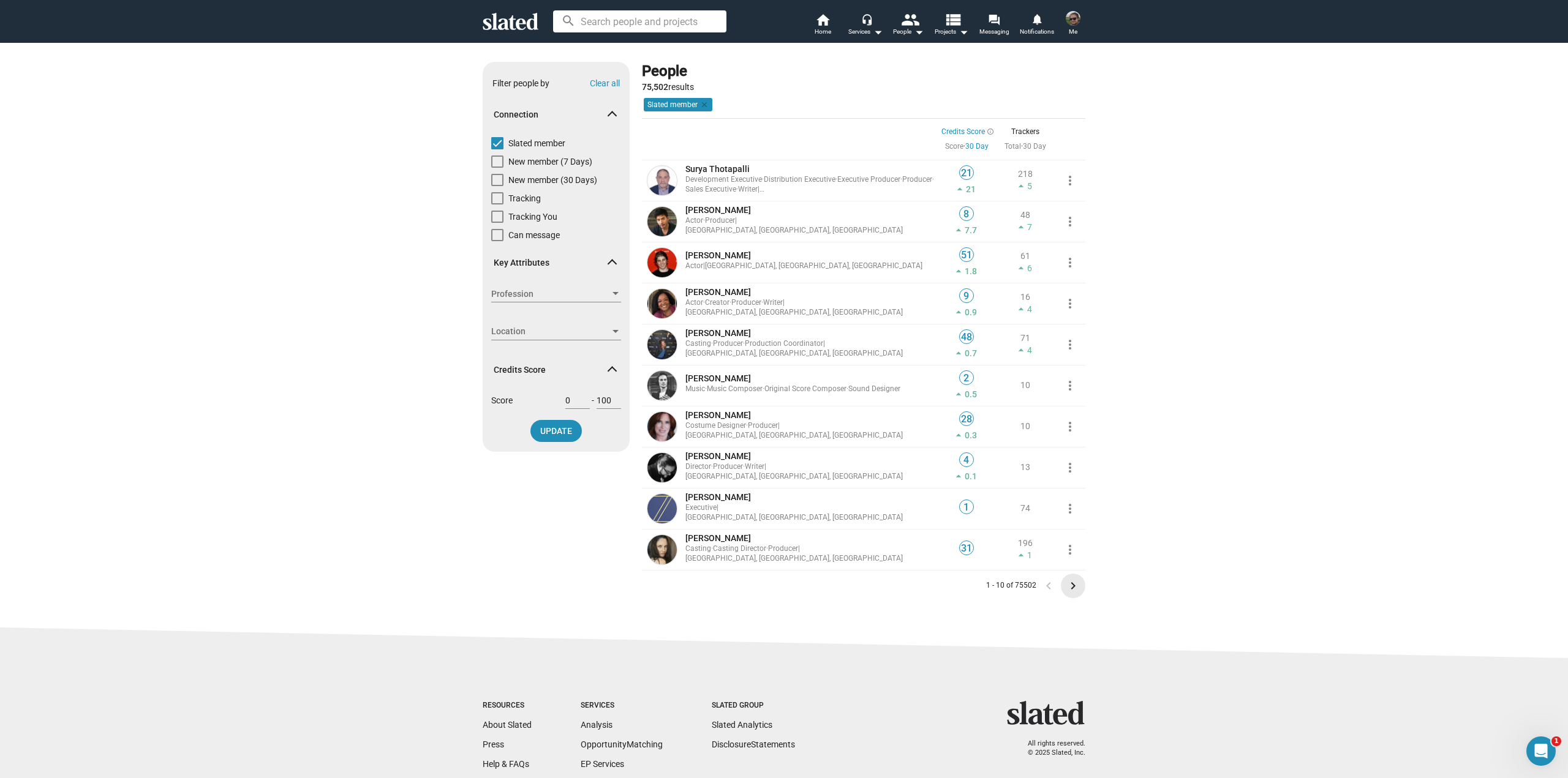
click at [1068, 586] on mat-icon "keyboard_arrow_right" at bounding box center [1072, 585] width 14 height 14
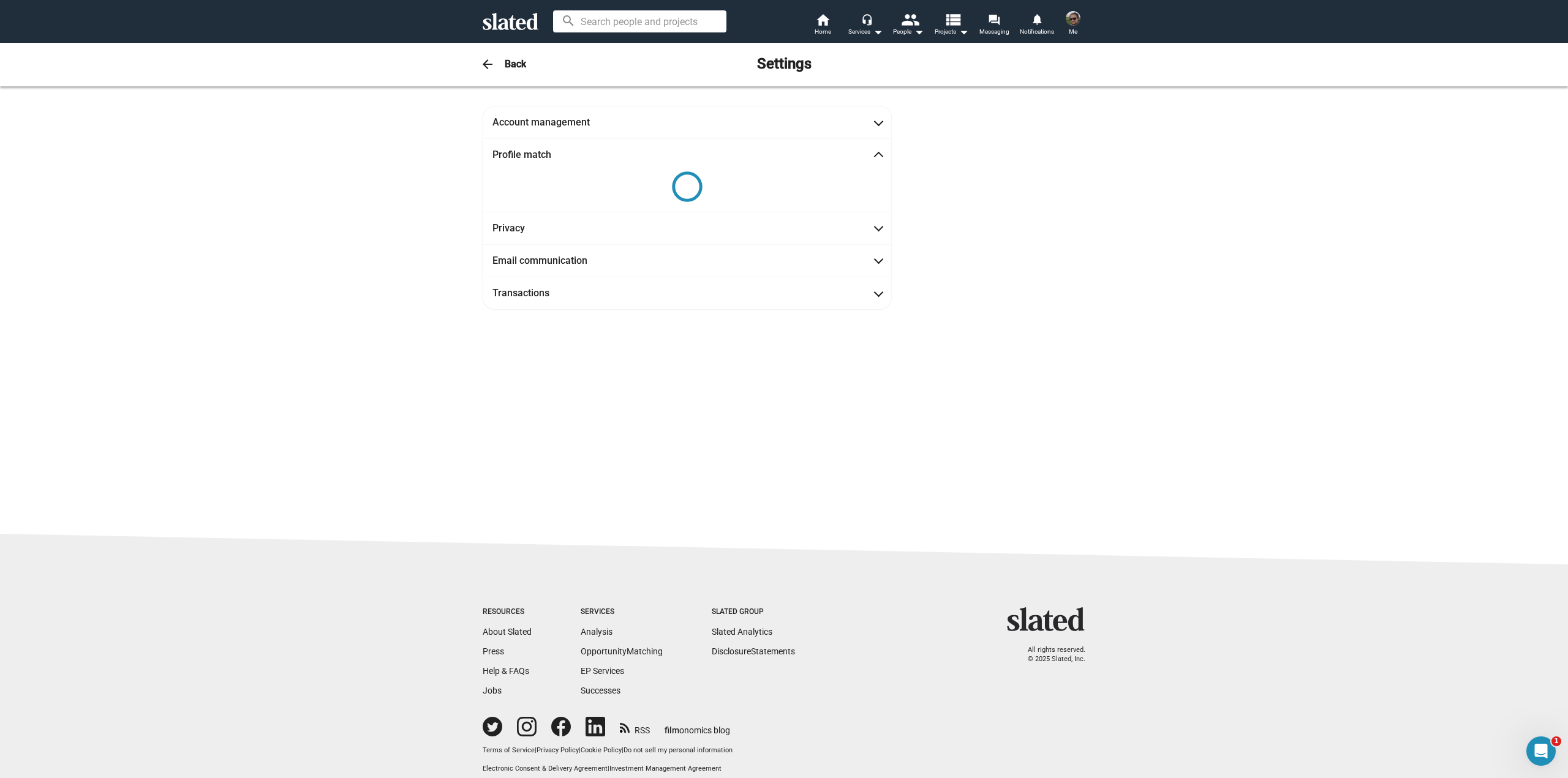
drag, startPoint x: 1017, startPoint y: 399, endPoint x: 1025, endPoint y: 213, distance: 186.2
drag, startPoint x: 359, startPoint y: 269, endPoint x: 369, endPoint y: 263, distance: 11.7
click at [364, 267] on div "Account management [PERSON_NAME] First name [PERSON_NAME] Last name Member sinc…" at bounding box center [784, 310] width 1568 height 448
click at [620, 147] on mat-expansion-panel-header "Profile match" at bounding box center [687, 154] width 409 height 33
click at [619, 147] on mat-expansion-panel-header "Profile match" at bounding box center [687, 154] width 409 height 33
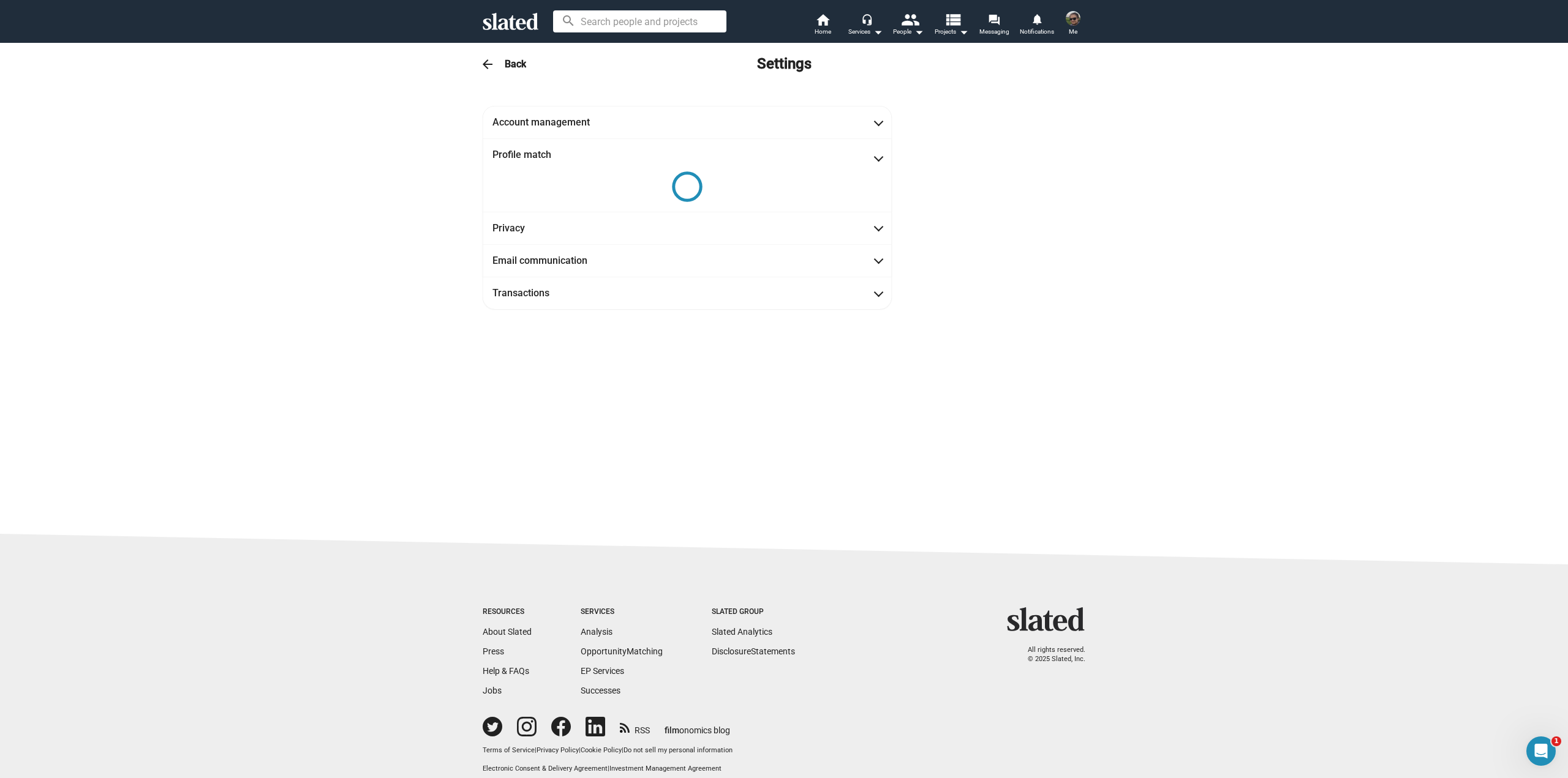
drag, startPoint x: 356, startPoint y: 122, endPoint x: 354, endPoint y: 58, distance: 64.0
click at [356, 121] on div "Account management [PERSON_NAME] First name [PERSON_NAME] Last name Member sinc…" at bounding box center [784, 310] width 1568 height 448
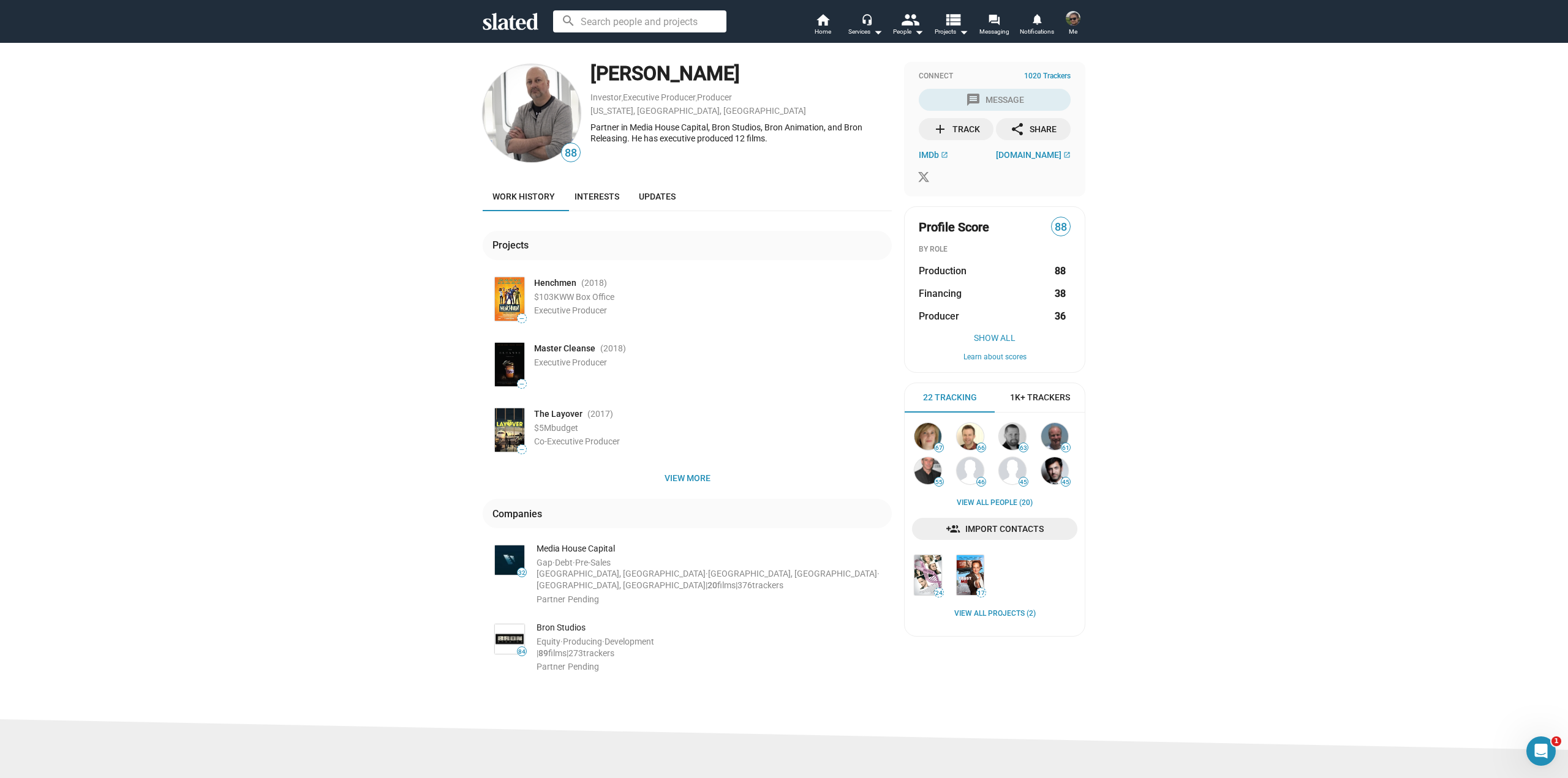
drag, startPoint x: 732, startPoint y: 75, endPoint x: 588, endPoint y: 73, distance: 144.0
click at [591, 73] on div "[PERSON_NAME]" at bounding box center [741, 74] width 302 height 26
copy div "[PERSON_NAME]"
click at [1018, 155] on span "[DOMAIN_NAME]" at bounding box center [1028, 155] width 65 height 10
click at [761, 114] on div "[US_STATE], [GEOGRAPHIC_DATA], [GEOGRAPHIC_DATA]" at bounding box center [741, 111] width 302 height 12
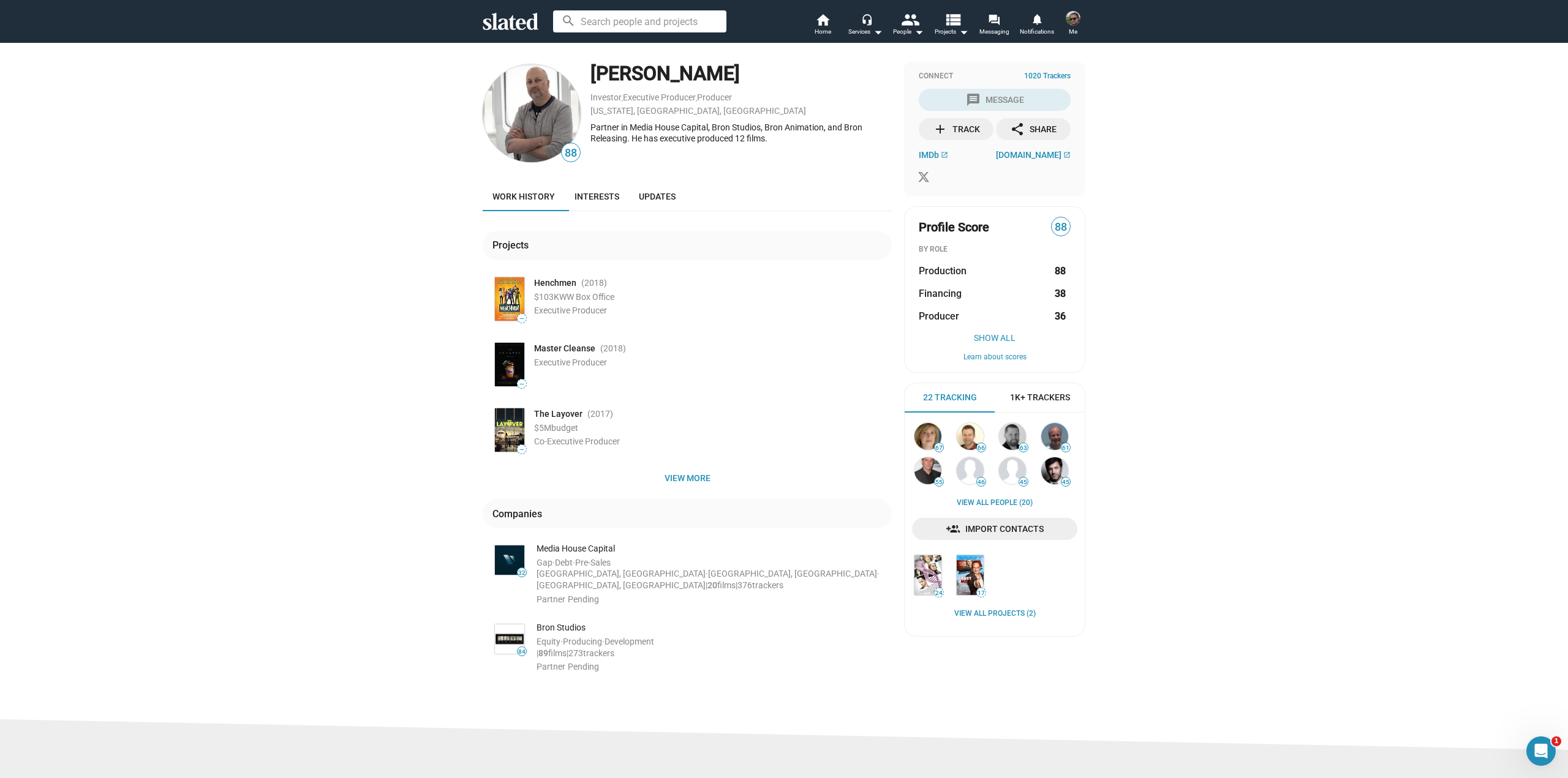
drag, startPoint x: 764, startPoint y: 77, endPoint x: 581, endPoint y: 67, distance: 183.3
click at [581, 67] on div "88 [PERSON_NAME] Investor , Executive Producer , Producer [US_STATE], [GEOGRAPH…" at bounding box center [687, 113] width 409 height 103
copy div "[PERSON_NAME]"
click at [317, 448] on div "88 [PERSON_NAME] Investor , Executive Producer , Producer [US_STATE], [GEOGRAPH…" at bounding box center [784, 381] width 1568 height 677
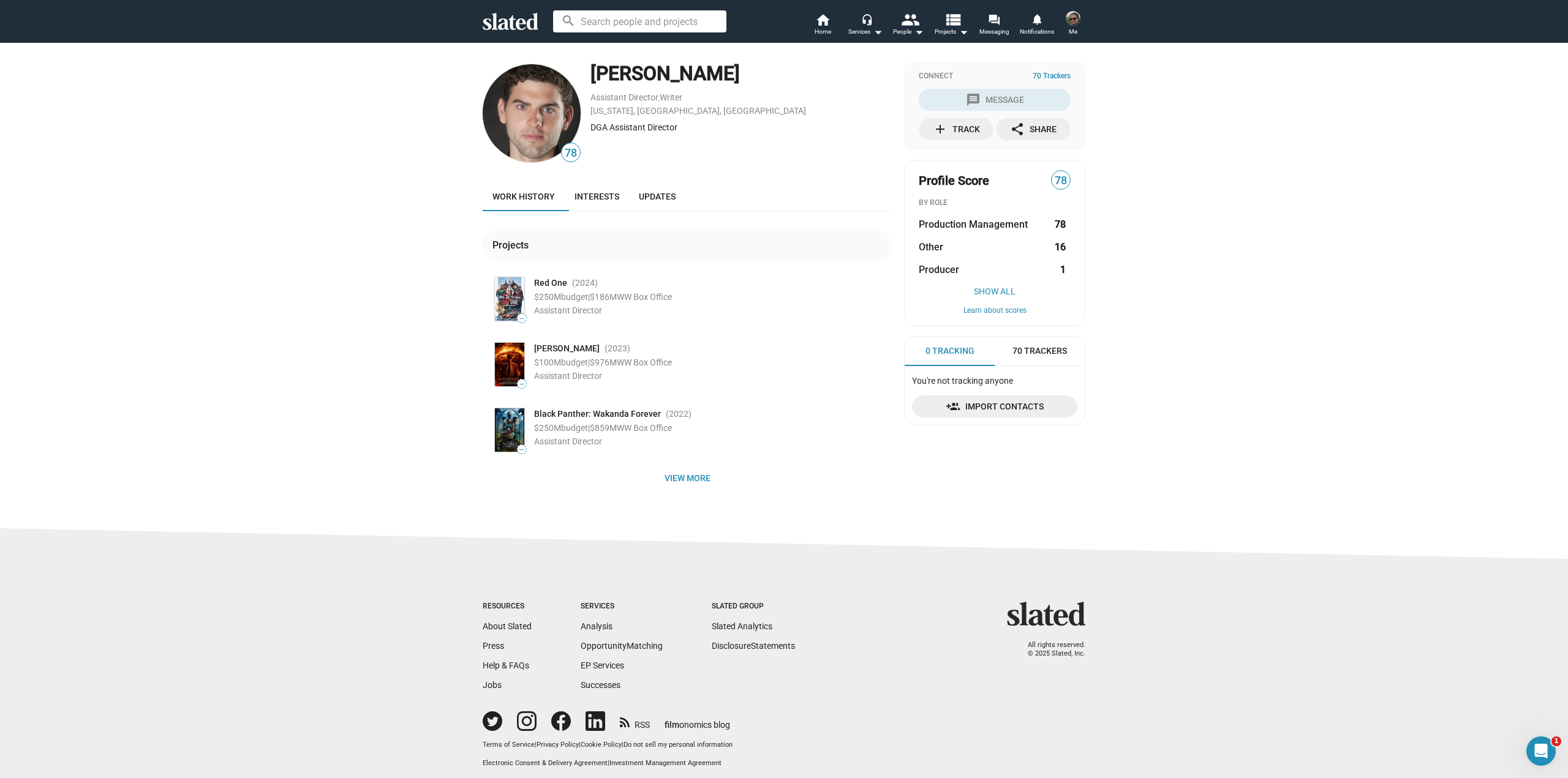
click at [297, 285] on div "78 [PERSON_NAME] Assistant Director , Writer [US_STATE], [GEOGRAPHIC_DATA], [GE…" at bounding box center [784, 285] width 1568 height 486
drag, startPoint x: 663, startPoint y: 108, endPoint x: 700, endPoint y: 140, distance: 48.9
click at [700, 140] on div "[PERSON_NAME] Assistant Director , Writer [US_STATE], [GEOGRAPHIC_DATA], [DEMOG…" at bounding box center [741, 113] width 302 height 103
click at [694, 478] on span "View more" at bounding box center [687, 478] width 389 height 22
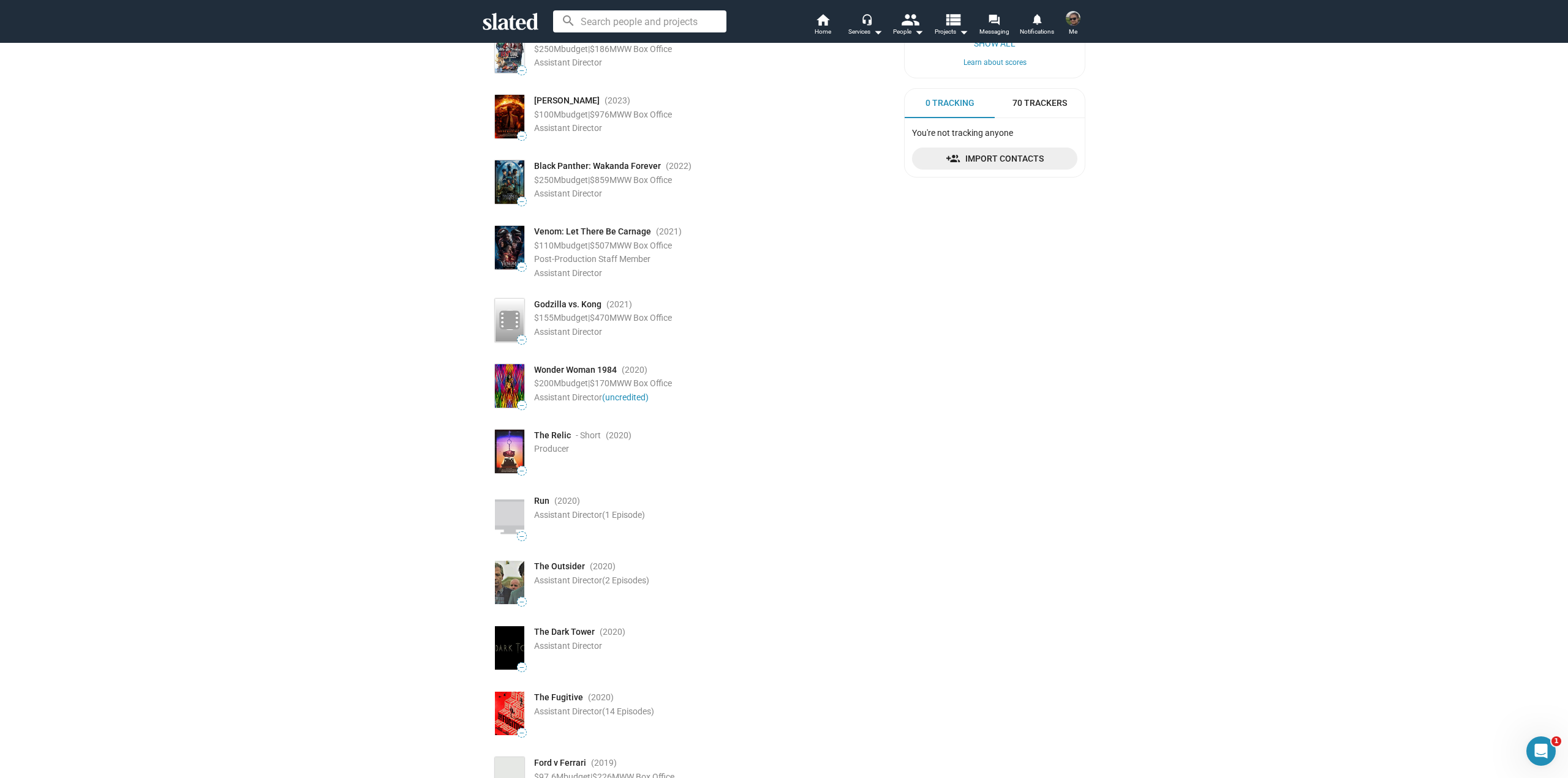
drag, startPoint x: 731, startPoint y: 139, endPoint x: 553, endPoint y: 382, distance: 301.2
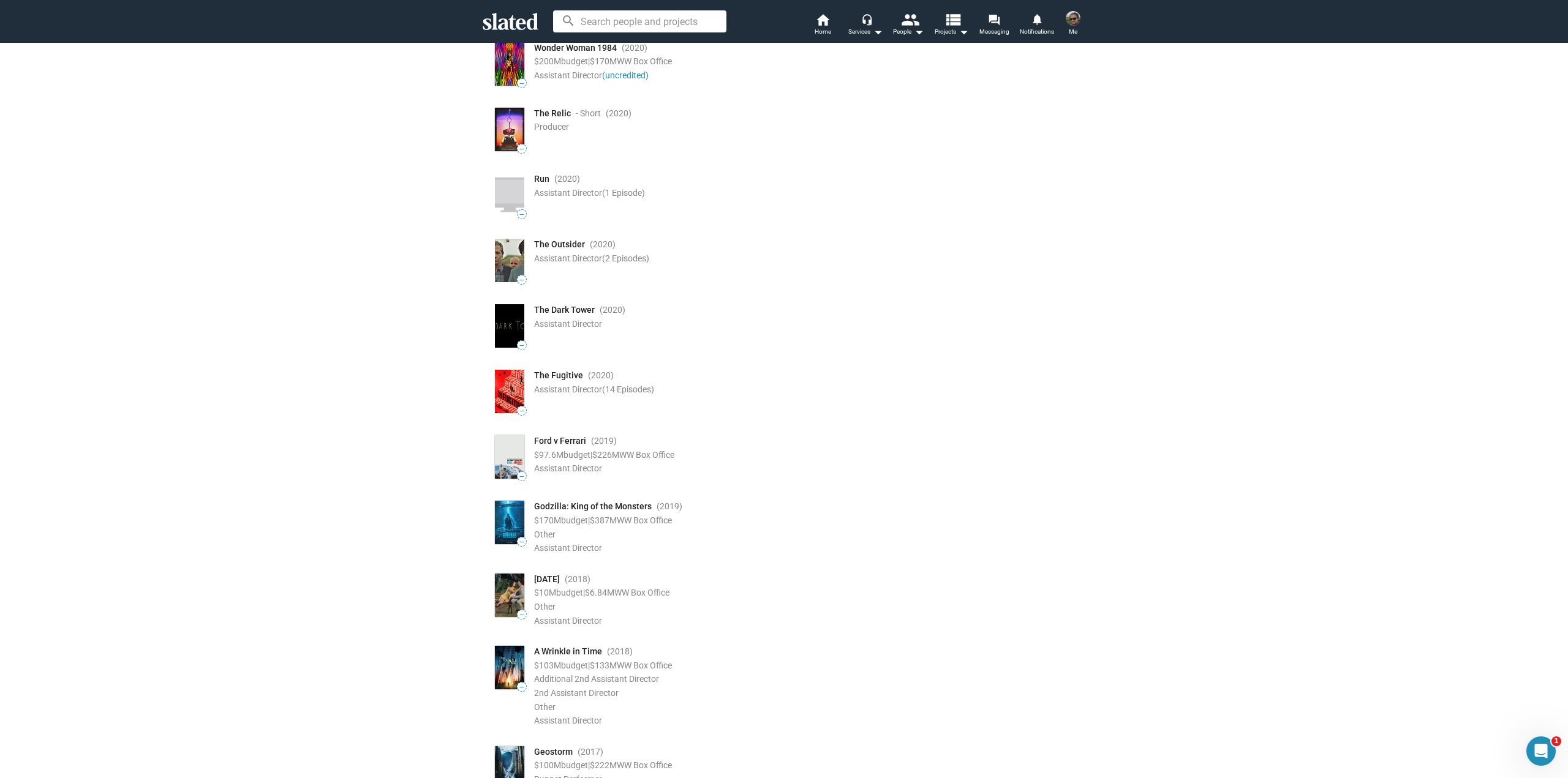
scroll to position [281, 0]
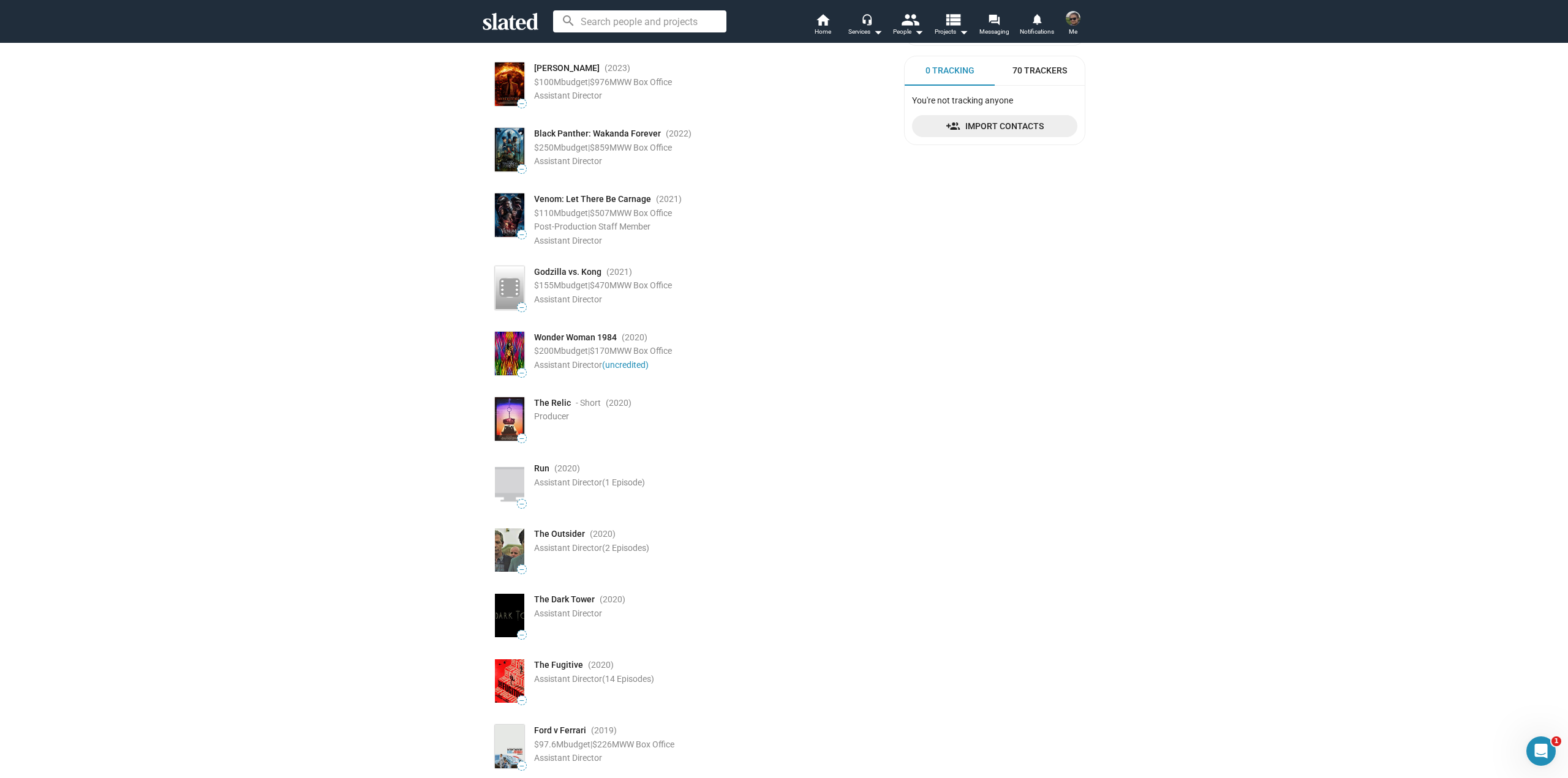
drag, startPoint x: 332, startPoint y: 438, endPoint x: 377, endPoint y: 300, distance: 145.2
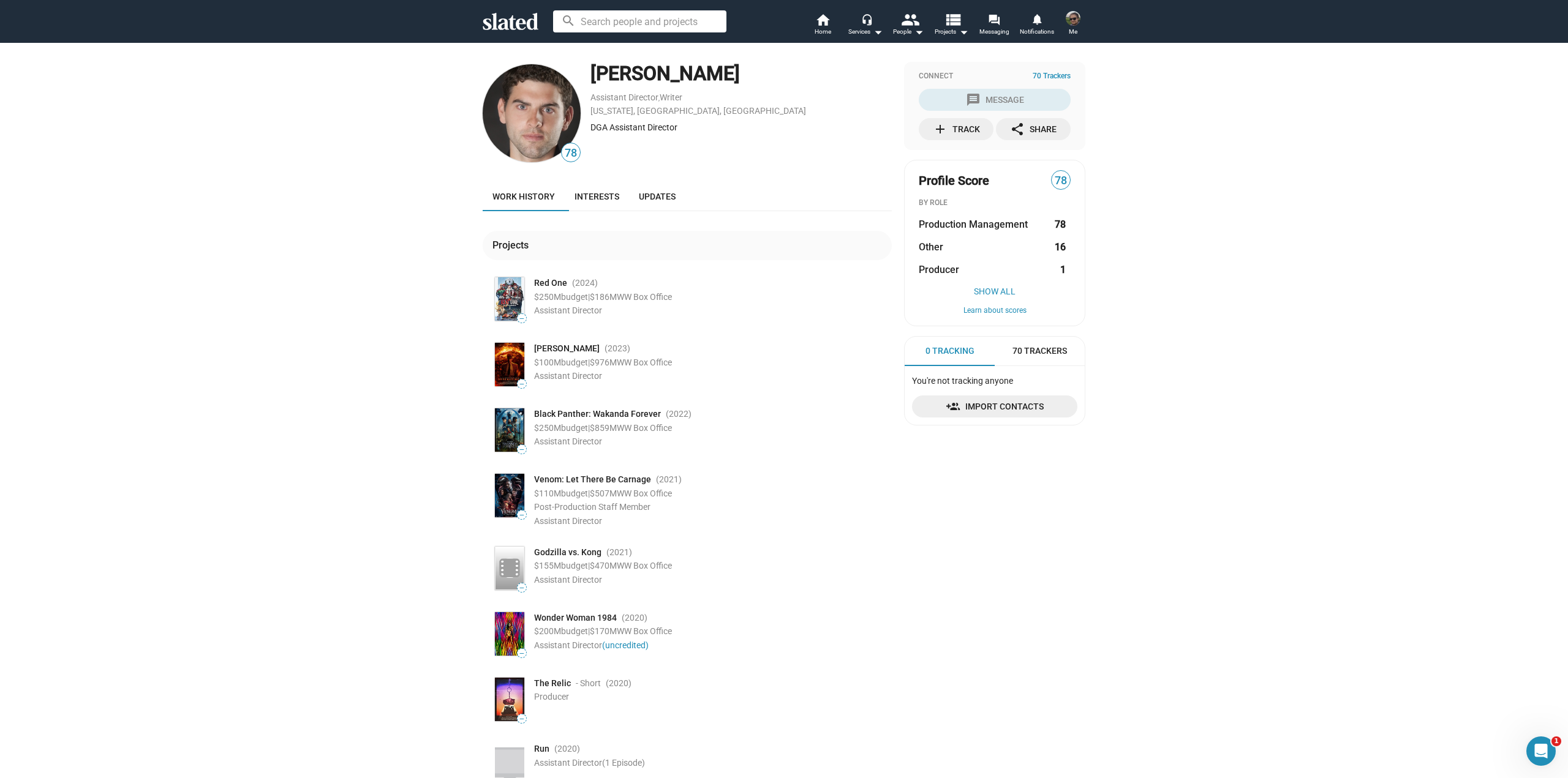
click at [658, 516] on div "Assistant Director" at bounding box center [712, 521] width 357 height 12
click at [710, 524] on div "Assistant Director" at bounding box center [712, 521] width 357 height 12
drag, startPoint x: 777, startPoint y: 505, endPoint x: 788, endPoint y: 374, distance: 131.5
click at [778, 502] on div "Post-Production Staff Member" at bounding box center [712, 507] width 357 height 12
drag, startPoint x: 589, startPoint y: 68, endPoint x: 769, endPoint y: 81, distance: 180.5
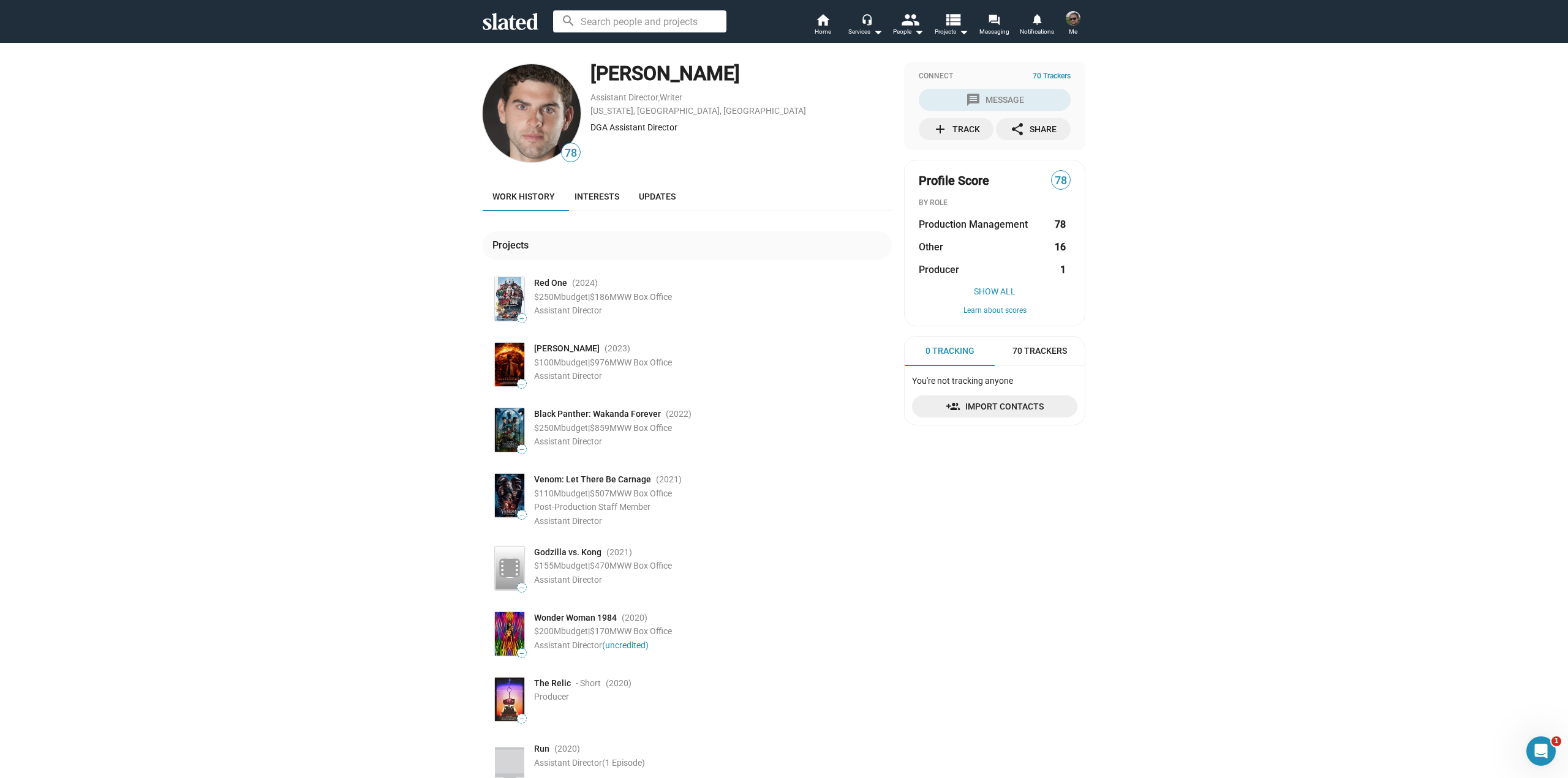
click at [769, 81] on div "[PERSON_NAME]" at bounding box center [741, 74] width 302 height 26
copy div "[PERSON_NAME]"
click at [800, 409] on div "Black Panther: Wakanda Forever (2022 )" at bounding box center [712, 414] width 357 height 12
click at [976, 94] on div at bounding box center [987, 89] width 187 height 50
click at [514, 239] on div "Projects" at bounding box center [513, 245] width 41 height 13
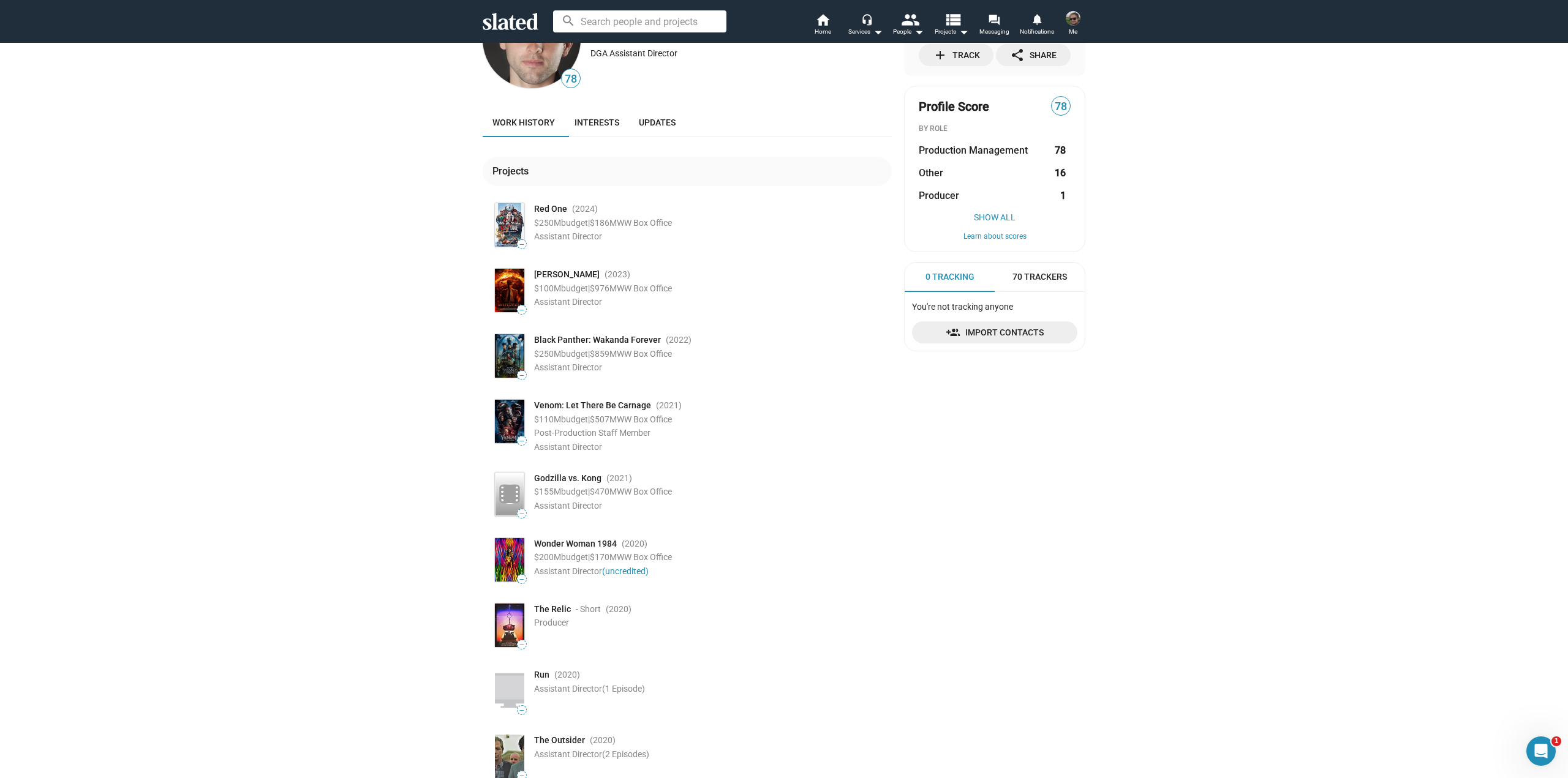
drag, startPoint x: 836, startPoint y: 632, endPoint x: 839, endPoint y: 721, distance: 89.1
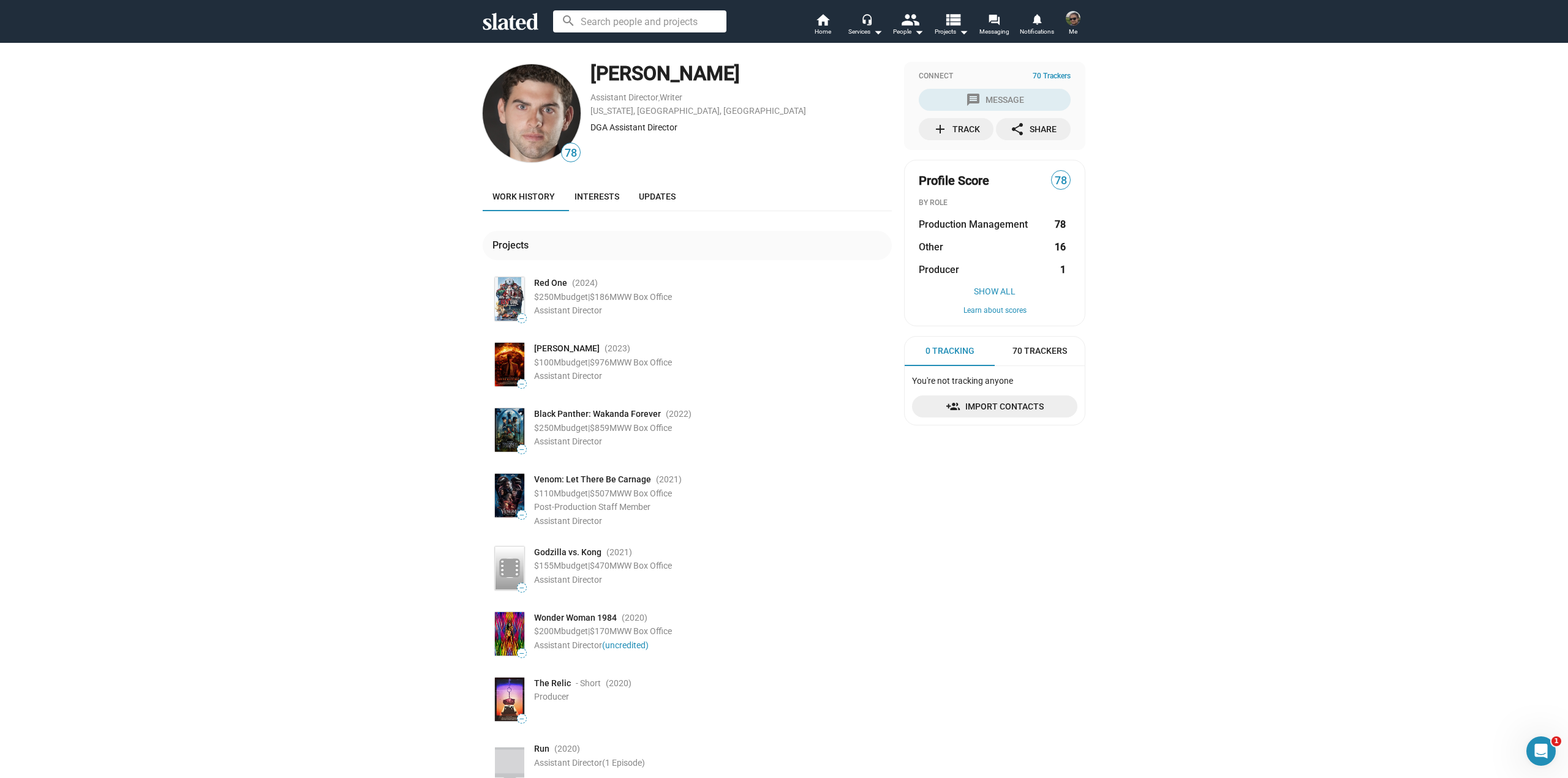
drag, startPoint x: 839, startPoint y: 721, endPoint x: 824, endPoint y: 566, distance: 155.7
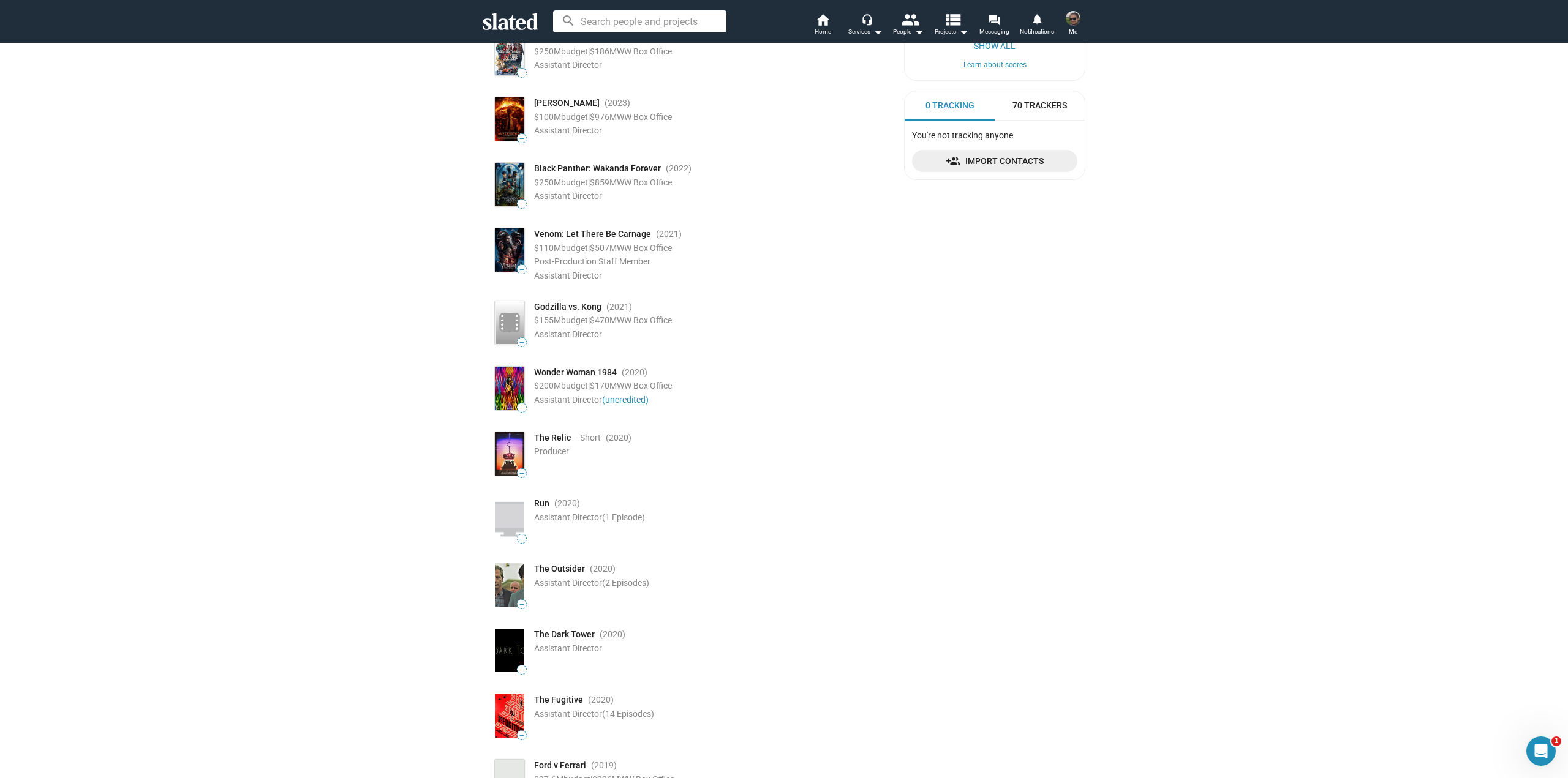
drag, startPoint x: 824, startPoint y: 568, endPoint x: 822, endPoint y: 713, distance: 145.0
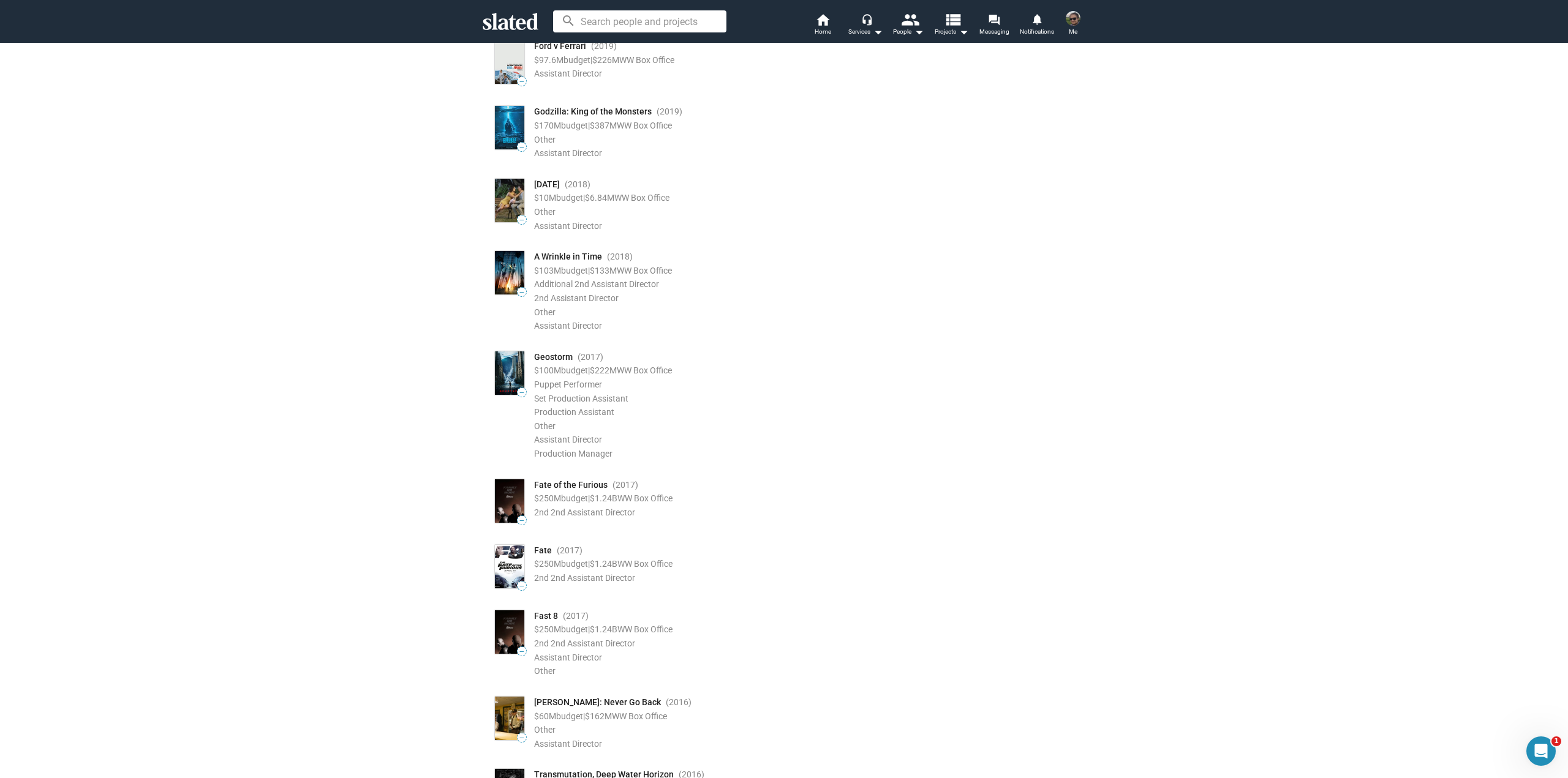
drag, startPoint x: 758, startPoint y: 698, endPoint x: 756, endPoint y: 716, distance: 18.1
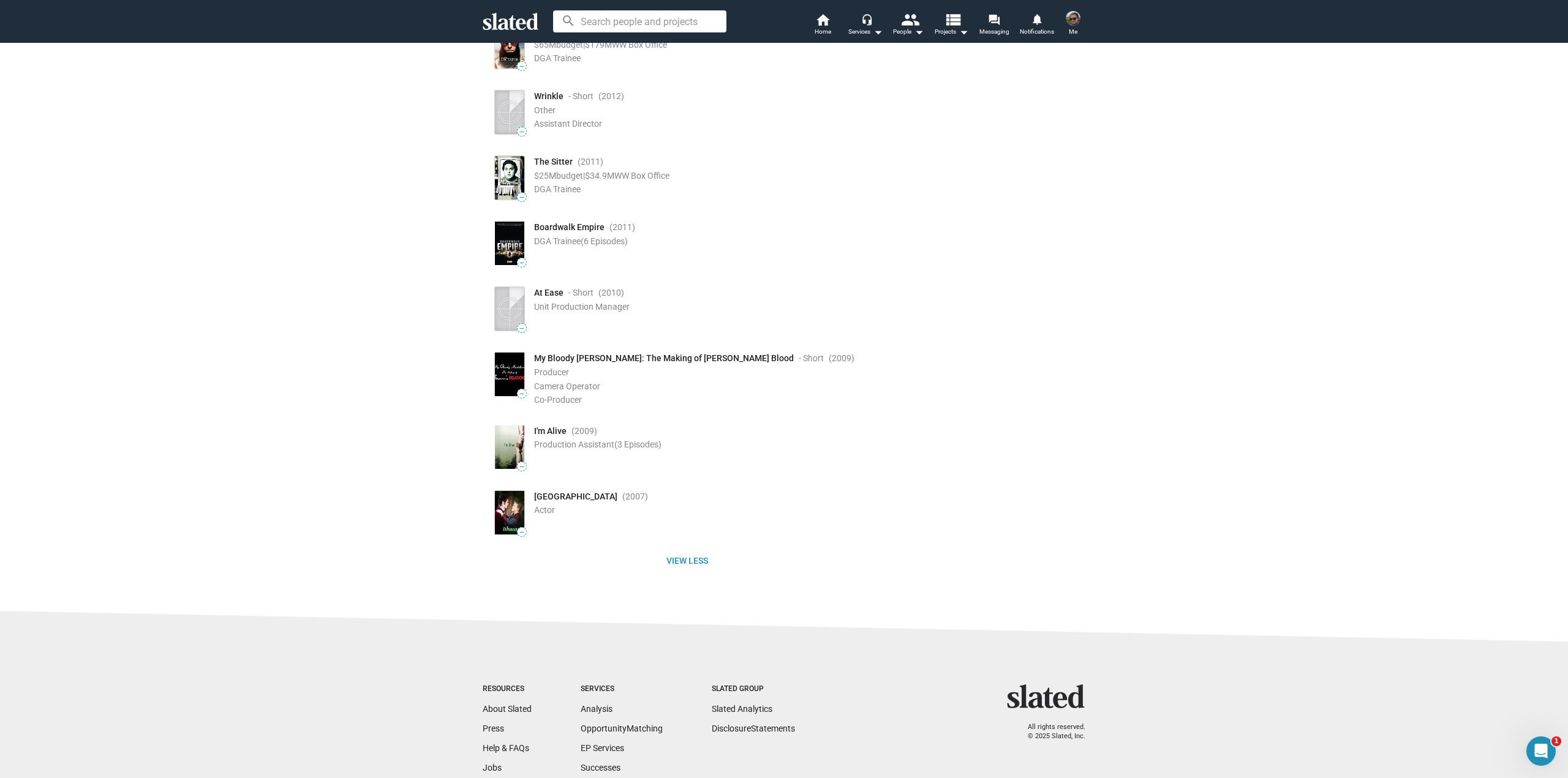
scroll to position [3390, 0]
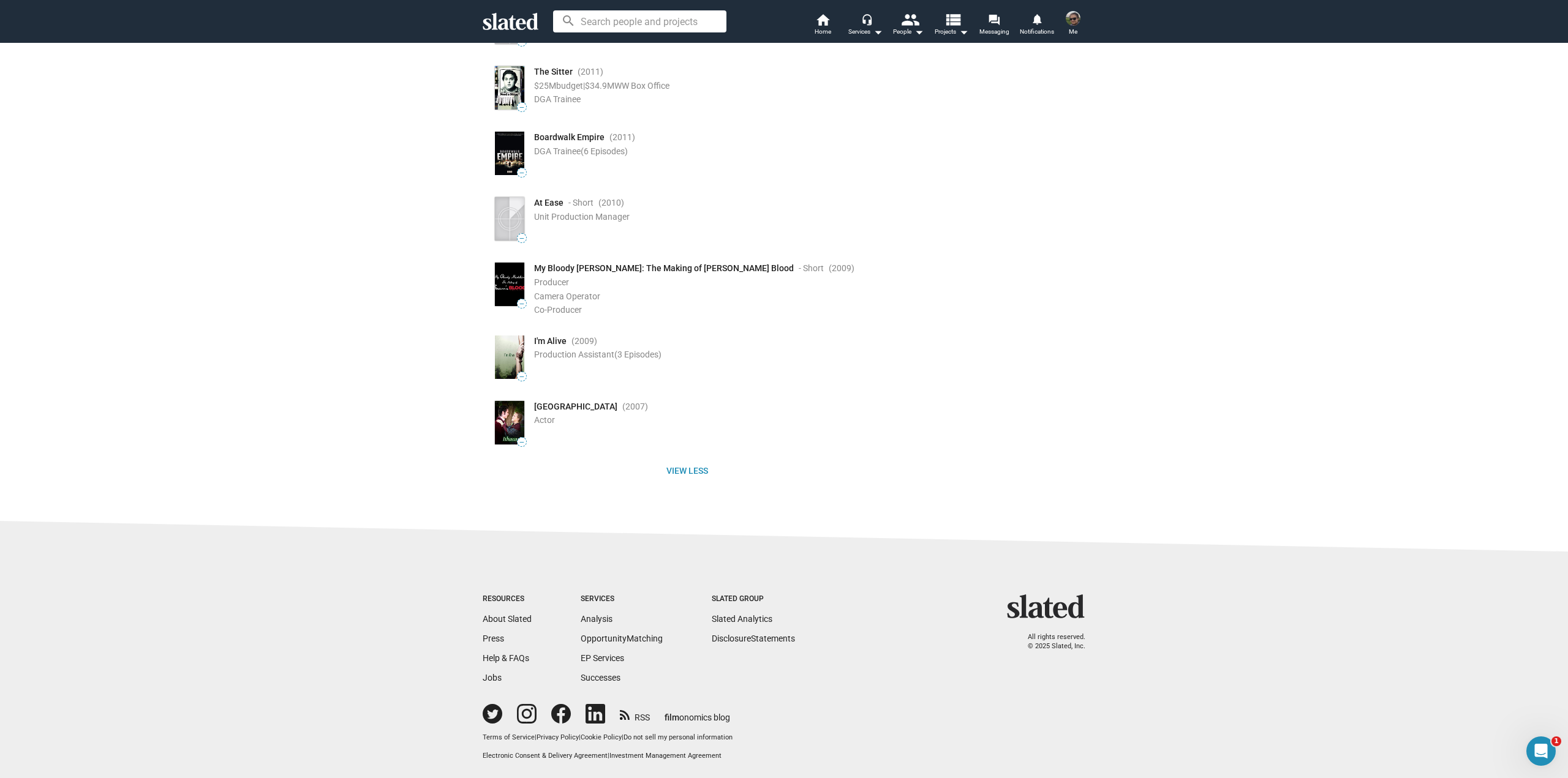
drag, startPoint x: 795, startPoint y: 450, endPoint x: 803, endPoint y: 666, distance: 216.1
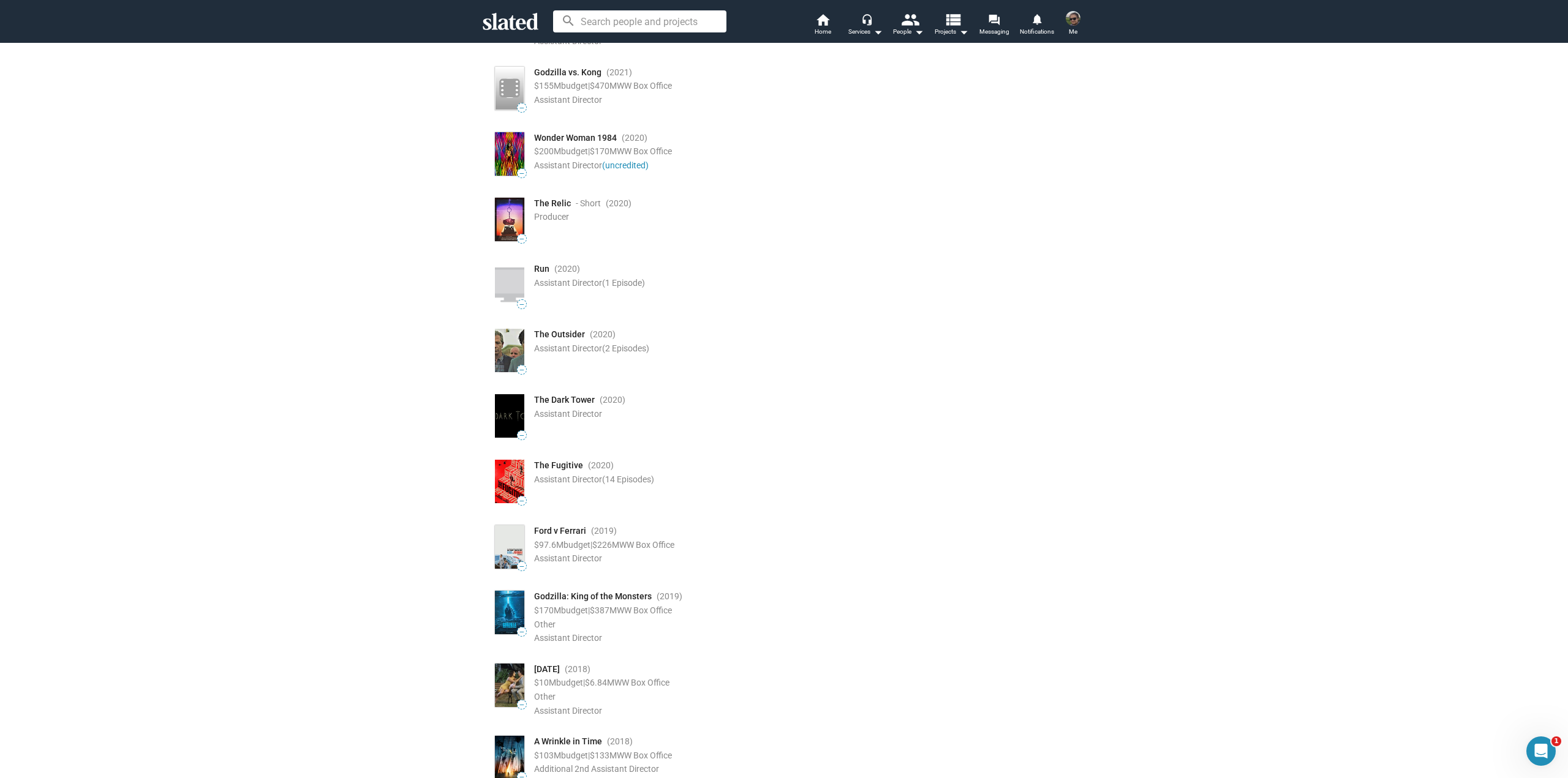
scroll to position [0, 0]
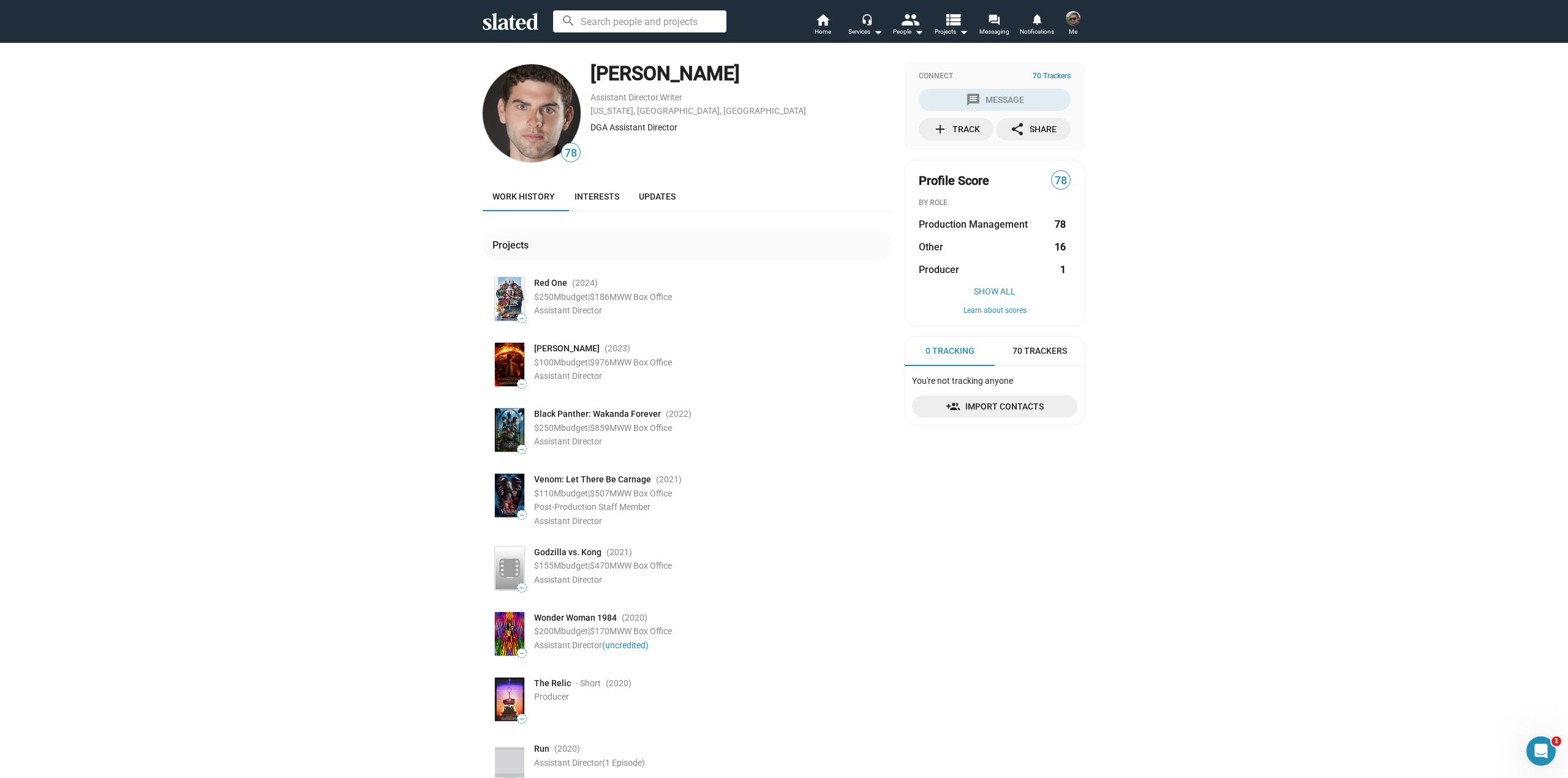
drag, startPoint x: 827, startPoint y: 532, endPoint x: 820, endPoint y: 271, distance: 261.1
click at [805, 325] on li "— Red One (2024 ) $250M budget | $186M WW Box Office Assistant Director" at bounding box center [692, 308] width 400 height 65
